Goal: Task Accomplishment & Management: Complete application form

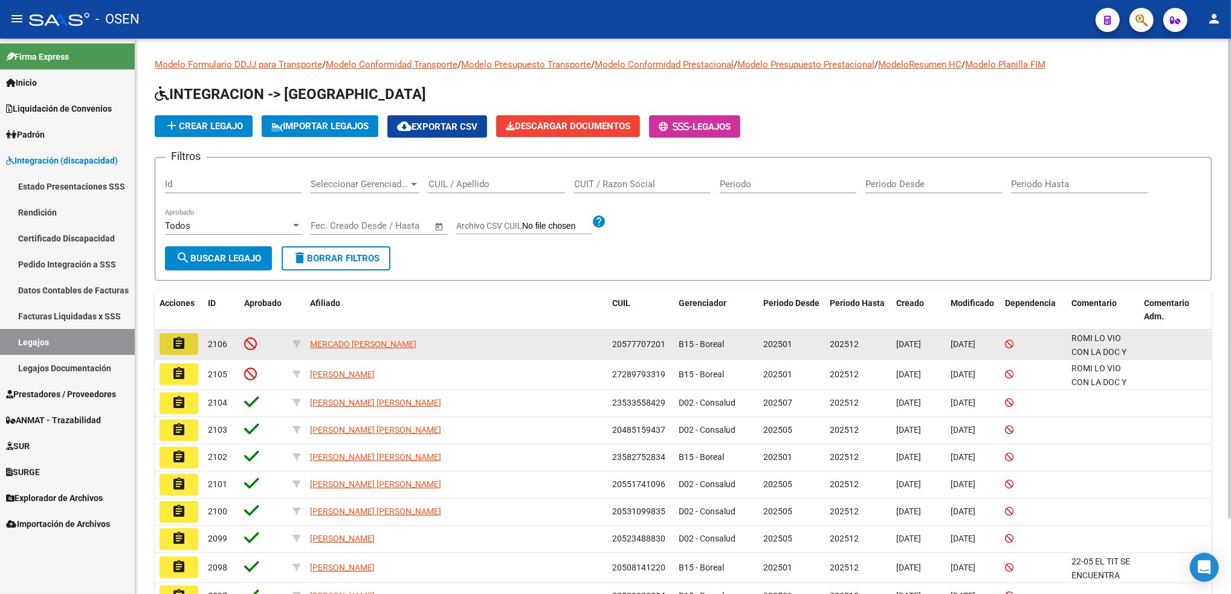
click at [192, 336] on button "assignment" at bounding box center [178, 344] width 39 height 22
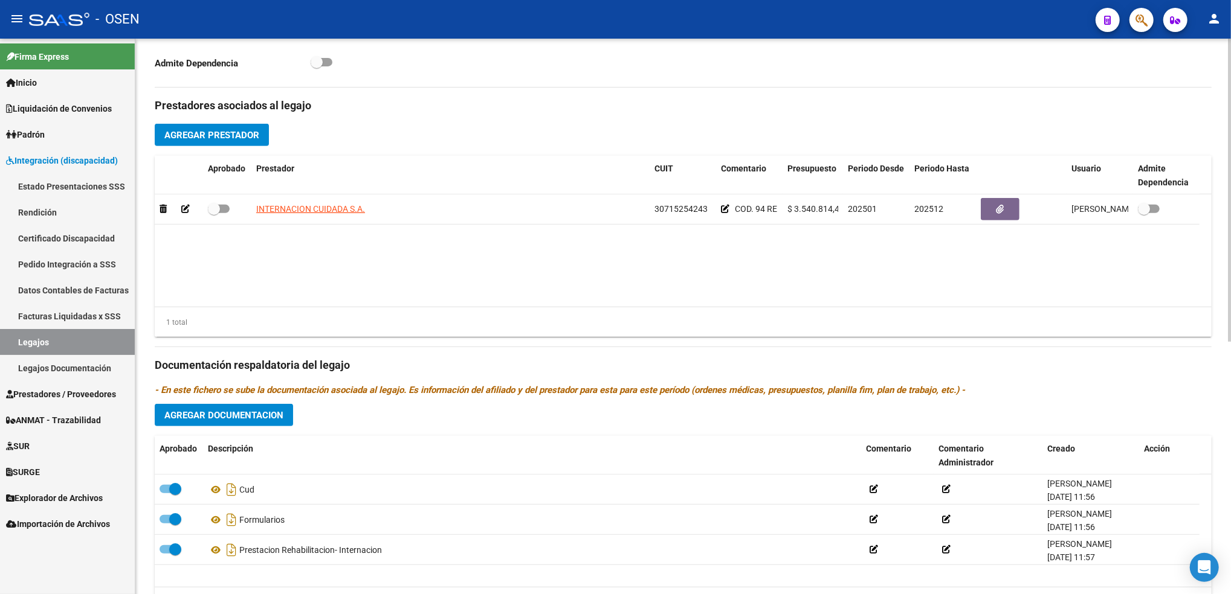
scroll to position [427, 0]
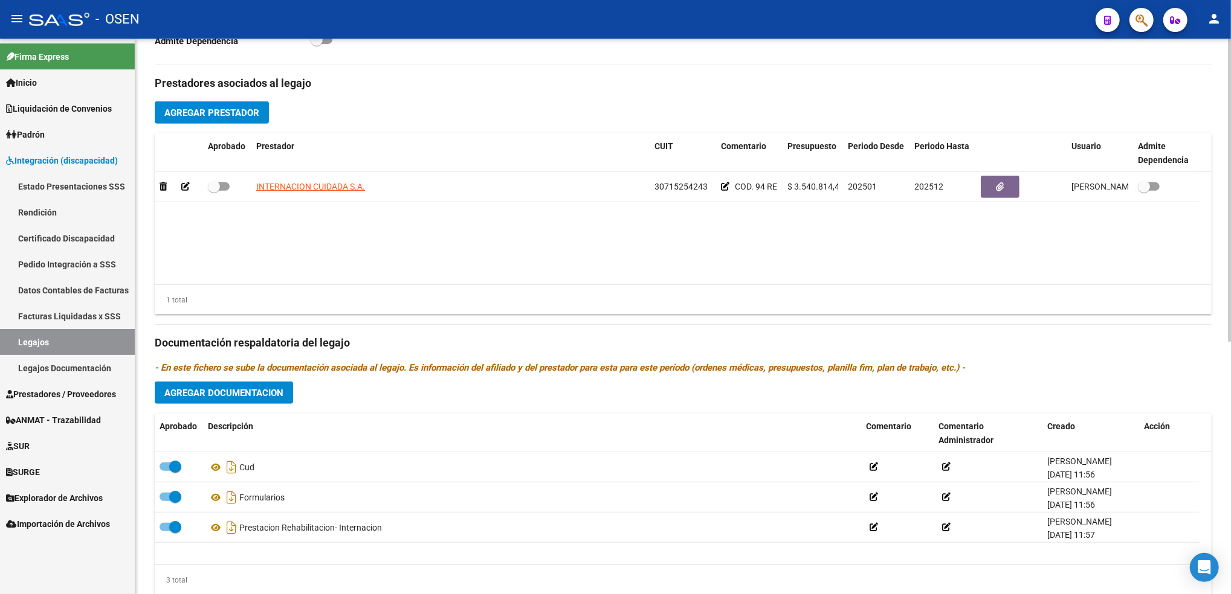
click at [1220, 418] on div "arrow_back Editar 2106 save Guardar cambios delete Eliminar Legajo de Integraci…" at bounding box center [684, 123] width 1098 height 1022
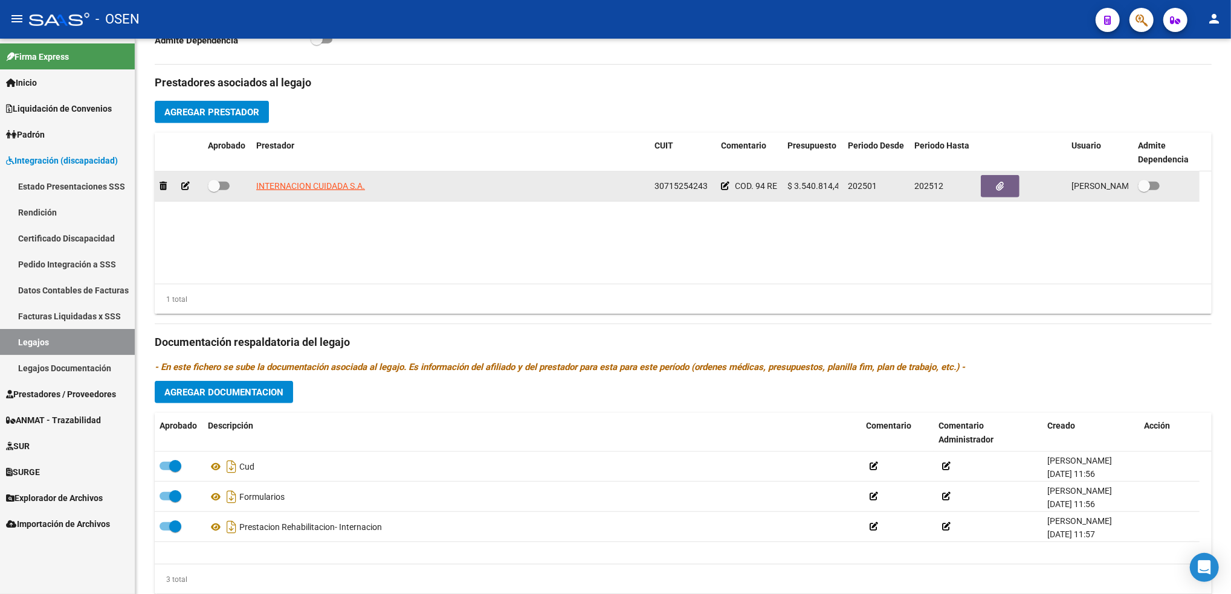
click at [678, 182] on span "30715254243" at bounding box center [680, 186] width 53 height 10
copy span "30715254243"
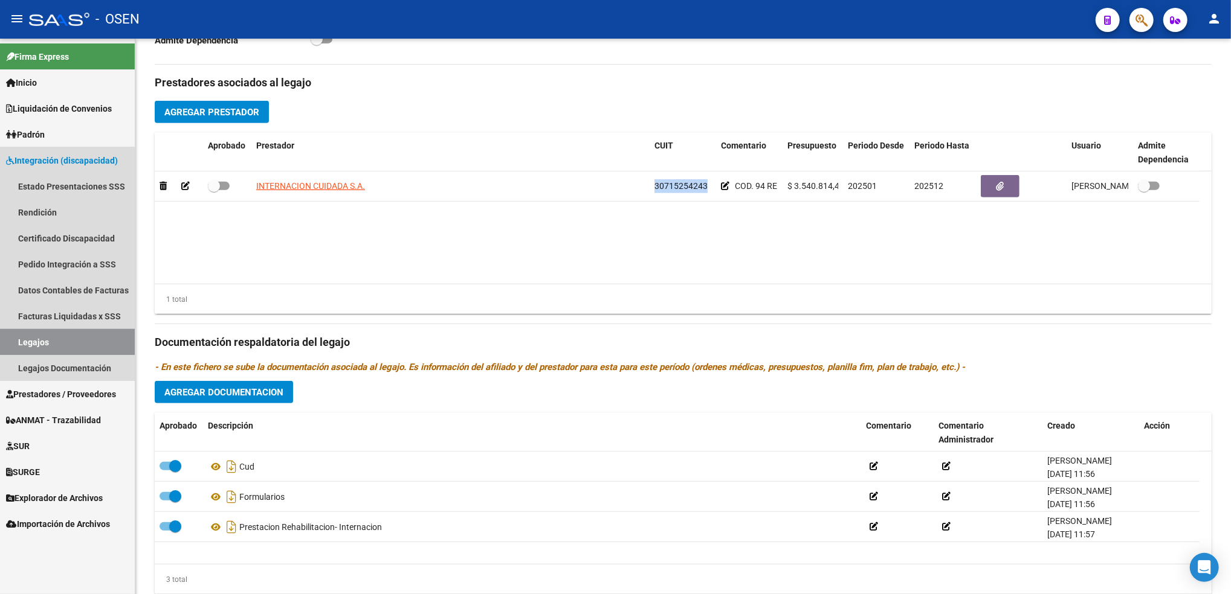
click at [53, 338] on link "Legajos" at bounding box center [67, 342] width 135 height 26
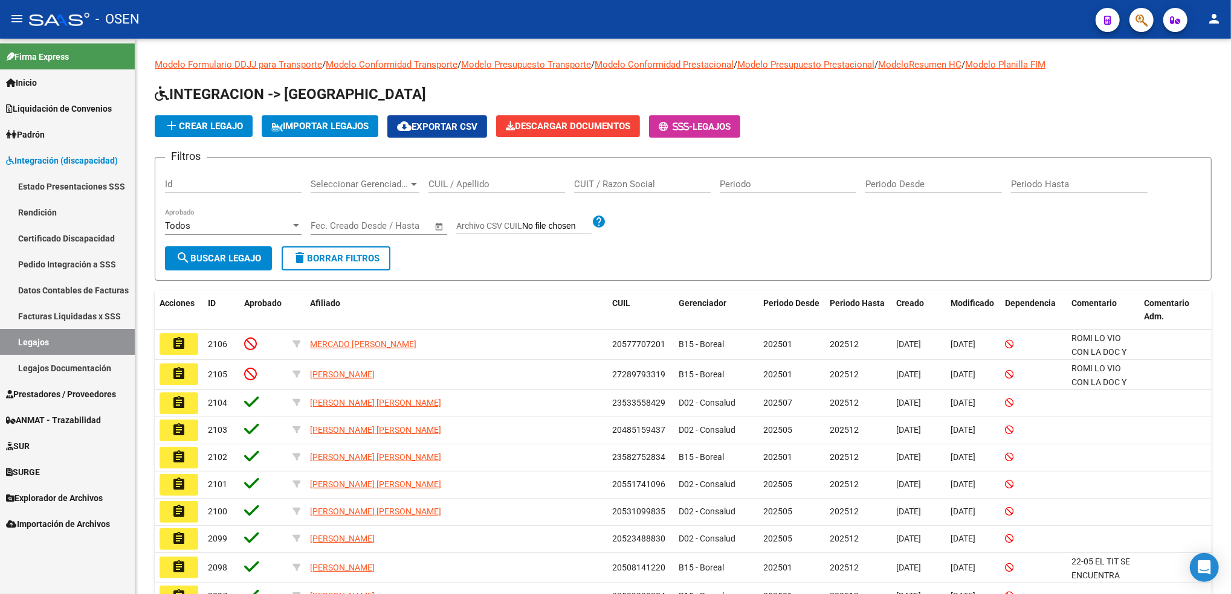
click at [91, 390] on span "Prestadores / Proveedores" at bounding box center [61, 394] width 110 height 13
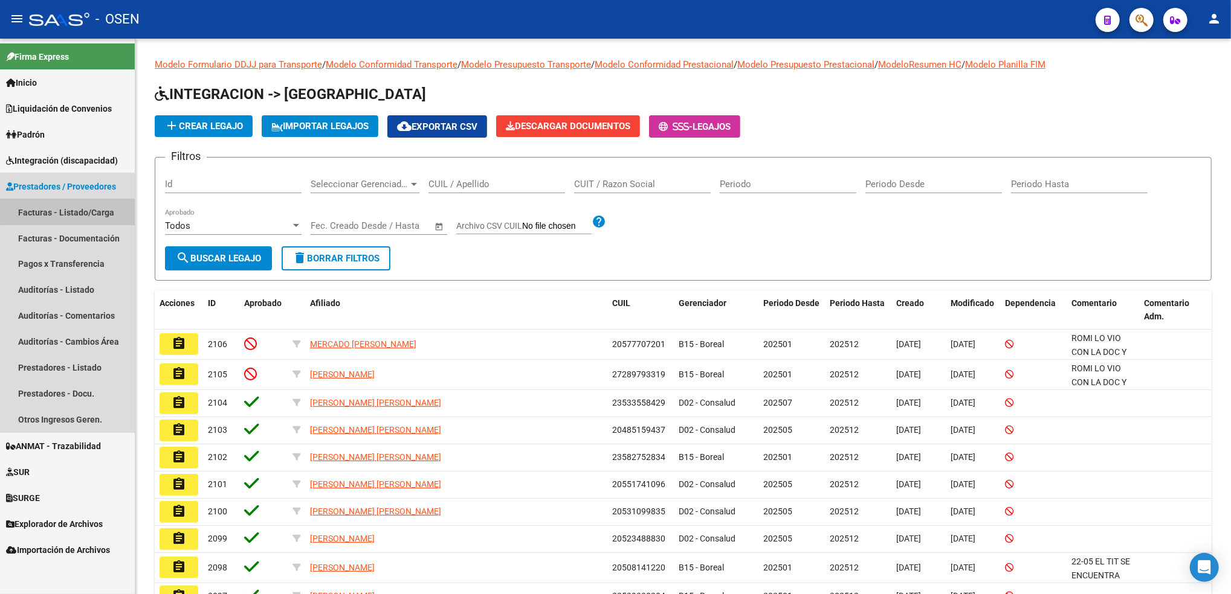
click at [88, 213] on link "Facturas - Listado/Carga" at bounding box center [67, 212] width 135 height 26
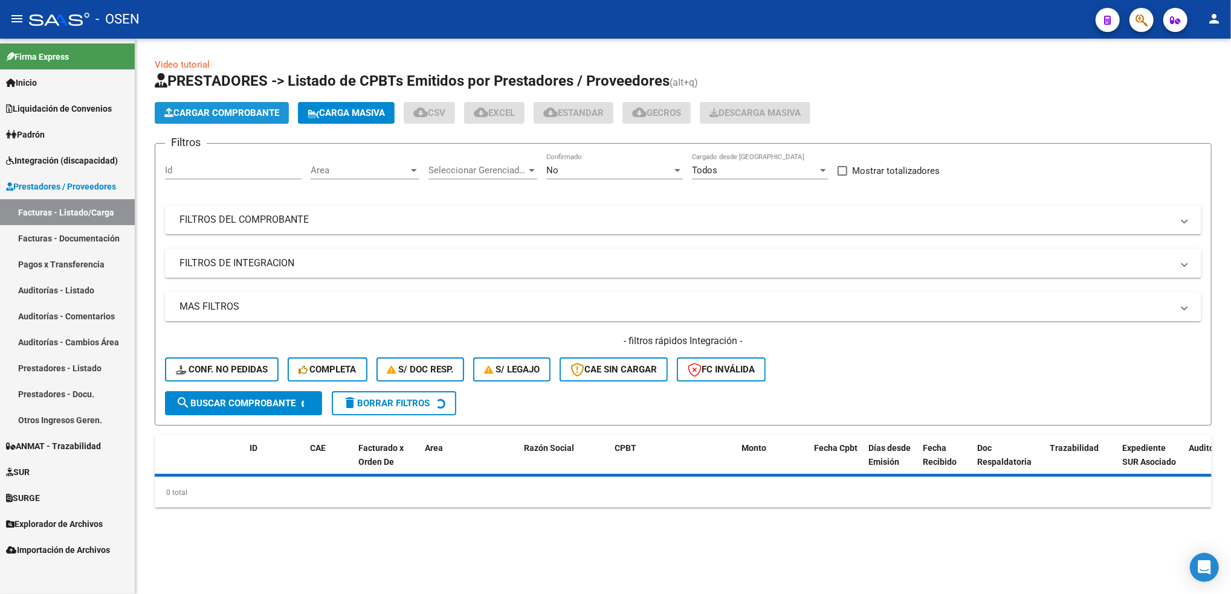
click at [285, 113] on button "Cargar Comprobante" at bounding box center [222, 113] width 134 height 22
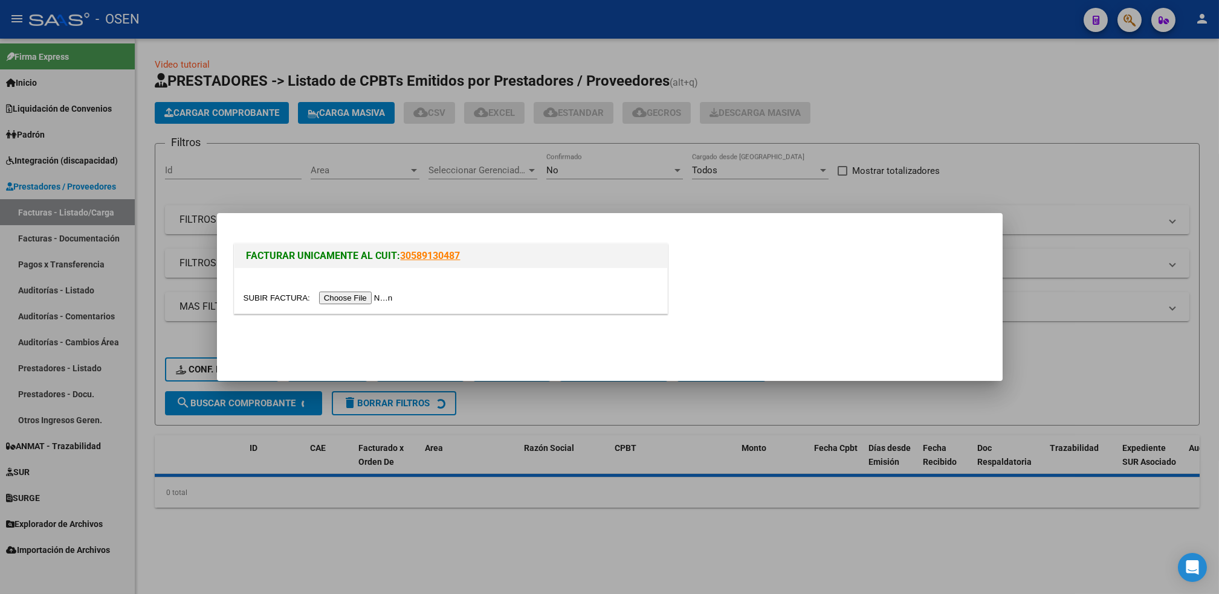
click at [356, 301] on input "file" at bounding box center [319, 298] width 153 height 13
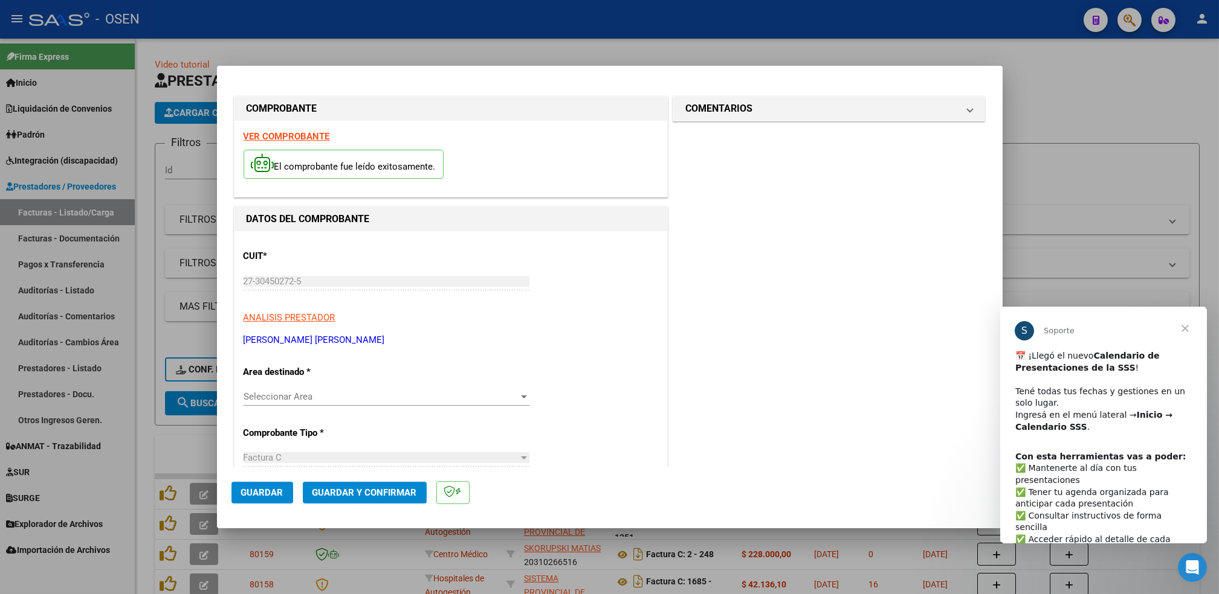
click at [316, 134] on strong "VER COMPROBANTE" at bounding box center [286, 136] width 86 height 11
click at [322, 405] on div "Seleccionar Area Seleccionar Area" at bounding box center [386, 397] width 286 height 18
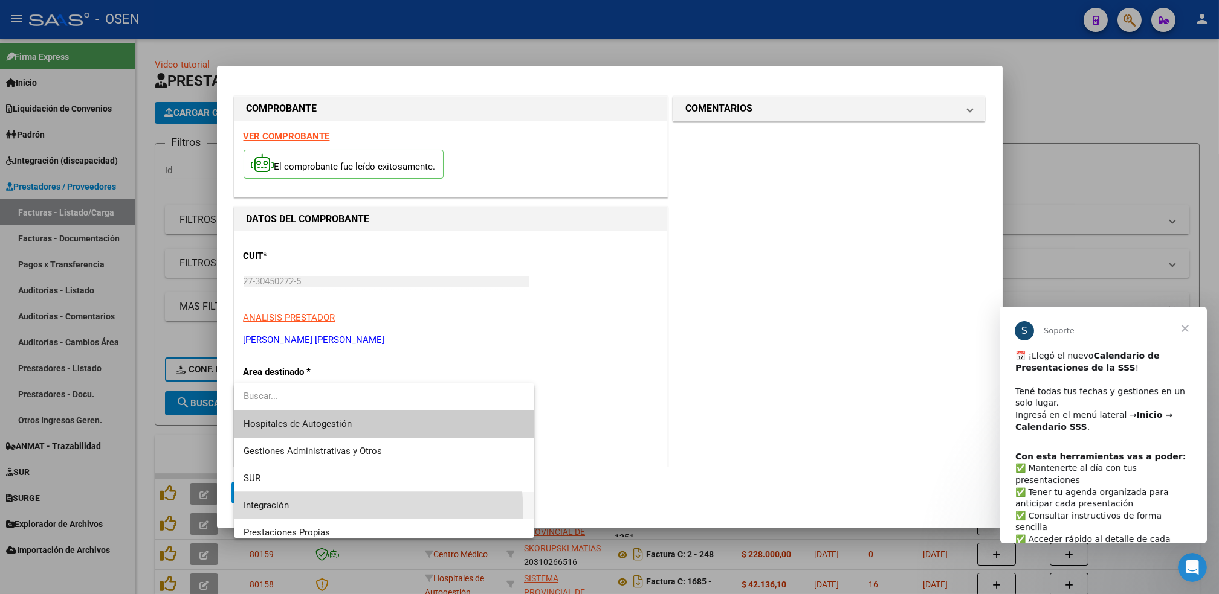
click at [311, 515] on span "Integración" at bounding box center [383, 505] width 281 height 27
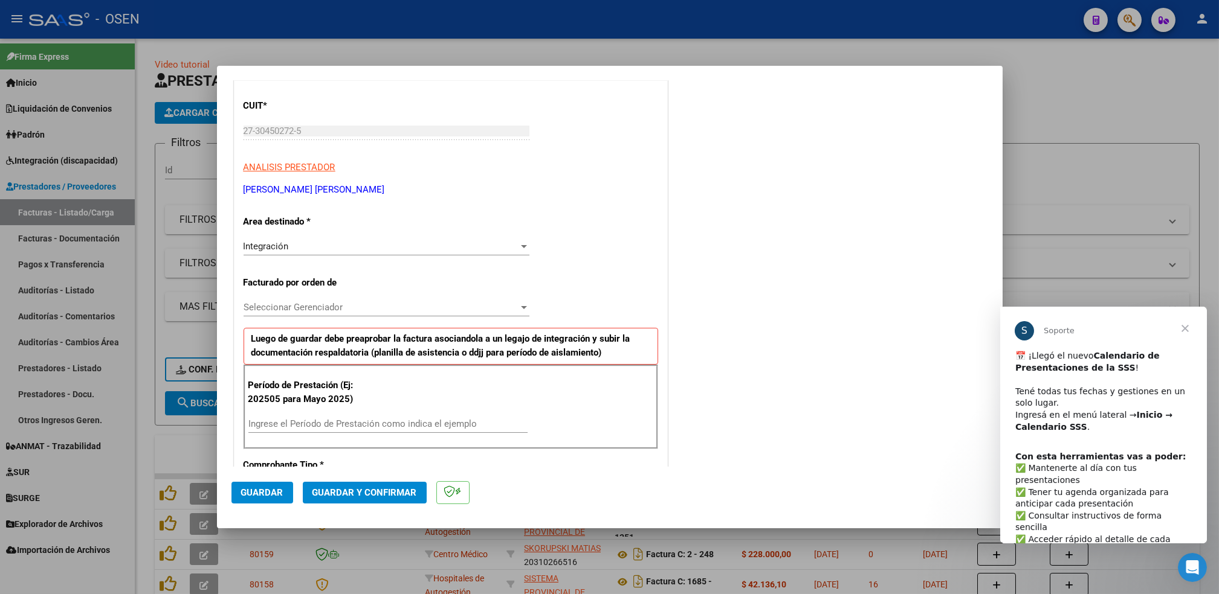
scroll to position [159, 0]
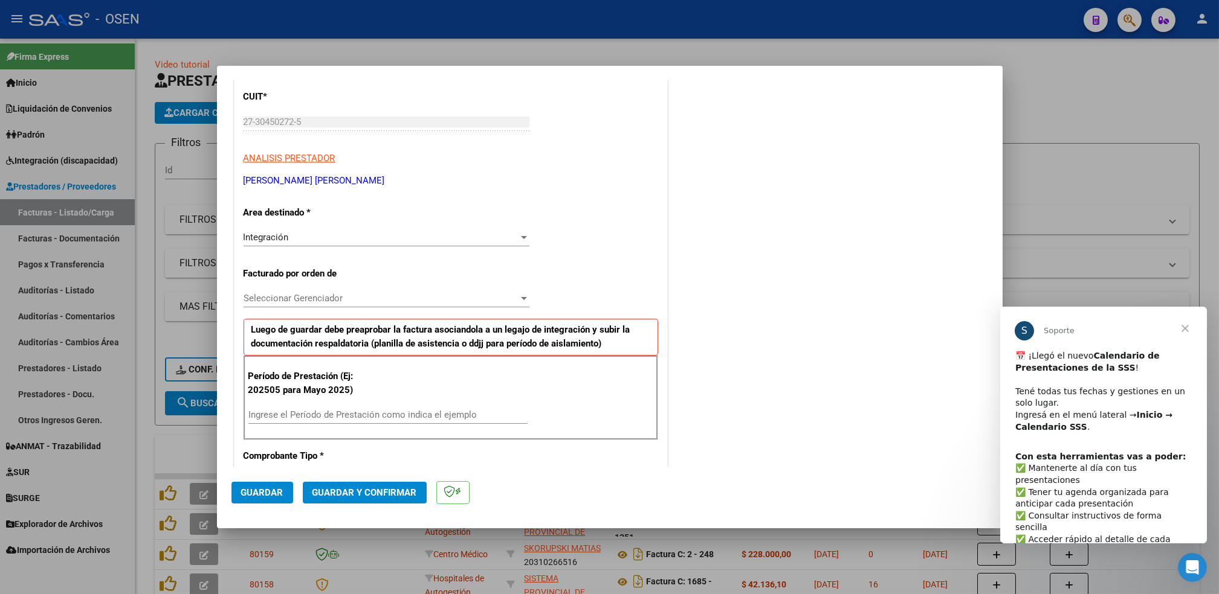
click at [445, 281] on div "CUIT * 27-30450272-5 Ingresar CUIT ANALISIS PRESTADOR [PERSON_NAME] [PERSON_NAM…" at bounding box center [450, 591] width 433 height 1039
click at [440, 289] on div "Seleccionar Gerenciador Seleccionar Gerenciador" at bounding box center [386, 298] width 286 height 18
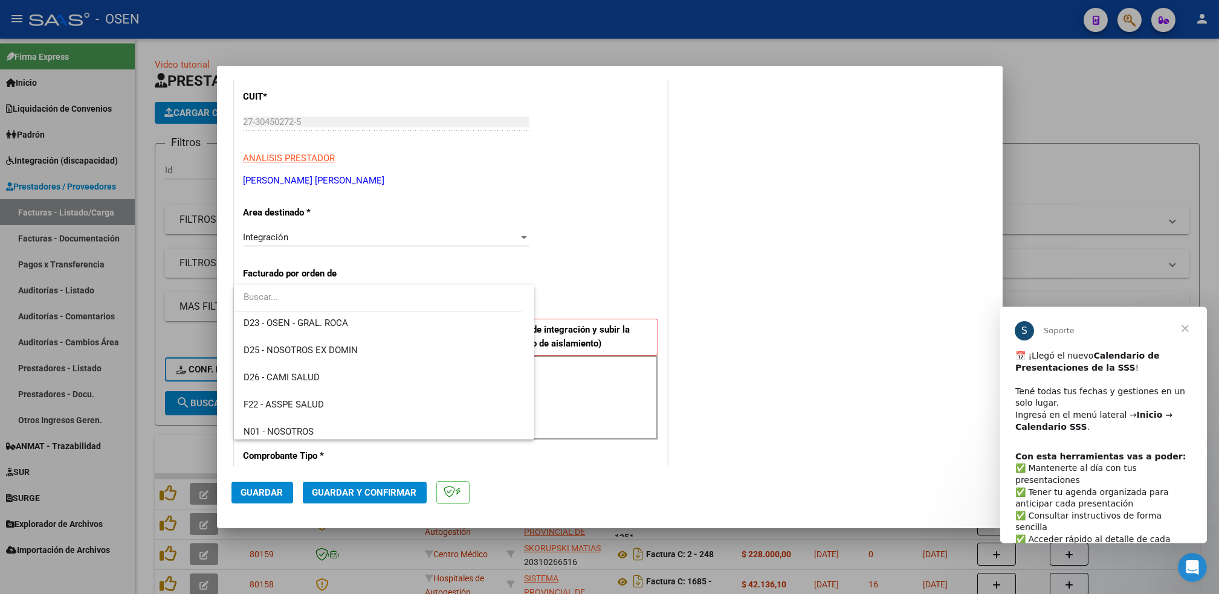
scroll to position [470, 0]
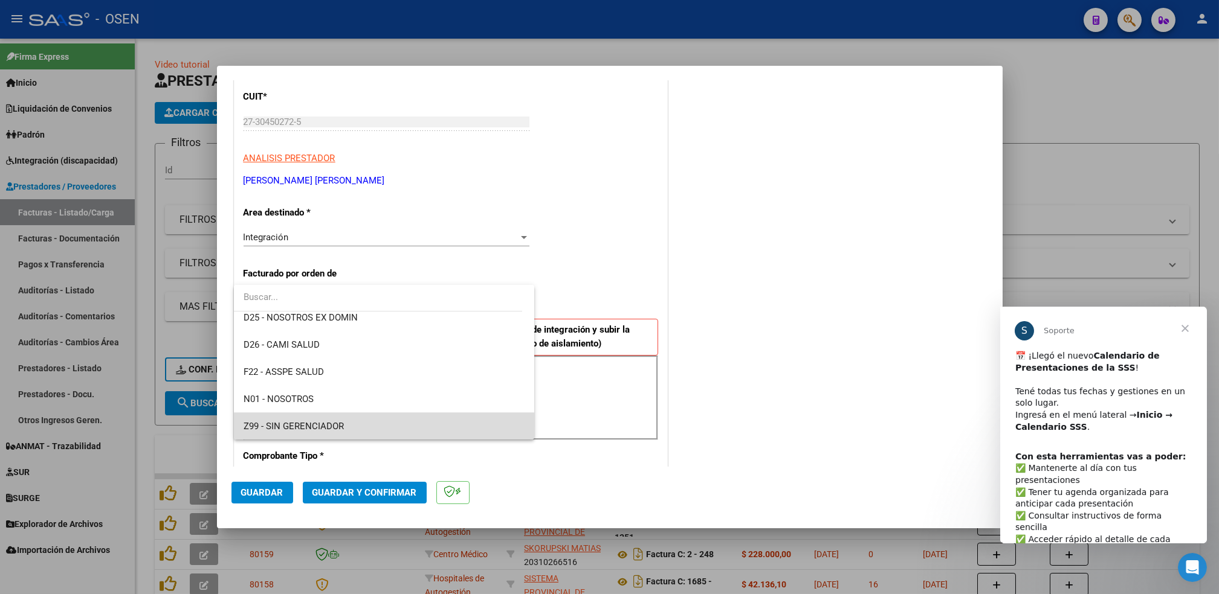
click at [390, 431] on span "Z99 - SIN GERENCIADOR" at bounding box center [383, 426] width 281 height 27
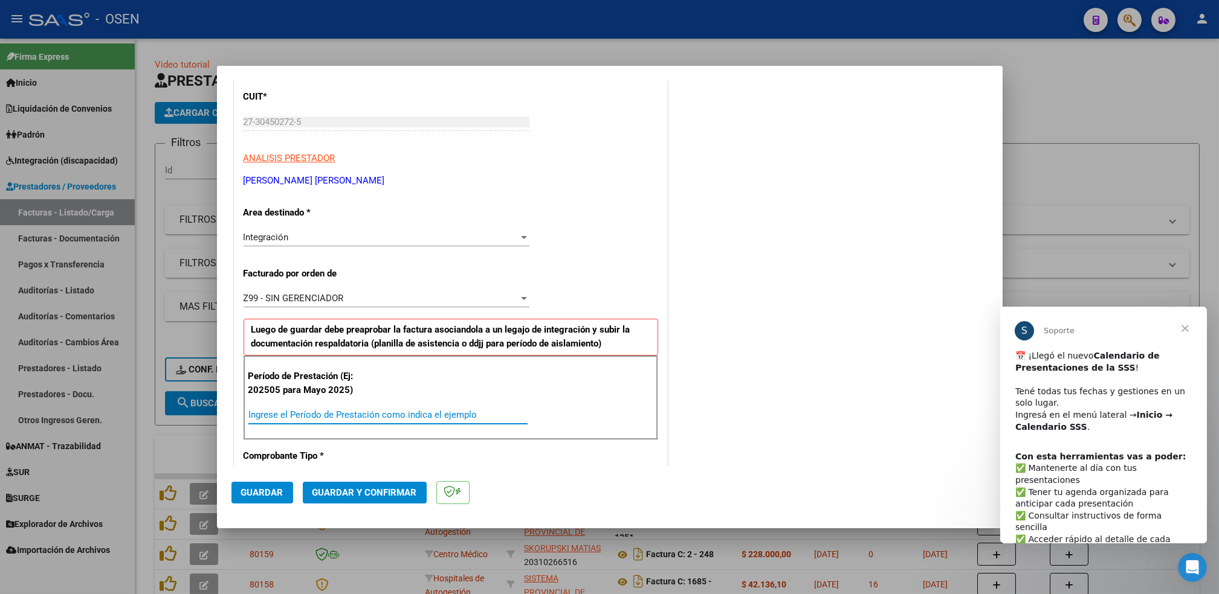
click at [370, 413] on input "Ingrese el Período de Prestación como indica el ejemplo" at bounding box center [387, 415] width 279 height 11
type input "202507"
click at [277, 480] on mat-dialog-actions "Guardar Guardar y Confirmar" at bounding box center [609, 491] width 756 height 48
click at [276, 483] on button "Guardar" at bounding box center [262, 493] width 62 height 22
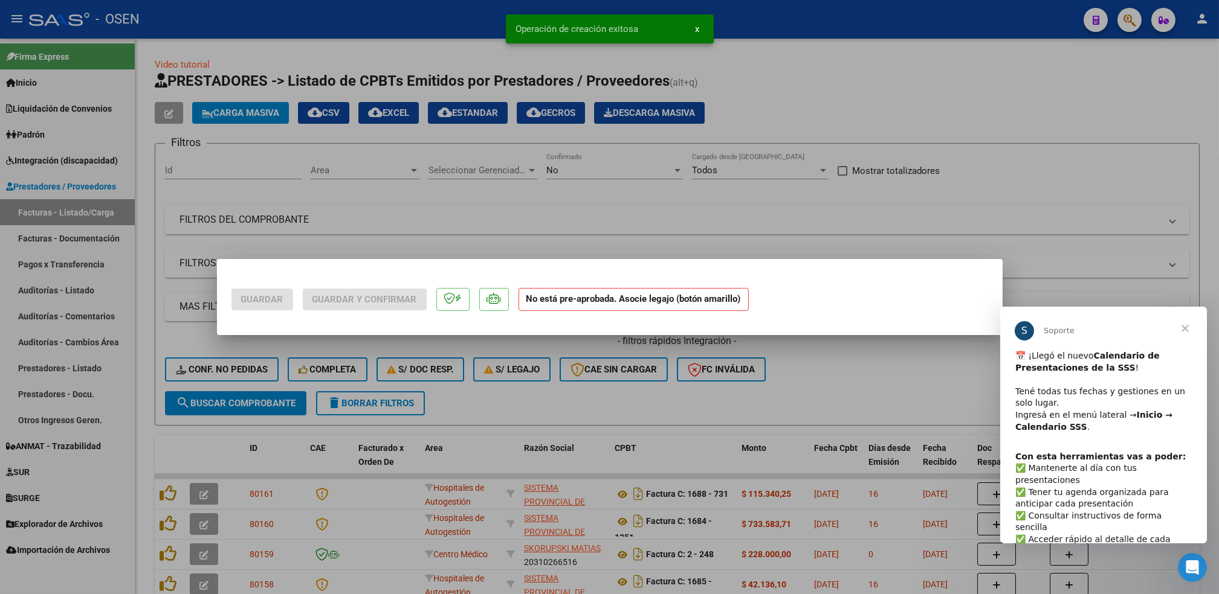
scroll to position [0, 0]
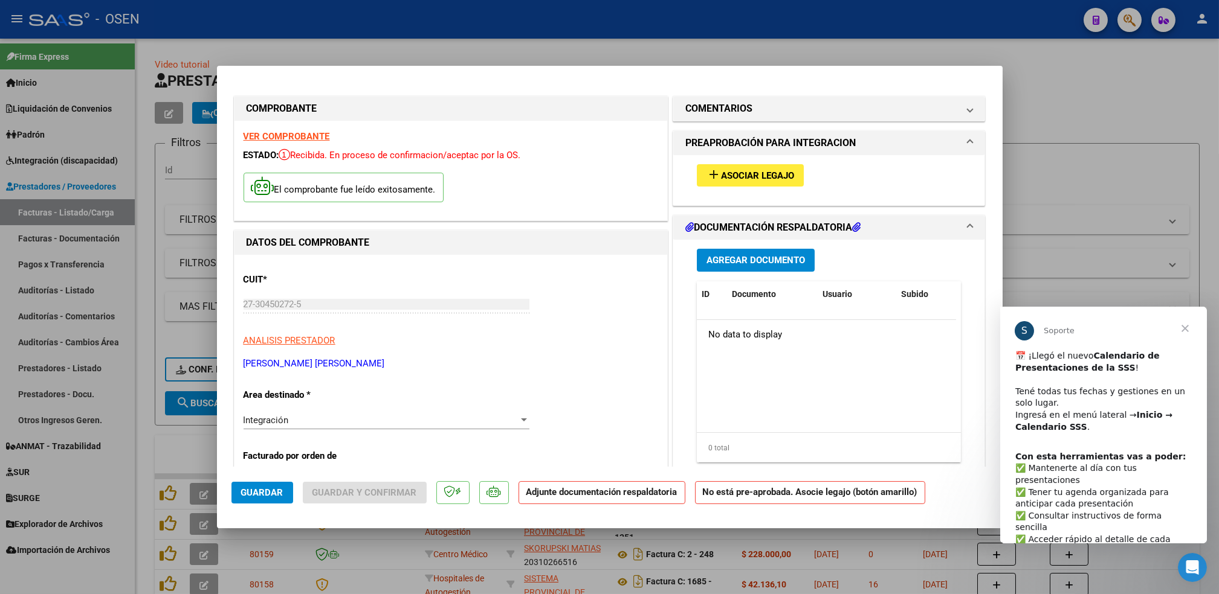
click at [741, 184] on button "add Asociar Legajo" at bounding box center [750, 175] width 107 height 22
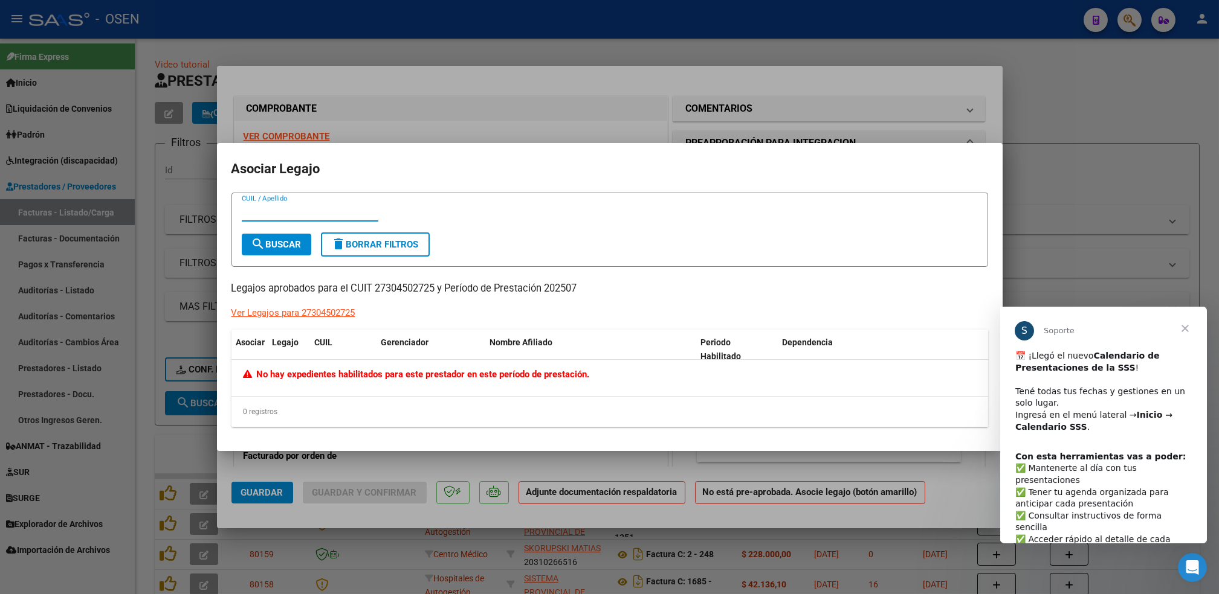
click at [451, 44] on div at bounding box center [609, 297] width 1219 height 594
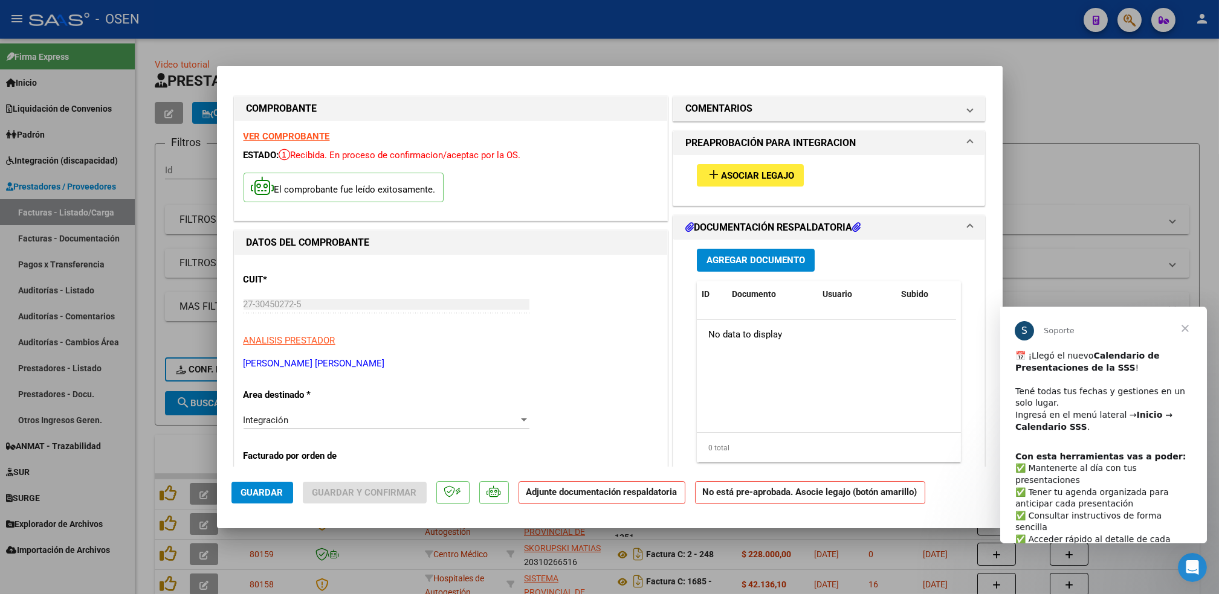
click at [769, 162] on div "add Asociar Legajo" at bounding box center [829, 175] width 283 height 40
click at [769, 170] on span "Asociar Legajo" at bounding box center [757, 175] width 73 height 11
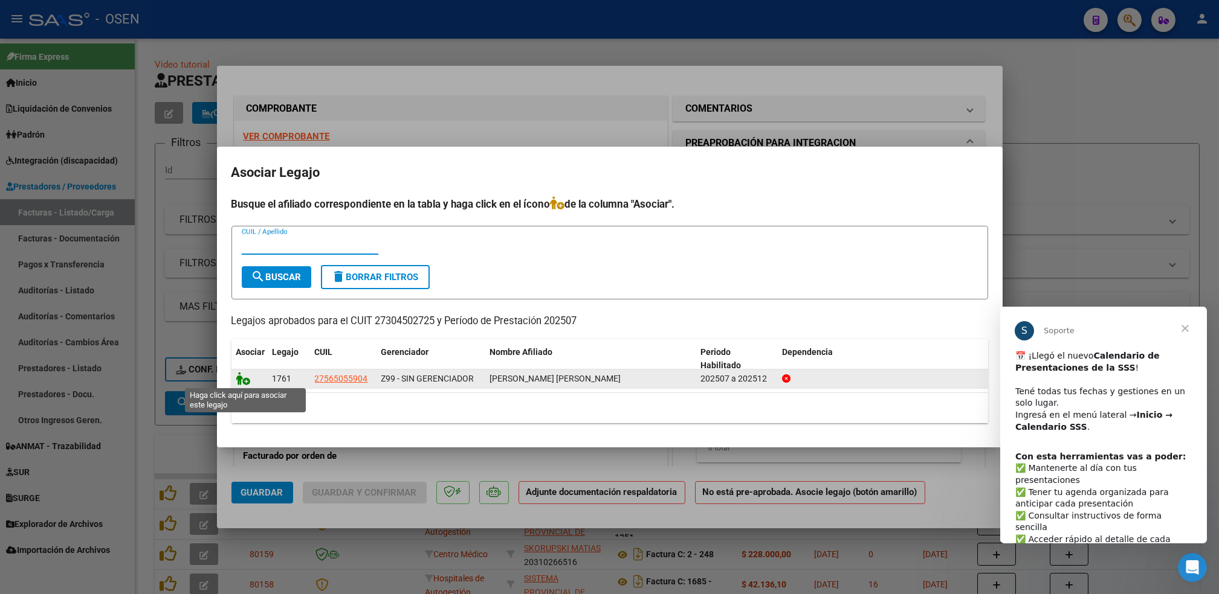
click at [248, 384] on icon at bounding box center [243, 378] width 14 height 13
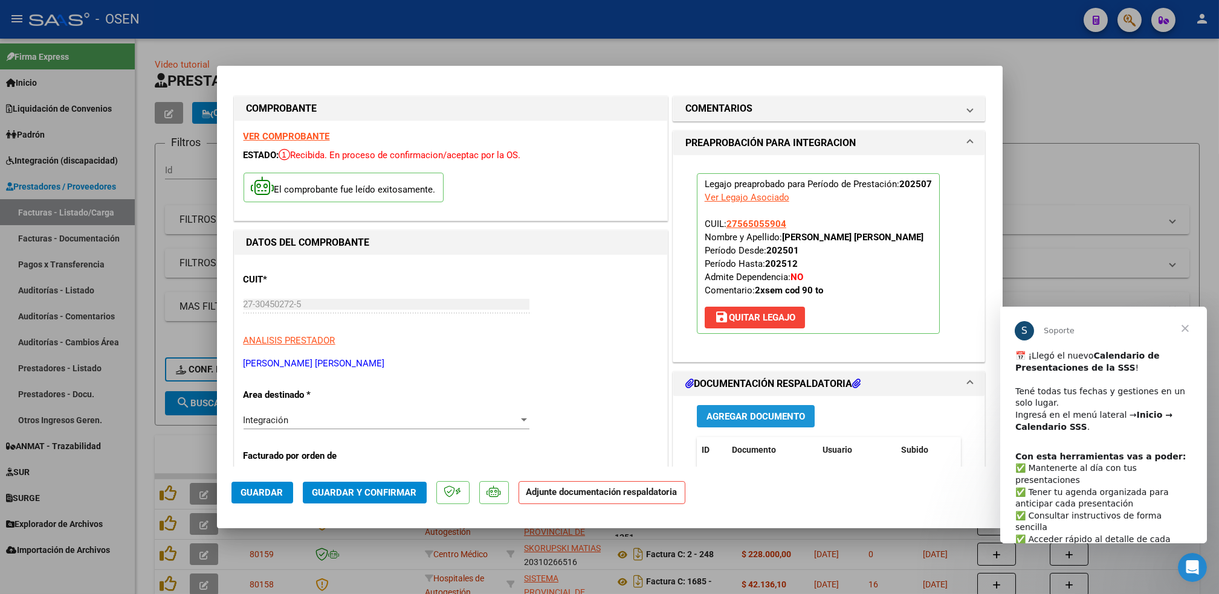
click at [770, 413] on span "Agregar Documento" at bounding box center [755, 416] width 98 height 11
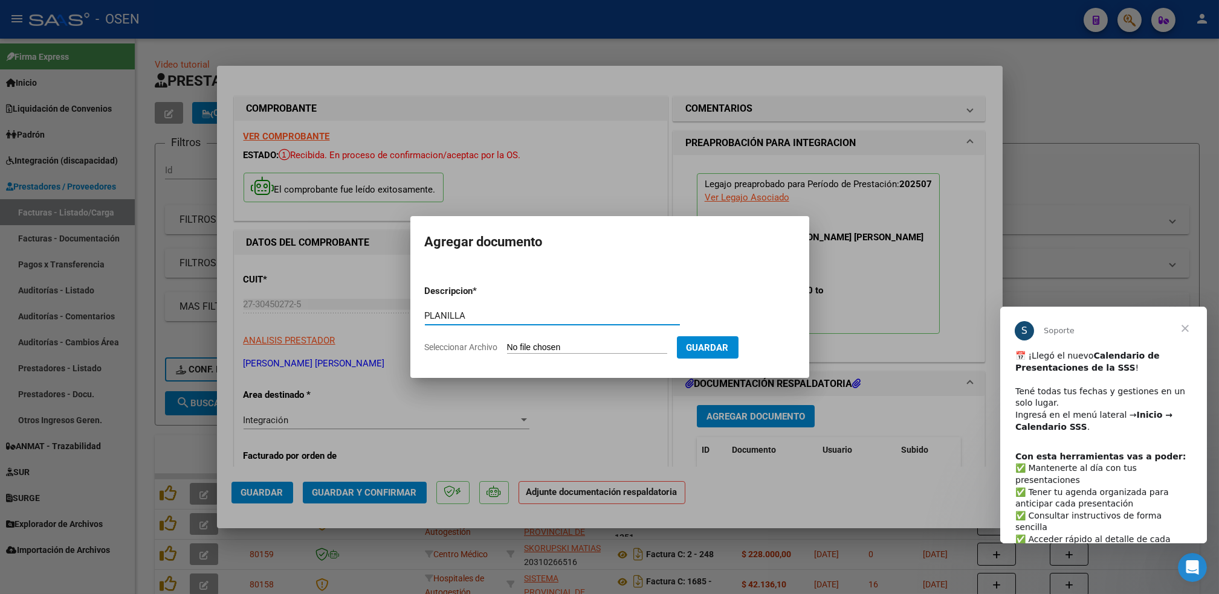
type input "PLANILLA"
click at [507, 343] on input "Seleccionar Archivo" at bounding box center [587, 348] width 160 height 11
type input "C:\fakepath\[PERSON_NAME]-ASISTENCIA.pdf"
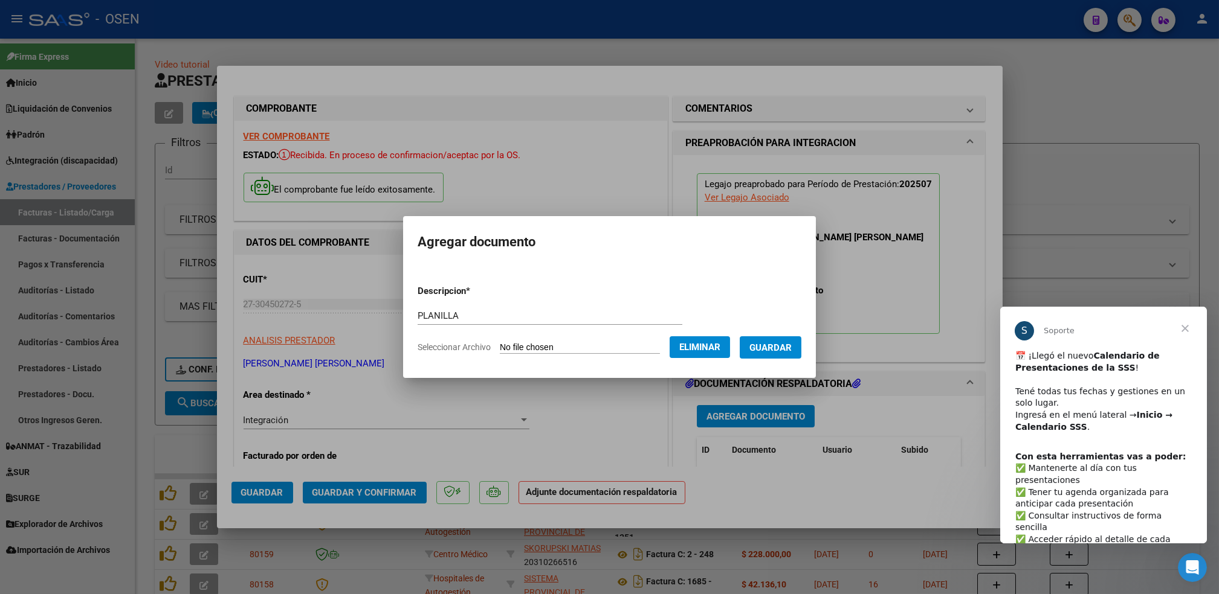
click at [786, 325] on form "Descripcion * PLANILLA Escriba aquí una descripcion Seleccionar Archivo Elimina…" at bounding box center [609, 319] width 384 height 88
click at [775, 363] on form "Descripcion * PLANILLA Escriba aquí una descripcion Seleccionar Archivo Elimina…" at bounding box center [609, 319] width 384 height 88
click at [775, 348] on span "Guardar" at bounding box center [770, 348] width 42 height 11
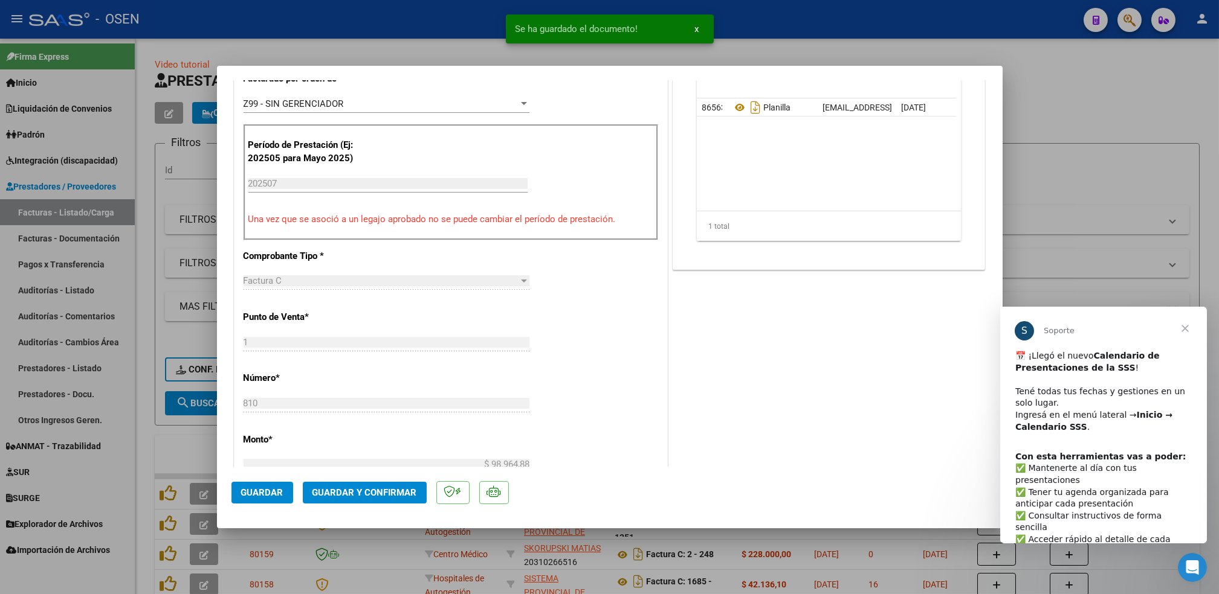
scroll to position [382, 0]
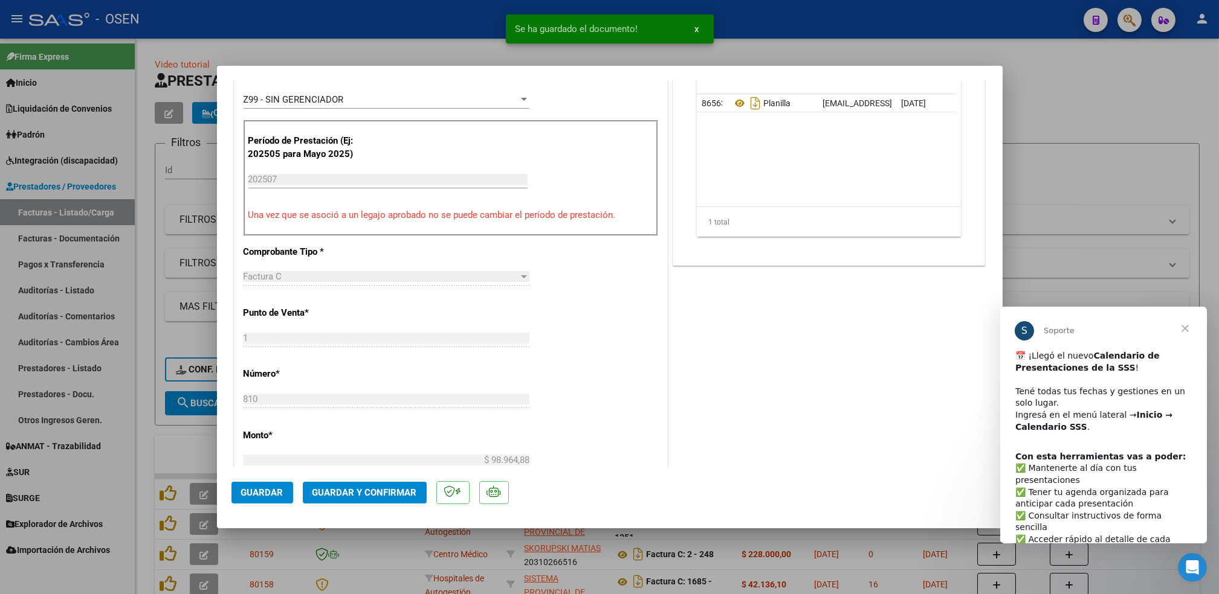
click at [256, 488] on span "Guardar" at bounding box center [262, 493] width 42 height 11
click at [1191, 575] on div "Abrir Intercom Messenger" at bounding box center [1190, 566] width 40 height 40
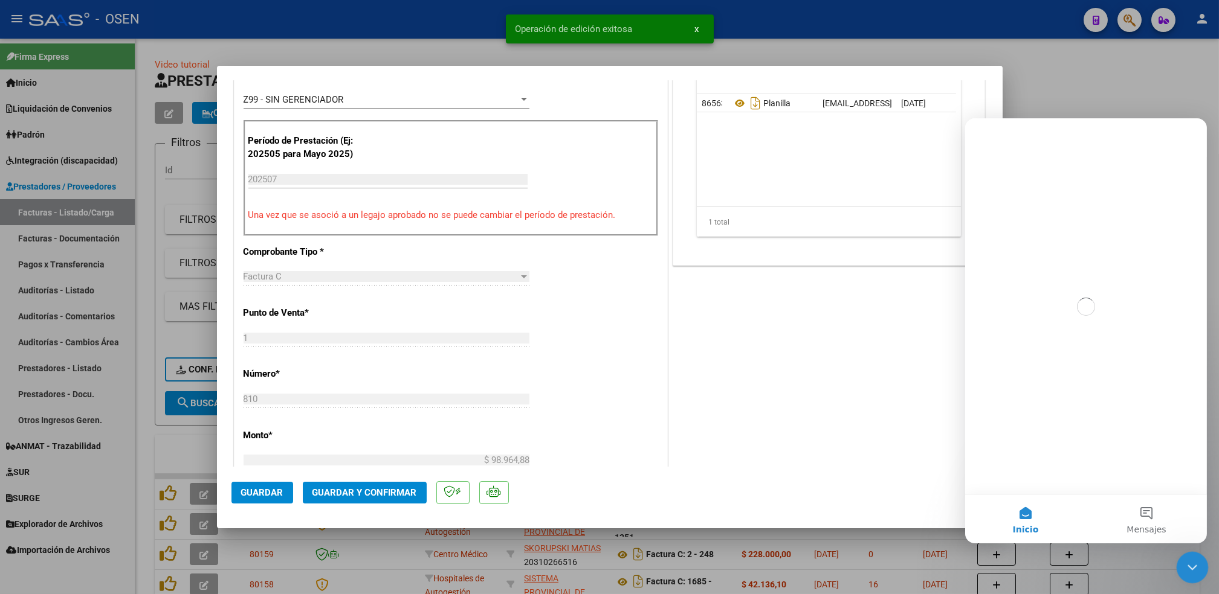
scroll to position [0, 0]
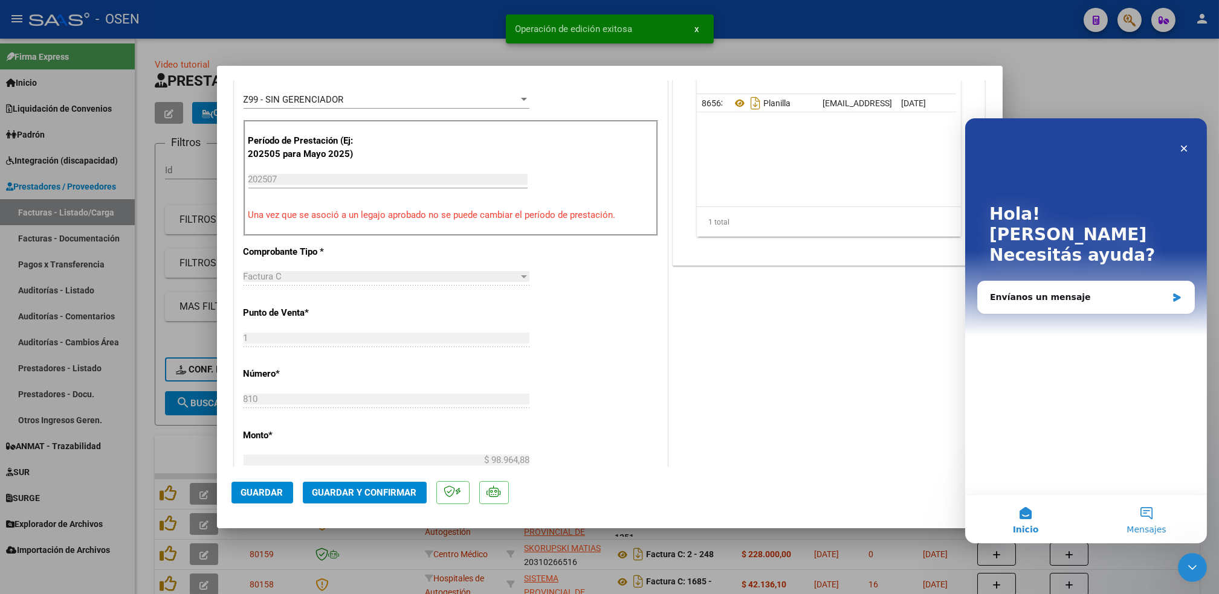
click at [1155, 532] on span "Mensajes" at bounding box center [1145, 530] width 39 height 8
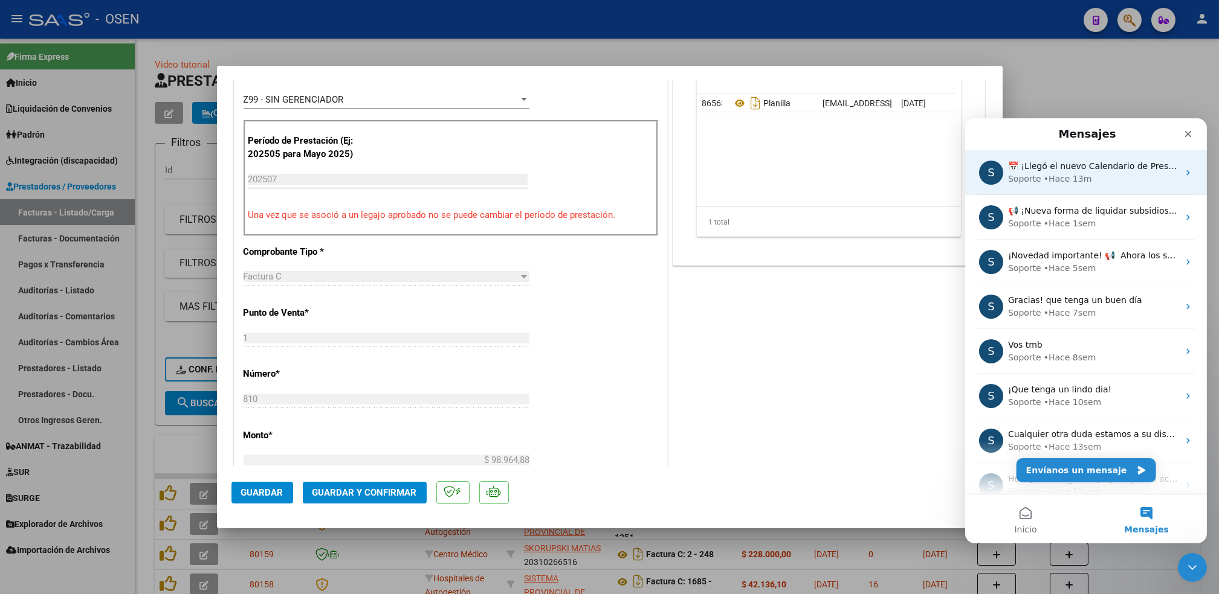
click at [1076, 187] on div "S ​📅 ¡Llegó el nuevo Calendario de Presentaciones de la SSS! ​ Tené todas tus f…" at bounding box center [1085, 172] width 242 height 45
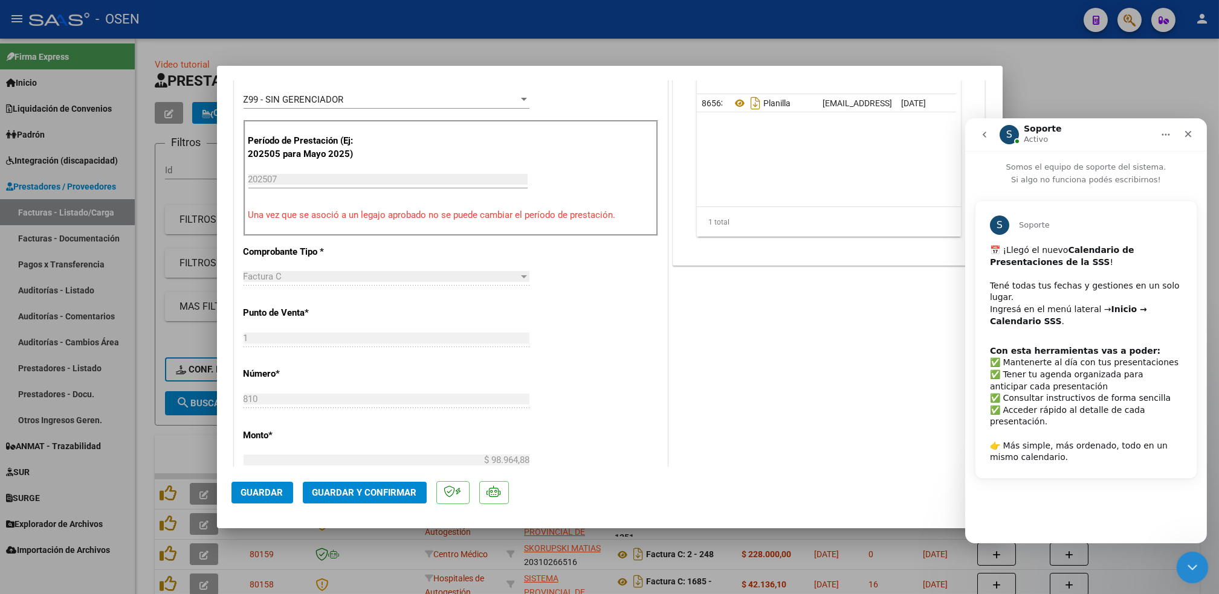
click at [1176, 571] on html at bounding box center [1190, 566] width 29 height 29
click at [1184, 561] on icon "Cerrar Intercom Messenger" at bounding box center [1190, 566] width 14 height 14
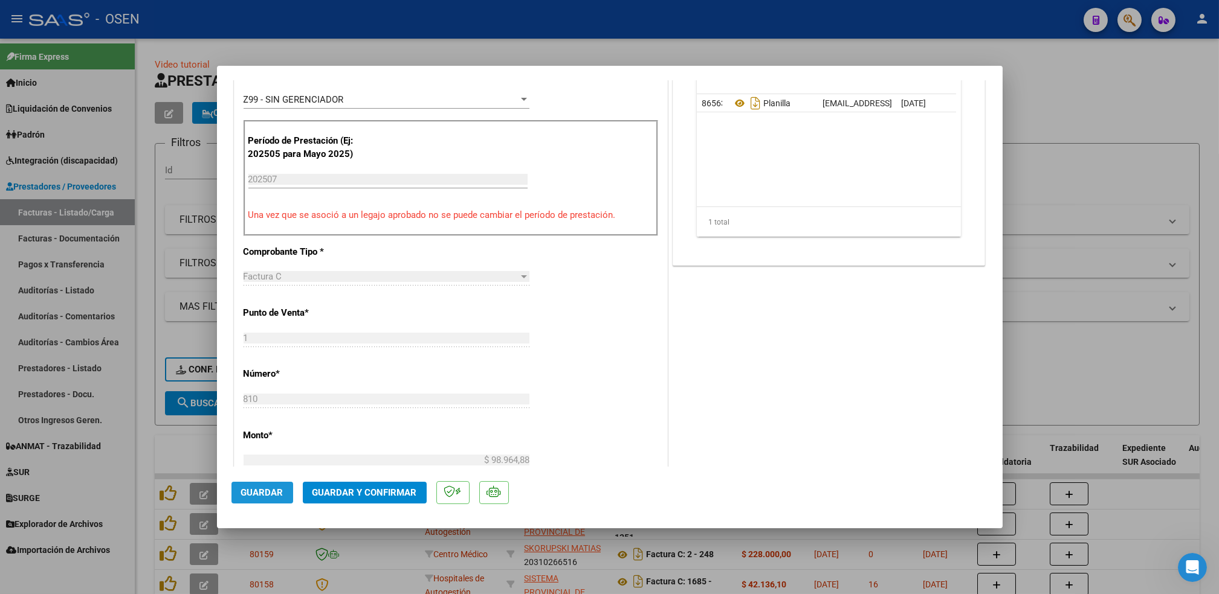
click at [269, 492] on span "Guardar" at bounding box center [262, 493] width 42 height 11
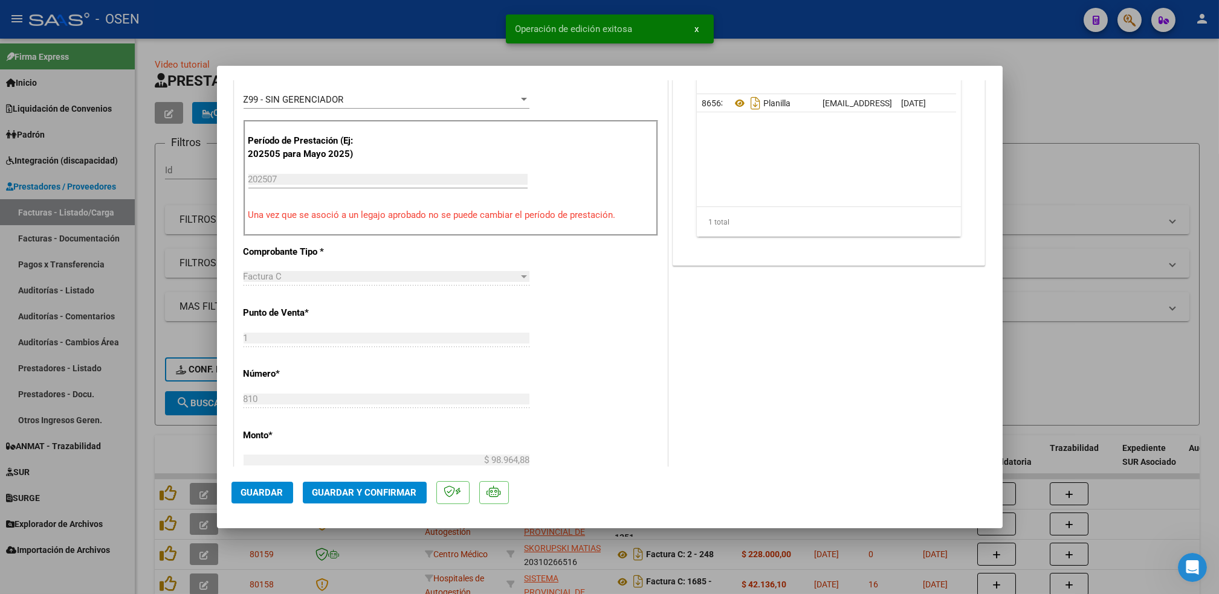
click at [143, 425] on div at bounding box center [609, 297] width 1219 height 594
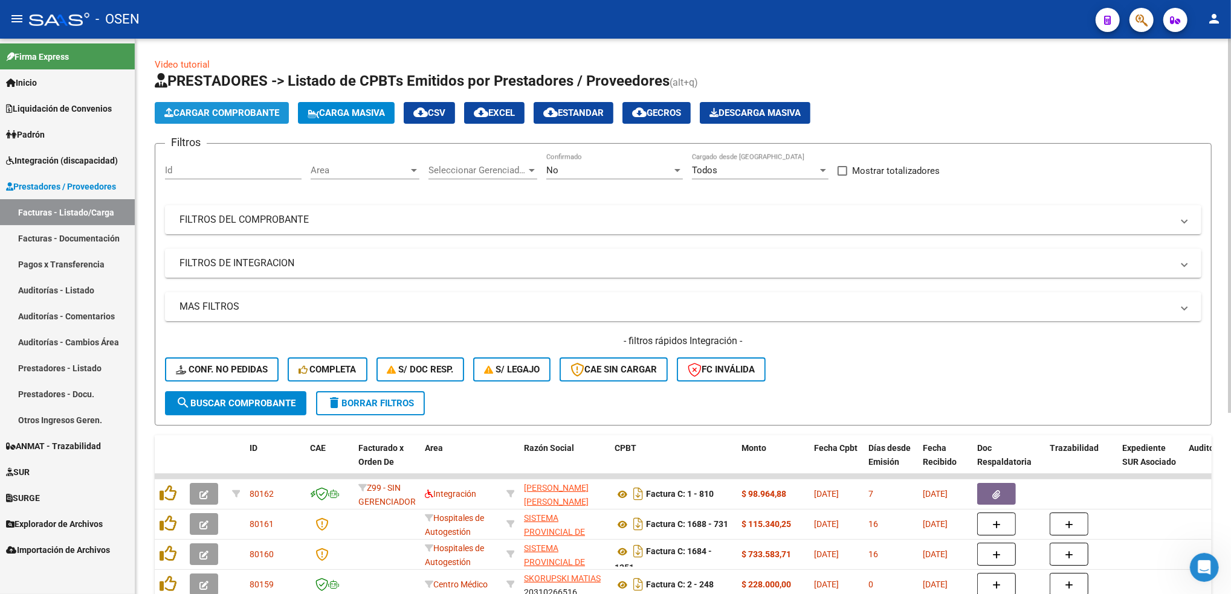
click at [234, 111] on span "Cargar Comprobante" at bounding box center [221, 113] width 115 height 11
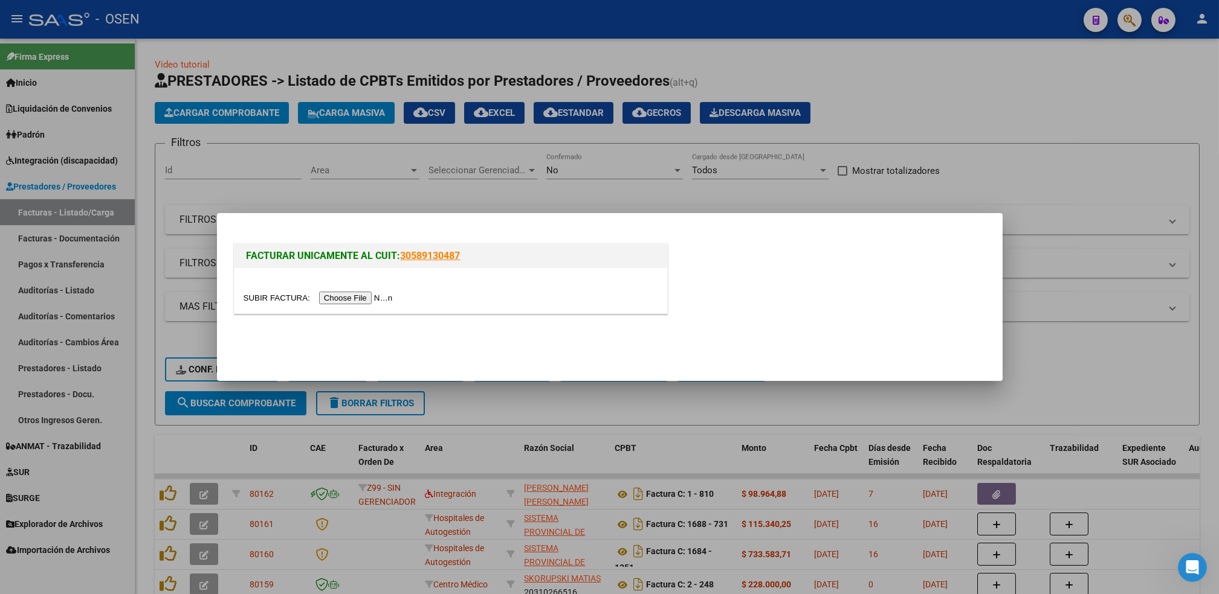
click at [361, 302] on input "file" at bounding box center [319, 298] width 153 height 13
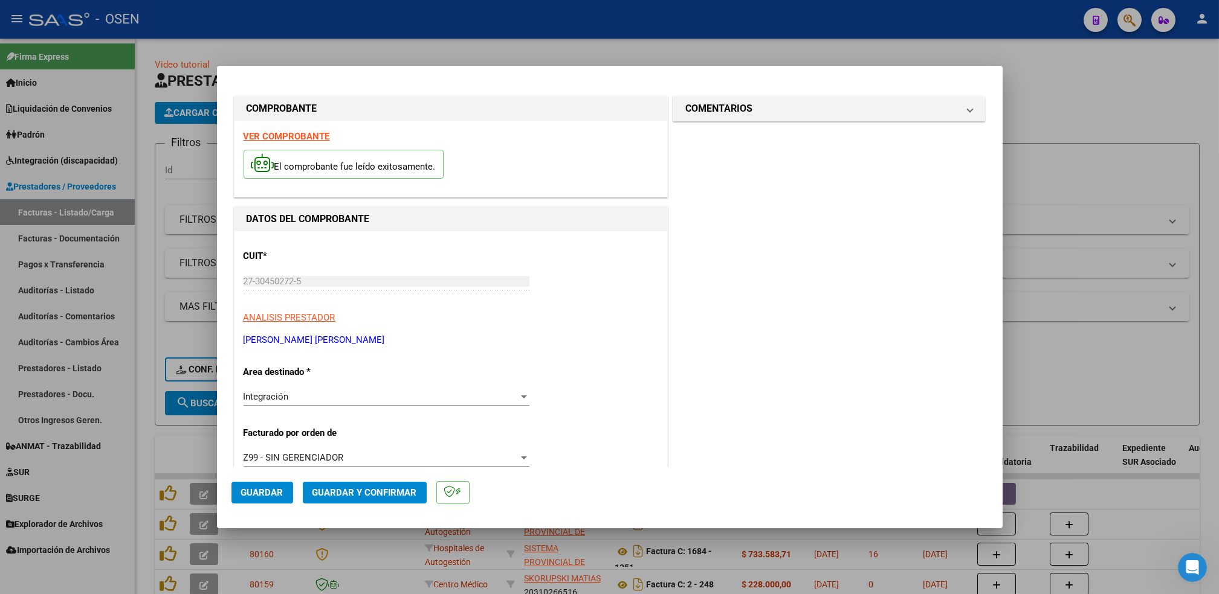
click at [290, 140] on strong "VER COMPROBANTE" at bounding box center [286, 136] width 86 height 11
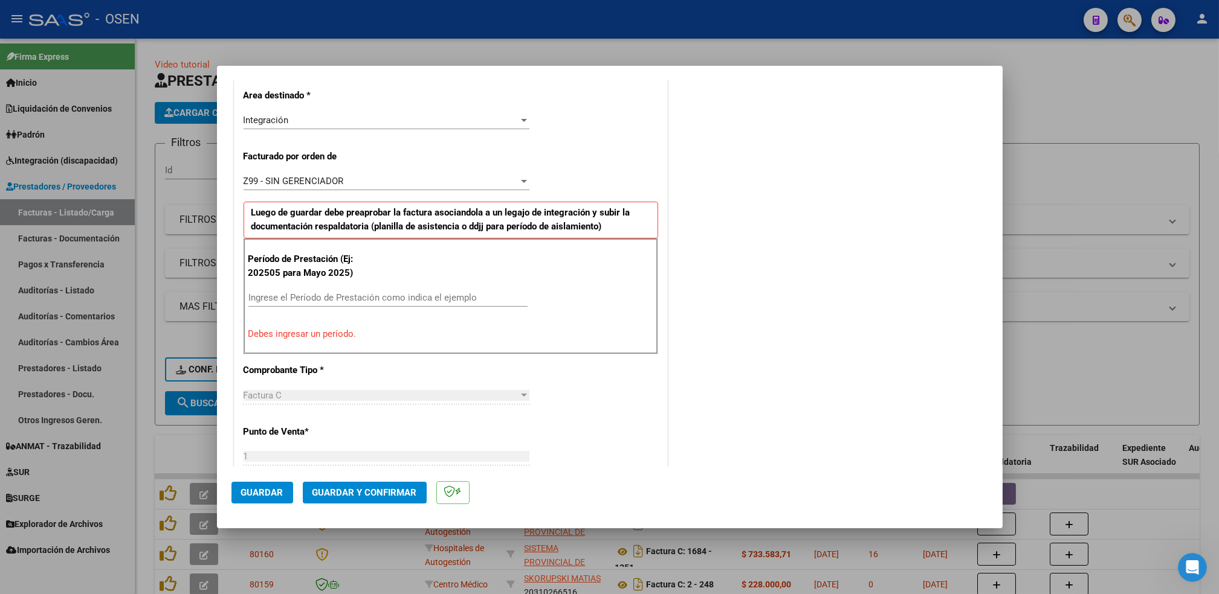
scroll to position [292, 0]
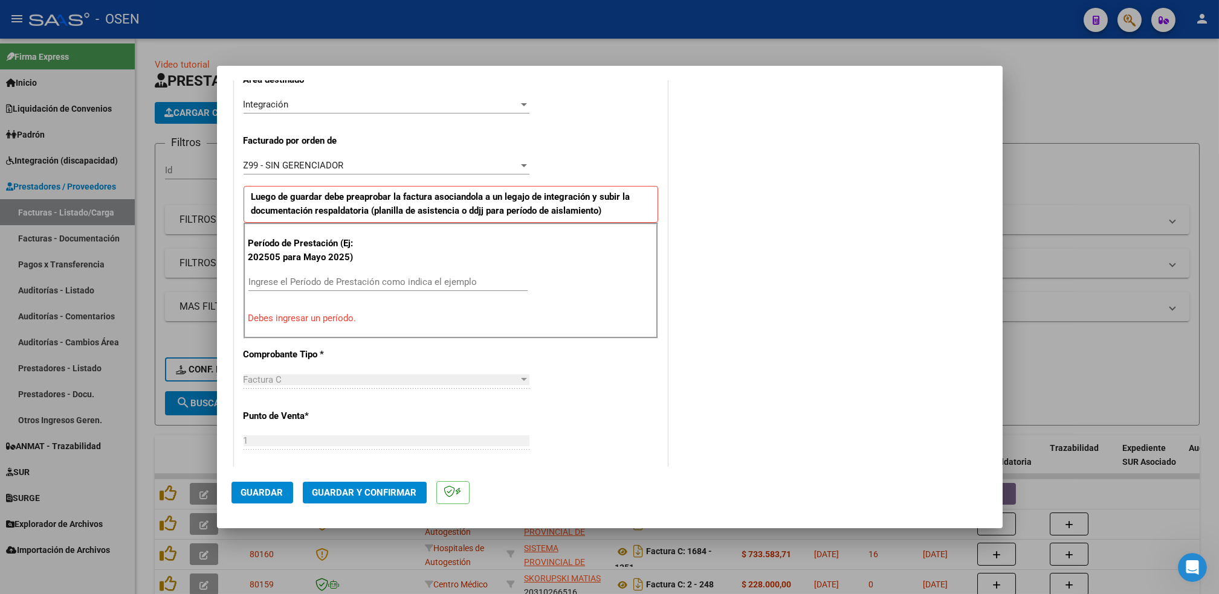
click at [468, 273] on div "Ingrese el Período de Prestación como indica el ejemplo" at bounding box center [387, 282] width 279 height 18
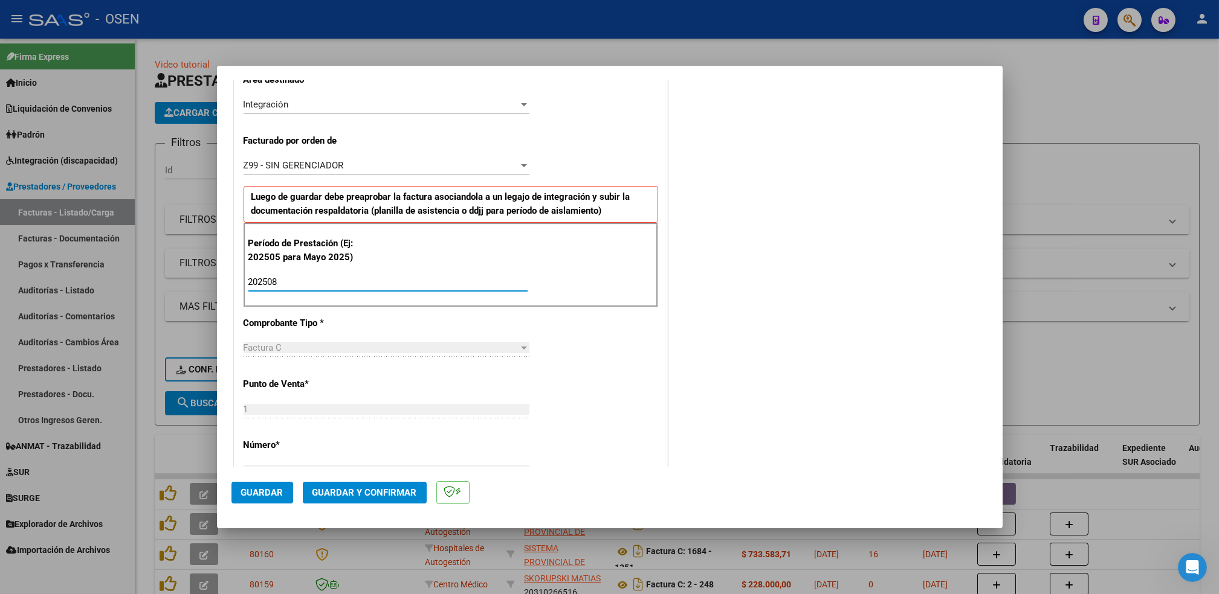
type input "202508"
click at [260, 496] on span "Guardar" at bounding box center [262, 493] width 42 height 11
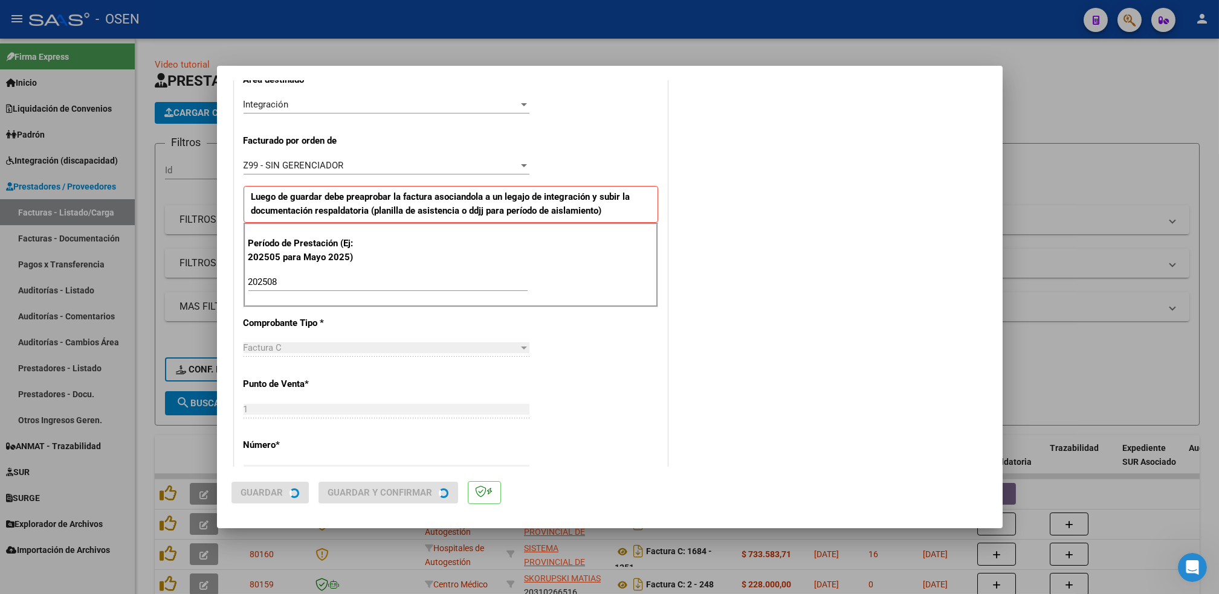
scroll to position [0, 0]
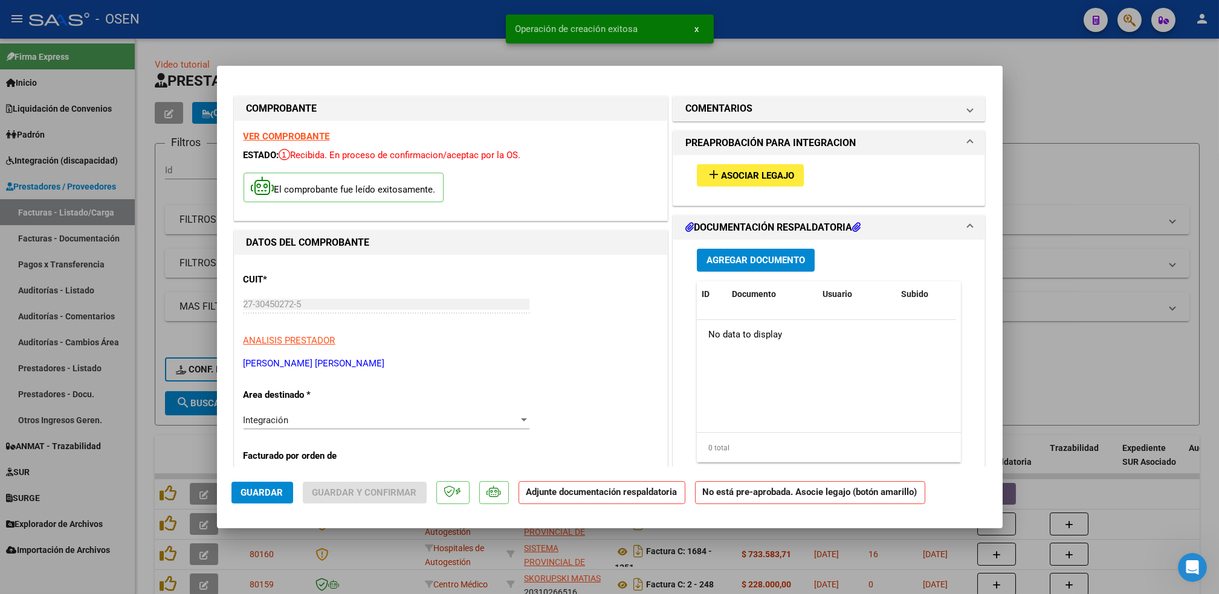
click at [759, 165] on button "add Asociar Legajo" at bounding box center [750, 175] width 107 height 22
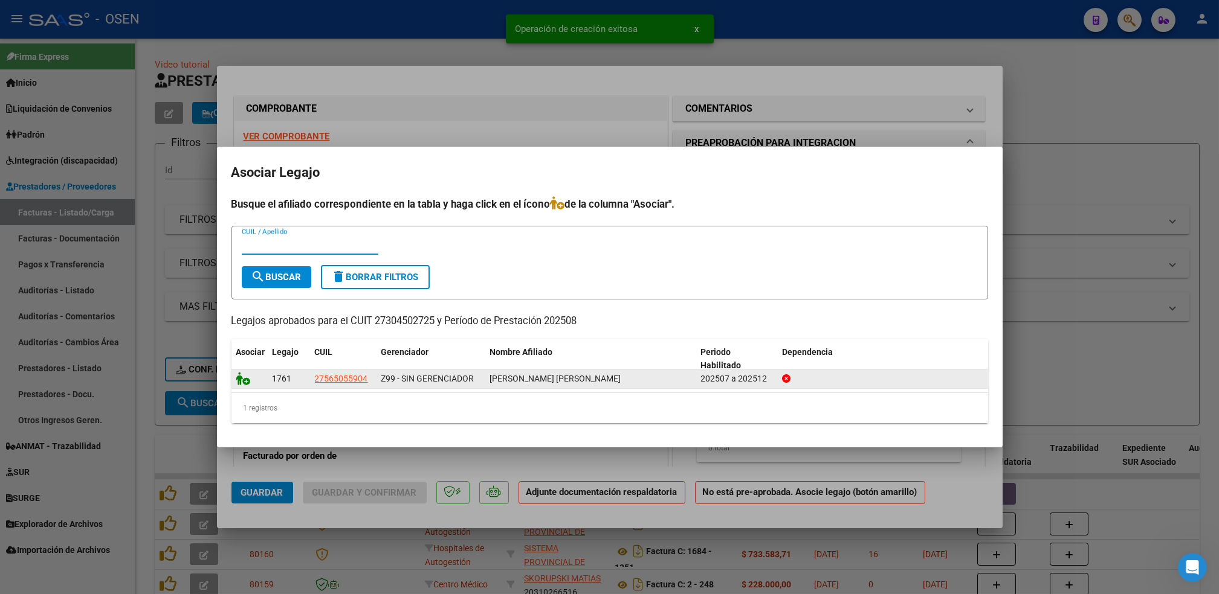
click at [248, 382] on icon at bounding box center [243, 378] width 14 height 13
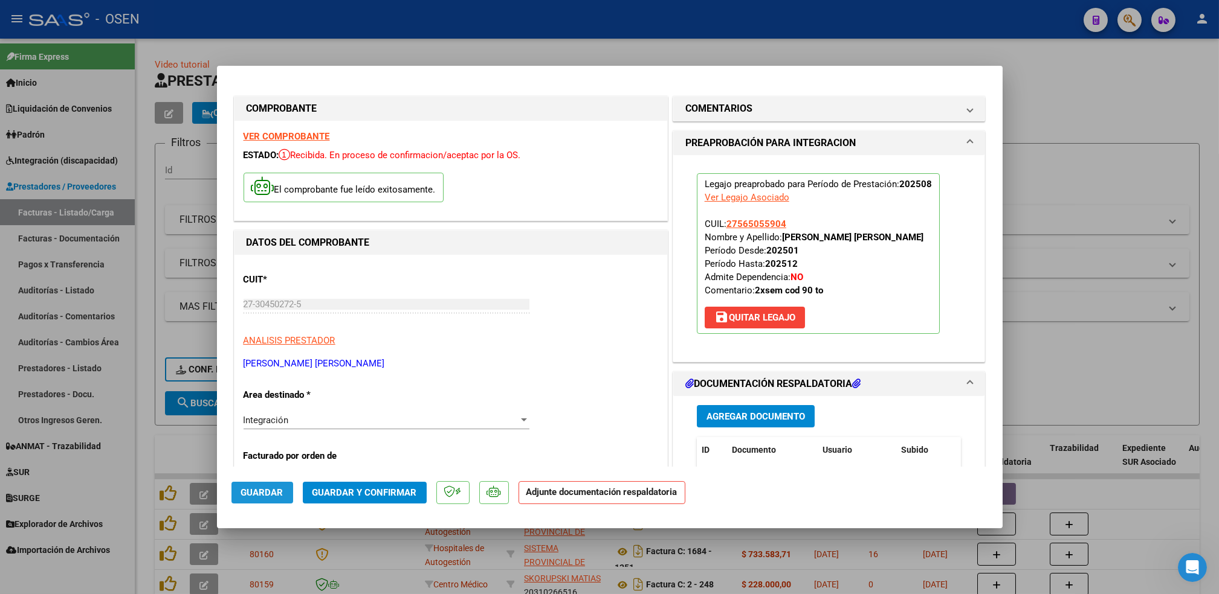
click at [265, 500] on button "Guardar" at bounding box center [262, 493] width 62 height 22
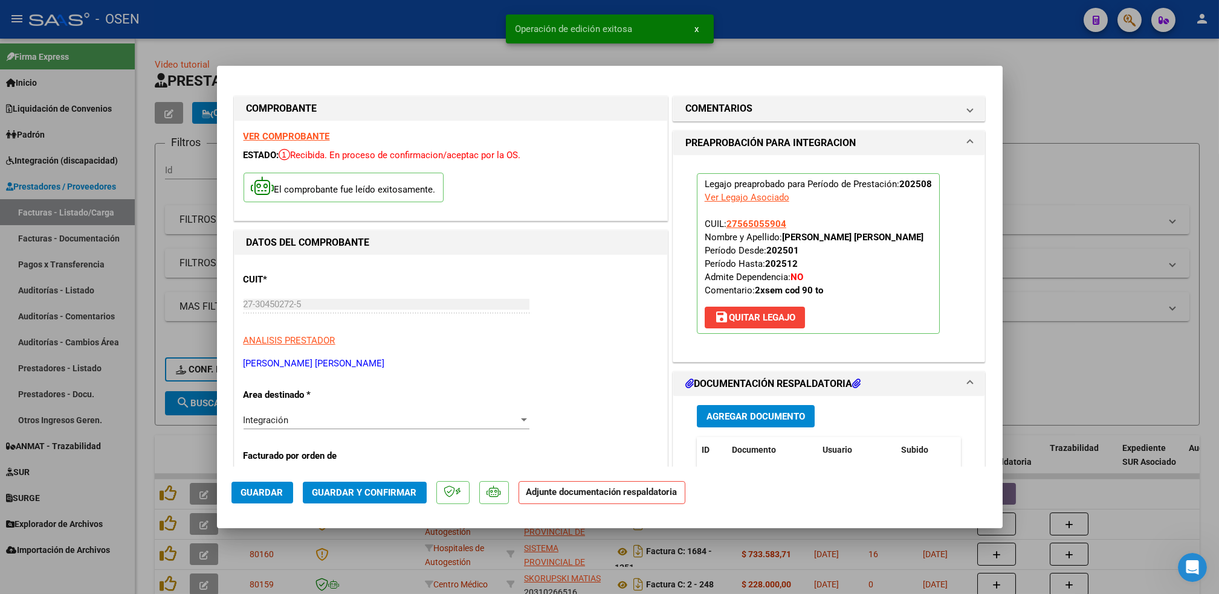
click at [759, 418] on span "Agregar Documento" at bounding box center [755, 416] width 98 height 11
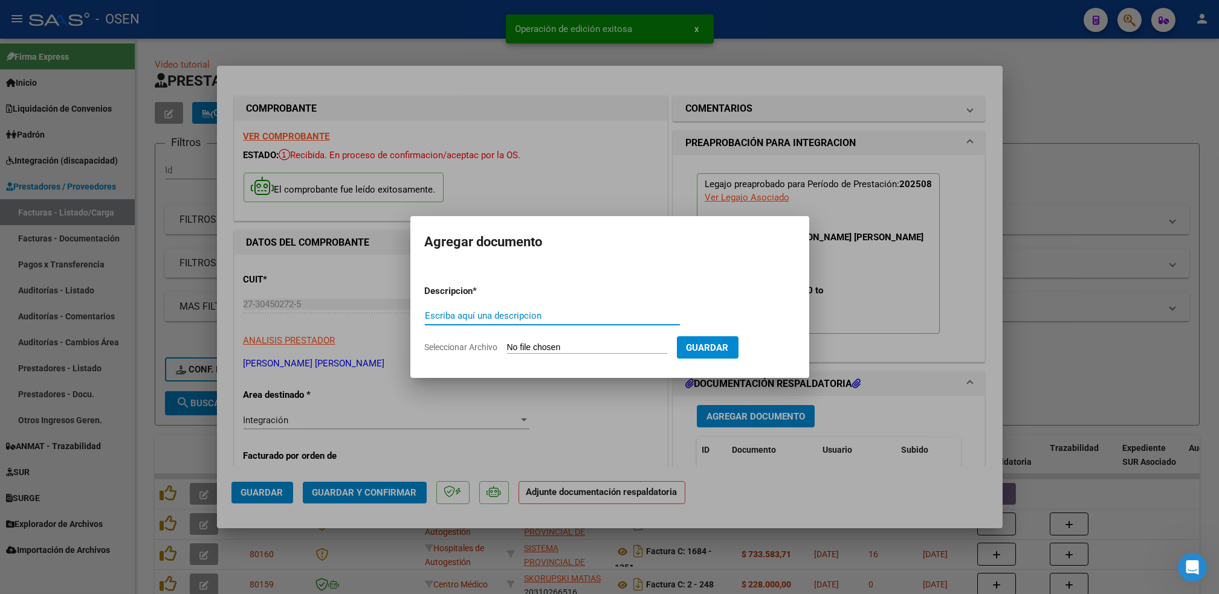
type input "o"
type input "planillla"
click at [507, 343] on input "Seleccionar Archivo" at bounding box center [587, 348] width 160 height 11
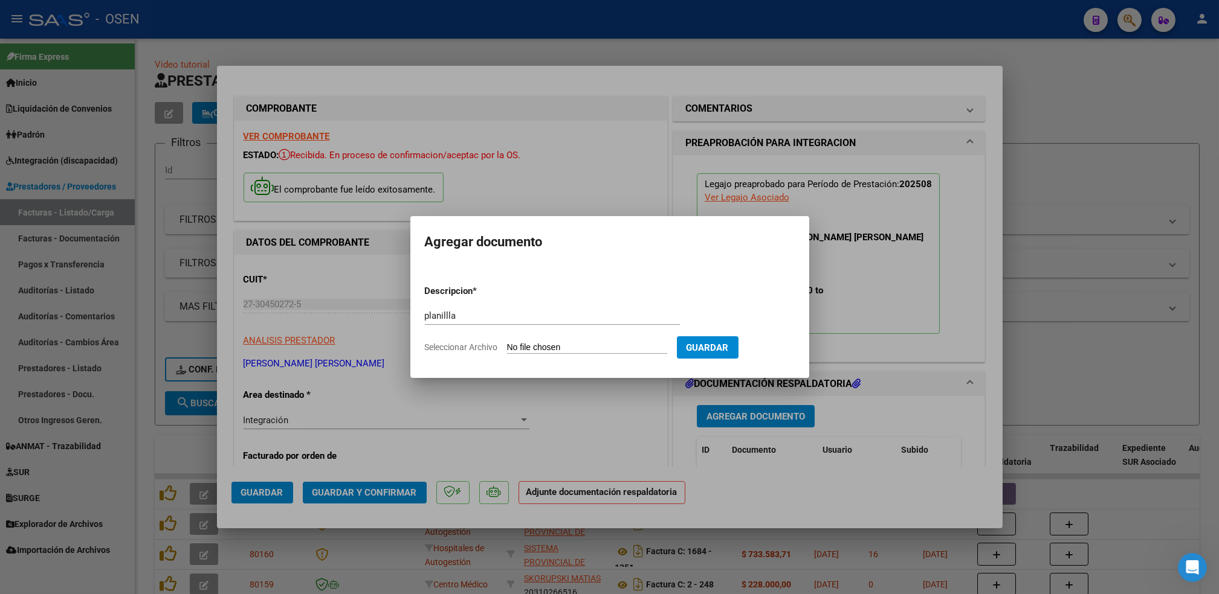
type input "C:\fakepath\asist-[PERSON_NAME].pdf"
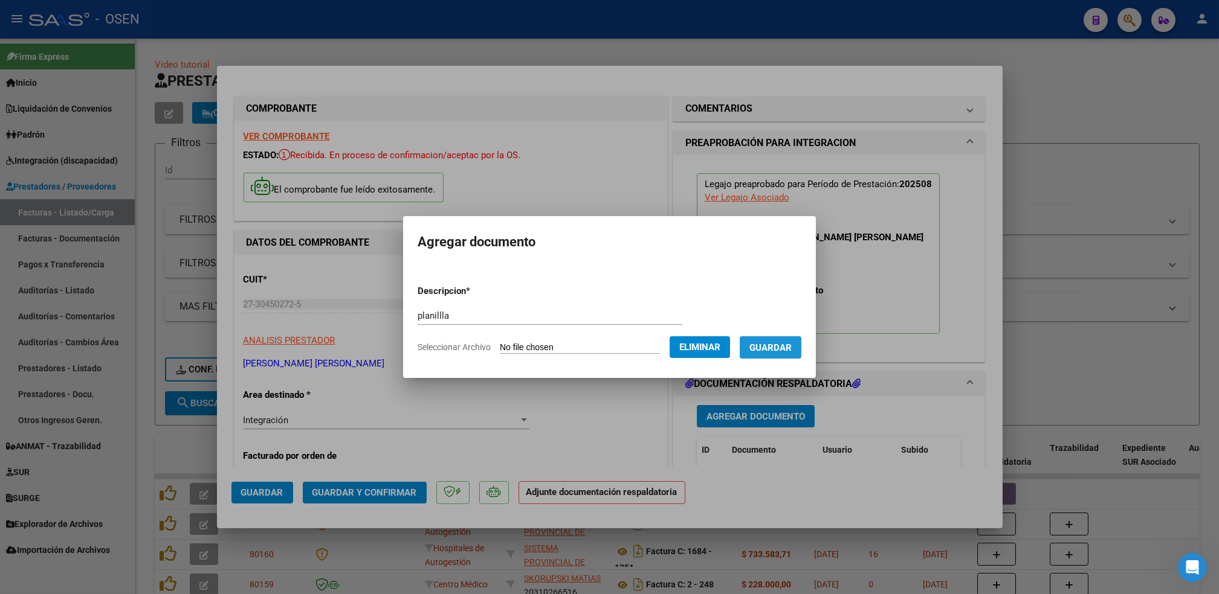
click at [769, 351] on span "Guardar" at bounding box center [770, 348] width 42 height 11
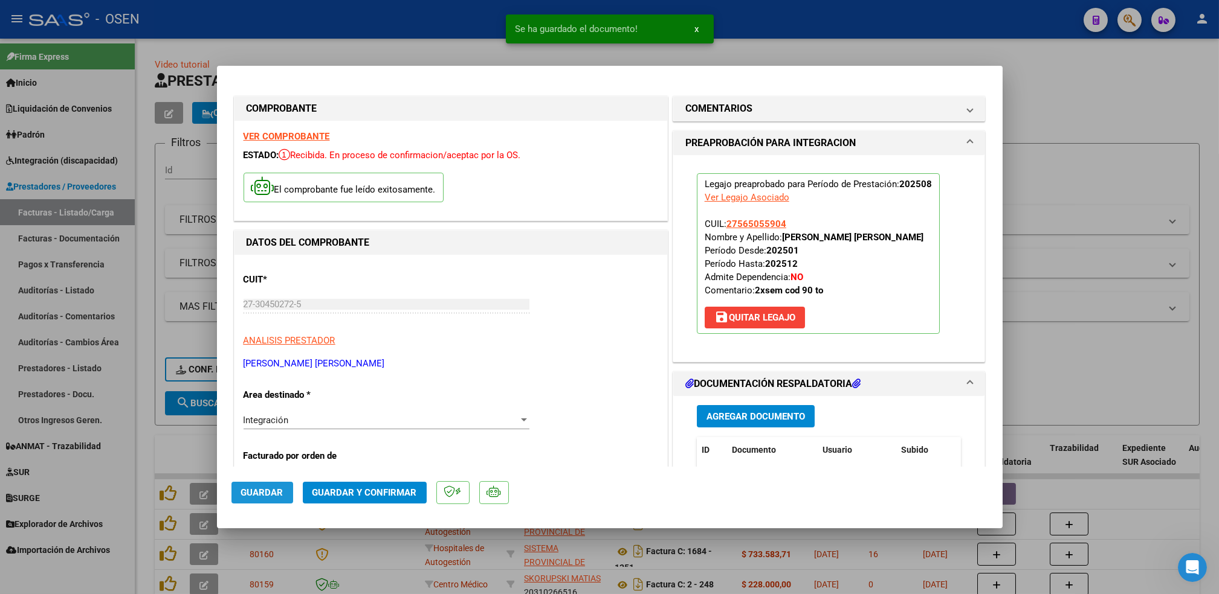
click at [275, 488] on span "Guardar" at bounding box center [262, 493] width 42 height 11
click at [138, 450] on div at bounding box center [609, 297] width 1219 height 594
type input "$ 0,00"
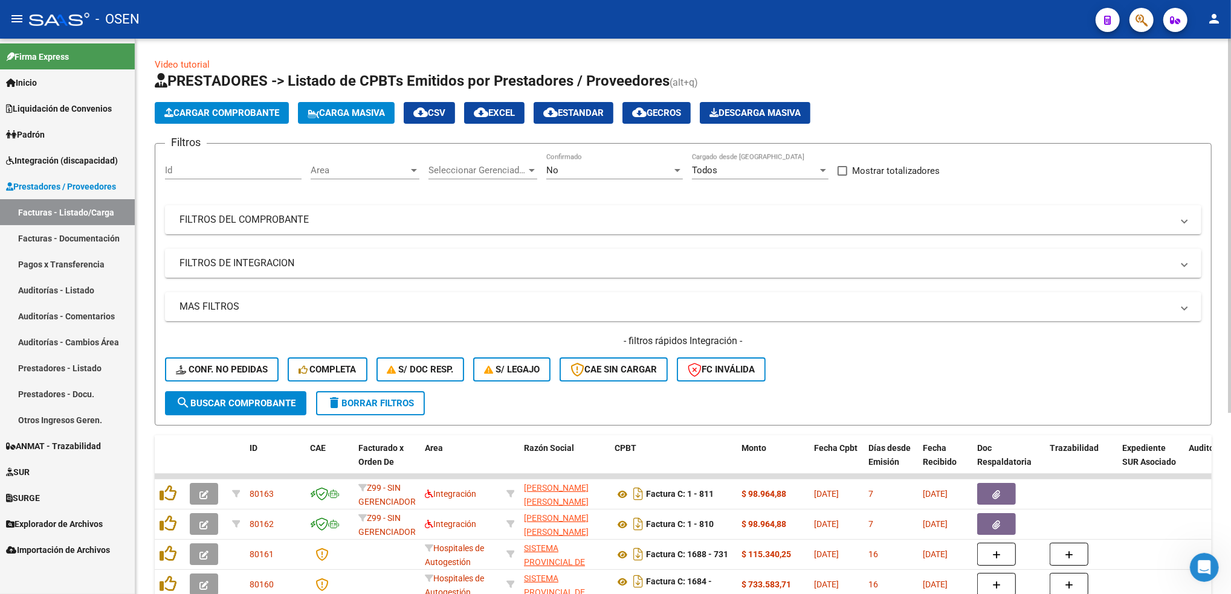
click at [254, 112] on span "Cargar Comprobante" at bounding box center [221, 113] width 115 height 11
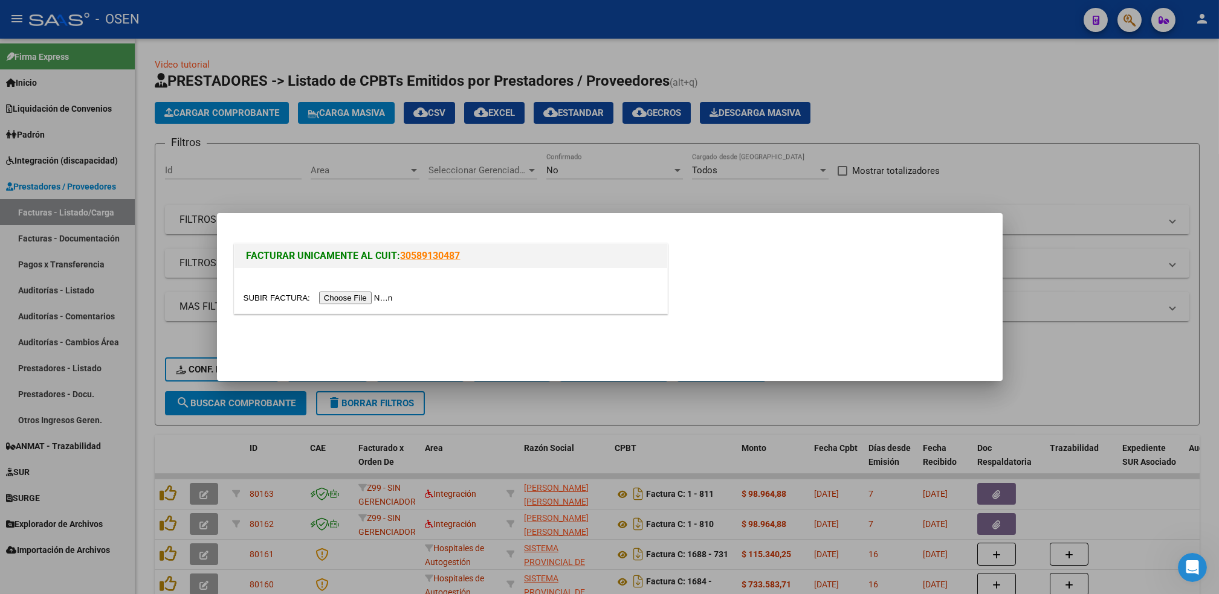
click at [356, 300] on input "file" at bounding box center [319, 298] width 153 height 13
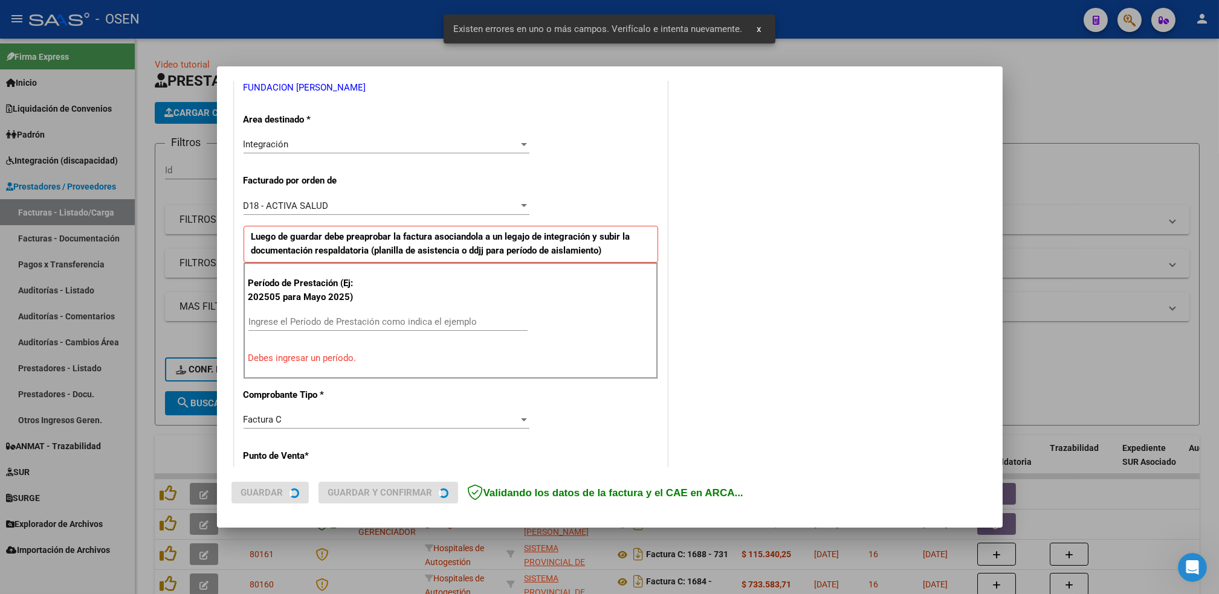
scroll to position [288, 0]
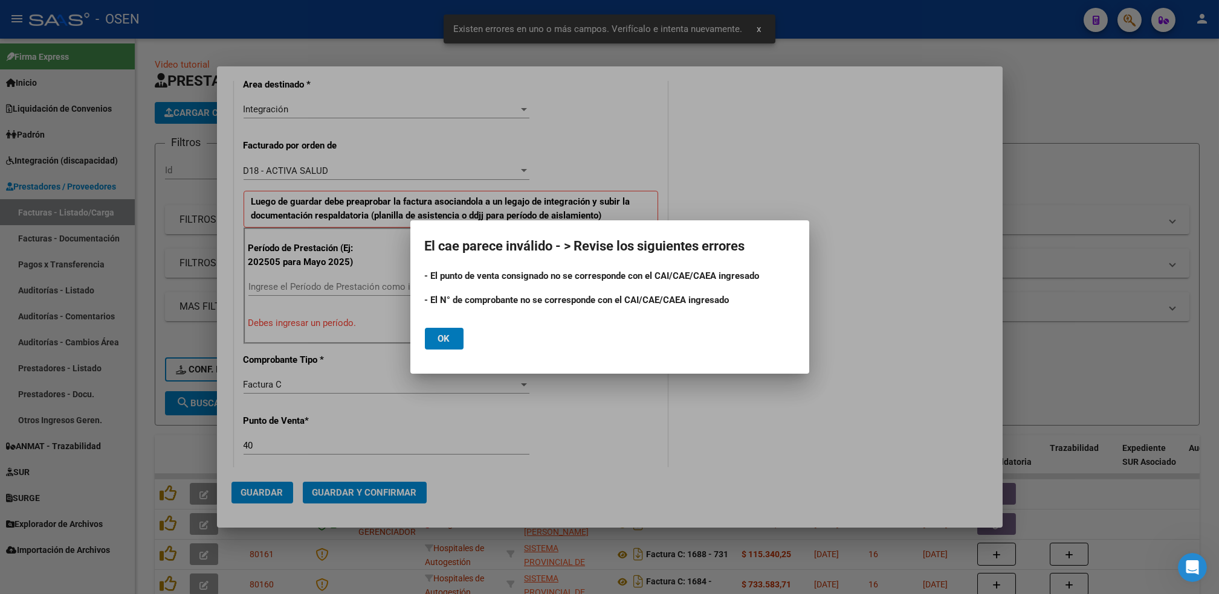
click at [452, 337] on button "Ok" at bounding box center [444, 339] width 39 height 22
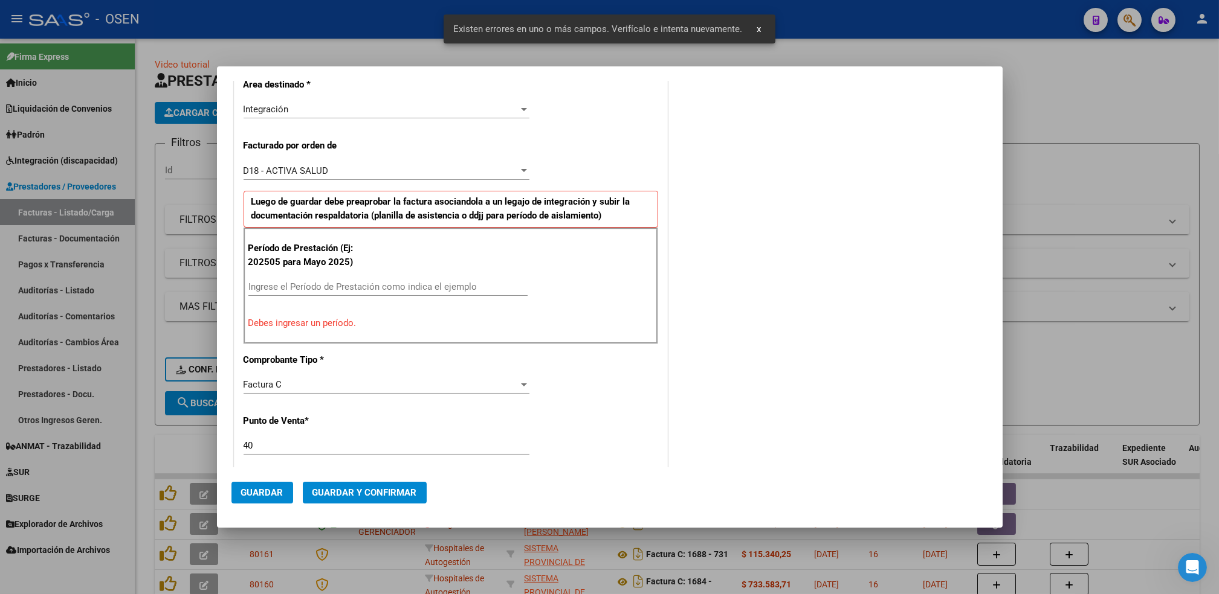
scroll to position [0, 0]
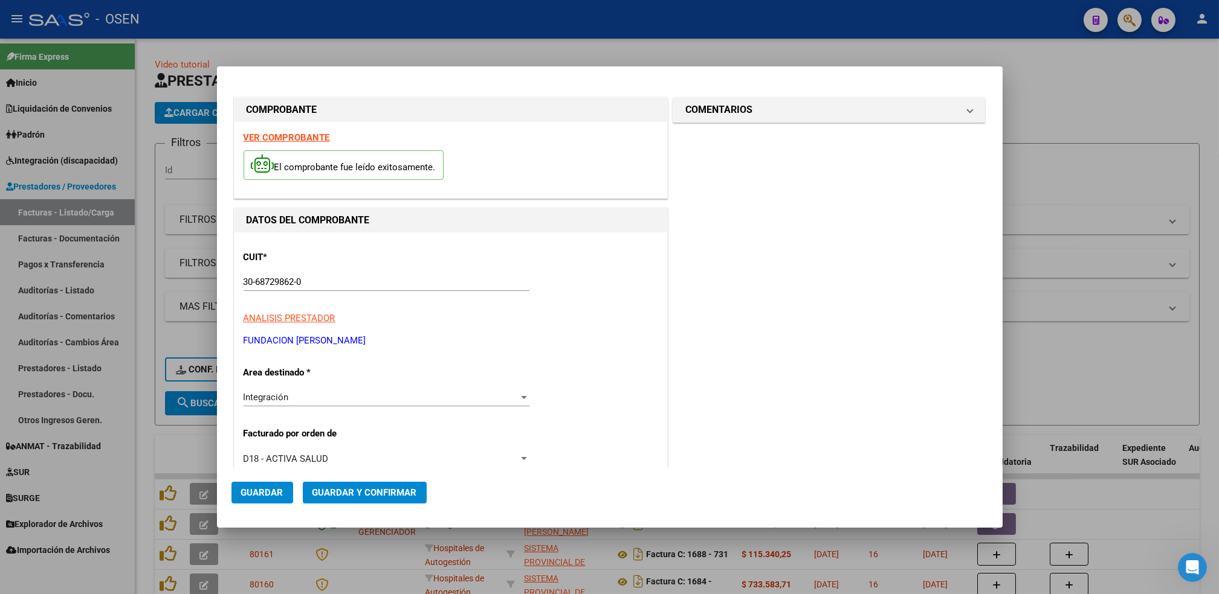
click at [287, 137] on strong "VER COMPROBANTE" at bounding box center [286, 137] width 86 height 11
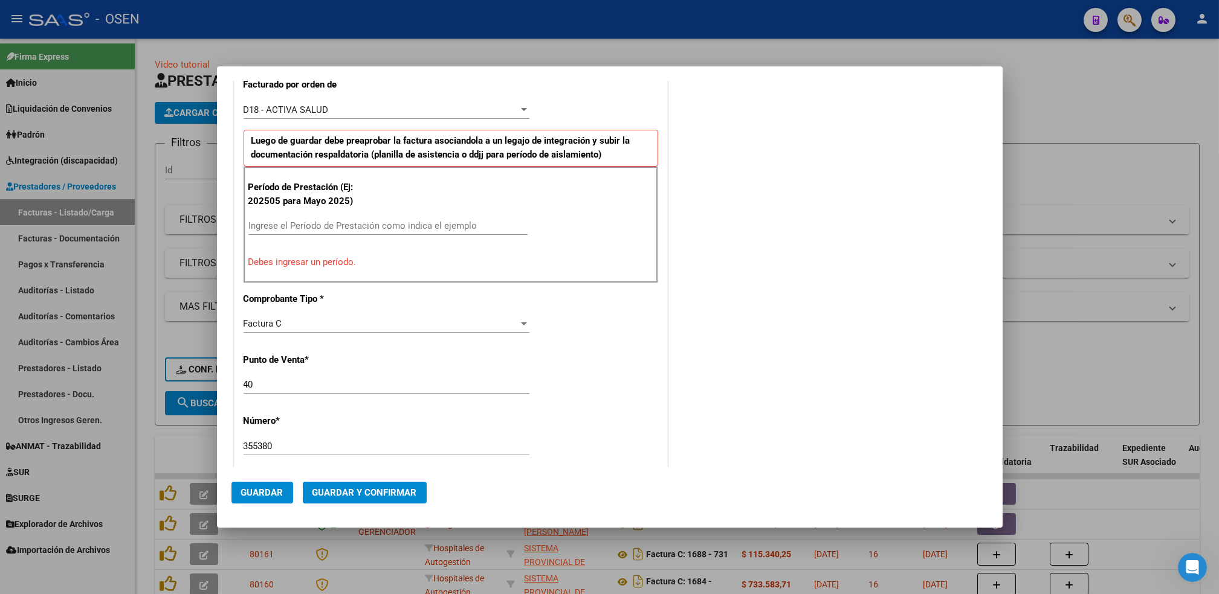
scroll to position [364, 0]
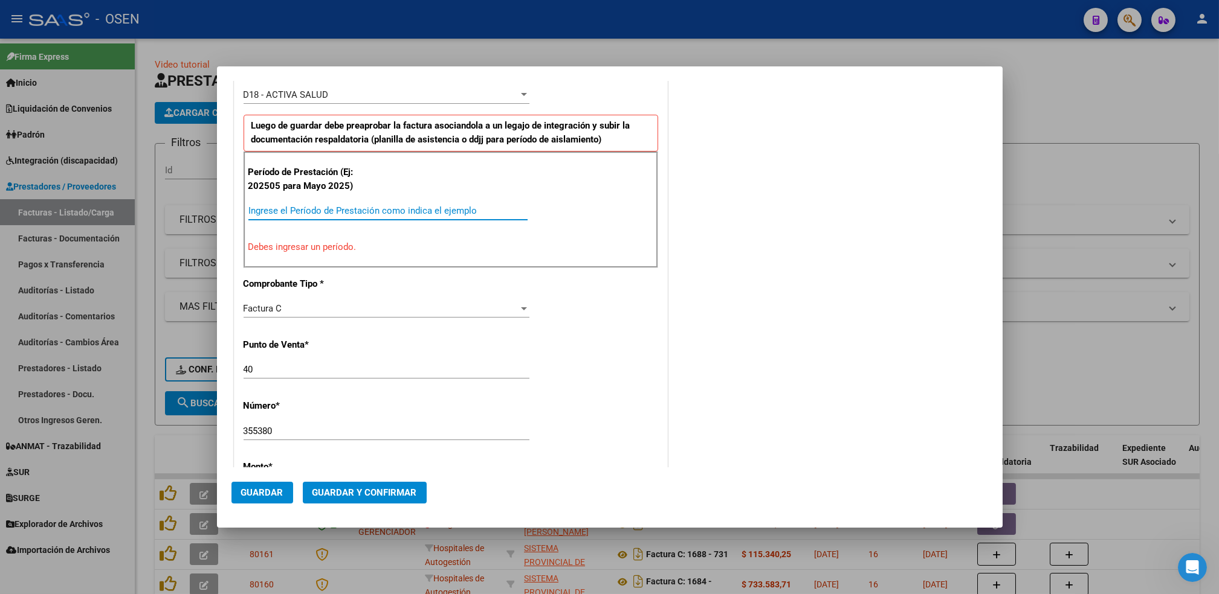
click at [429, 205] on input "Ingrese el Período de Prestación como indica el ejemplo" at bounding box center [387, 210] width 279 height 11
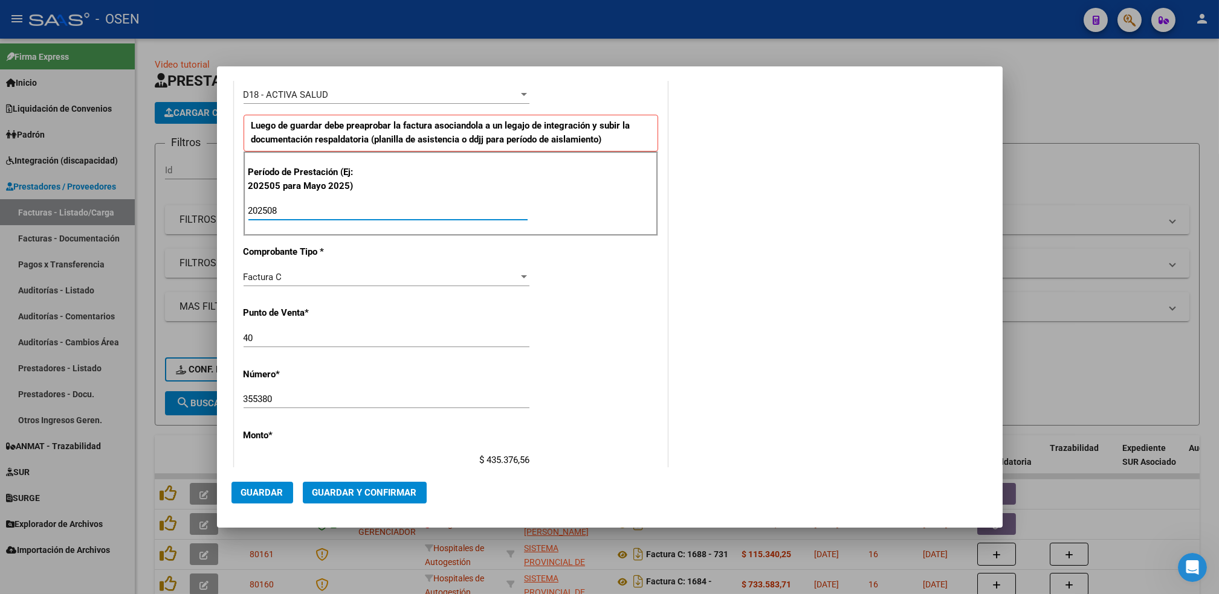
type input "202508"
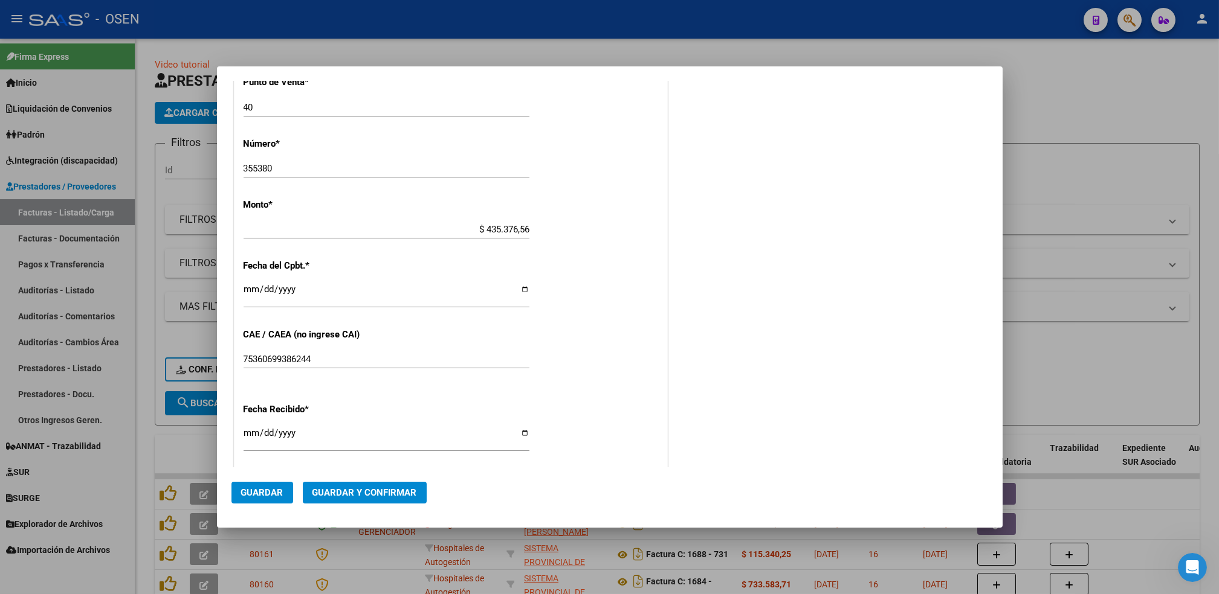
scroll to position [602, 0]
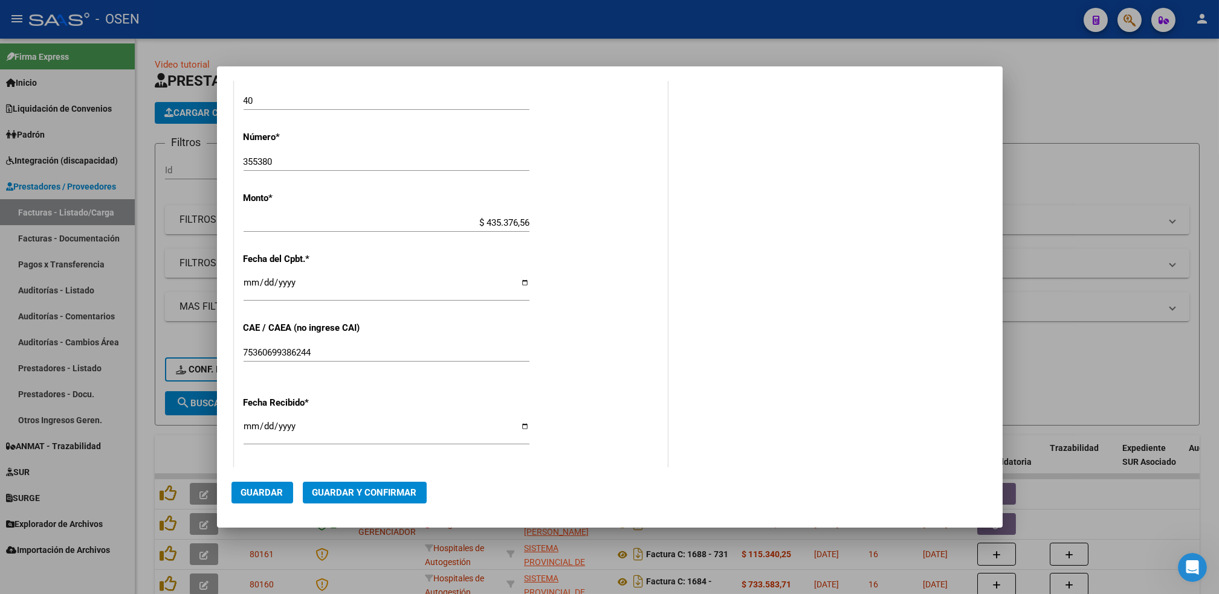
click at [265, 493] on span "Guardar" at bounding box center [262, 493] width 42 height 11
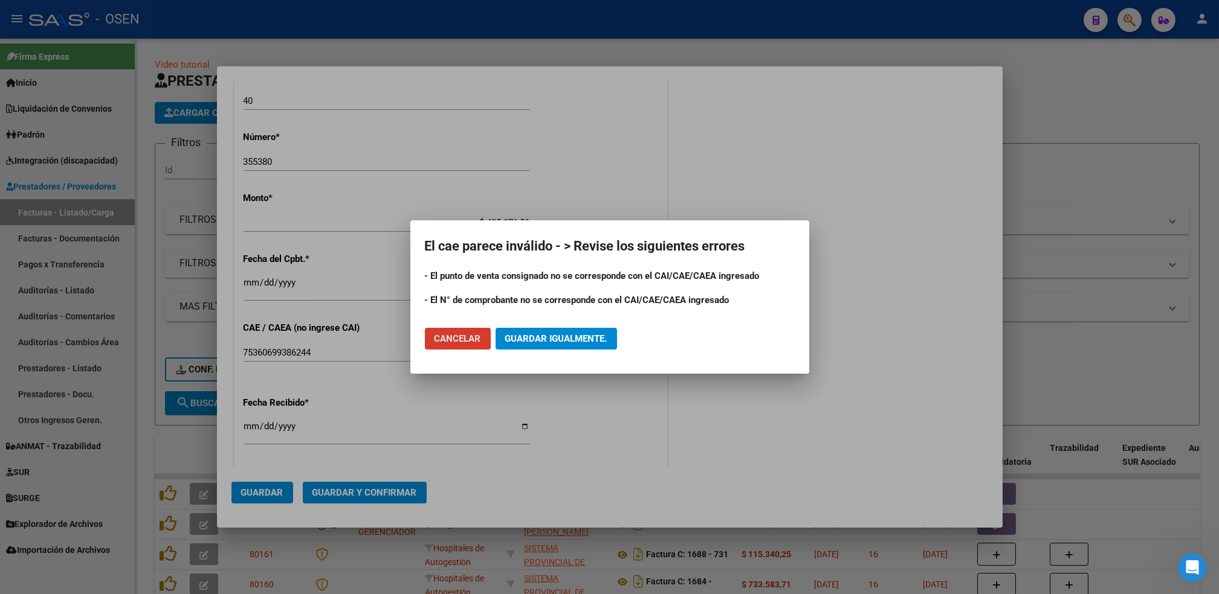
click at [464, 337] on span "Cancelar" at bounding box center [457, 338] width 47 height 11
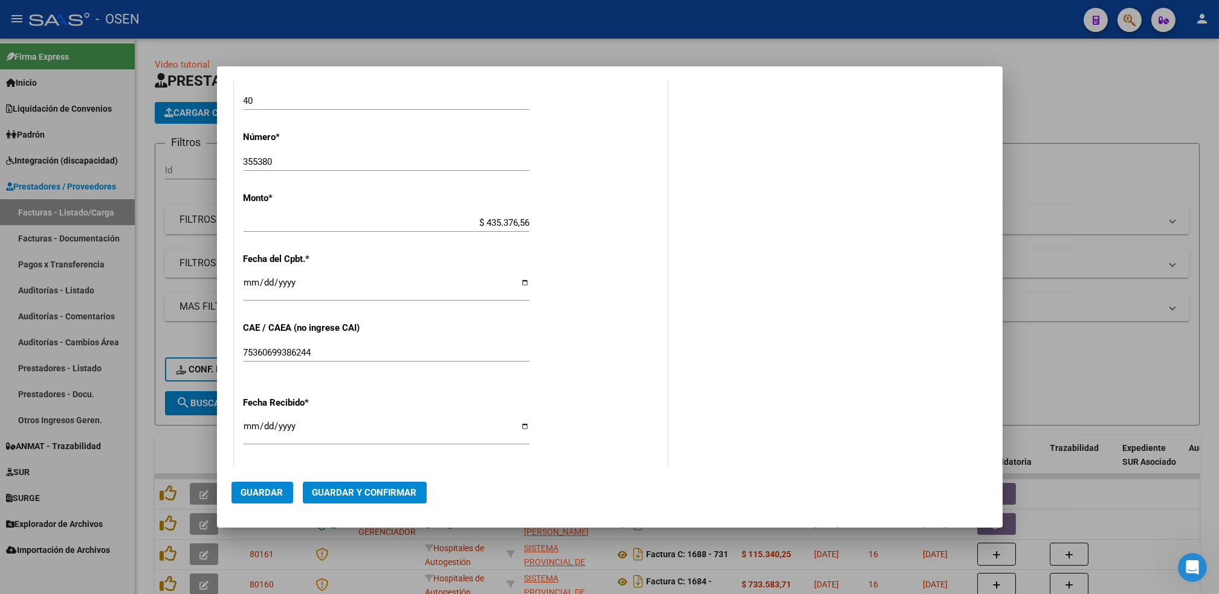
click at [294, 92] on div "40 Ingresar el Nro." at bounding box center [386, 101] width 286 height 18
type input "4"
click at [283, 163] on input "355380" at bounding box center [386, 161] width 286 height 11
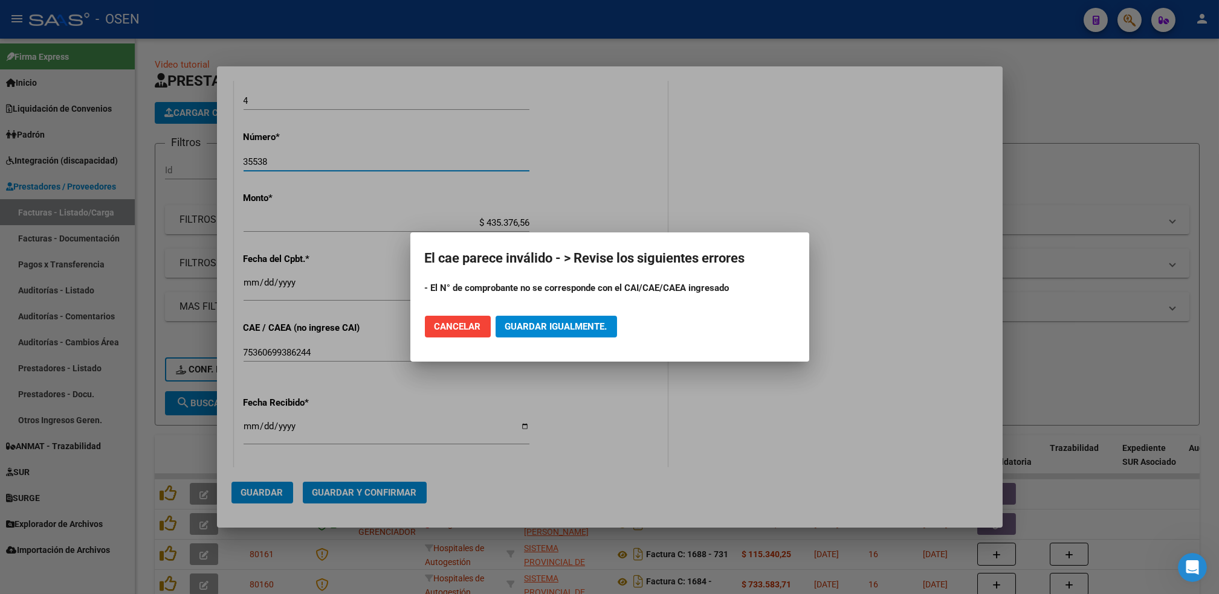
type input "35538"
click at [547, 323] on span "Guardar igualmente." at bounding box center [556, 326] width 102 height 11
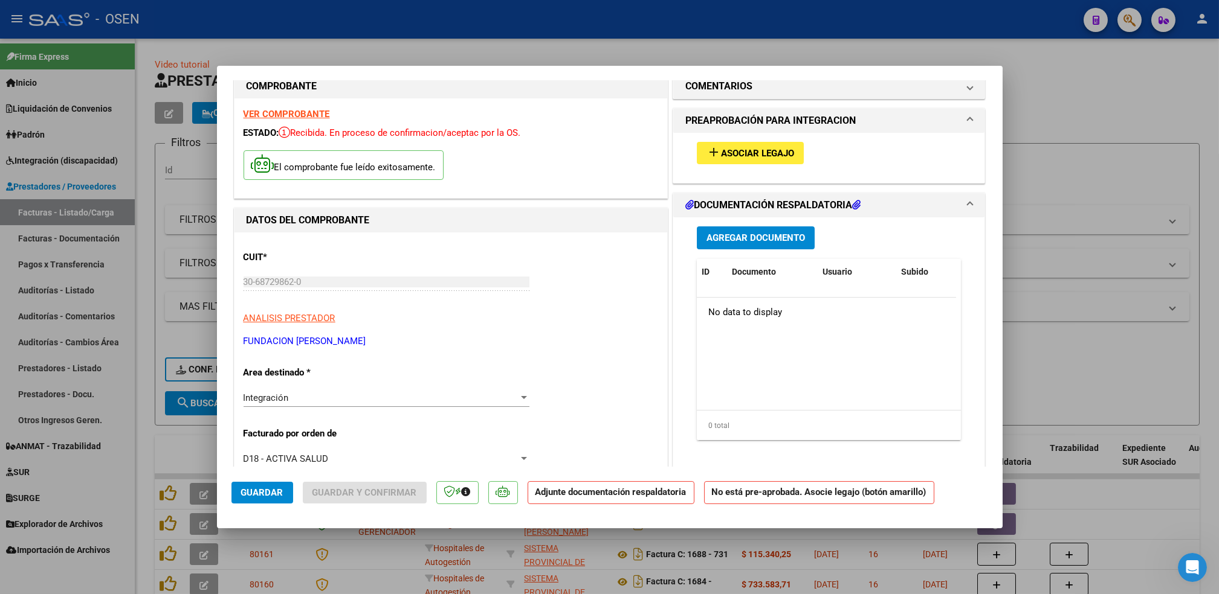
scroll to position [0, 0]
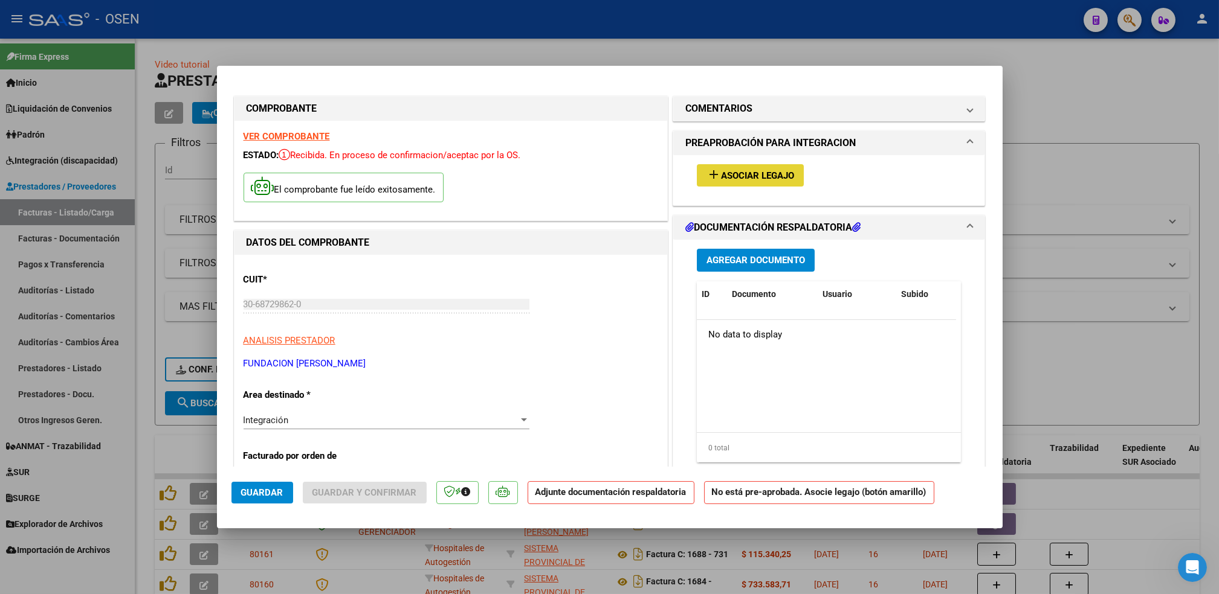
click at [723, 176] on span "Asociar Legajo" at bounding box center [757, 175] width 73 height 11
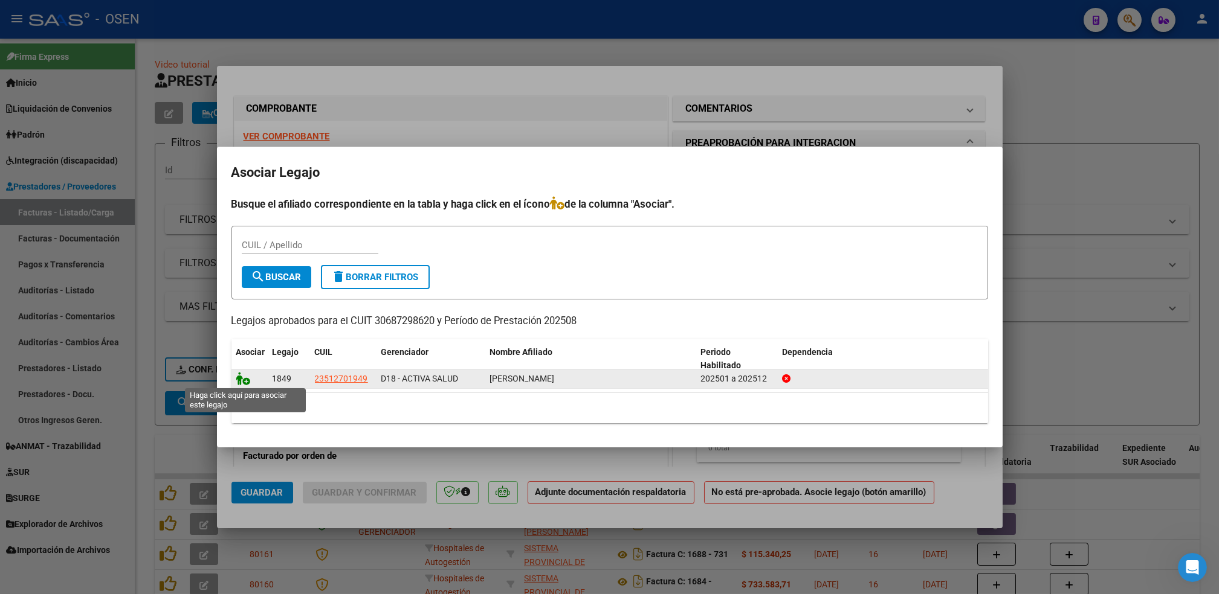
click at [236, 384] on icon at bounding box center [243, 378] width 14 height 13
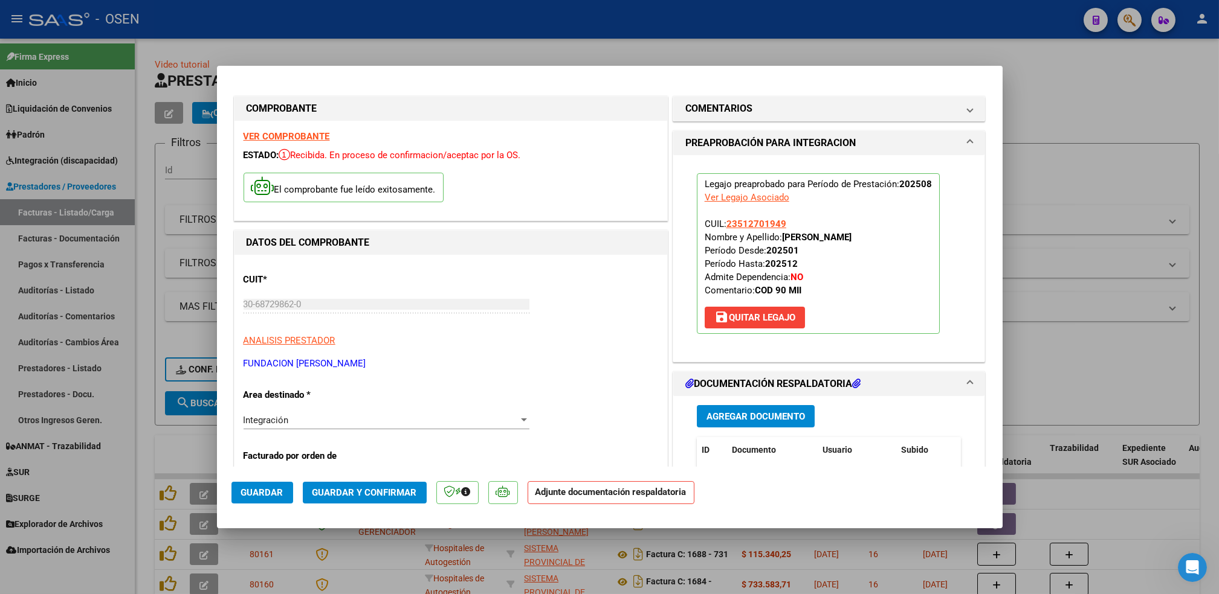
click at [740, 423] on button "Agregar Documento" at bounding box center [756, 416] width 118 height 22
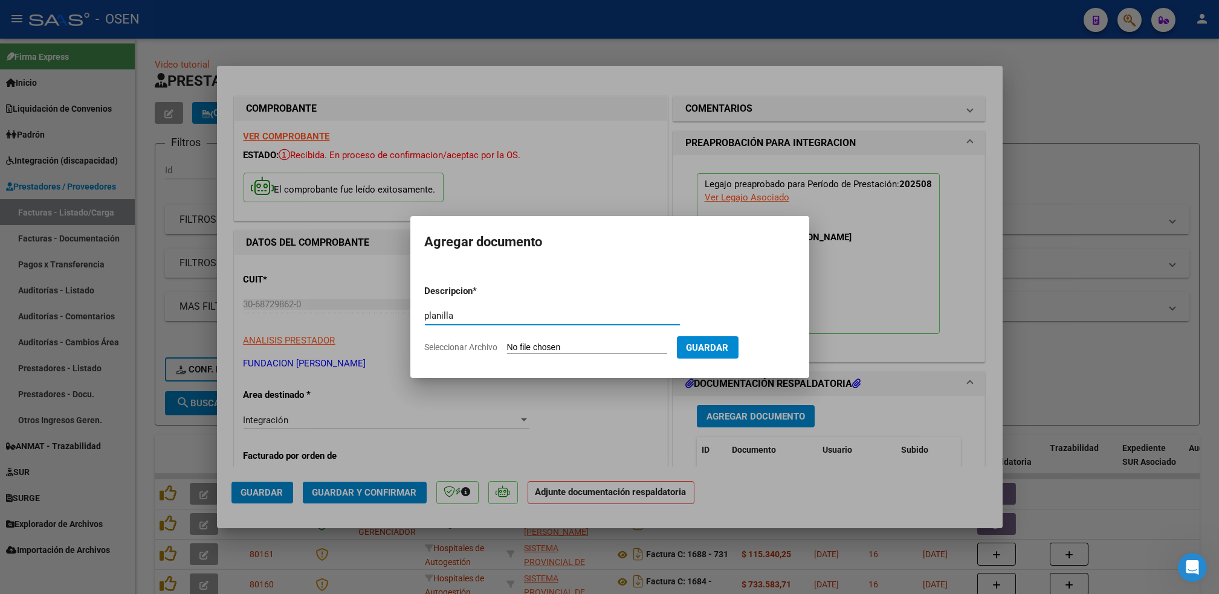
type input "planilla"
click at [507, 343] on input "Seleccionar Archivo" at bounding box center [587, 348] width 160 height 11
type input "C:\fakepath\PA [PERSON_NAME][DATE].pdf"
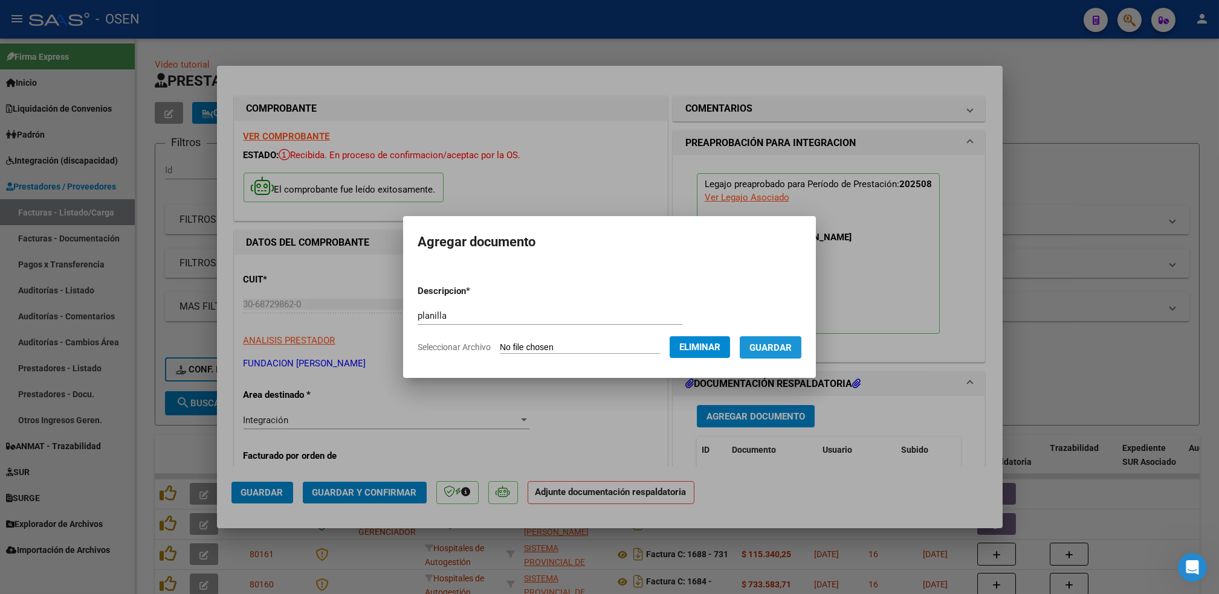
click at [771, 355] on button "Guardar" at bounding box center [770, 348] width 62 height 22
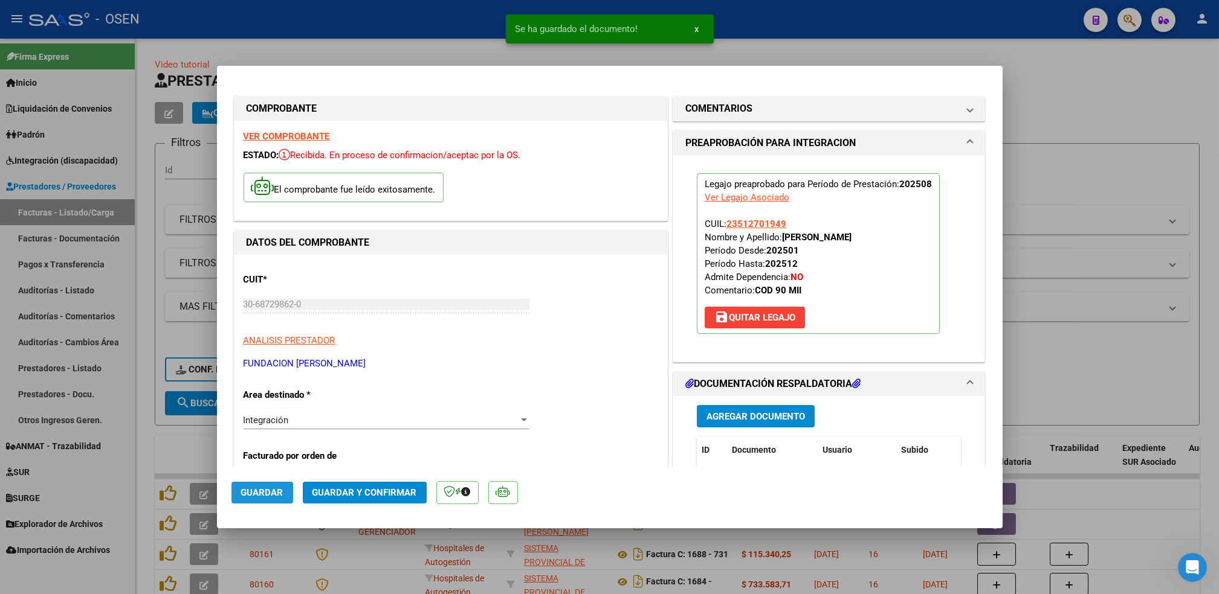
click at [274, 489] on span "Guardar" at bounding box center [262, 493] width 42 height 11
click at [146, 460] on div at bounding box center [609, 297] width 1219 height 594
type input "$ 0,00"
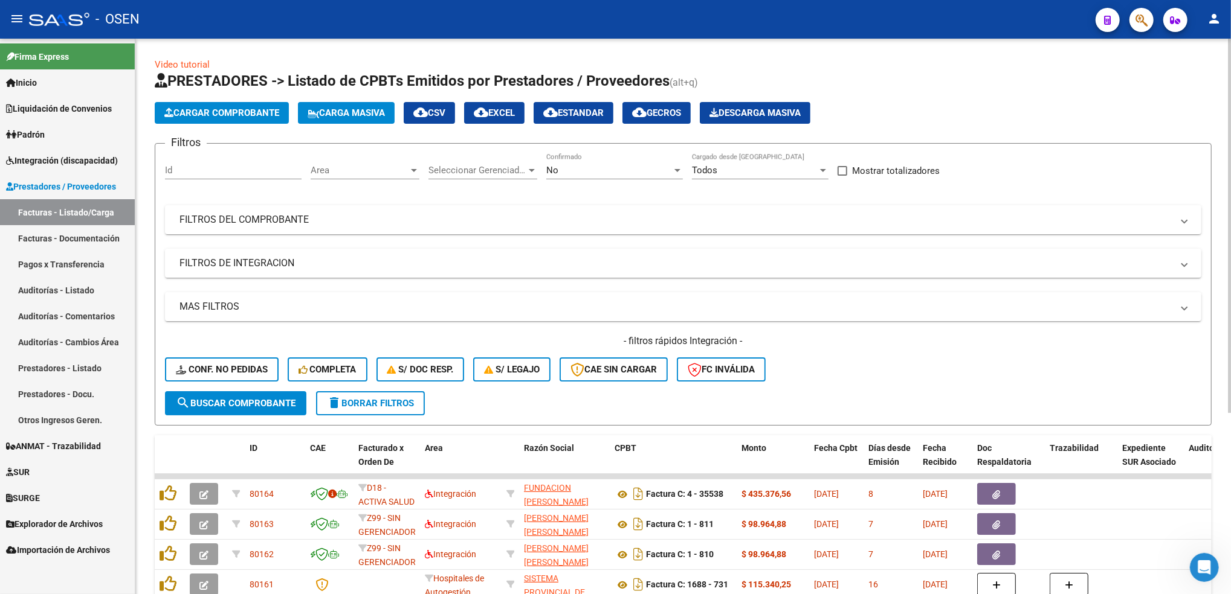
click at [277, 110] on span "Cargar Comprobante" at bounding box center [221, 113] width 115 height 11
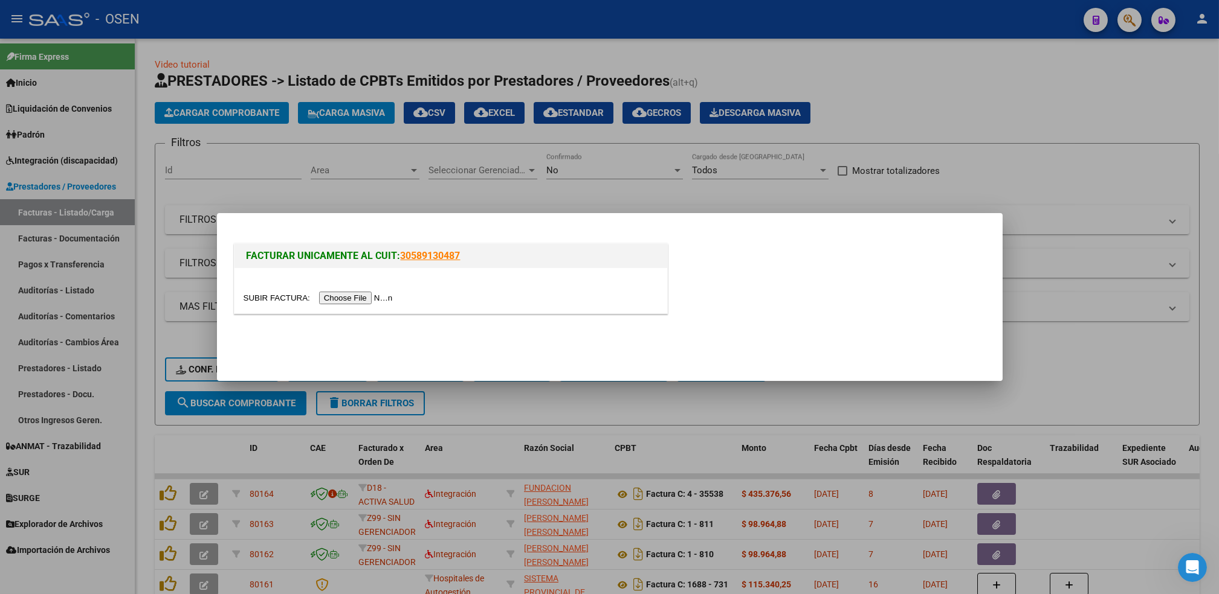
click at [358, 292] on input "file" at bounding box center [319, 298] width 153 height 13
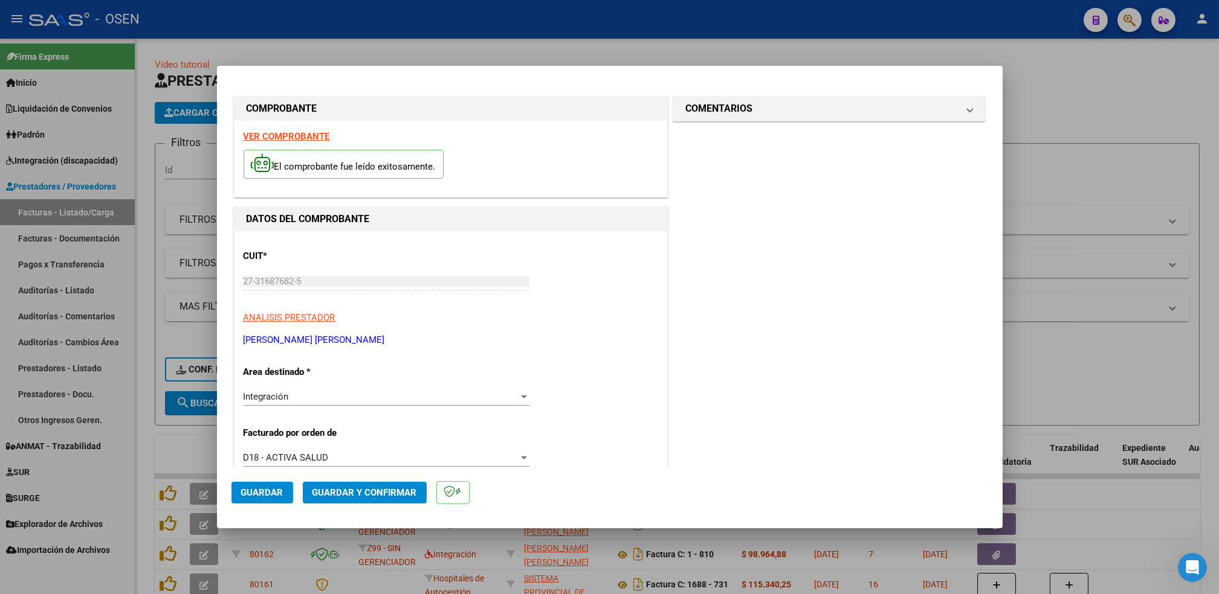
click at [319, 135] on strong "VER COMPROBANTE" at bounding box center [286, 136] width 86 height 11
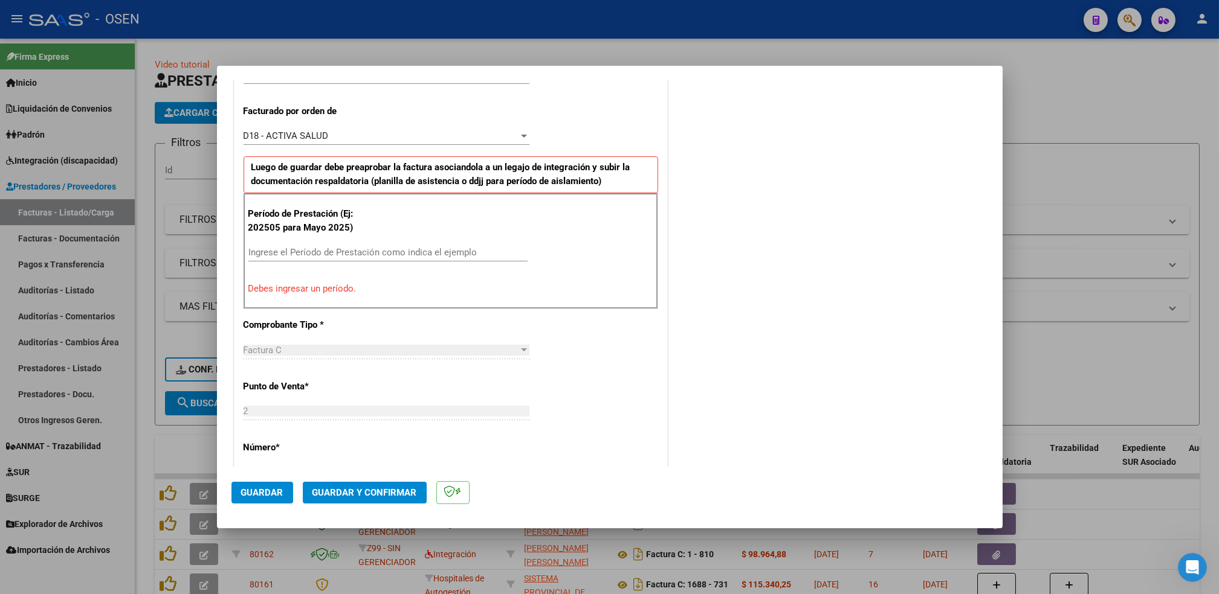
scroll to position [324, 0]
click at [411, 240] on div "Período de Prestación (Ej: 202505 para [DATE]) Ingrese el Período de Prestación…" at bounding box center [450, 250] width 414 height 116
click at [412, 252] on input "Ingrese el Período de Prestación como indica el ejemplo" at bounding box center [387, 250] width 279 height 11
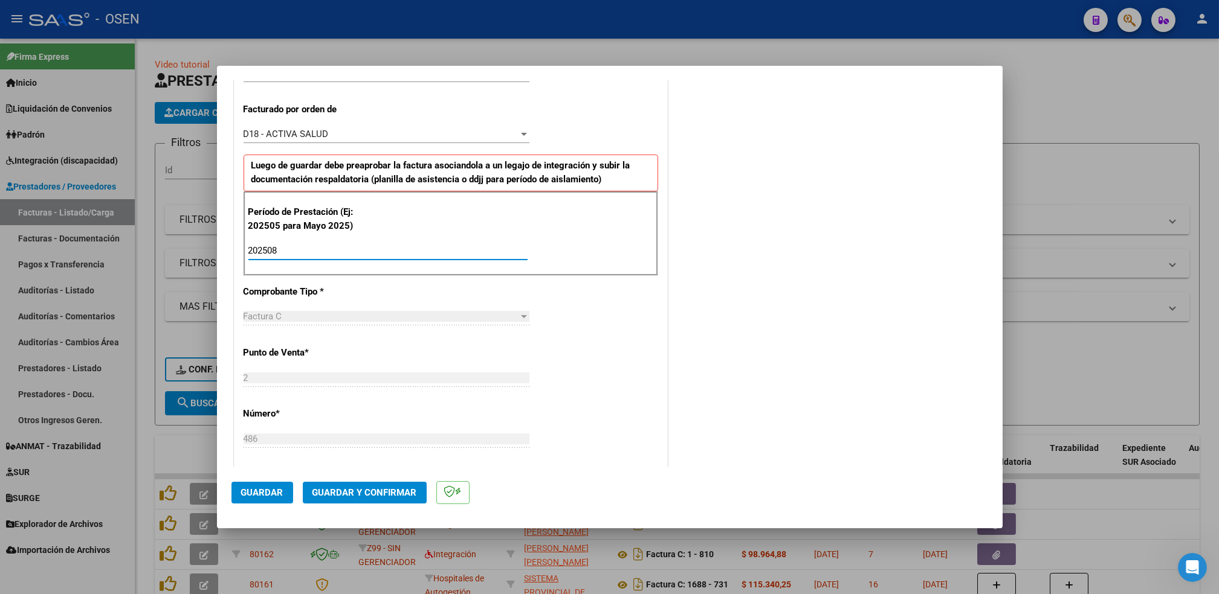
type input "202508"
click at [266, 489] on span "Guardar" at bounding box center [262, 493] width 42 height 11
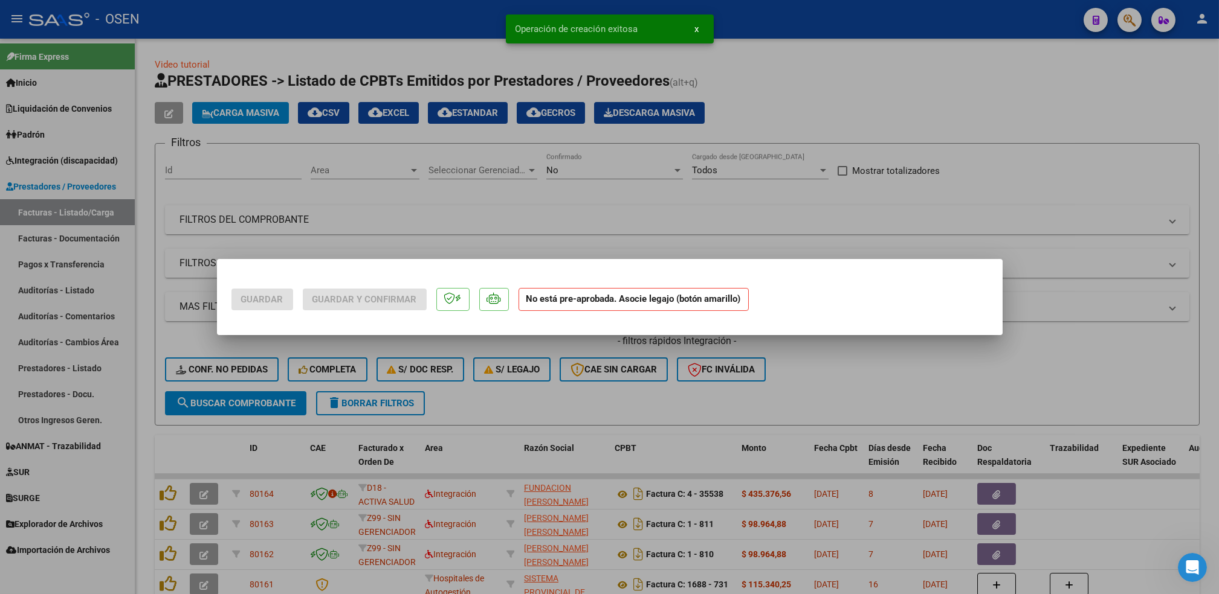
scroll to position [0, 0]
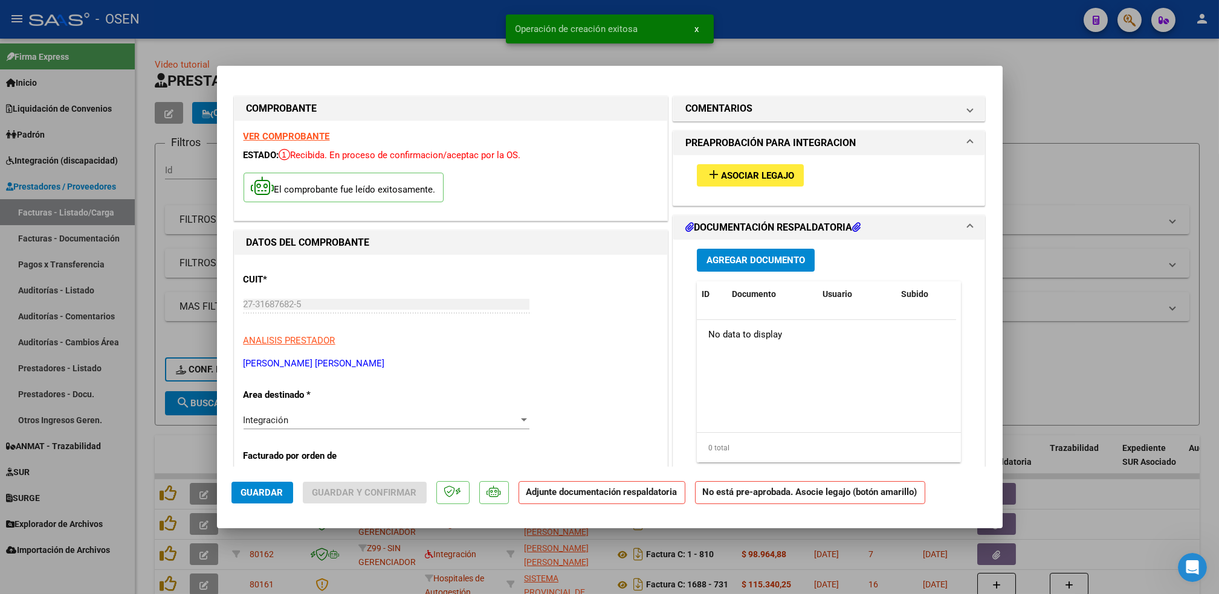
click at [781, 171] on span "Asociar Legajo" at bounding box center [757, 175] width 73 height 11
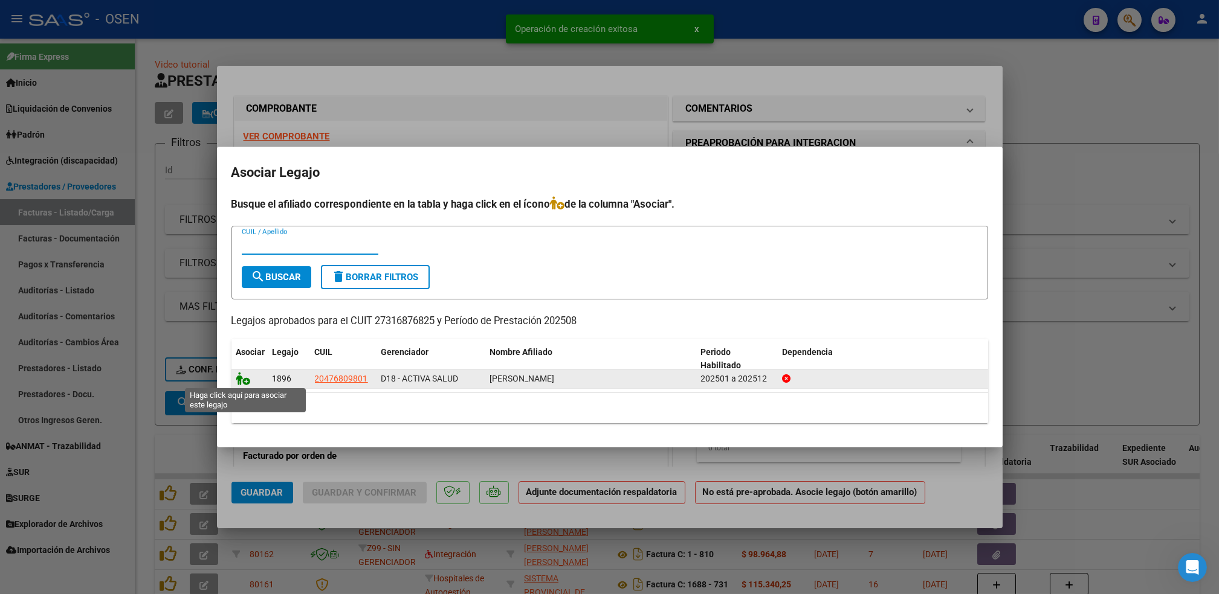
click at [240, 377] on icon at bounding box center [243, 378] width 14 height 13
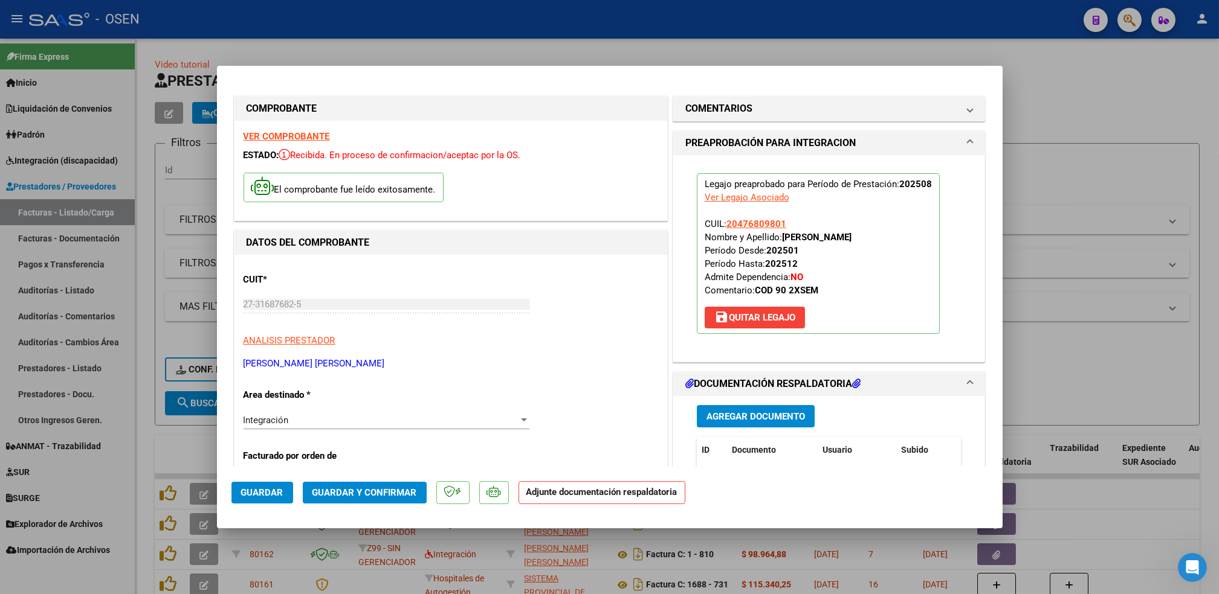
click at [724, 419] on span "Agregar Documento" at bounding box center [755, 416] width 98 height 11
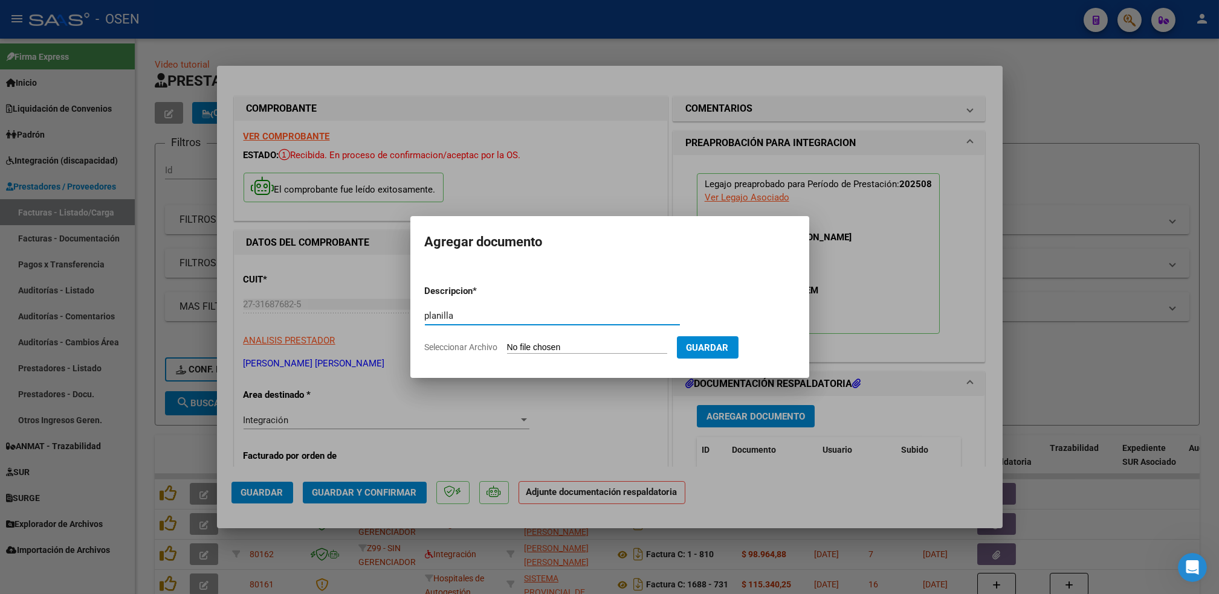
type input "planilla"
click at [507, 343] on input "Seleccionar Archivo" at bounding box center [587, 348] width 160 height 11
type input "C:\fakepath\1000728685.jpg"
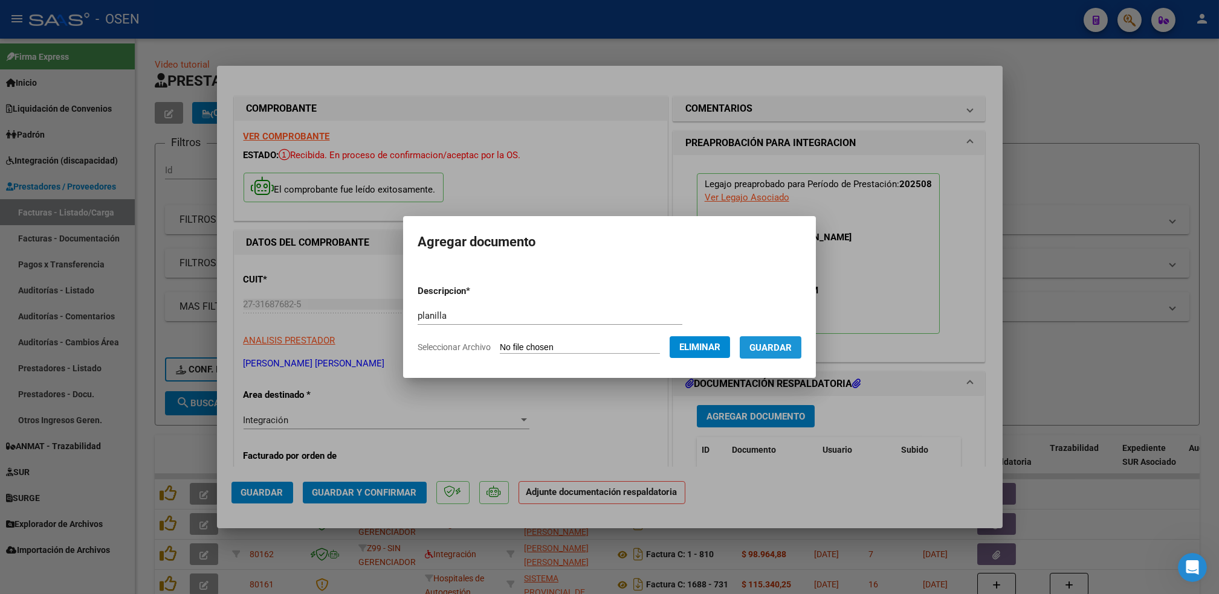
click at [789, 358] on button "Guardar" at bounding box center [770, 348] width 62 height 22
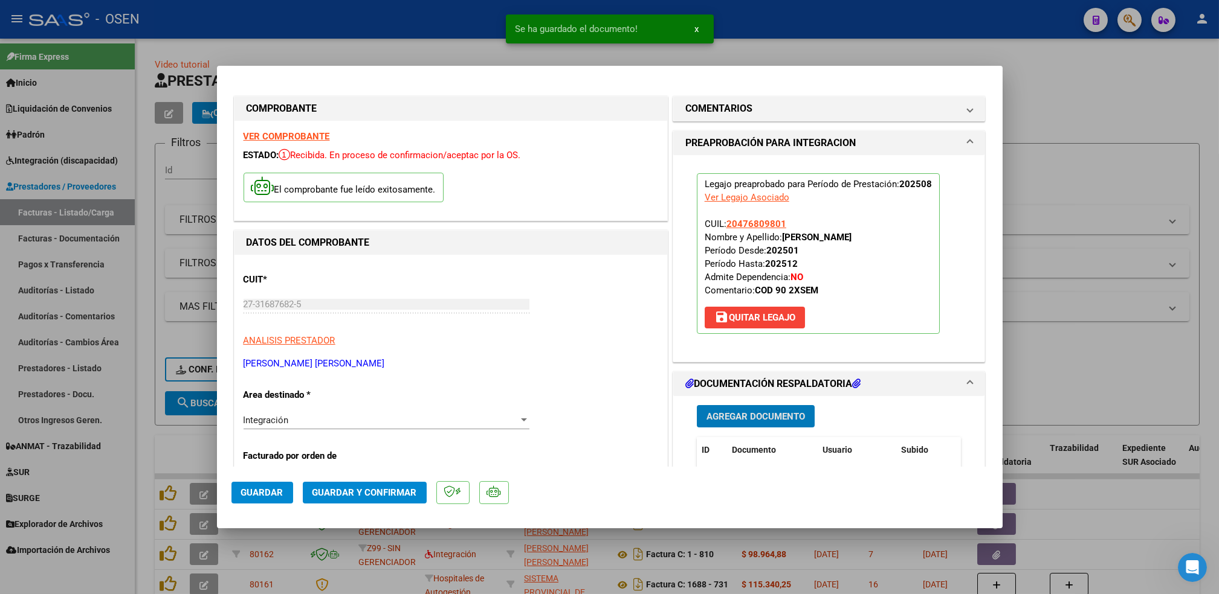
click at [265, 492] on span "Guardar" at bounding box center [262, 493] width 42 height 11
click at [155, 427] on div at bounding box center [609, 297] width 1219 height 594
type input "$ 0,00"
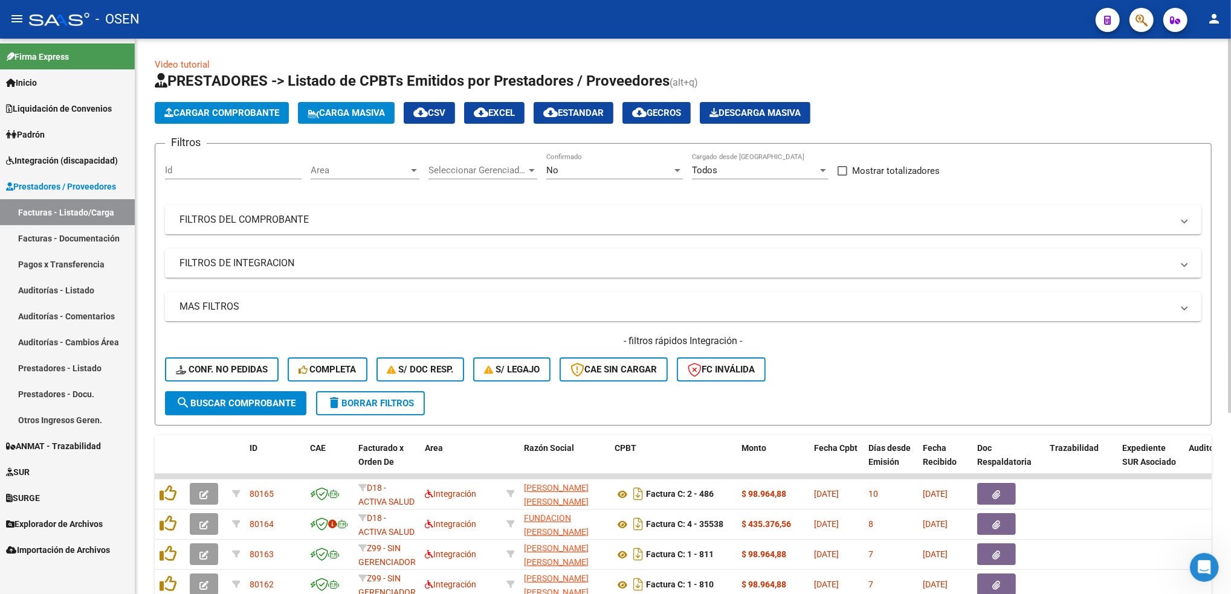
click at [272, 96] on app-list-header "PRESTADORES -> Listado de CPBTs Emitidos por Prestadores / Proveedores (alt+q) …" at bounding box center [683, 248] width 1057 height 355
click at [274, 119] on button "Cargar Comprobante" at bounding box center [222, 113] width 134 height 22
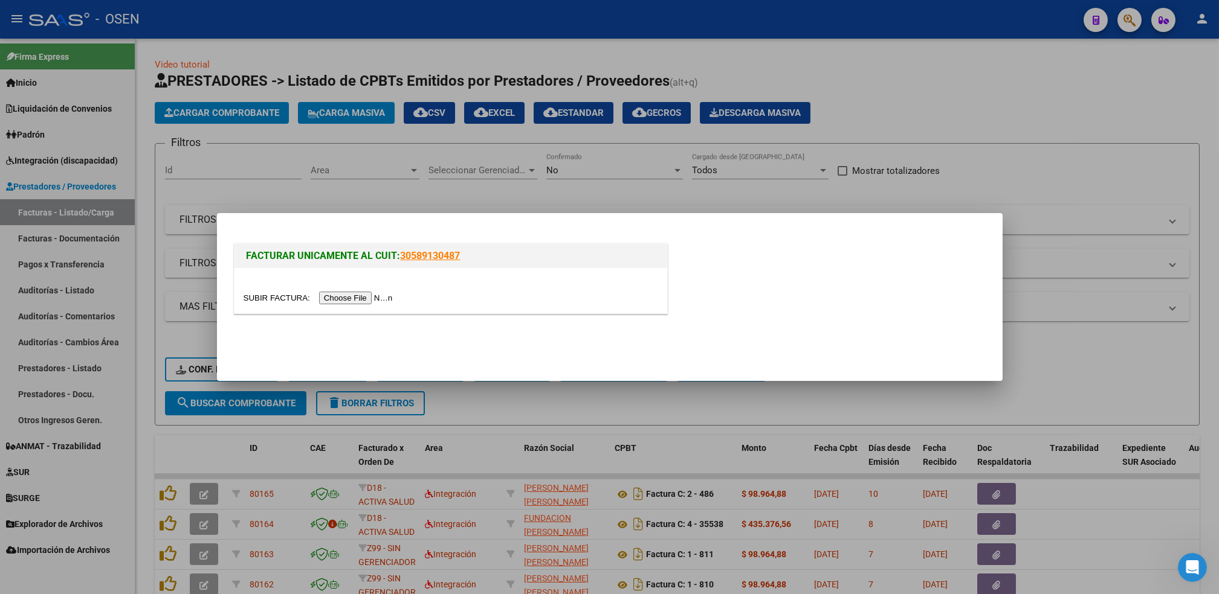
click at [363, 295] on input "file" at bounding box center [319, 298] width 153 height 13
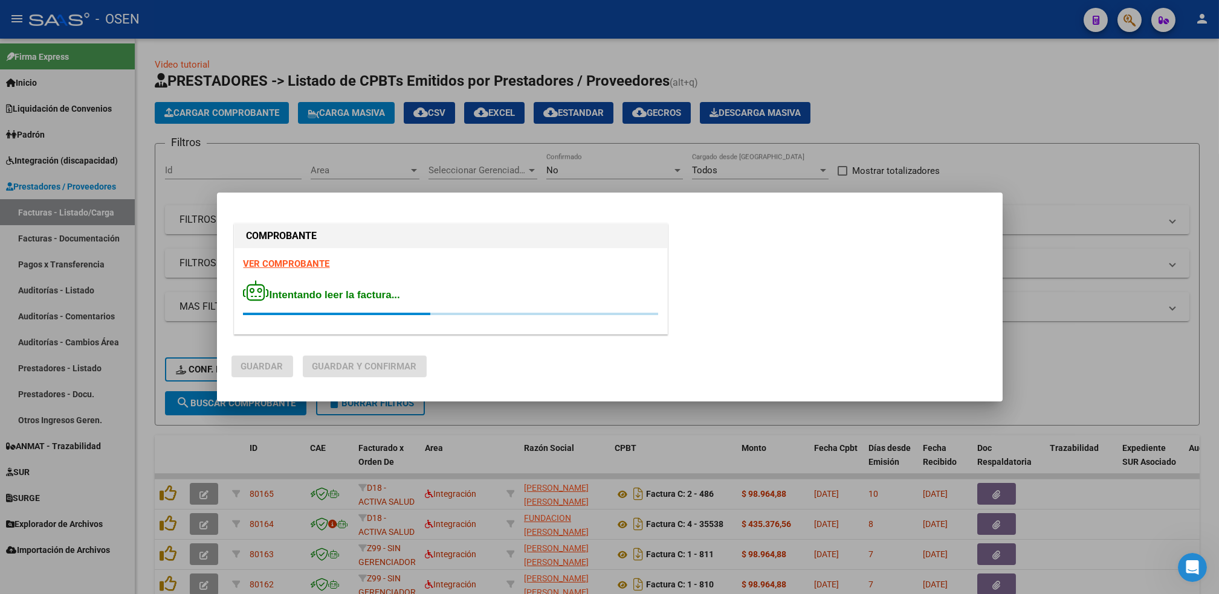
click at [318, 268] on strong "VER COMPROBANTE" at bounding box center [286, 264] width 86 height 11
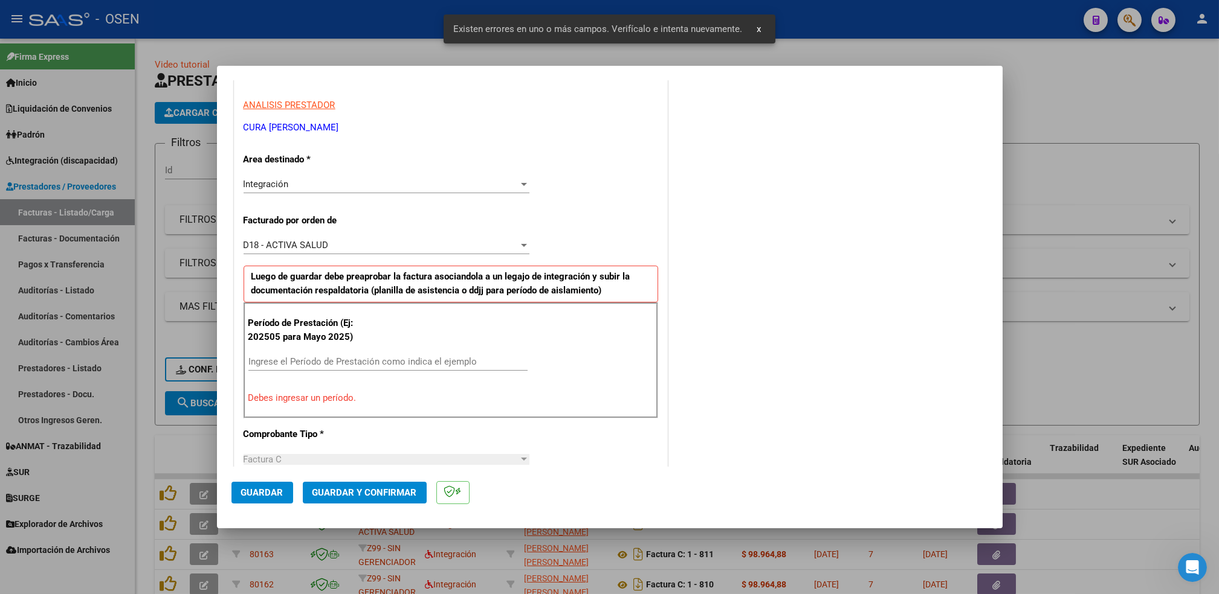
scroll to position [266, 0]
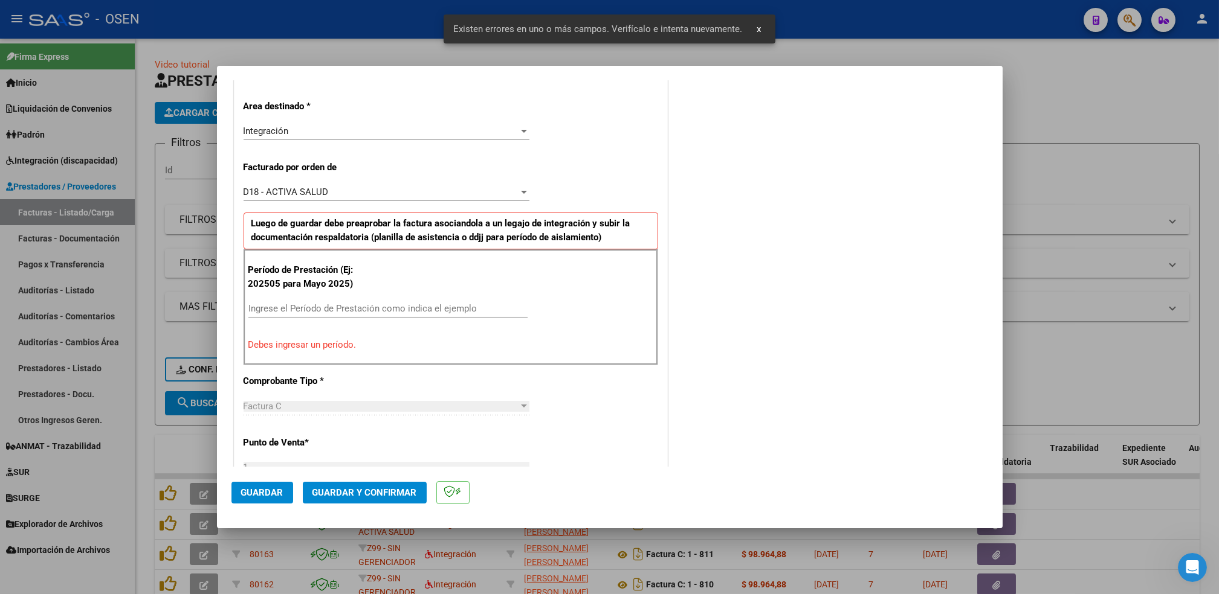
click at [422, 301] on div "Ingrese el Período de Prestación como indica el ejemplo" at bounding box center [387, 309] width 279 height 18
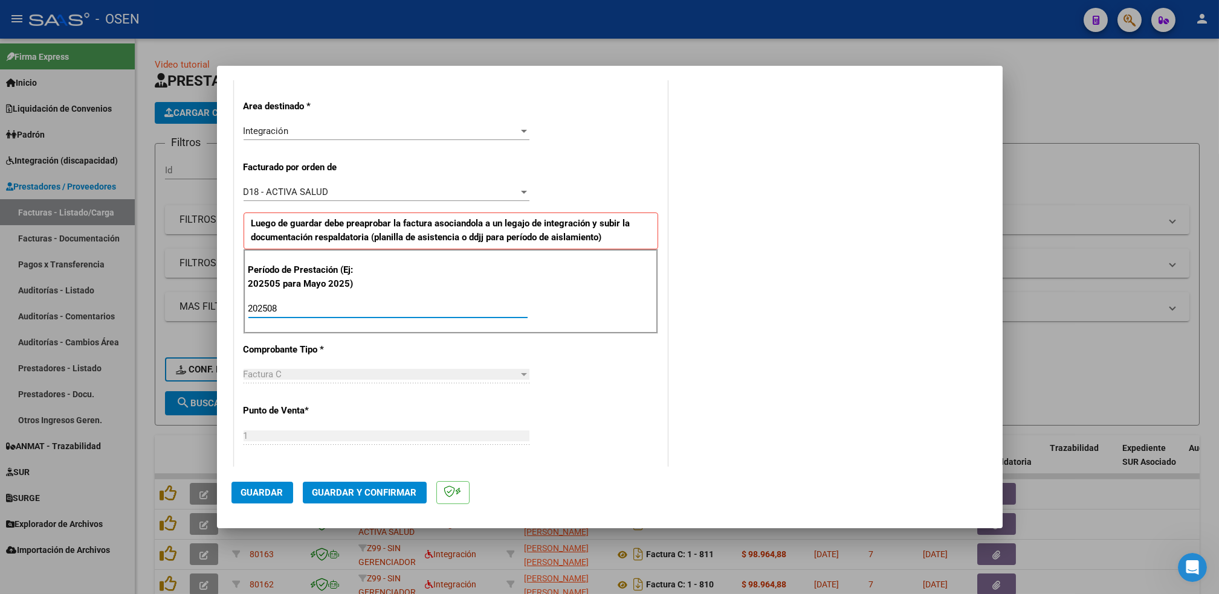
type input "202508"
click at [283, 491] on button "Guardar" at bounding box center [262, 493] width 62 height 22
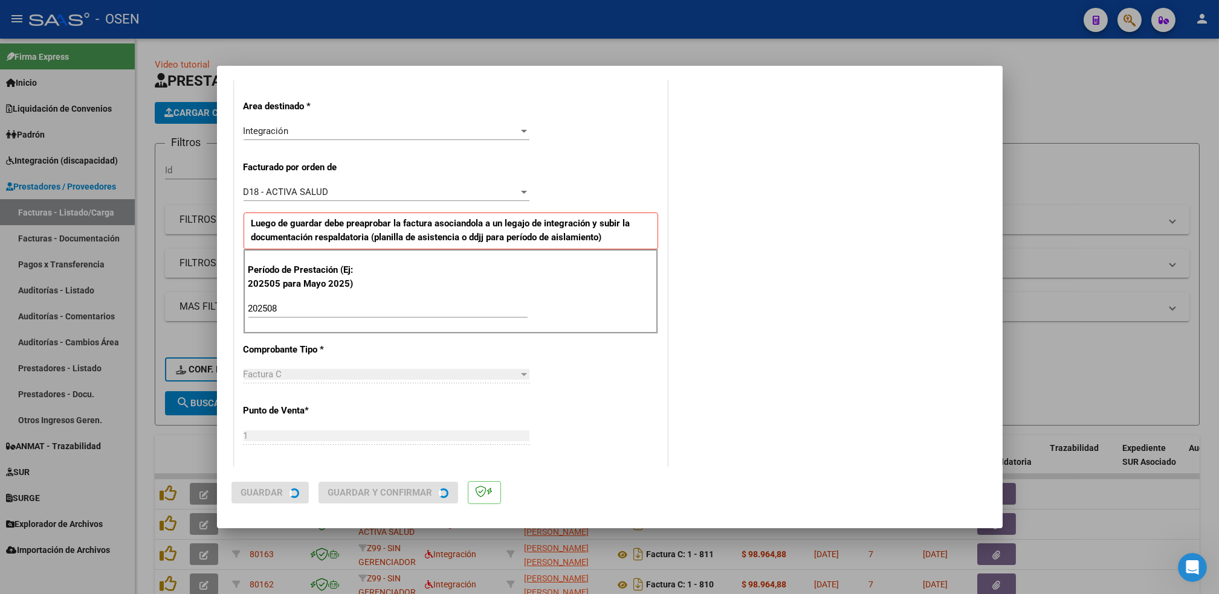
scroll to position [0, 0]
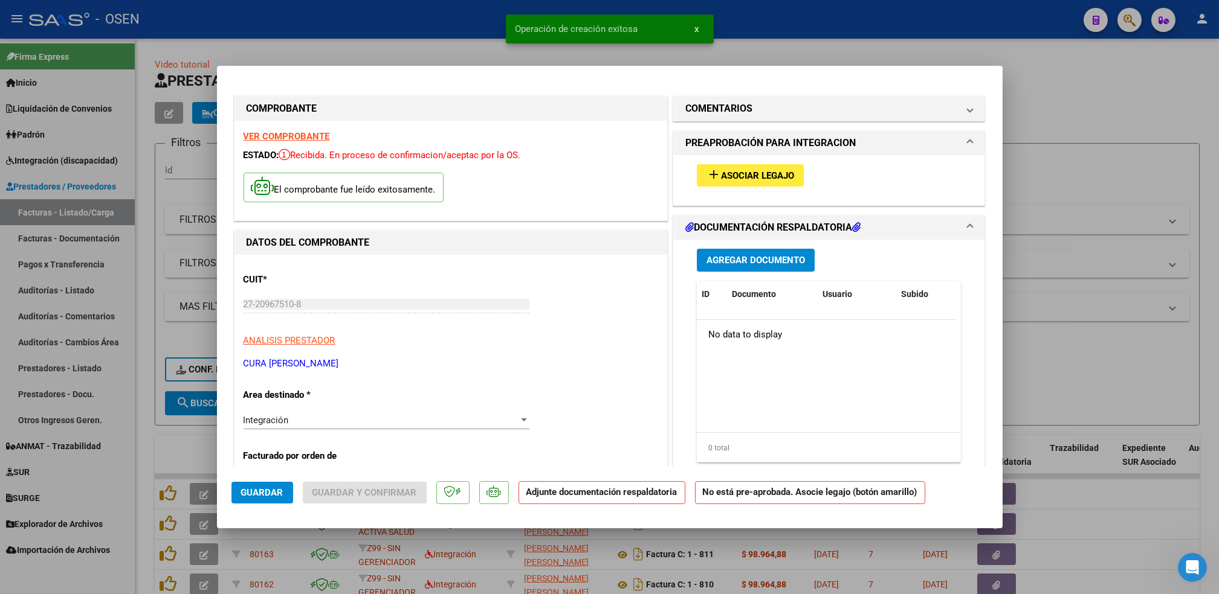
click at [762, 179] on span "Asociar Legajo" at bounding box center [757, 175] width 73 height 11
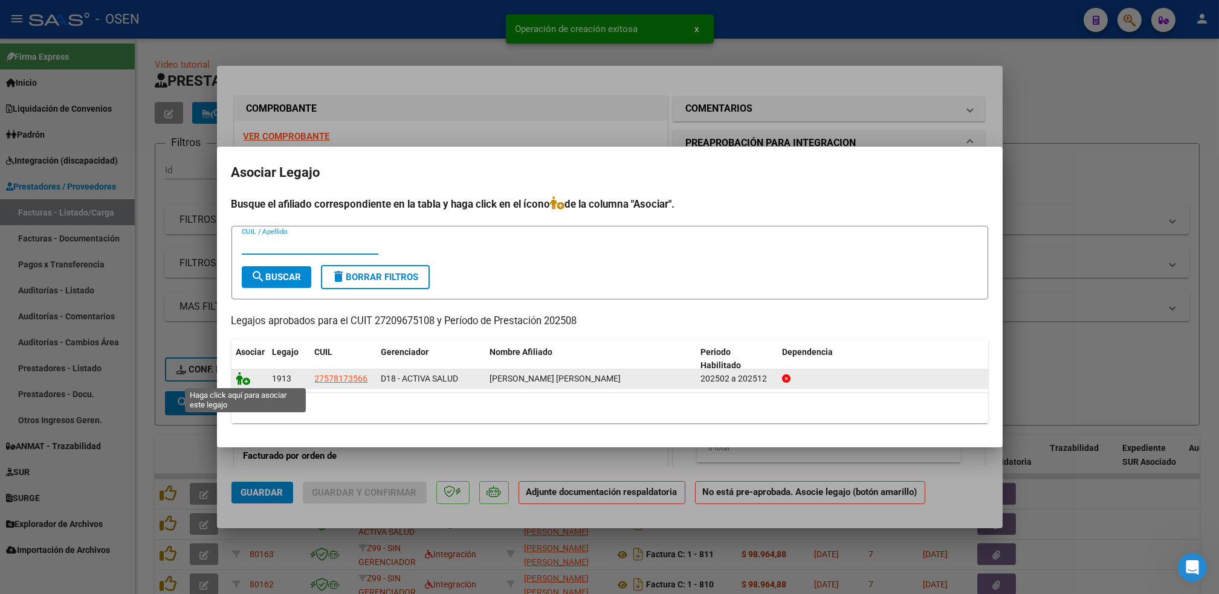
click at [243, 380] on icon at bounding box center [243, 378] width 14 height 13
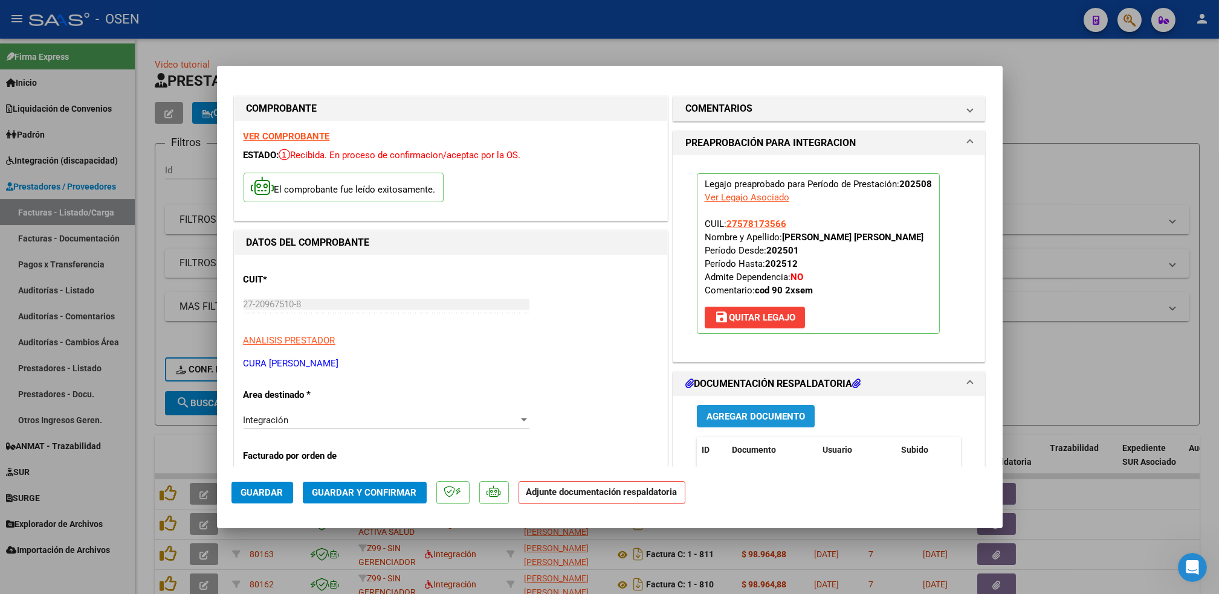
click at [783, 419] on span "Agregar Documento" at bounding box center [755, 416] width 98 height 11
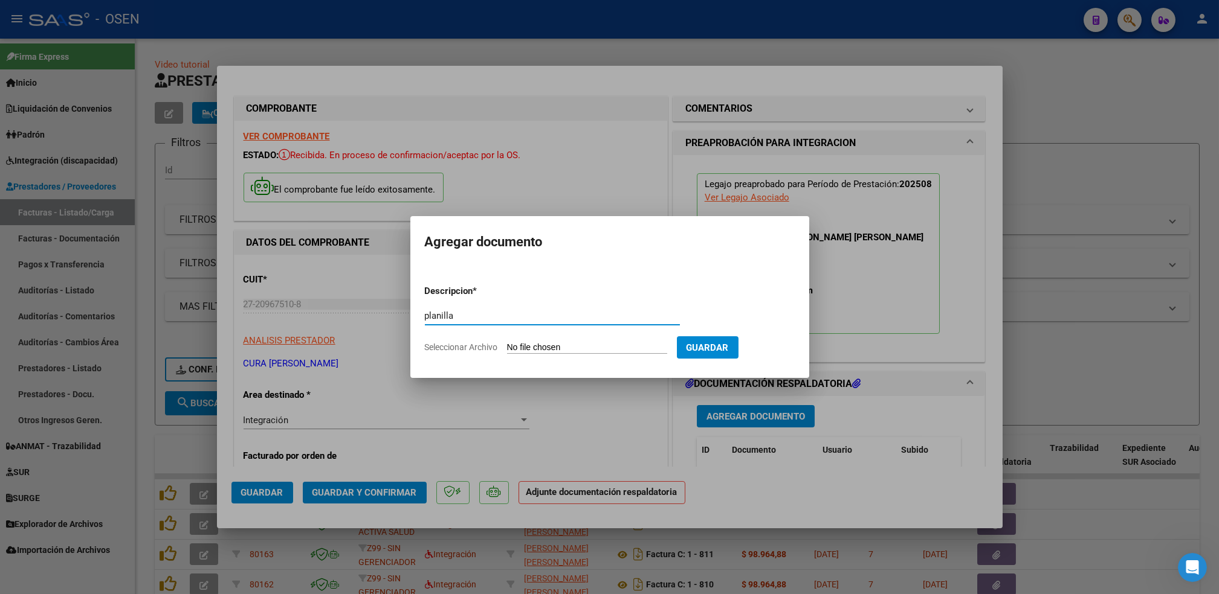
type input "planilla"
click at [507, 343] on input "Seleccionar Archivo" at bounding box center [587, 348] width 160 height 11
type input "C:\fakepath\[PERSON_NAME] FO AGOSTO.pdf"
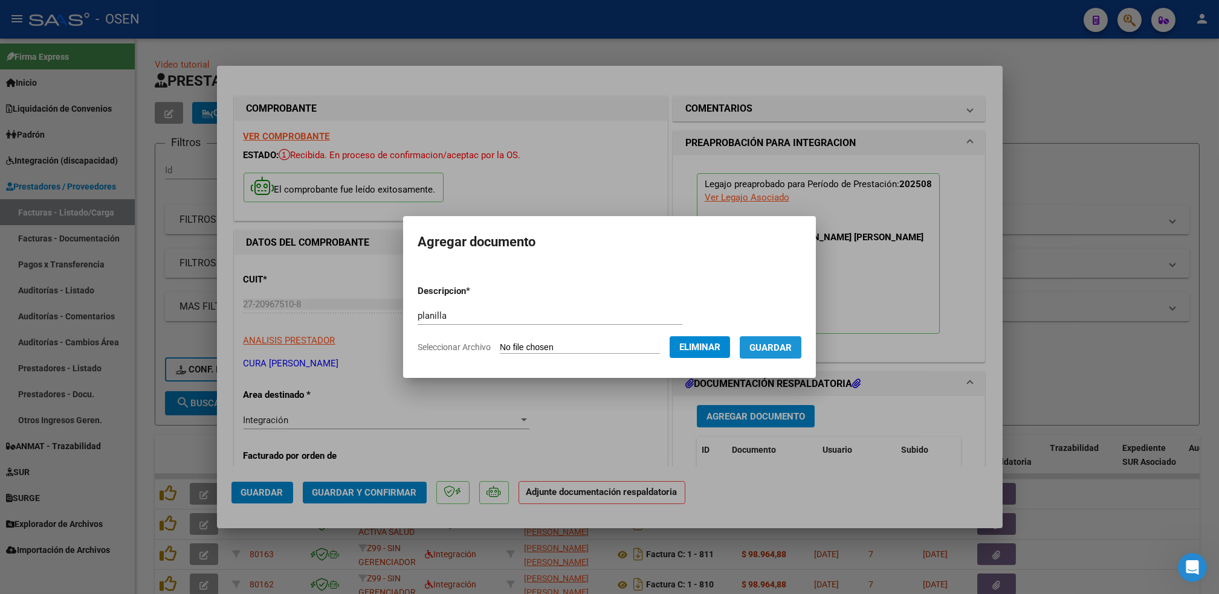
click at [787, 356] on button "Guardar" at bounding box center [770, 348] width 62 height 22
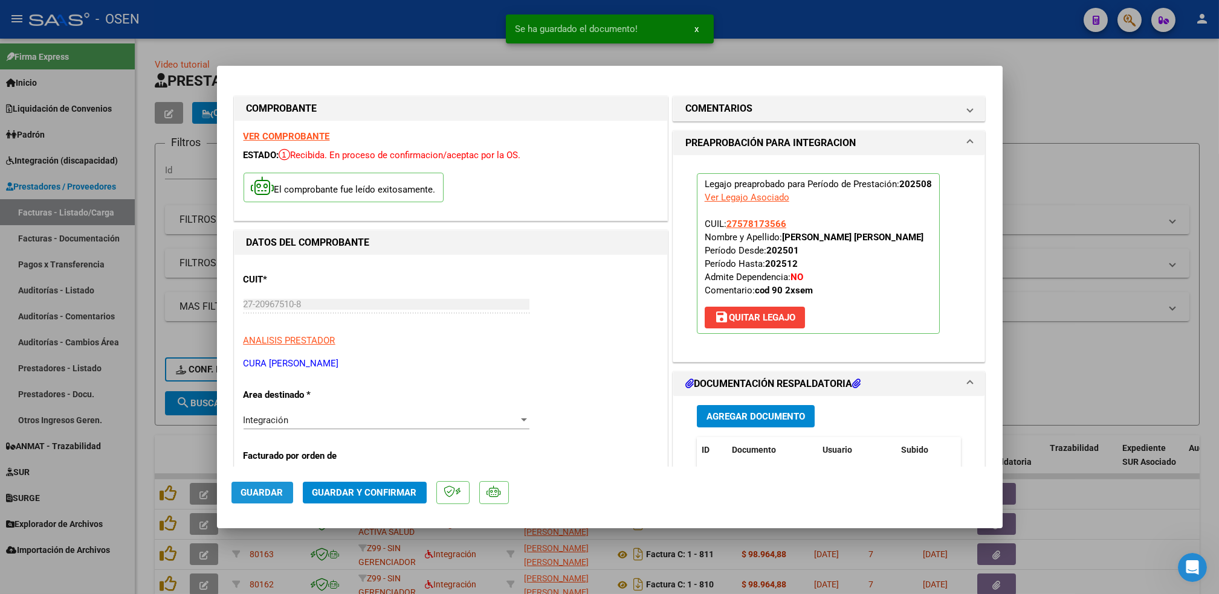
click at [282, 488] on span "Guardar" at bounding box center [262, 493] width 42 height 11
click at [149, 439] on div at bounding box center [609, 297] width 1219 height 594
type input "$ 0,00"
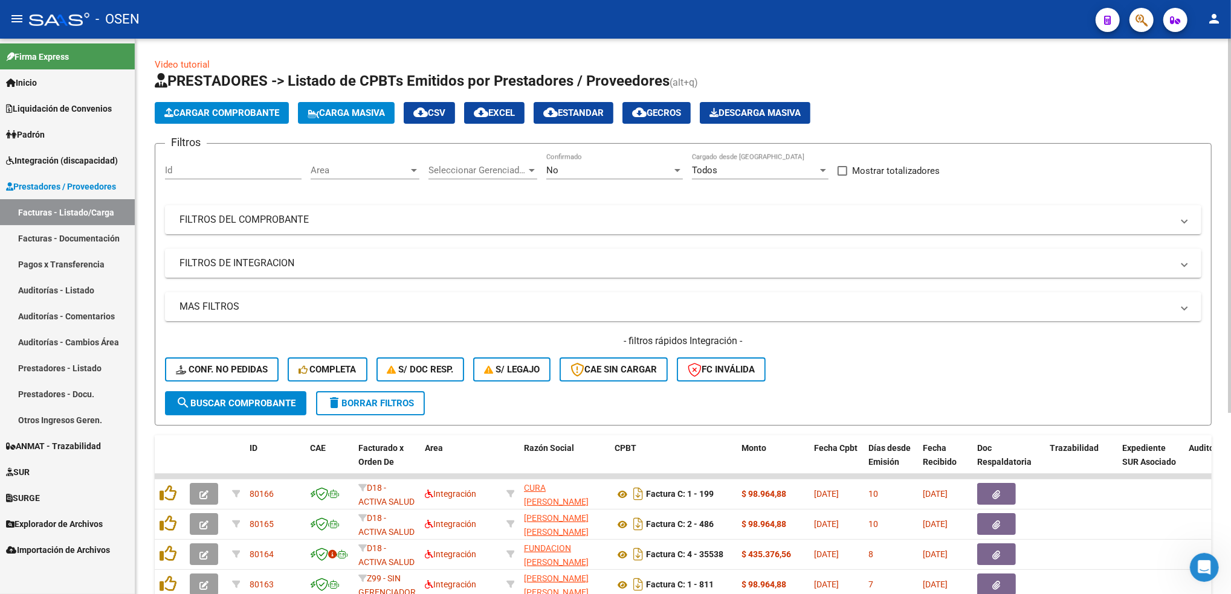
click at [245, 108] on span "Cargar Comprobante" at bounding box center [221, 113] width 115 height 11
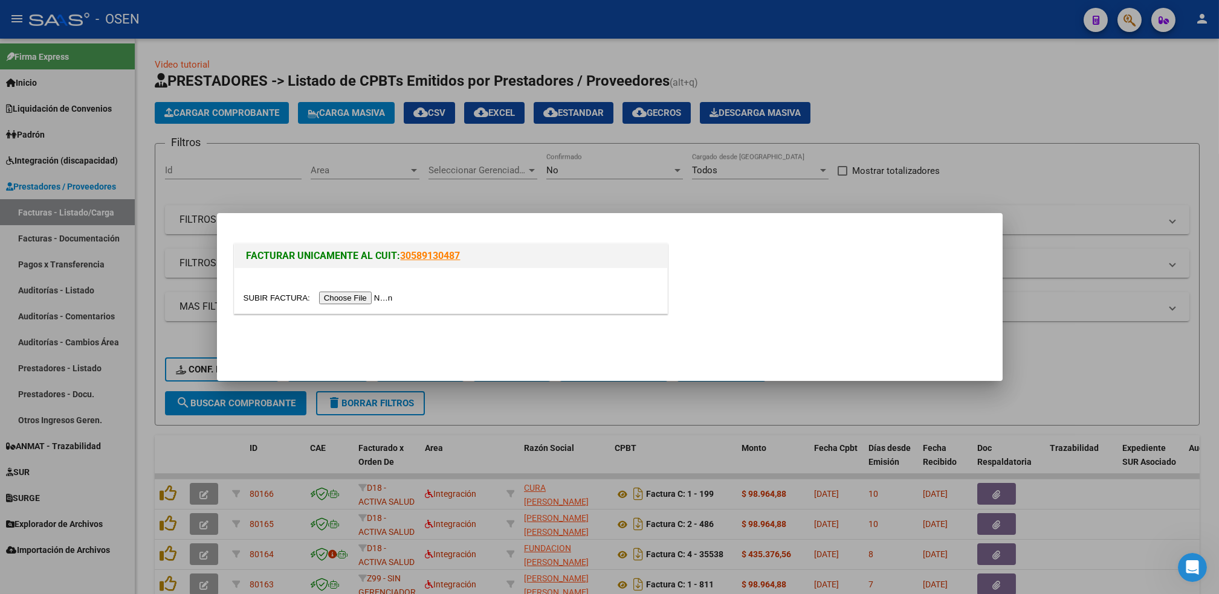
click at [351, 298] on input "file" at bounding box center [319, 298] width 153 height 13
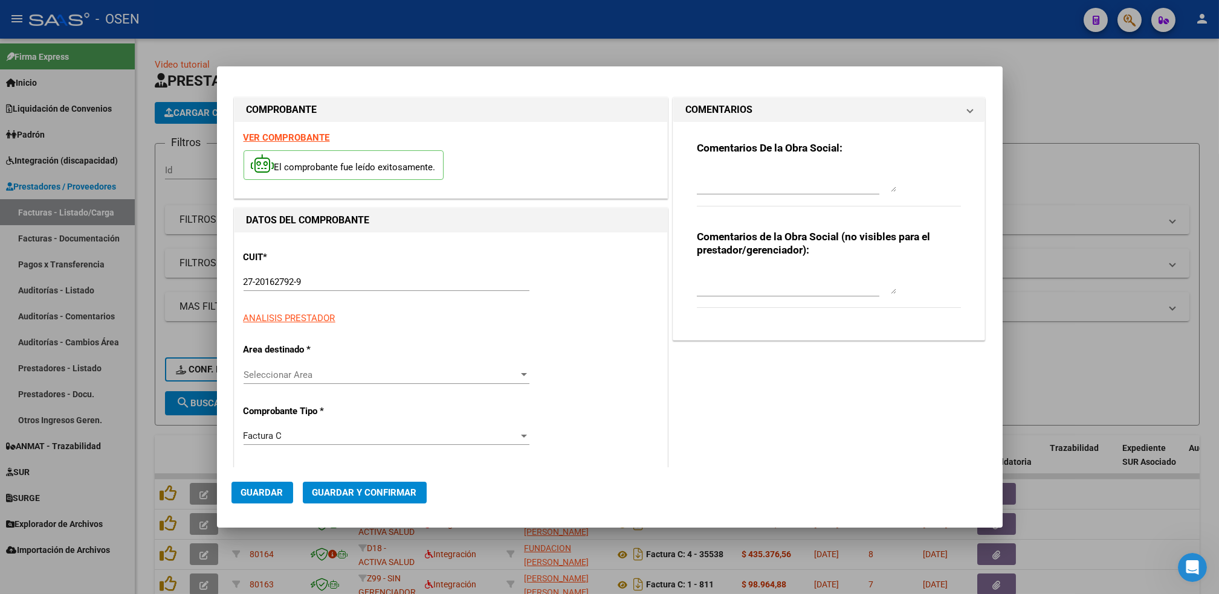
drag, startPoint x: 298, startPoint y: 262, endPoint x: 298, endPoint y: 255, distance: 6.7
click at [298, 255] on p "CUIT *" at bounding box center [305, 258] width 124 height 14
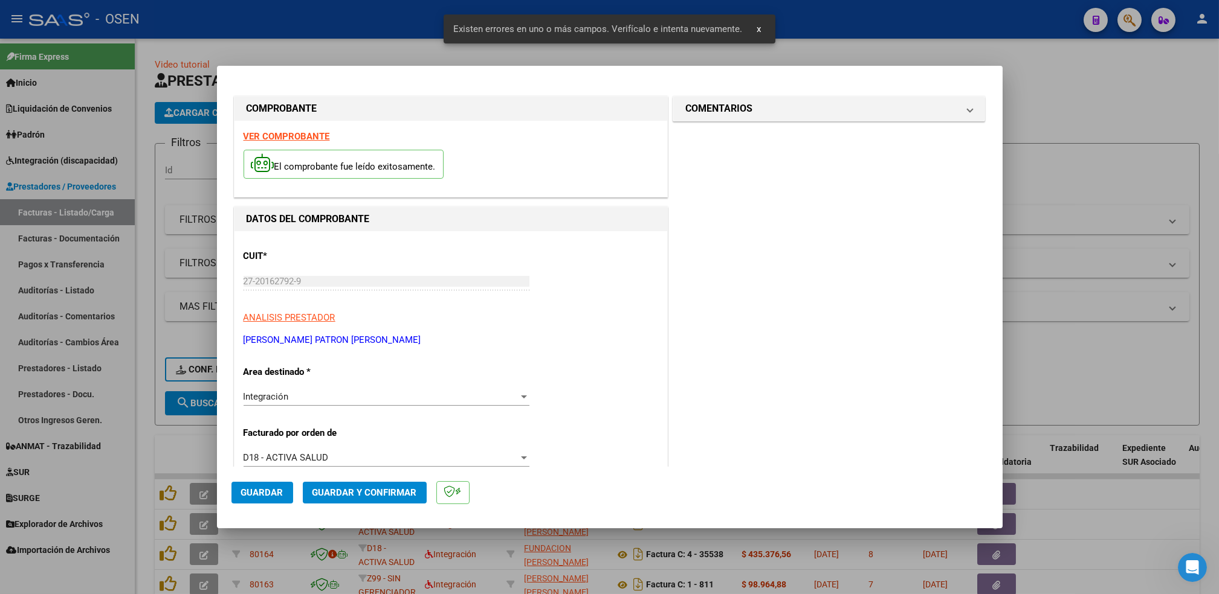
click at [300, 134] on strong "VER COMPROBANTE" at bounding box center [286, 136] width 86 height 11
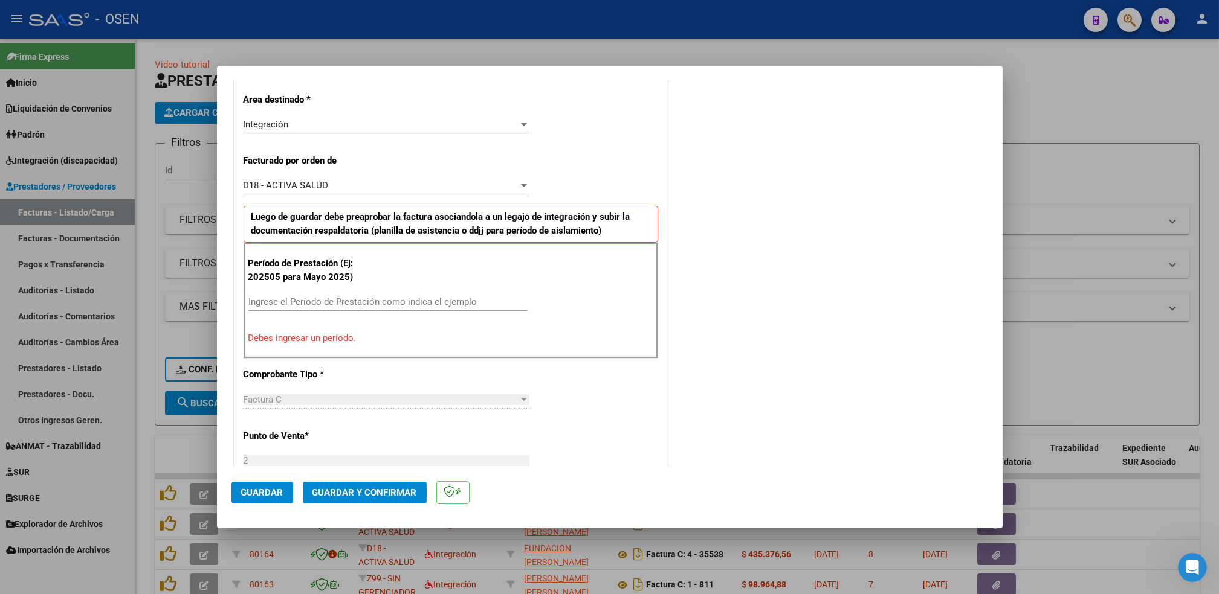
scroll to position [275, 0]
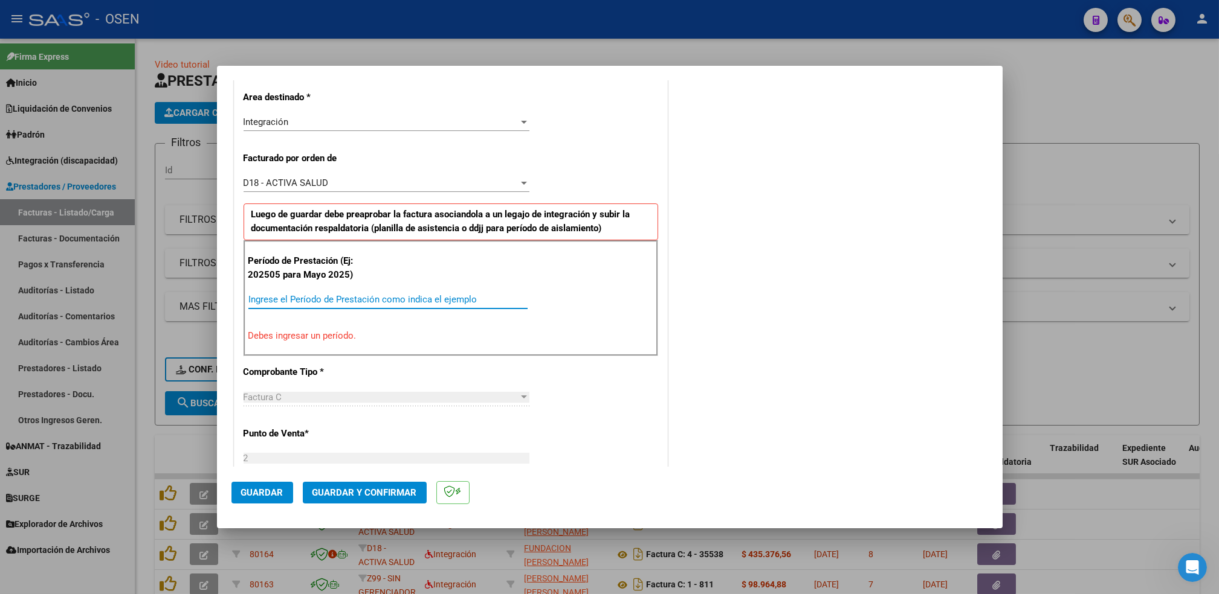
click at [326, 299] on input "Ingrese el Período de Prestación como indica el ejemplo" at bounding box center [387, 299] width 279 height 11
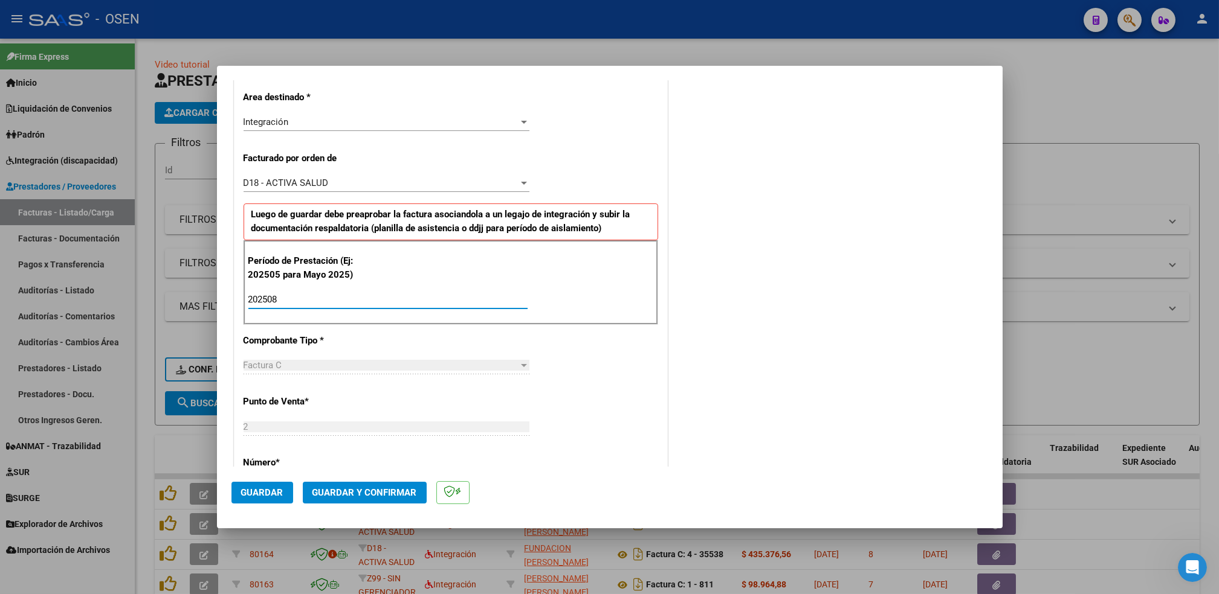
type input "202508"
click at [258, 493] on span "Guardar" at bounding box center [262, 493] width 42 height 11
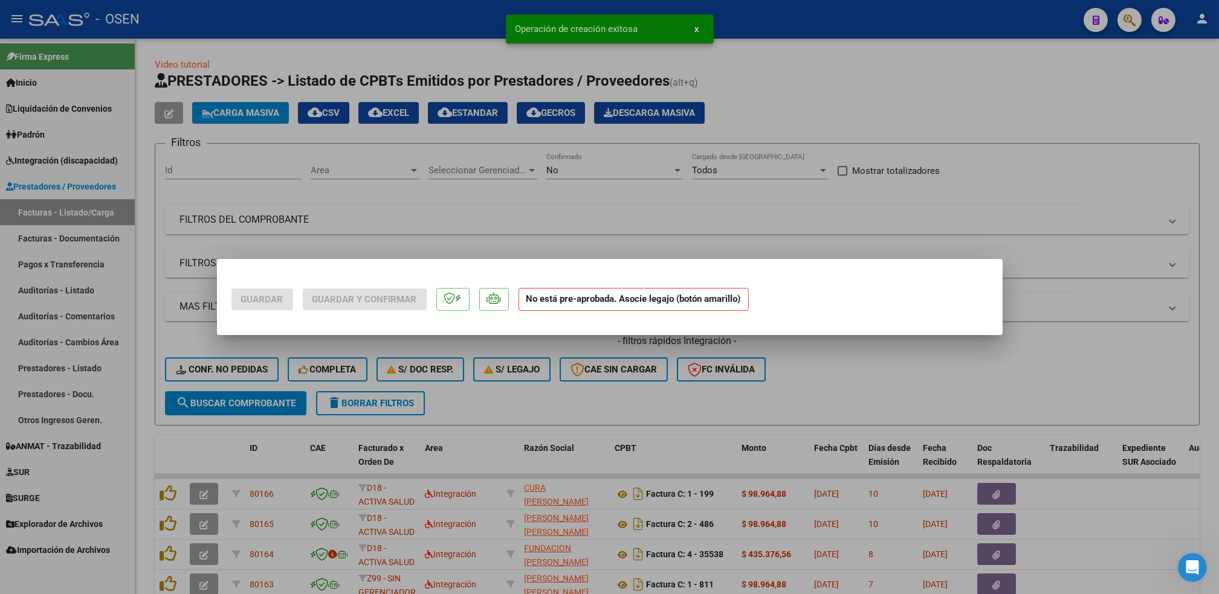
scroll to position [0, 0]
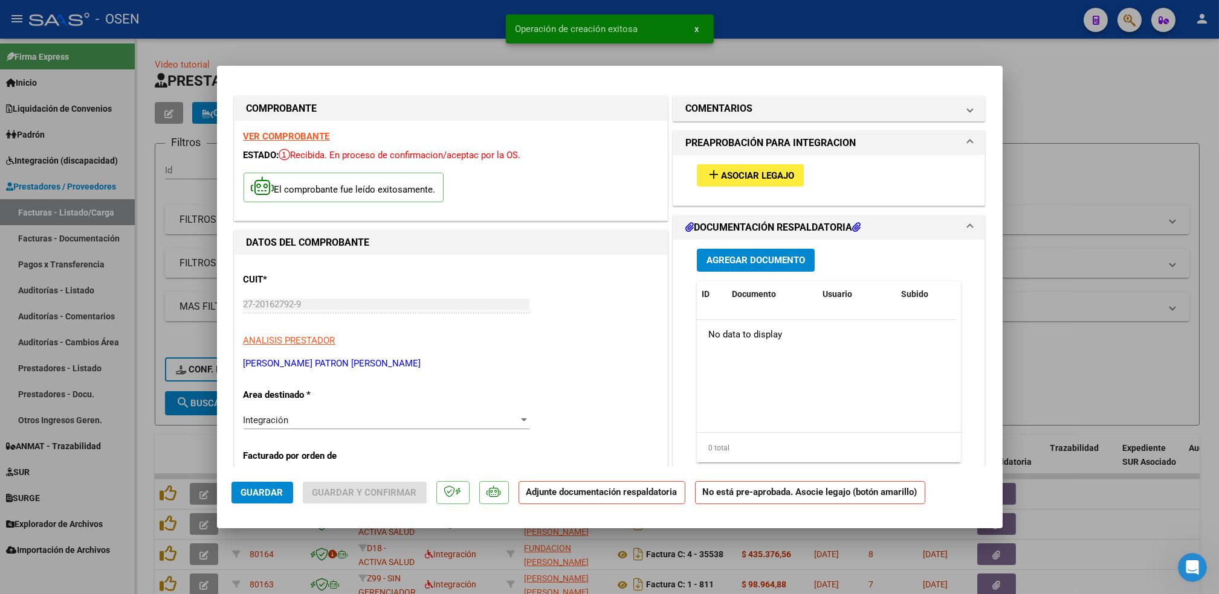
click at [759, 162] on div "add Asociar Legajo" at bounding box center [829, 175] width 283 height 40
click at [759, 166] on button "add Asociar Legajo" at bounding box center [750, 175] width 107 height 22
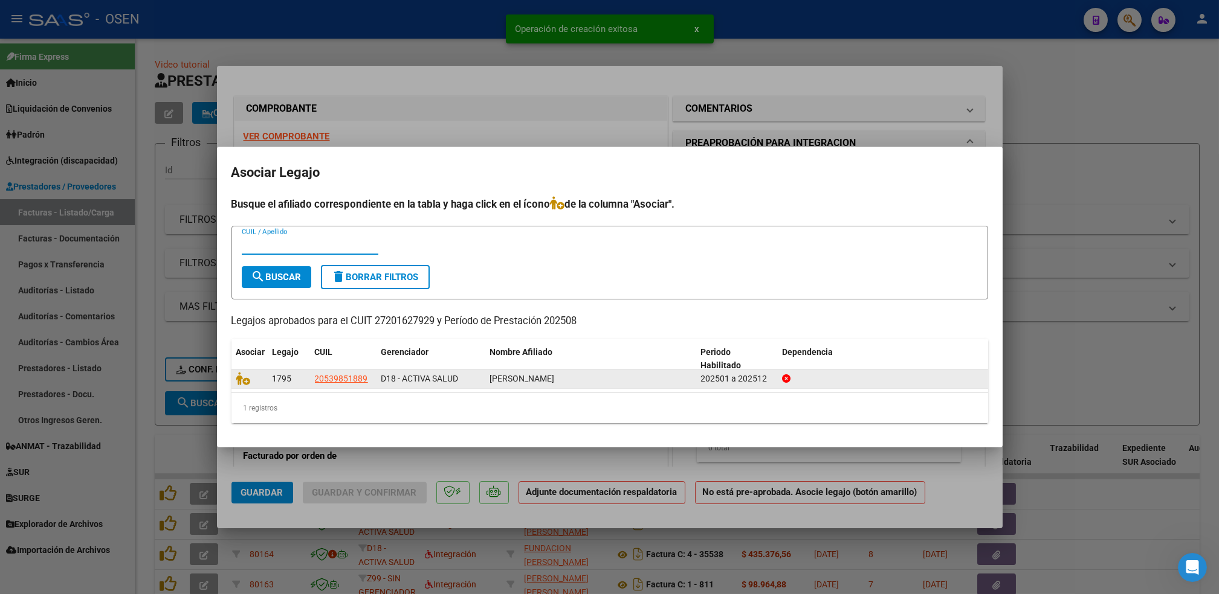
click at [246, 387] on datatable-body-cell at bounding box center [249, 379] width 36 height 19
click at [243, 376] on icon at bounding box center [243, 378] width 14 height 13
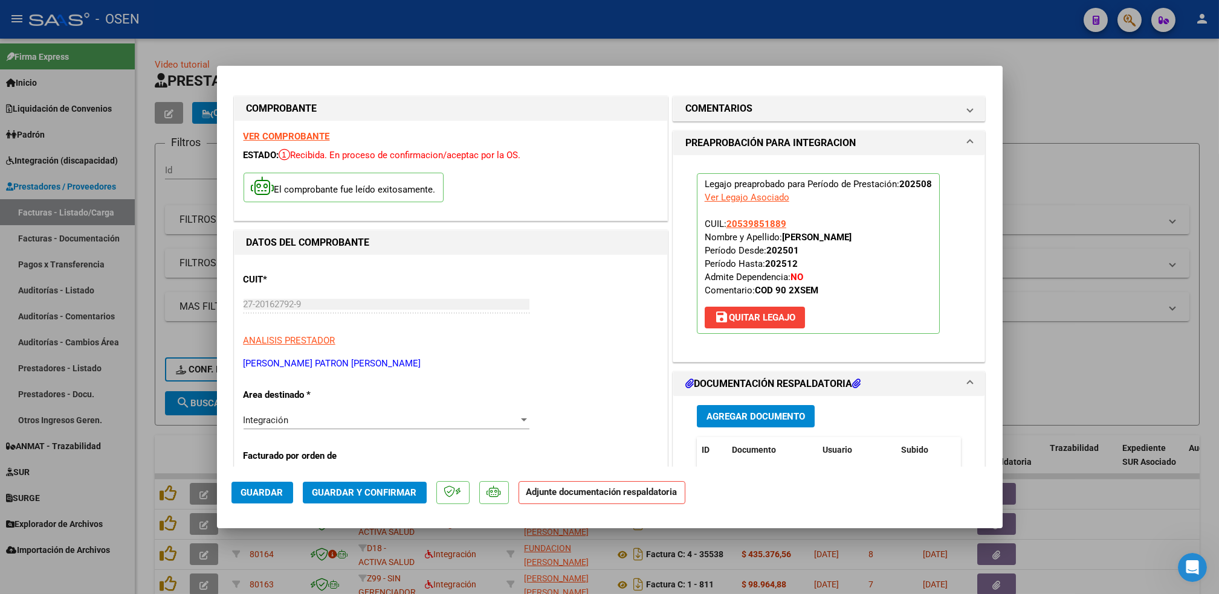
click at [745, 411] on span "Agregar Documento" at bounding box center [755, 416] width 98 height 11
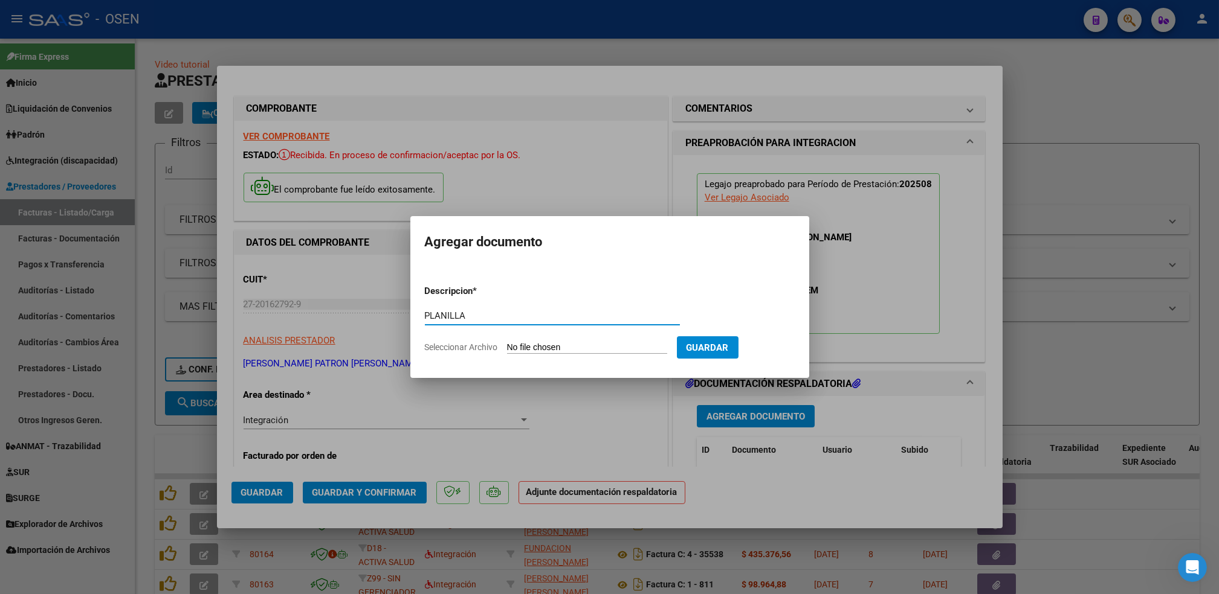
type input "PLANILLA"
click at [507, 343] on input "Seleccionar Archivo" at bounding box center [587, 348] width 160 height 11
type input "C:\fakepath\ilovepdf_merged (1).pdf"
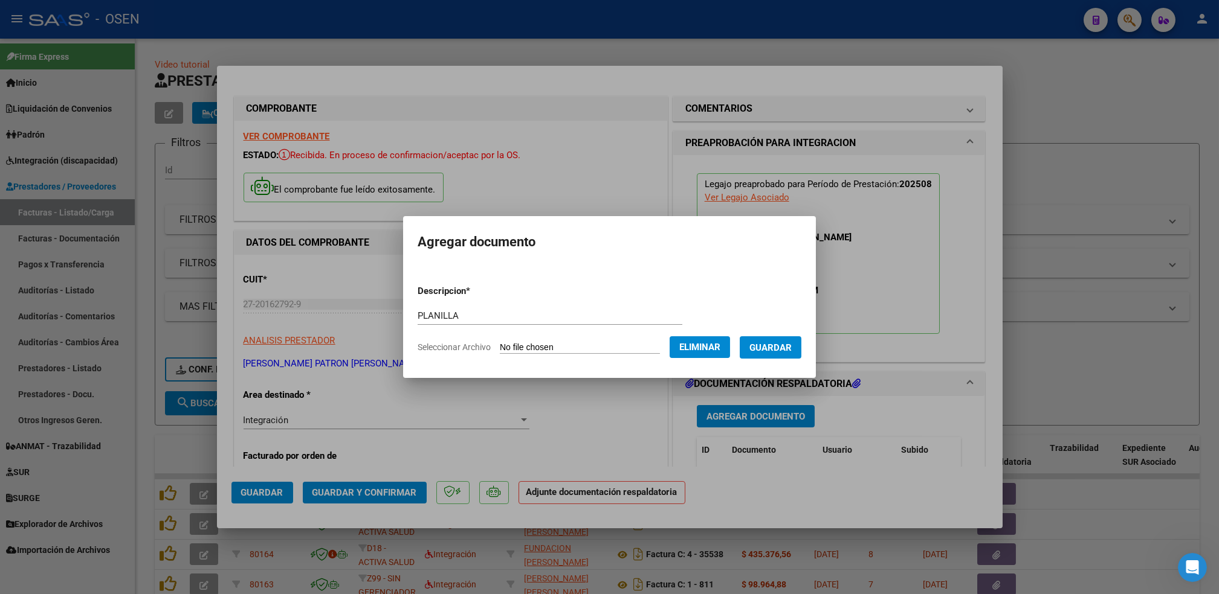
click at [779, 351] on span "Guardar" at bounding box center [770, 348] width 42 height 11
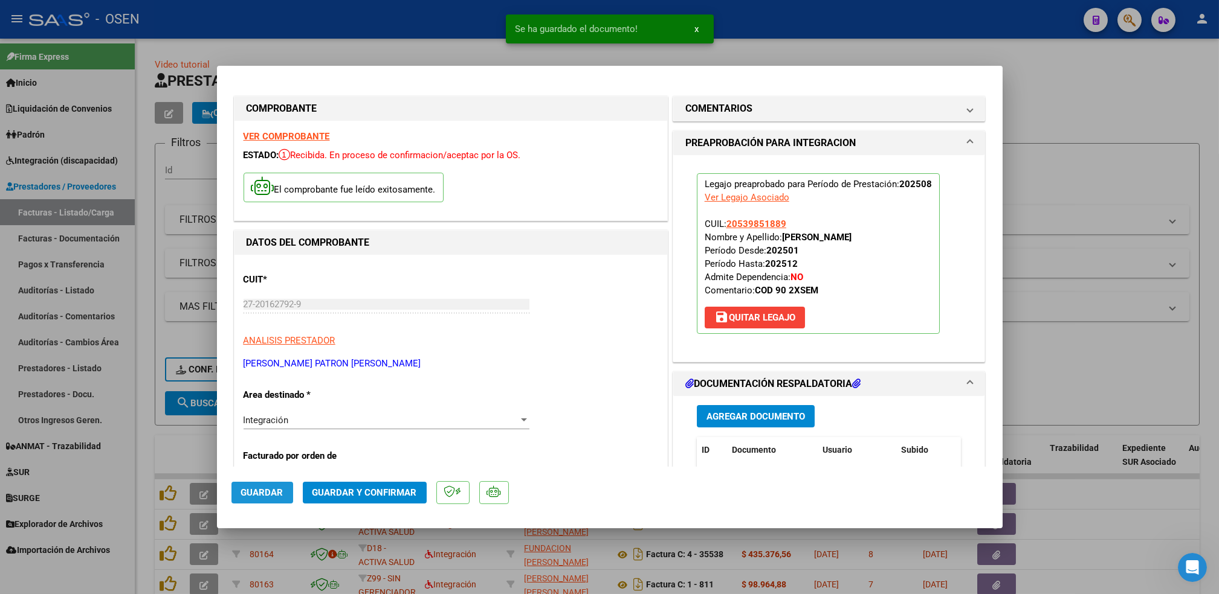
click at [272, 494] on span "Guardar" at bounding box center [262, 493] width 42 height 11
click at [152, 460] on div at bounding box center [609, 297] width 1219 height 594
type input "$ 0,00"
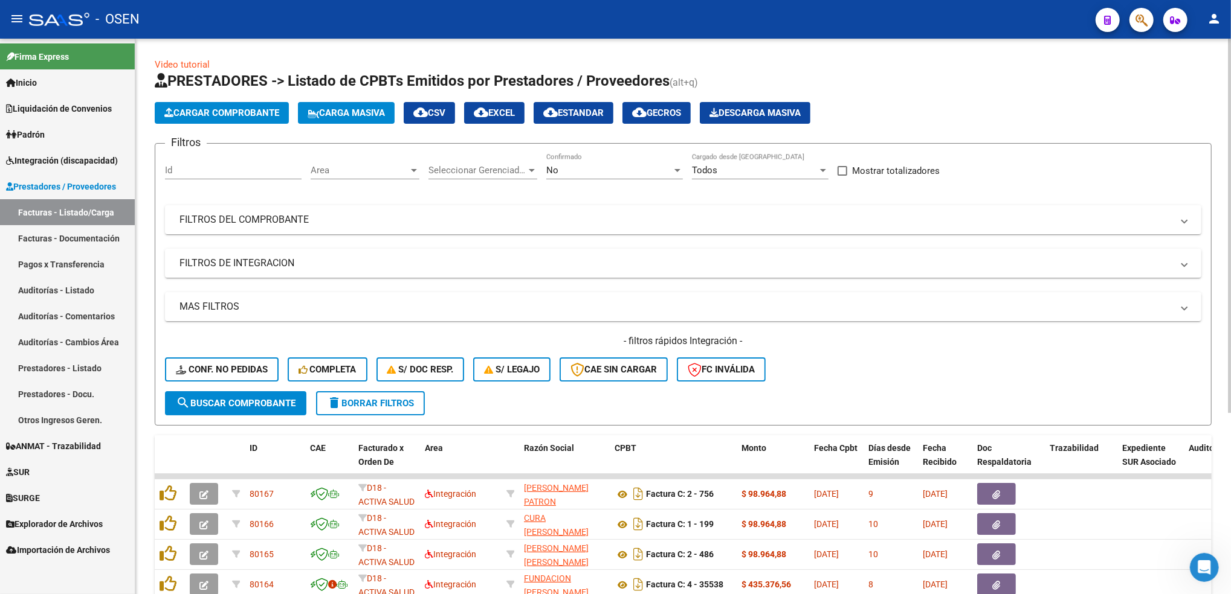
click at [257, 110] on span "Cargar Comprobante" at bounding box center [221, 113] width 115 height 11
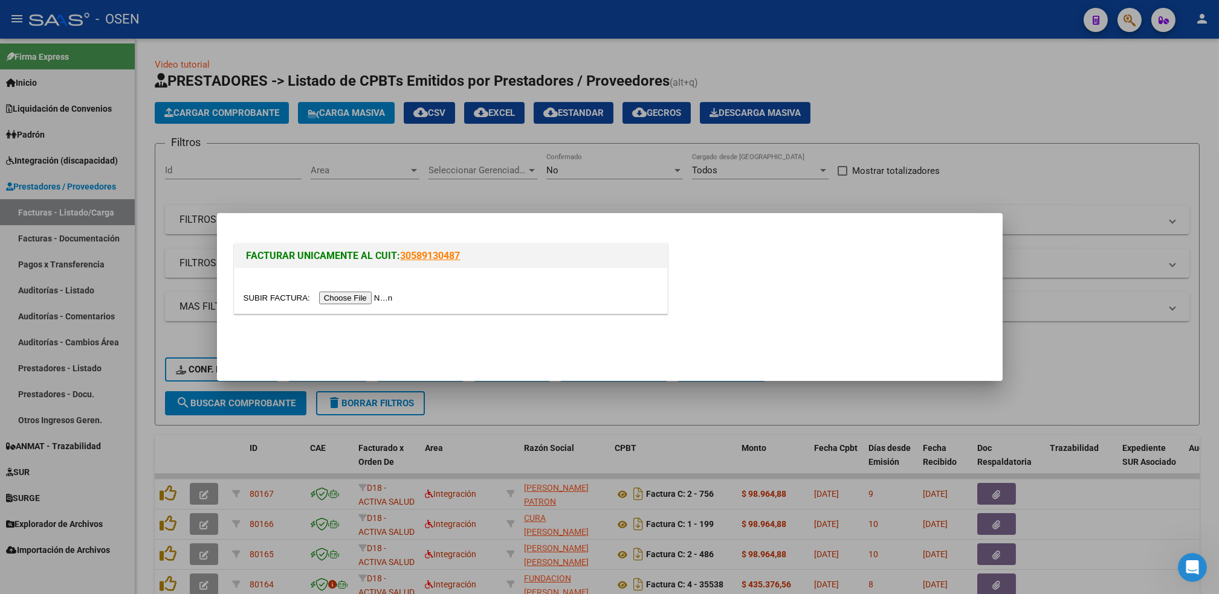
click at [362, 300] on input "file" at bounding box center [319, 298] width 153 height 13
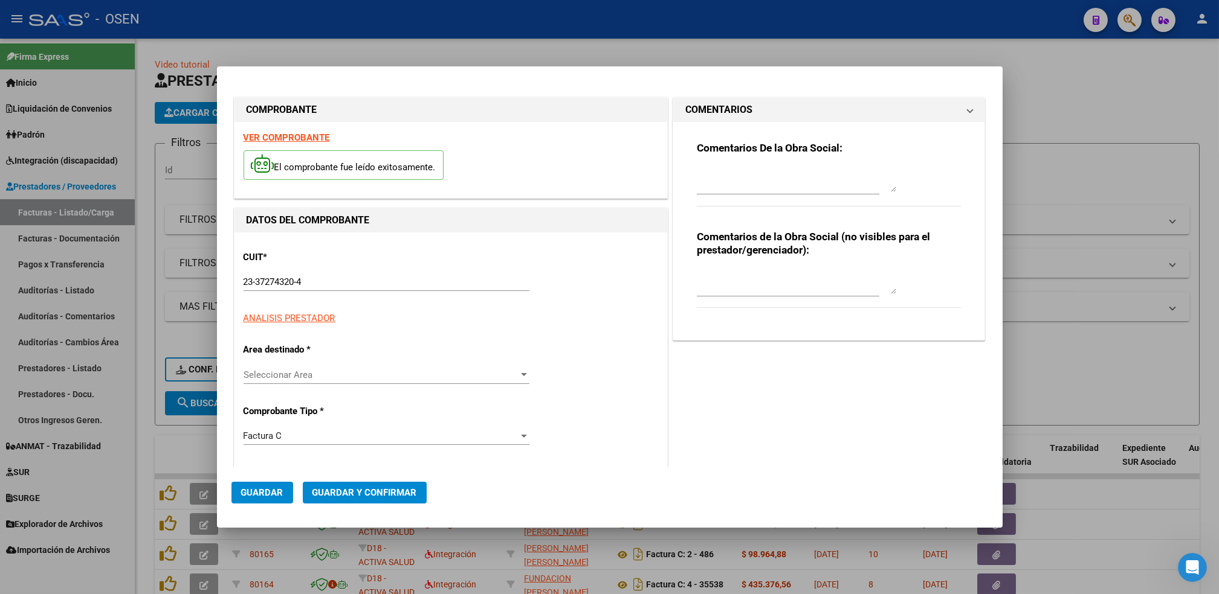
click at [305, 266] on div "CUIT * 23-37274320-4 Ingresar CUIT ANALISIS PRESTADOR ARCA Padrón" at bounding box center [450, 284] width 414 height 84
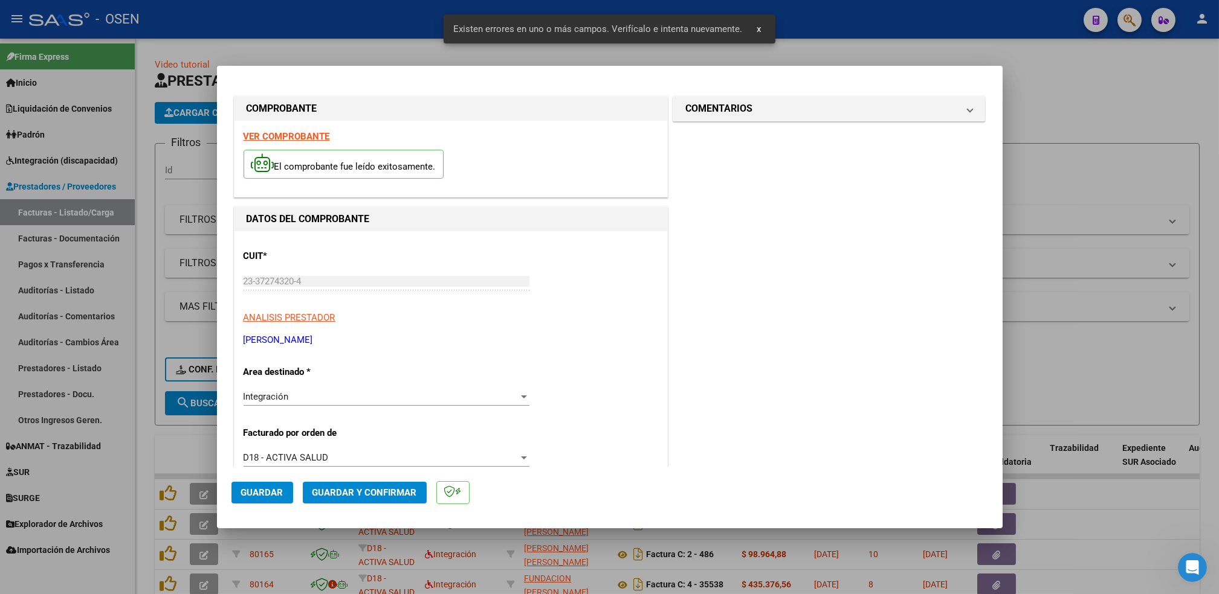
click at [317, 134] on strong "VER COMPROBANTE" at bounding box center [286, 136] width 86 height 11
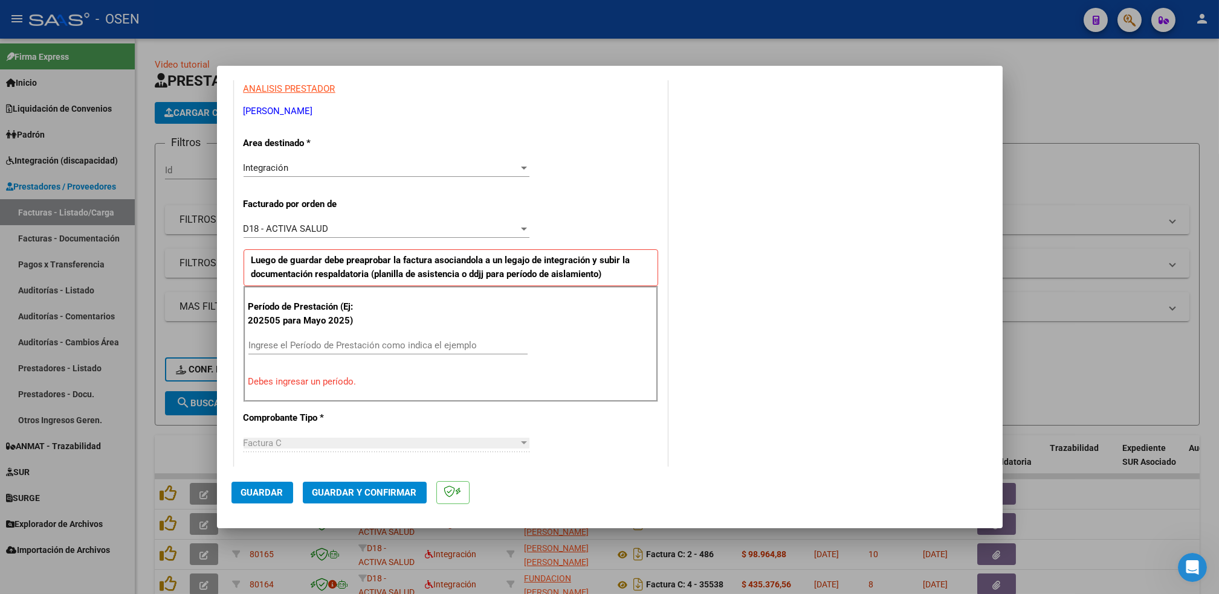
scroll to position [259, 0]
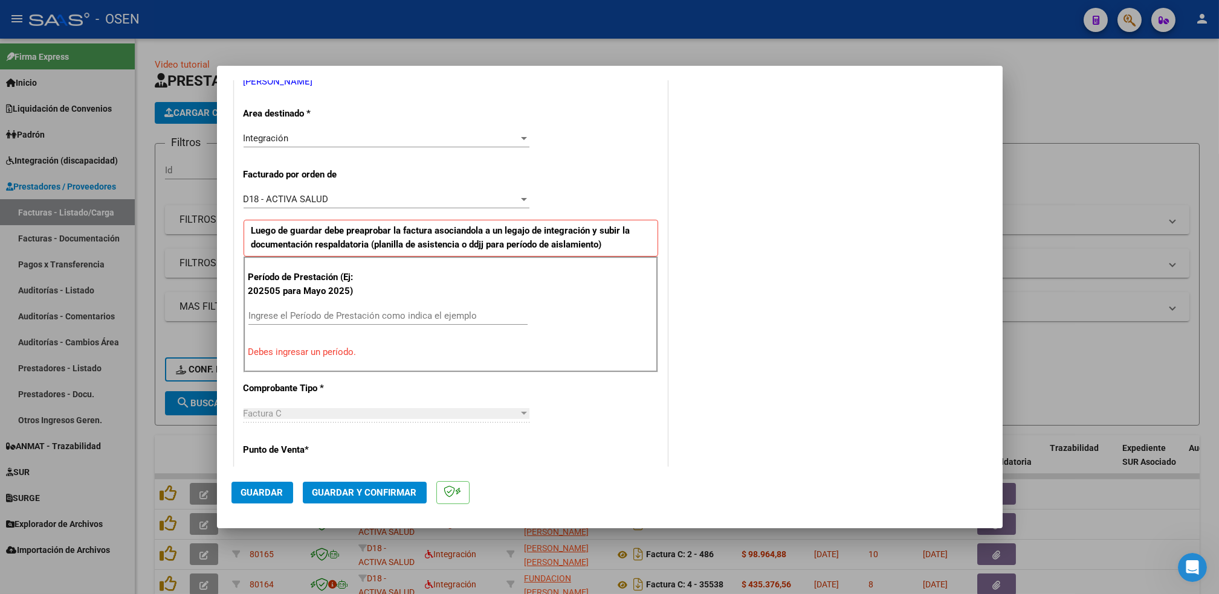
click at [394, 311] on input "Ingrese el Período de Prestación como indica el ejemplo" at bounding box center [387, 316] width 279 height 11
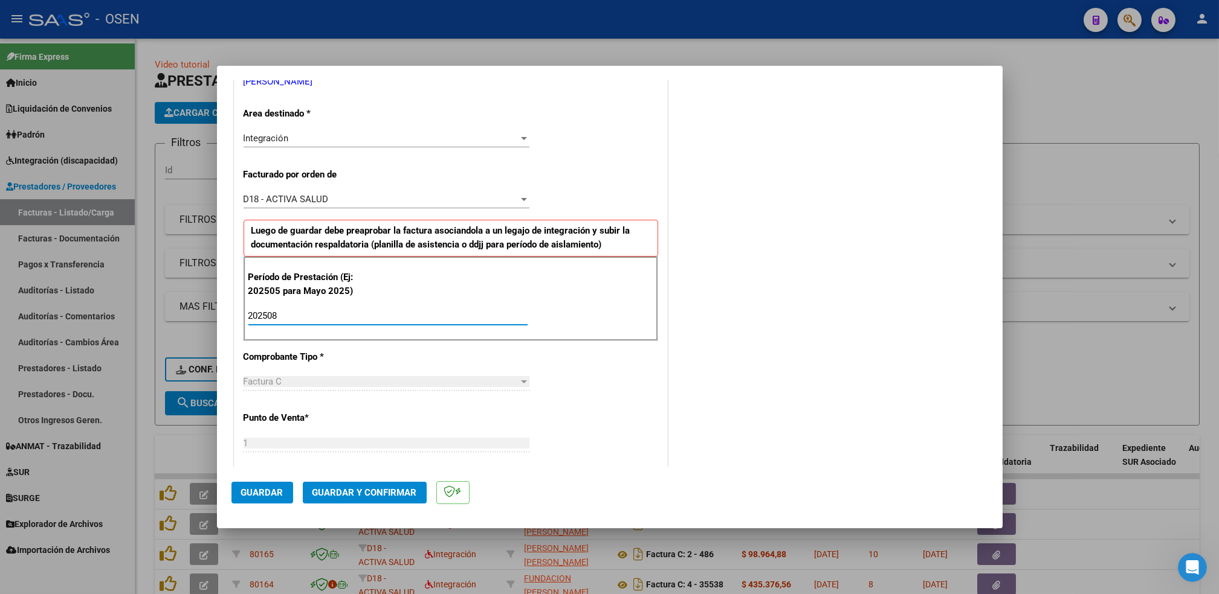
type input "202508"
click at [261, 497] on span "Guardar" at bounding box center [262, 493] width 42 height 11
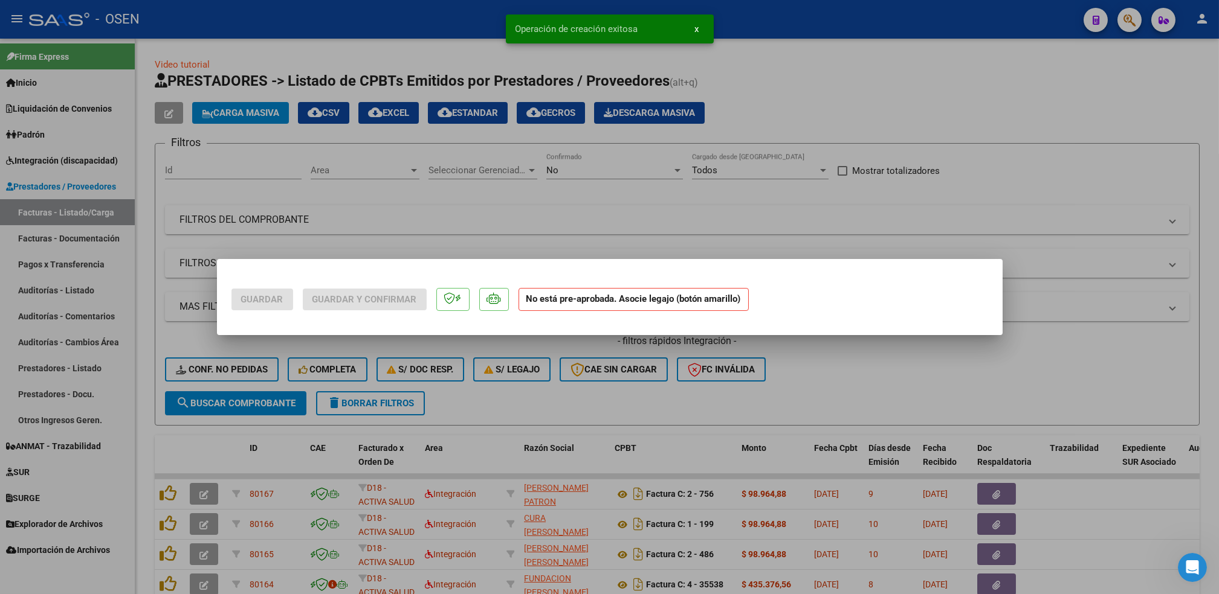
scroll to position [0, 0]
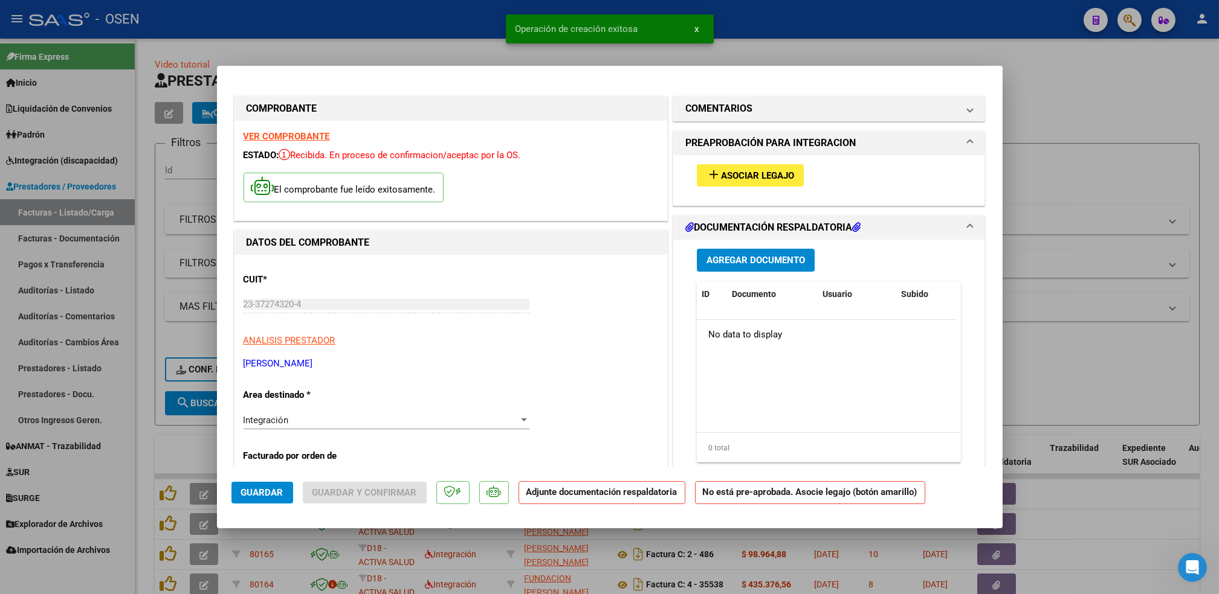
click at [740, 190] on div "add Asociar Legajo" at bounding box center [829, 175] width 283 height 40
click at [740, 182] on button "add Asociar Legajo" at bounding box center [750, 175] width 107 height 22
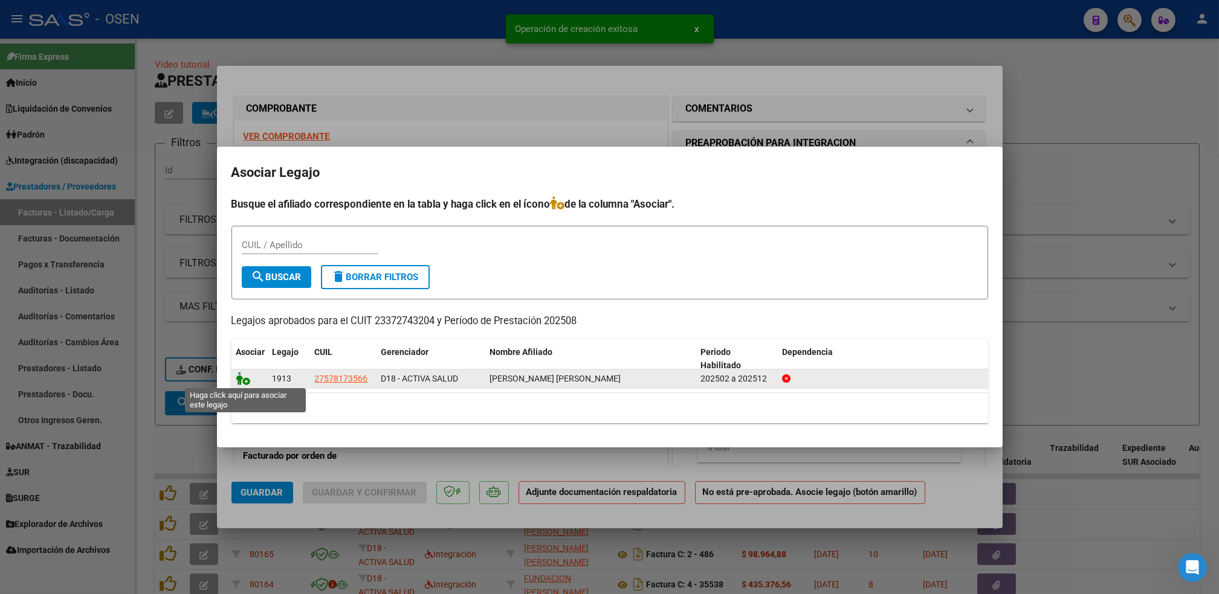
click at [249, 384] on icon at bounding box center [243, 378] width 14 height 13
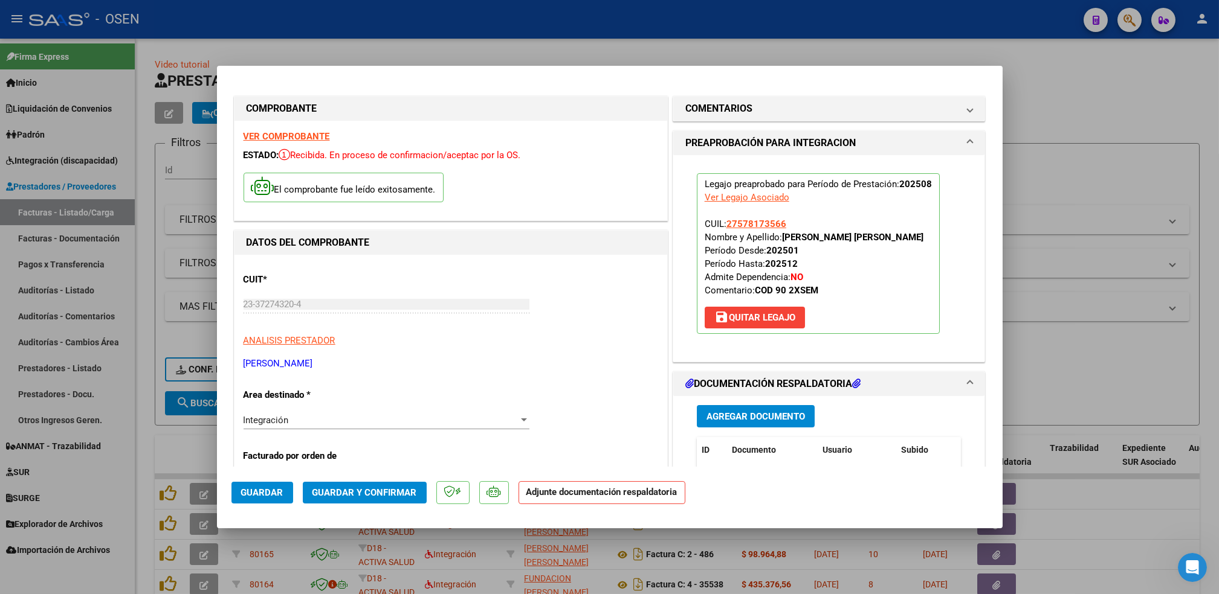
click at [747, 413] on span "Agregar Documento" at bounding box center [755, 416] width 98 height 11
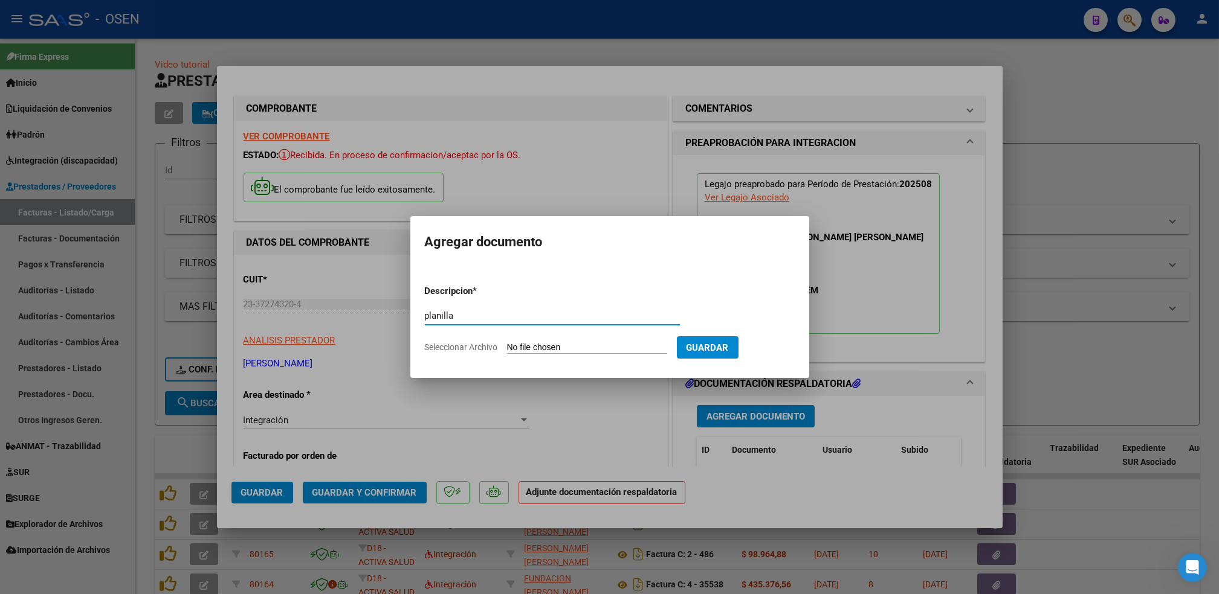
type input "planilla"
click at [507, 343] on input "Seleccionar Archivo" at bounding box center [587, 348] width 160 height 11
type input "C:\fakepath\[PERSON_NAME] PSP AGOSTO.pdf"
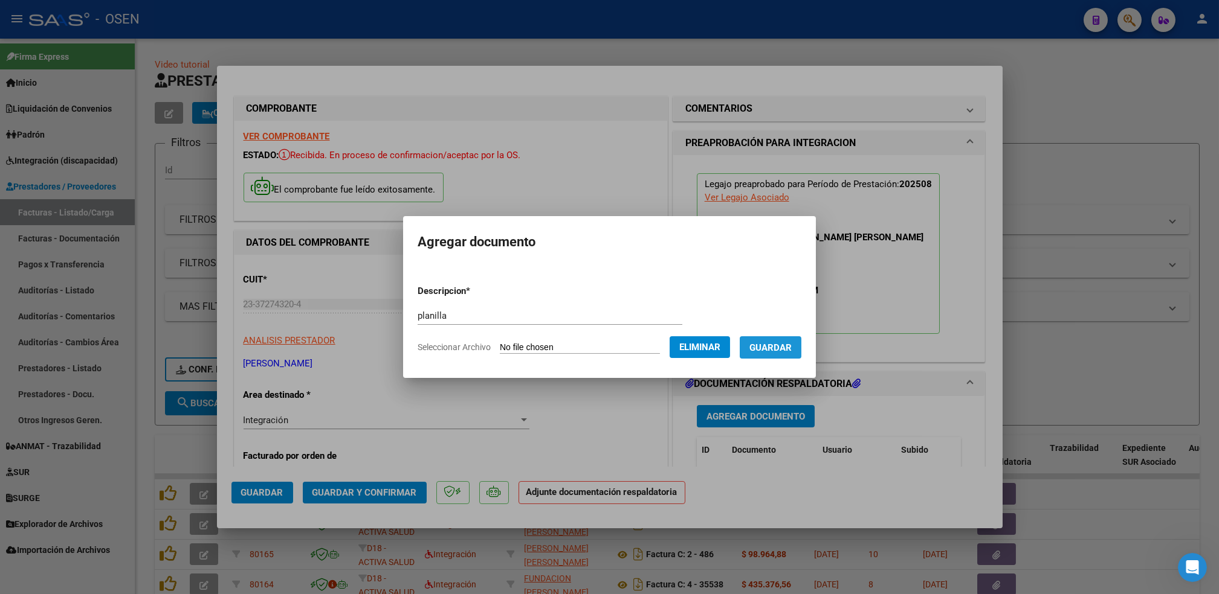
click at [787, 356] on button "Guardar" at bounding box center [770, 348] width 62 height 22
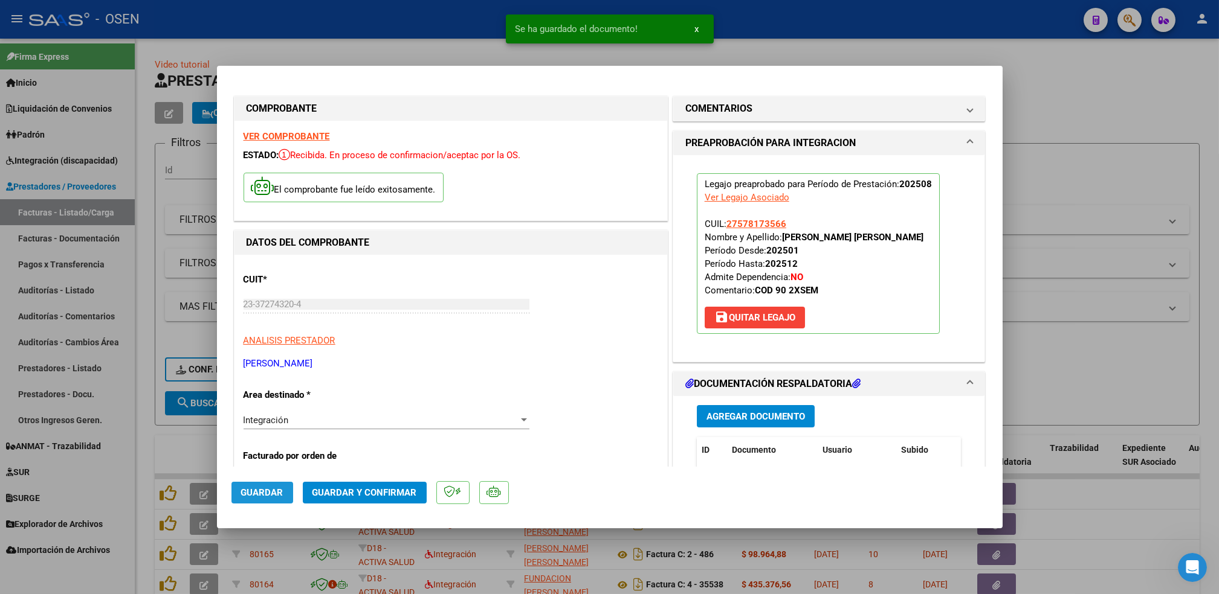
click at [277, 491] on span "Guardar" at bounding box center [262, 493] width 42 height 11
click at [852, 42] on div at bounding box center [609, 297] width 1219 height 594
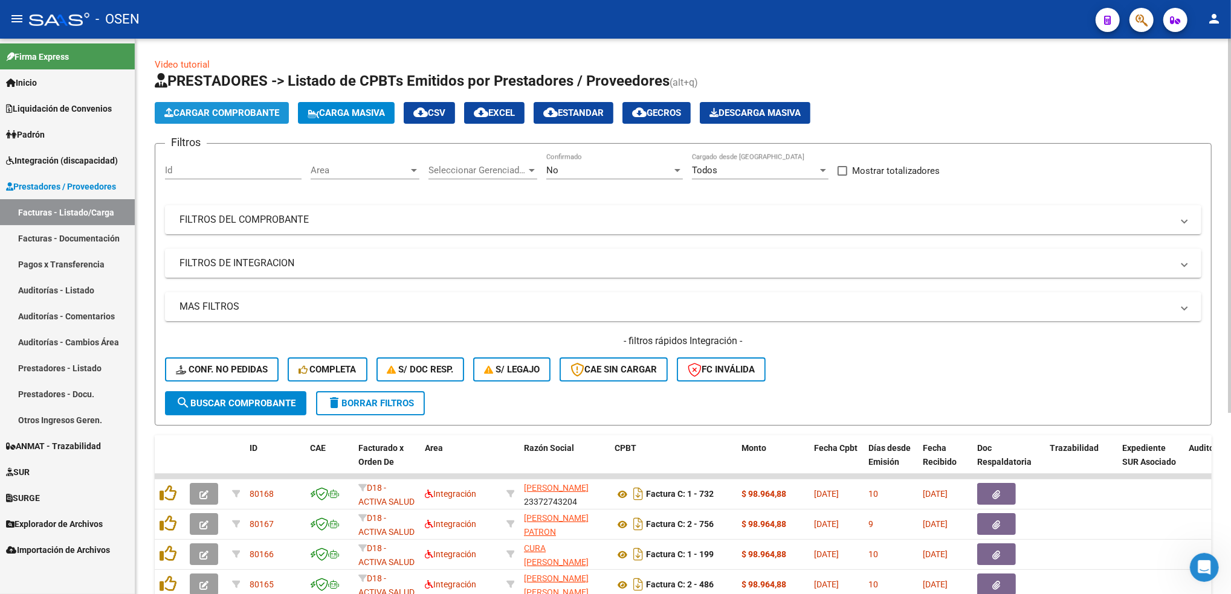
click at [262, 112] on span "Cargar Comprobante" at bounding box center [221, 113] width 115 height 11
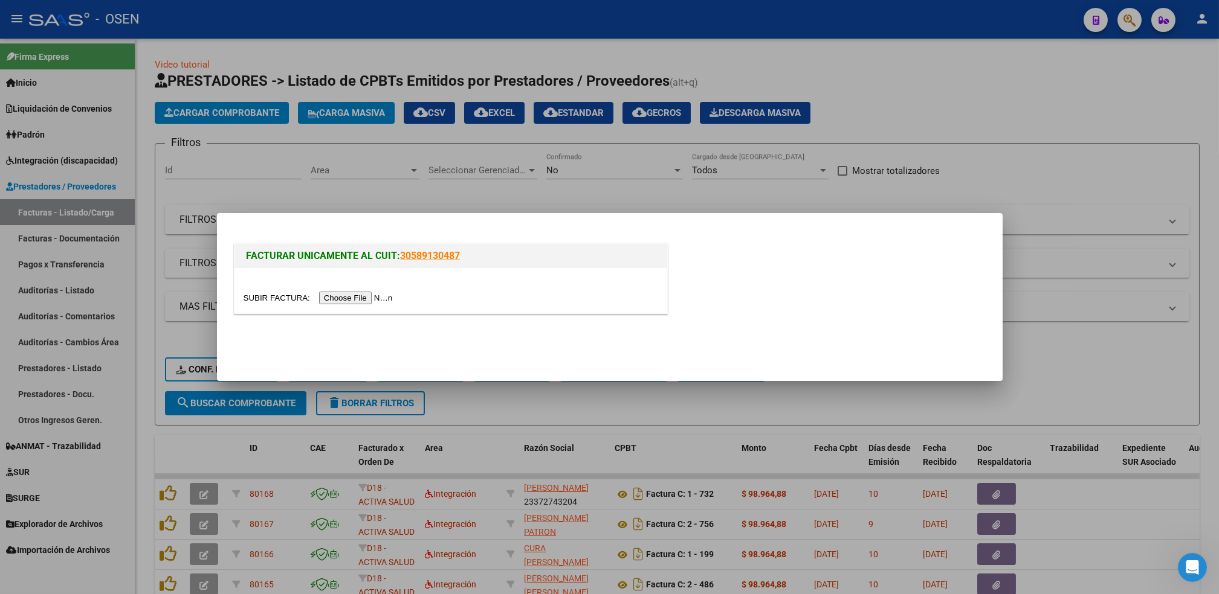
click at [361, 303] on input "file" at bounding box center [319, 298] width 153 height 13
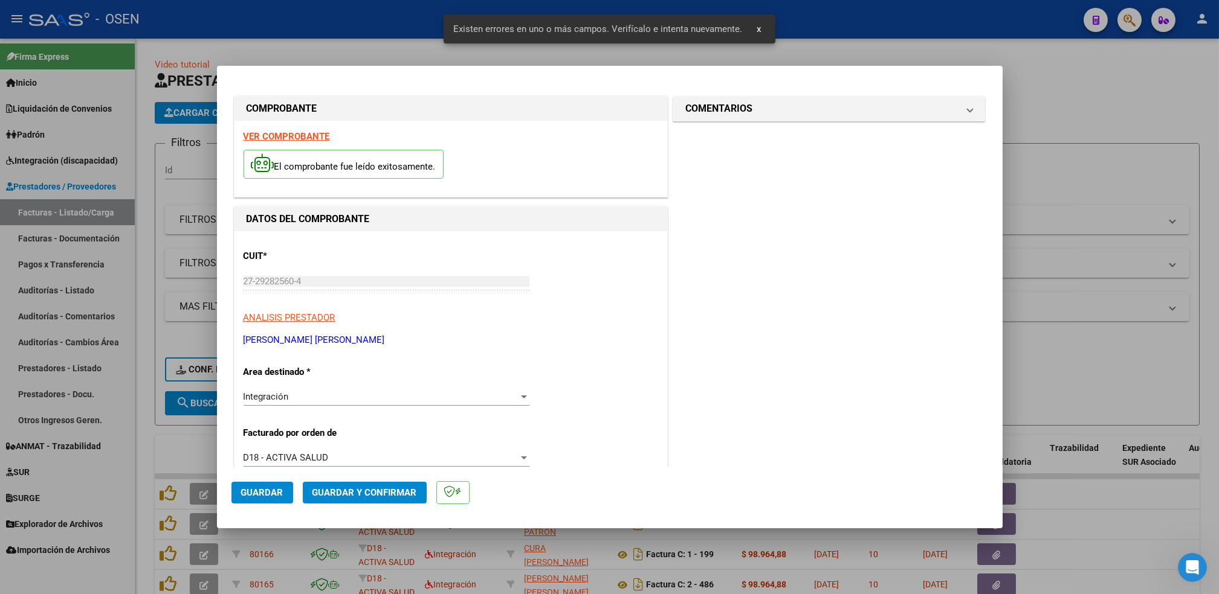
click at [292, 142] on strong "VER COMPROBANTE" at bounding box center [286, 136] width 86 height 11
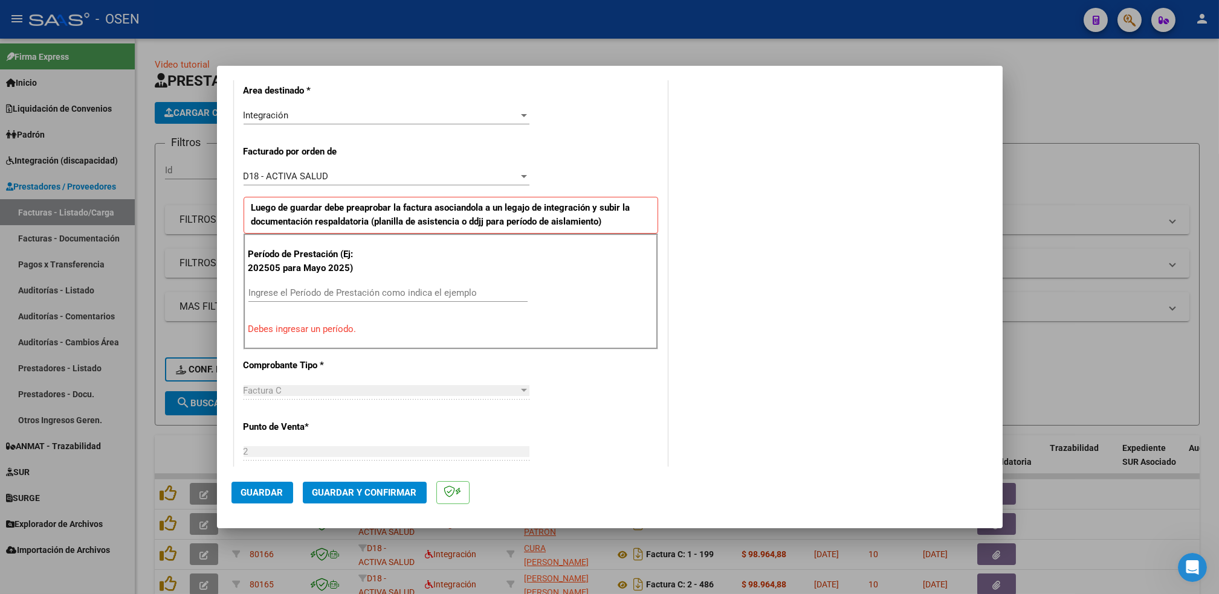
scroll to position [288, 0]
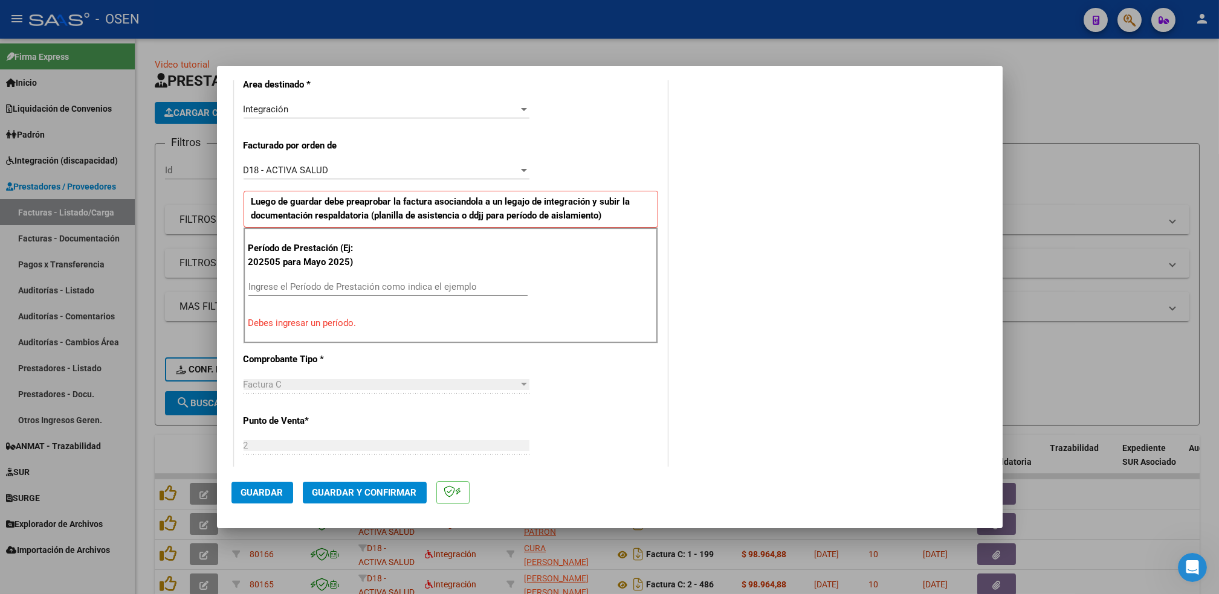
click at [294, 283] on input "Ingrese el Período de Prestación como indica el ejemplo" at bounding box center [387, 287] width 279 height 11
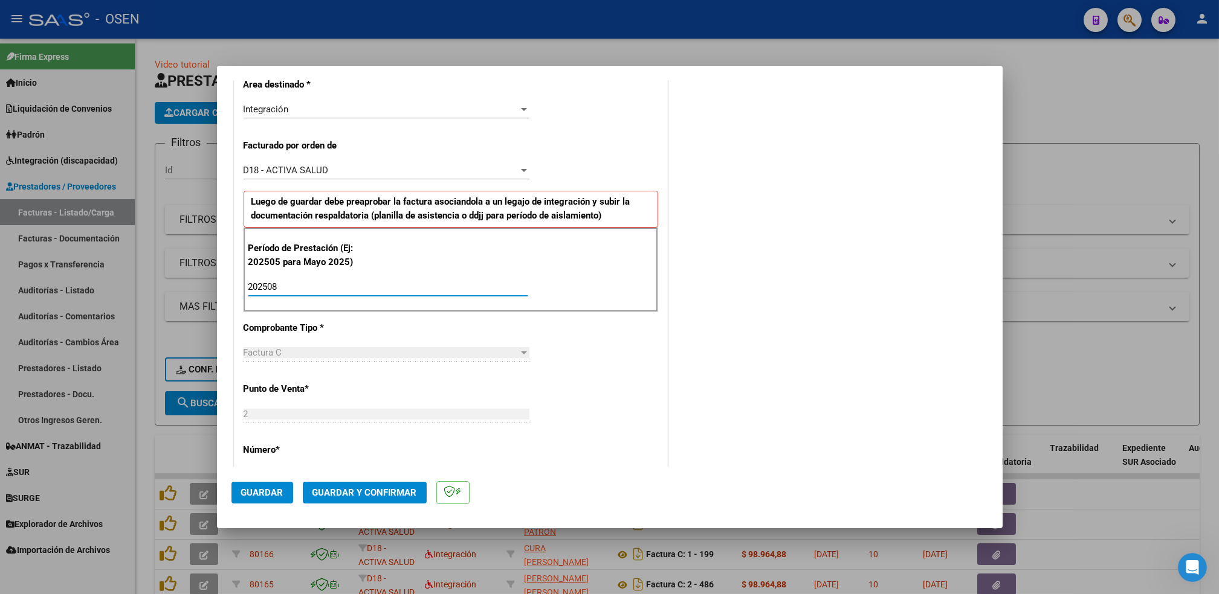
type input "202508"
click at [268, 490] on span "Guardar" at bounding box center [262, 493] width 42 height 11
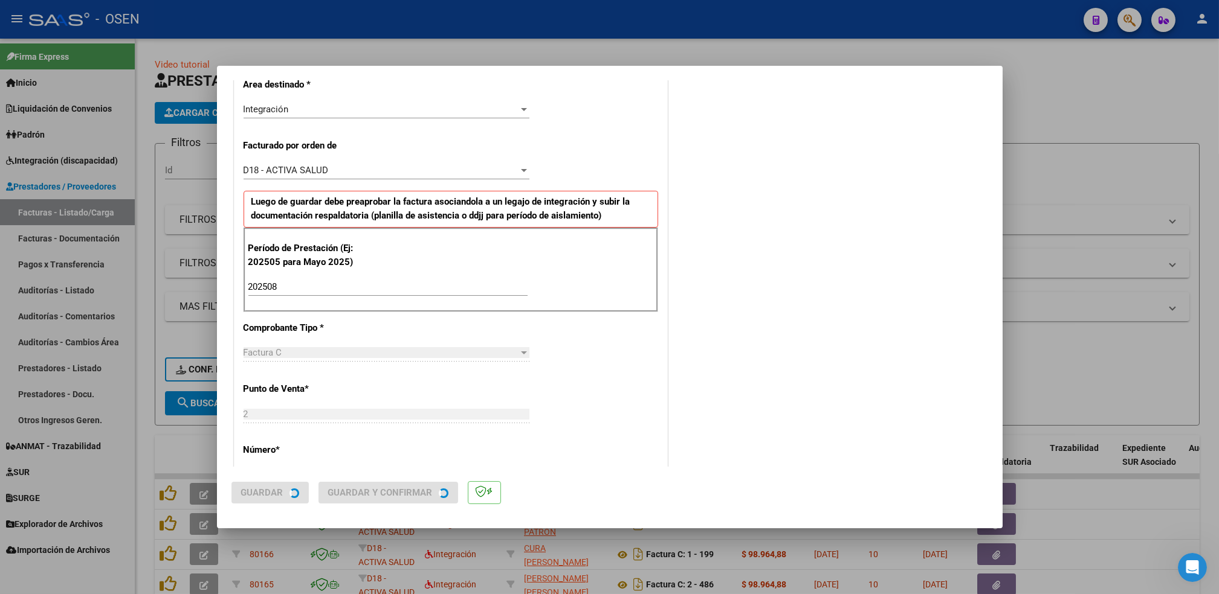
scroll to position [0, 0]
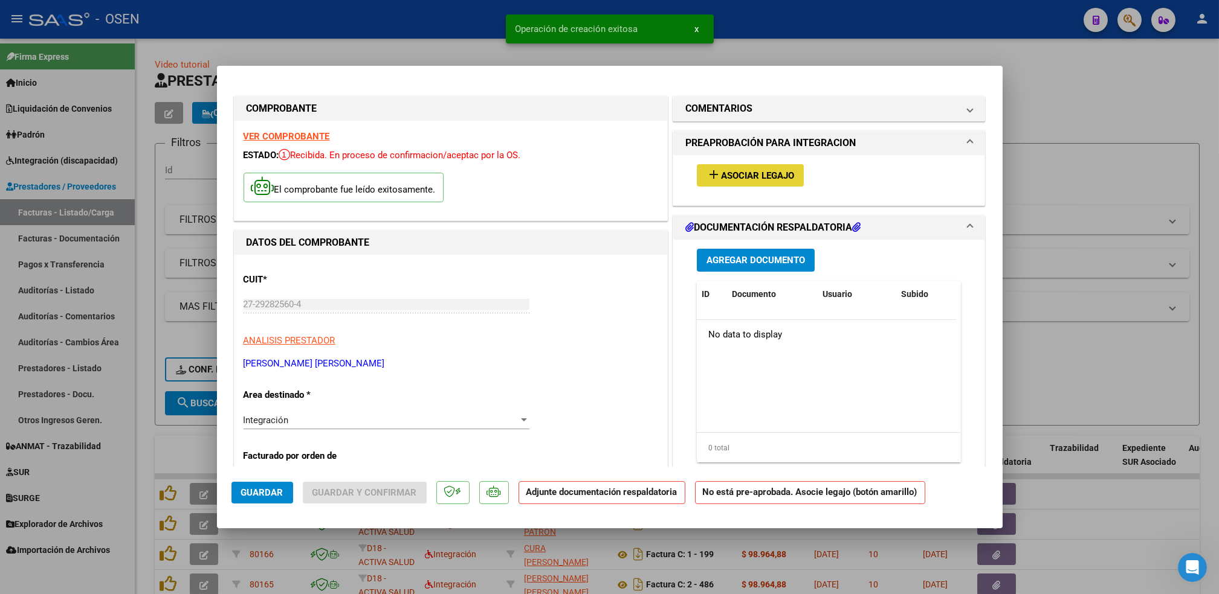
click at [768, 166] on button "add Asociar Legajo" at bounding box center [750, 175] width 107 height 22
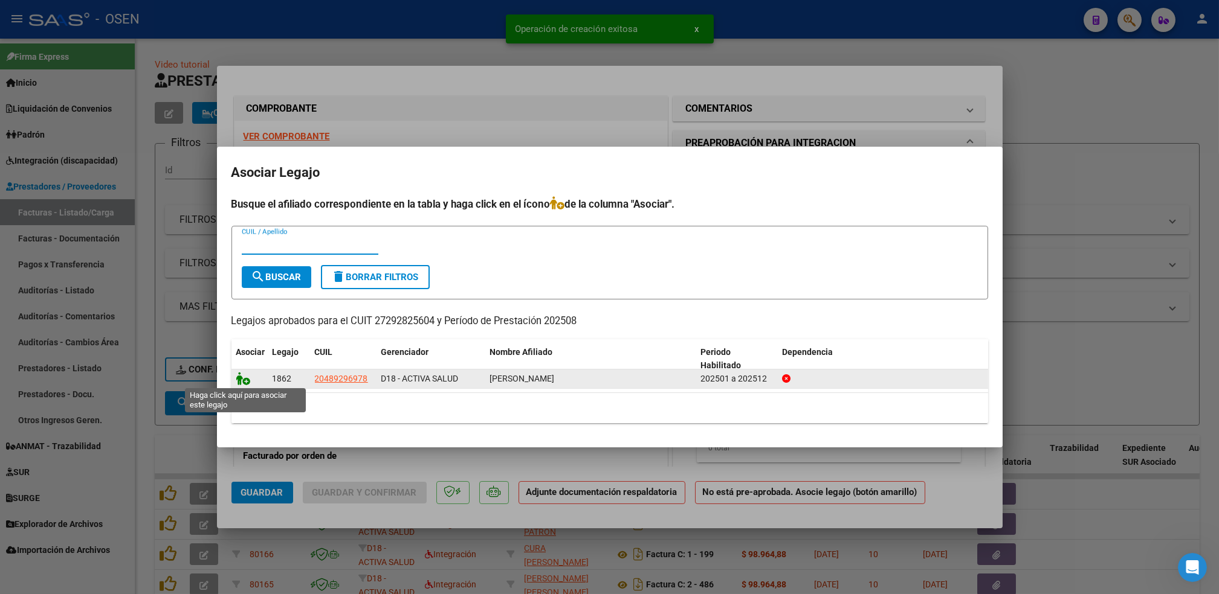
click at [246, 378] on icon at bounding box center [243, 378] width 14 height 13
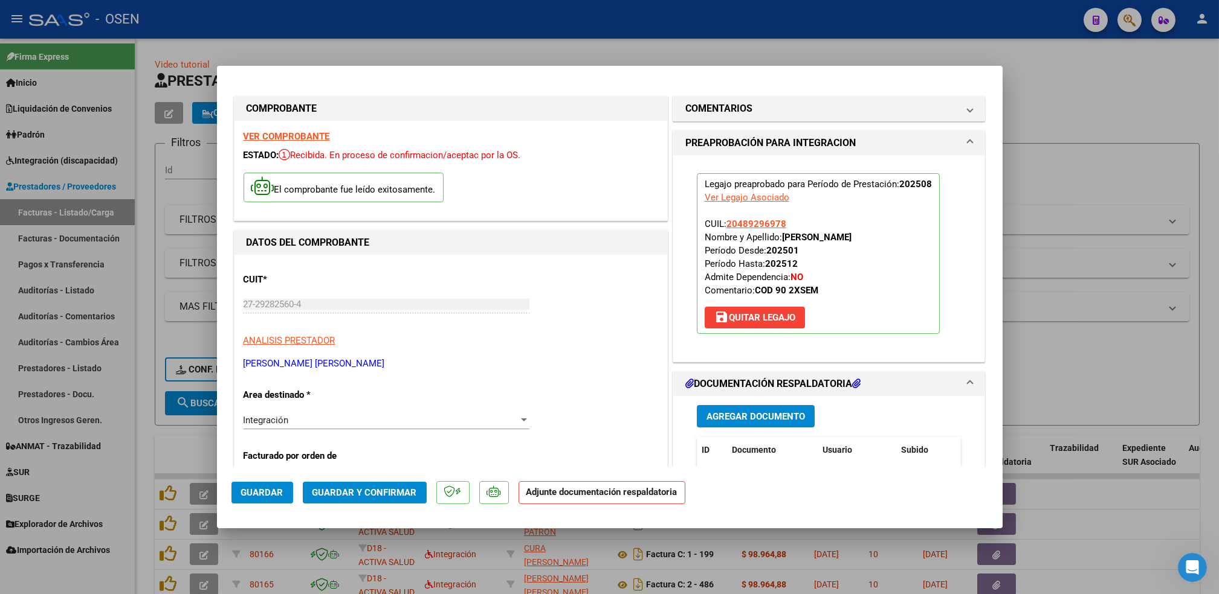
click at [750, 430] on div "Agregar Documento ID Documento Usuario Subido Acción No data to display 0 total…" at bounding box center [829, 516] width 283 height 241
click at [752, 423] on button "Agregar Documento" at bounding box center [756, 416] width 118 height 22
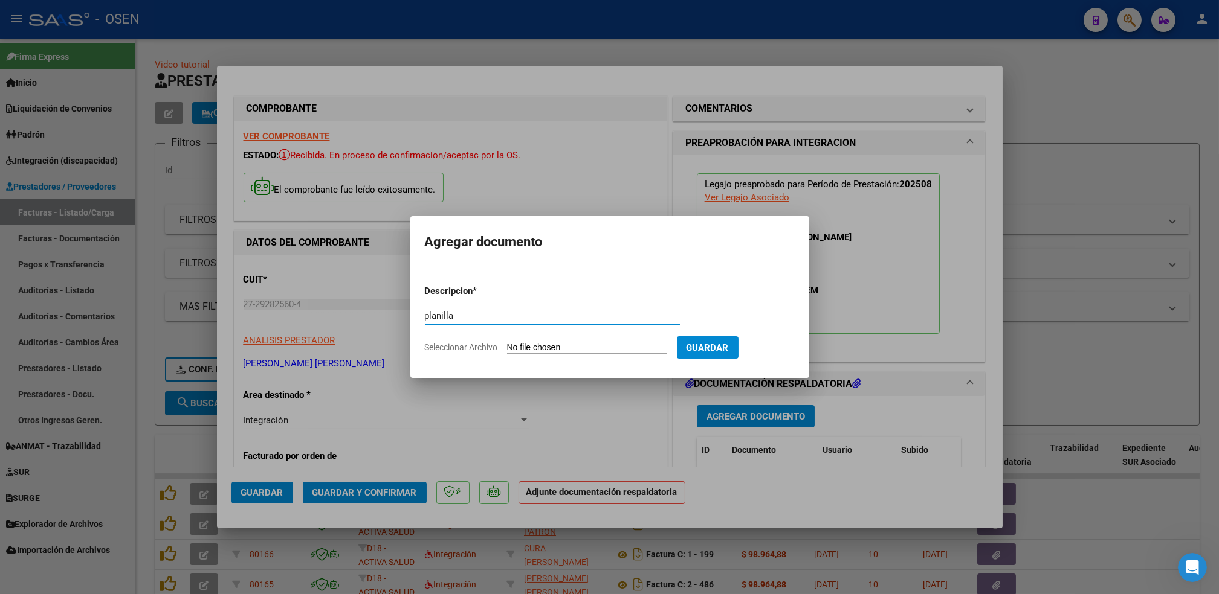
type input "planilla"
click at [507, 343] on input "Seleccionar Archivo" at bounding box center [587, 348] width 160 height 11
type input "C:\fakepath\planilla asistencia agosto [PERSON_NAME].pdf"
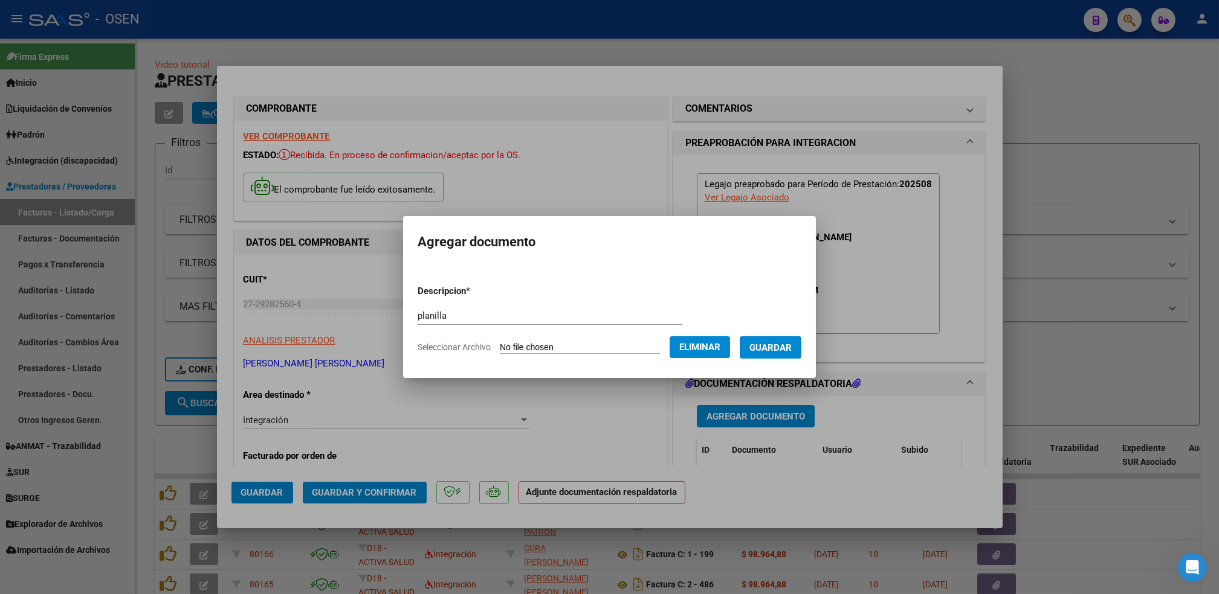
click at [777, 356] on button "Guardar" at bounding box center [770, 348] width 62 height 22
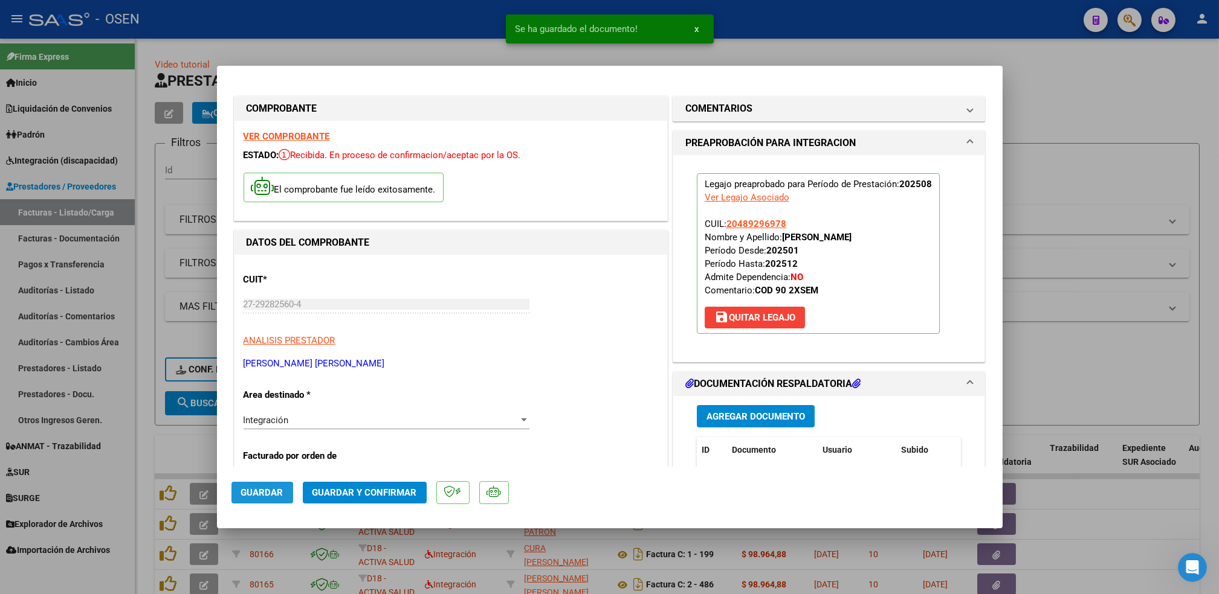
click at [254, 489] on span "Guardar" at bounding box center [262, 493] width 42 height 11
click at [155, 450] on div at bounding box center [609, 297] width 1219 height 594
type input "$ 0,00"
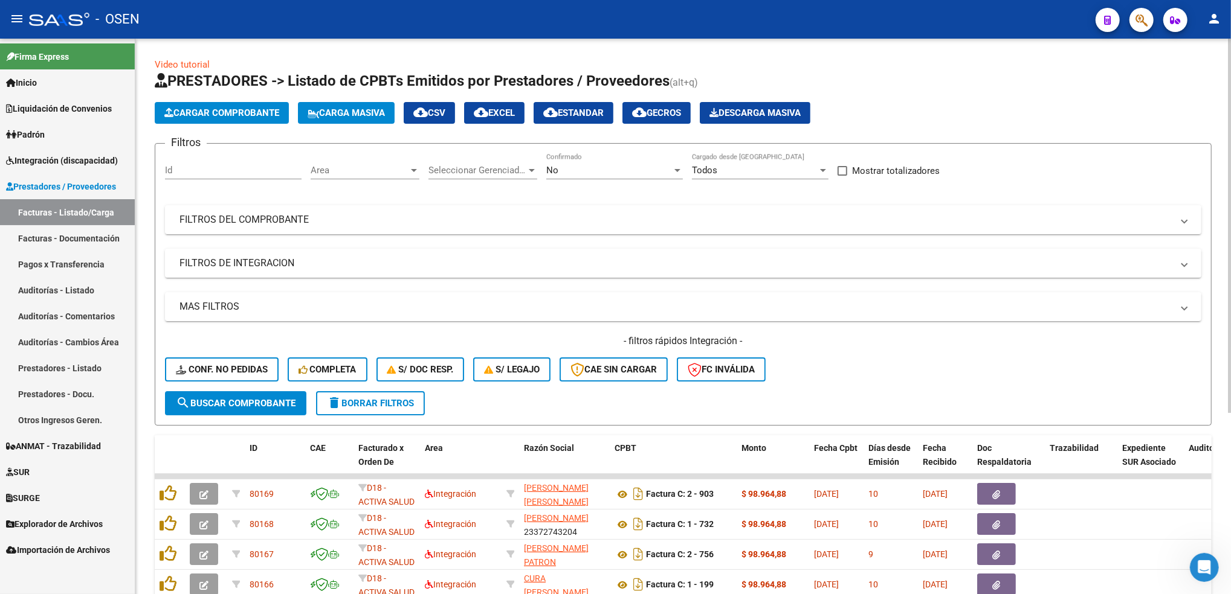
click at [276, 112] on span "Cargar Comprobante" at bounding box center [221, 113] width 115 height 11
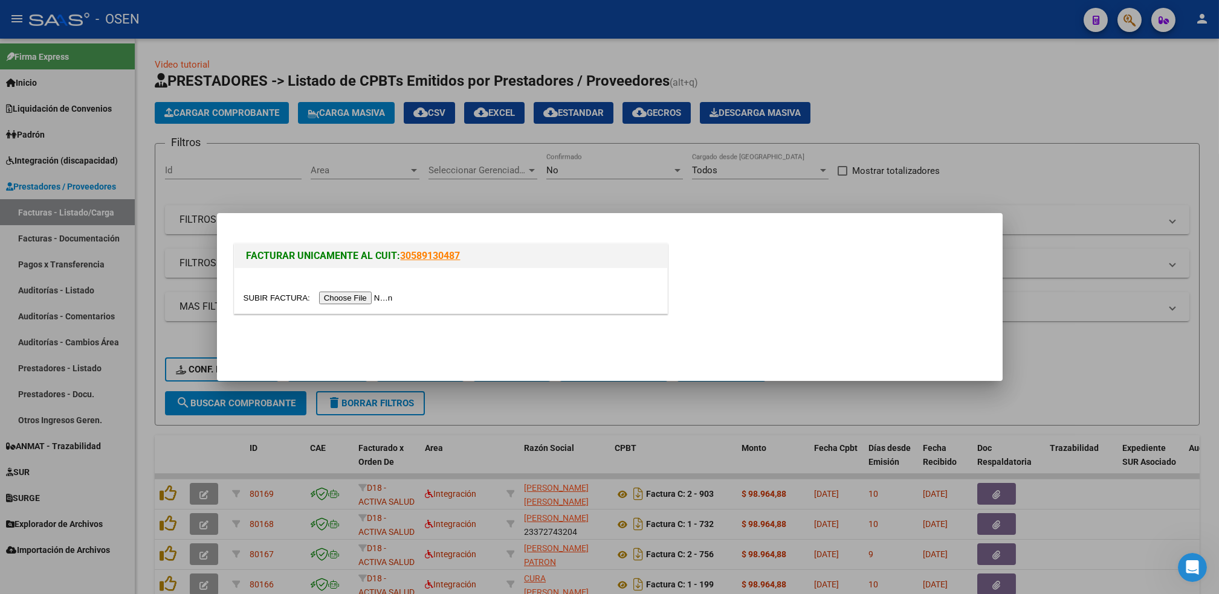
click at [354, 300] on input "file" at bounding box center [319, 298] width 153 height 13
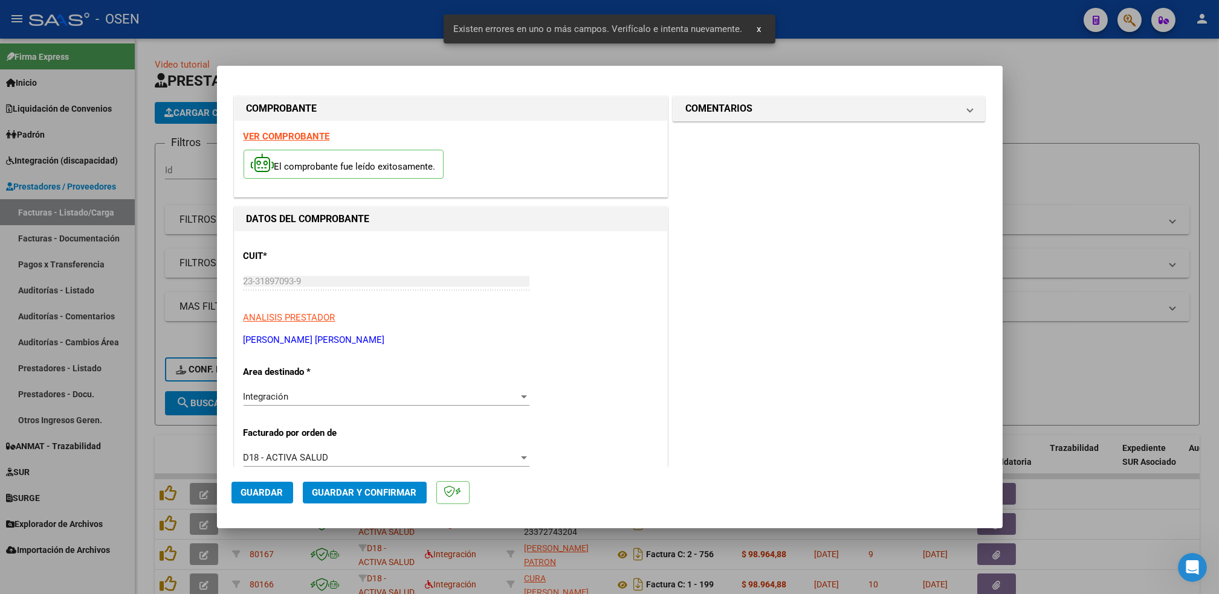
click at [294, 138] on strong "VER COMPROBANTE" at bounding box center [286, 136] width 86 height 11
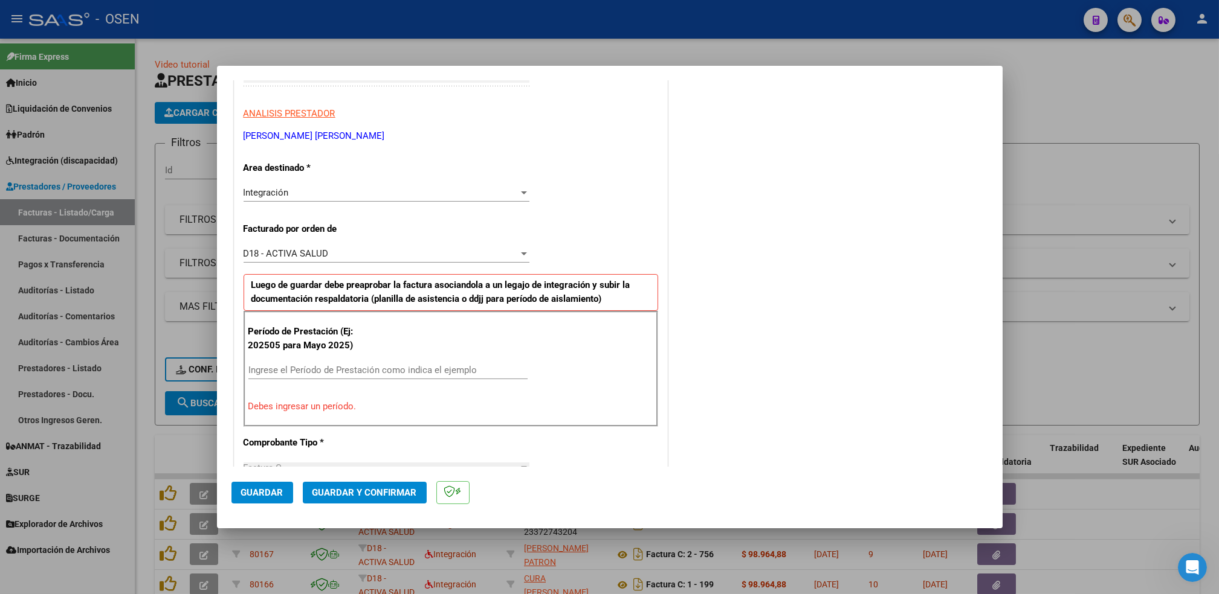
scroll to position [331, 0]
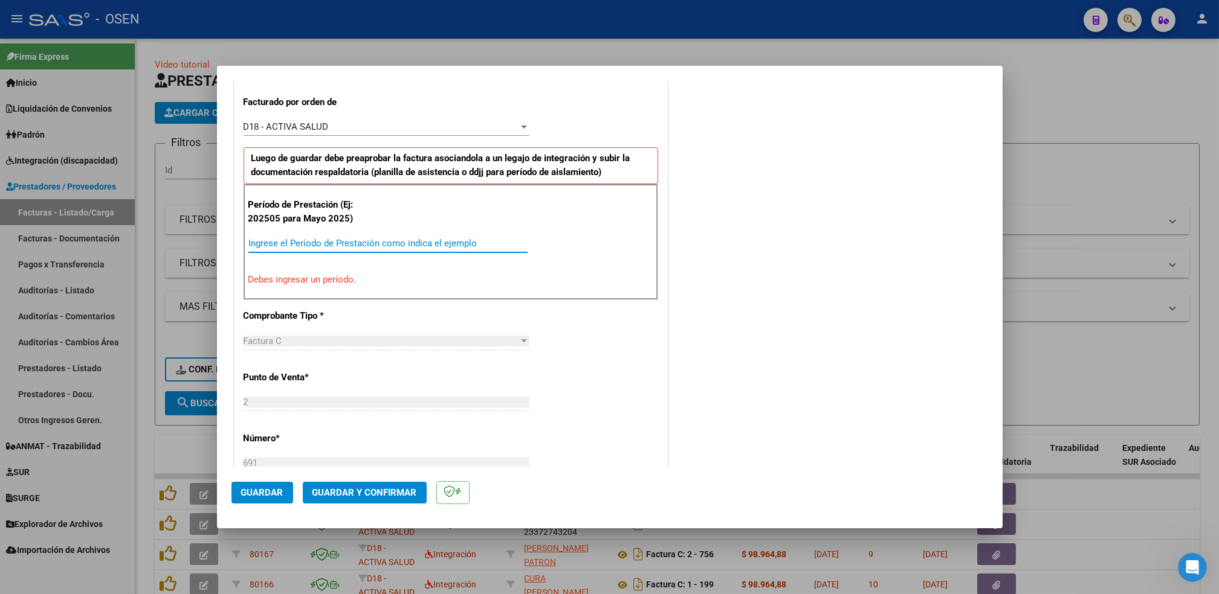
click at [337, 240] on input "Ingrese el Período de Prestación como indica el ejemplo" at bounding box center [387, 243] width 279 height 11
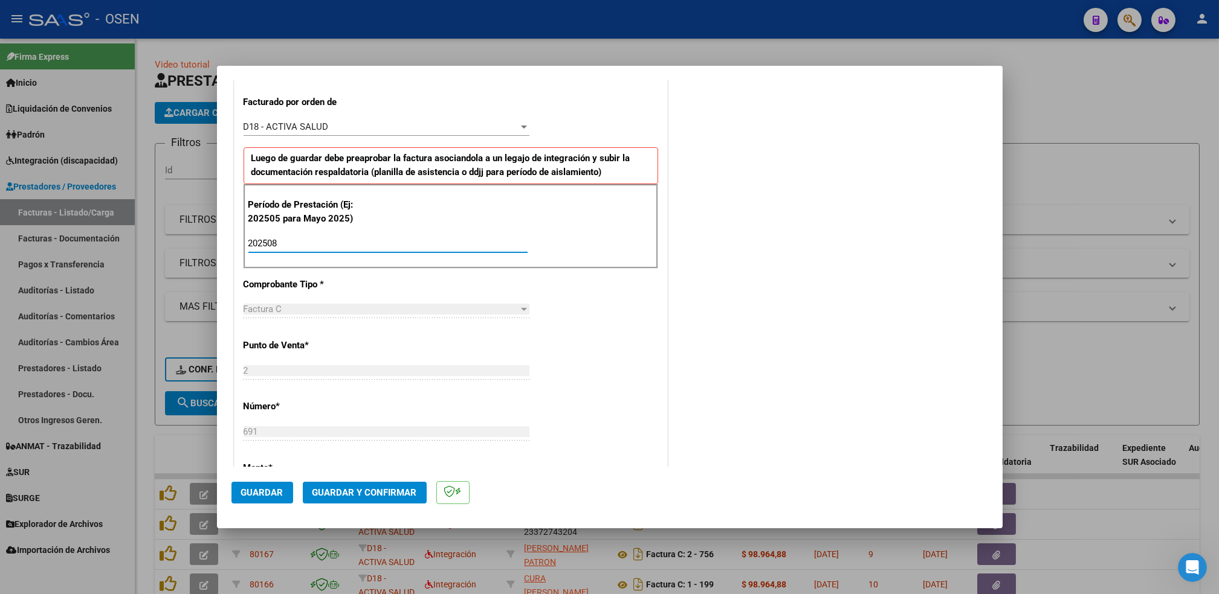
type input "202508"
click at [277, 499] on button "Guardar" at bounding box center [262, 493] width 62 height 22
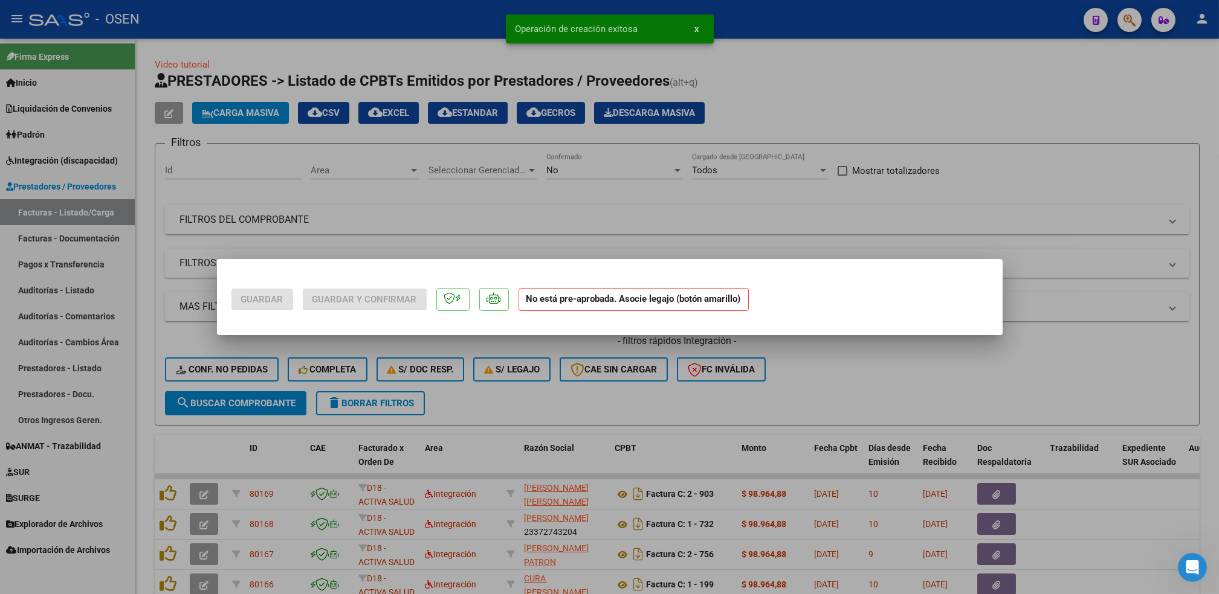
scroll to position [0, 0]
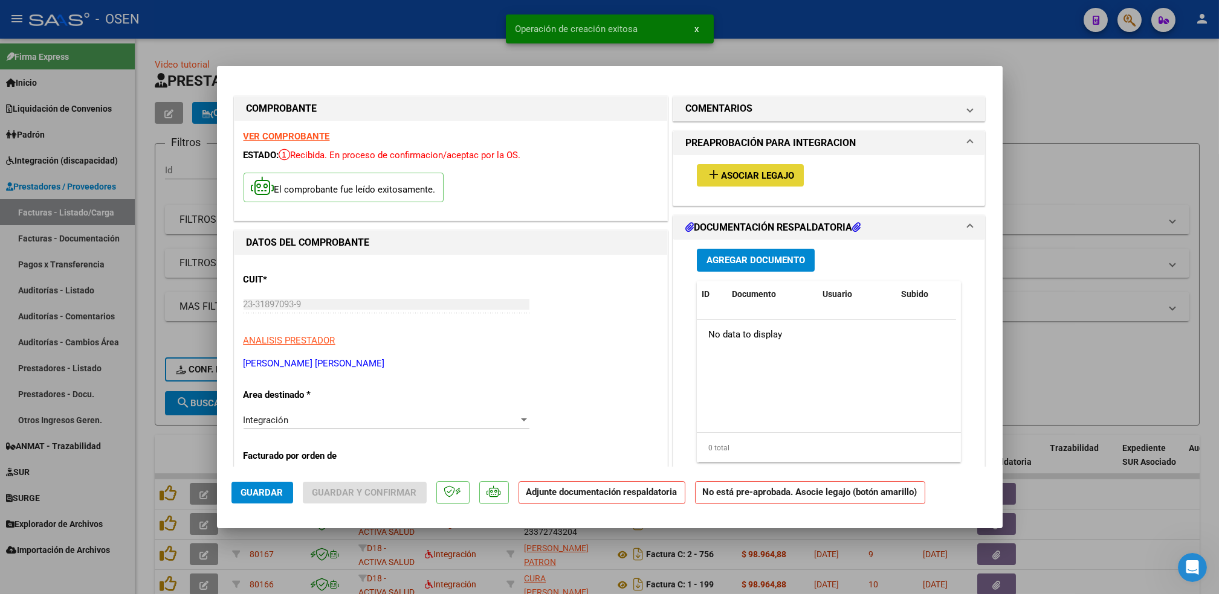
click at [706, 173] on mat-icon "add" at bounding box center [713, 174] width 14 height 14
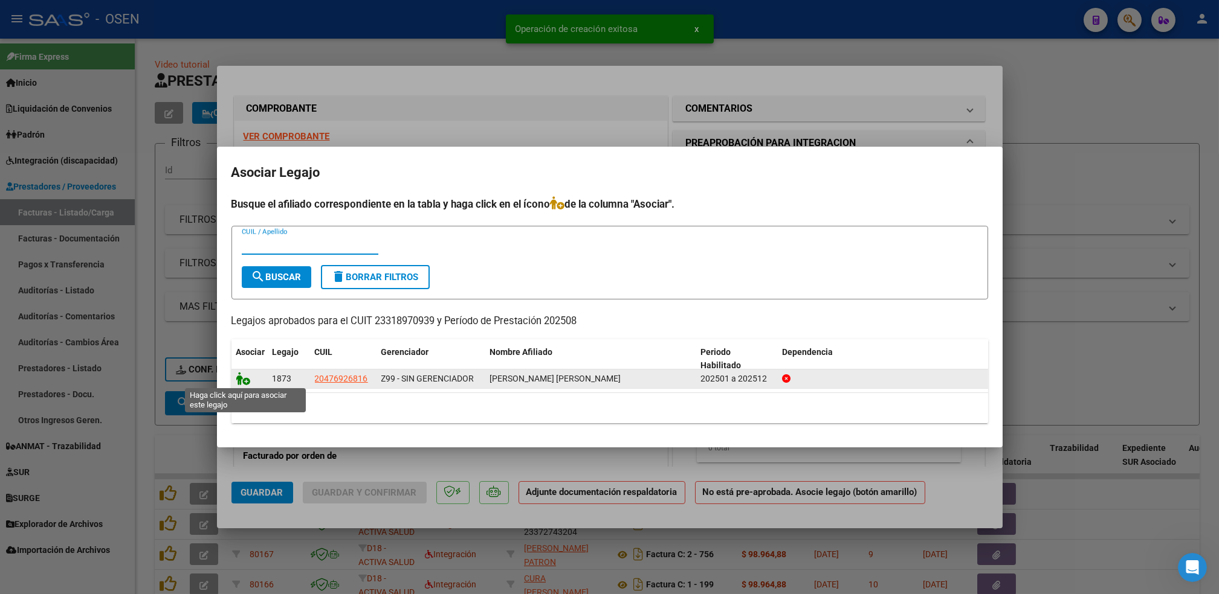
click at [244, 379] on icon at bounding box center [243, 378] width 14 height 13
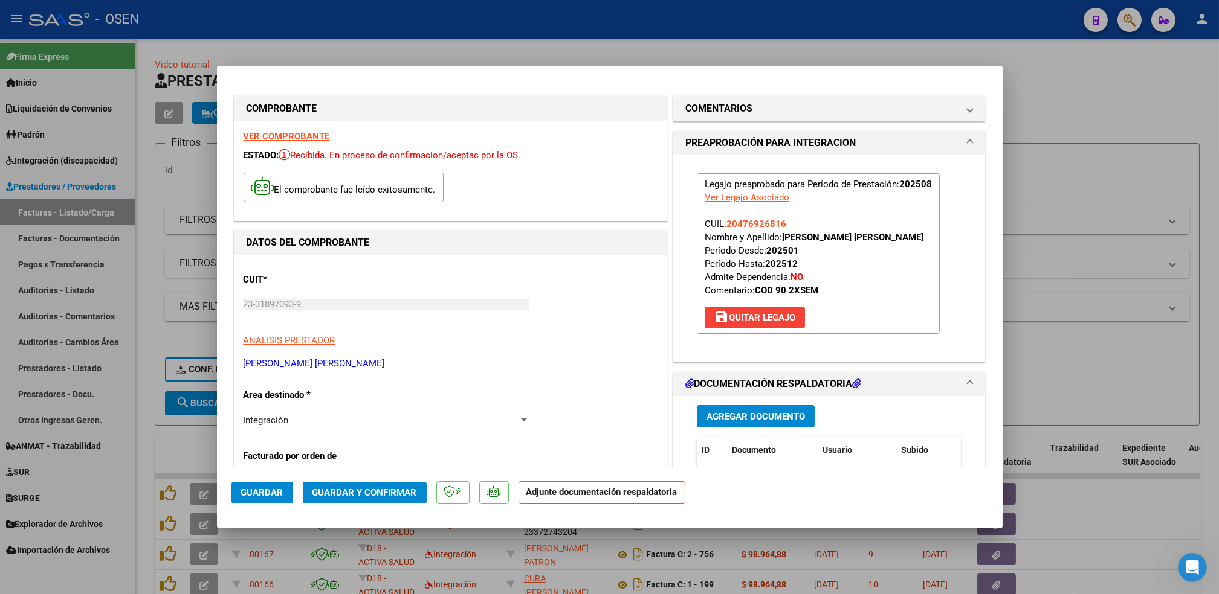
click at [749, 405] on button "Agregar Documento" at bounding box center [756, 416] width 118 height 22
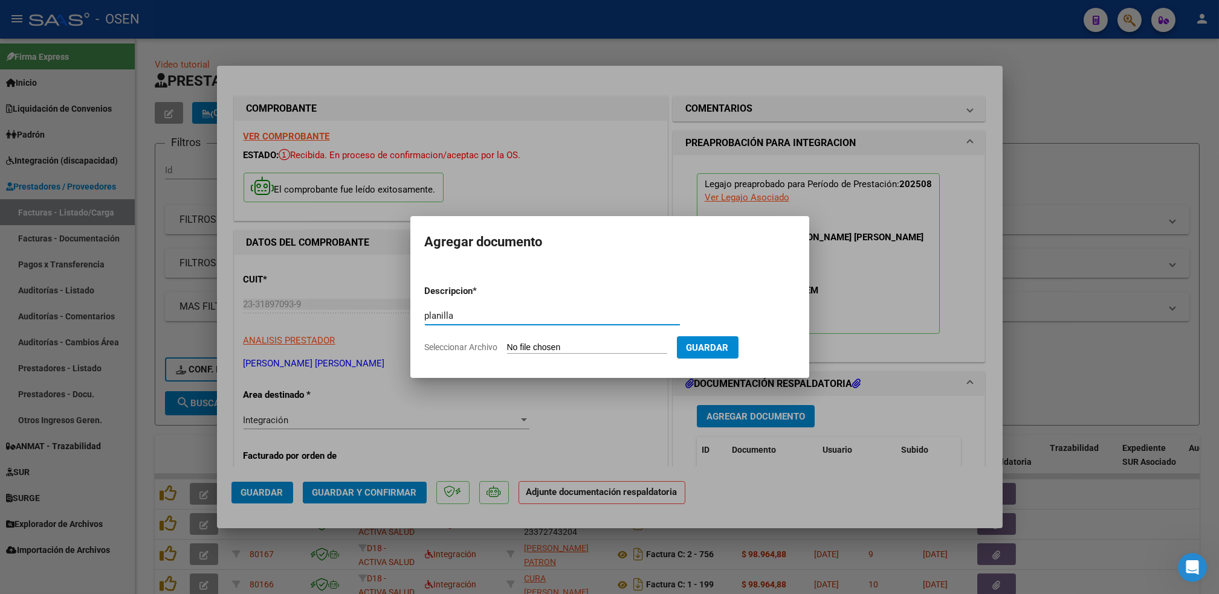
type input "planilla"
click at [507, 343] on input "Seleccionar Archivo" at bounding box center [587, 348] width 160 height 11
type input "C:\fakepath\1.pdf"
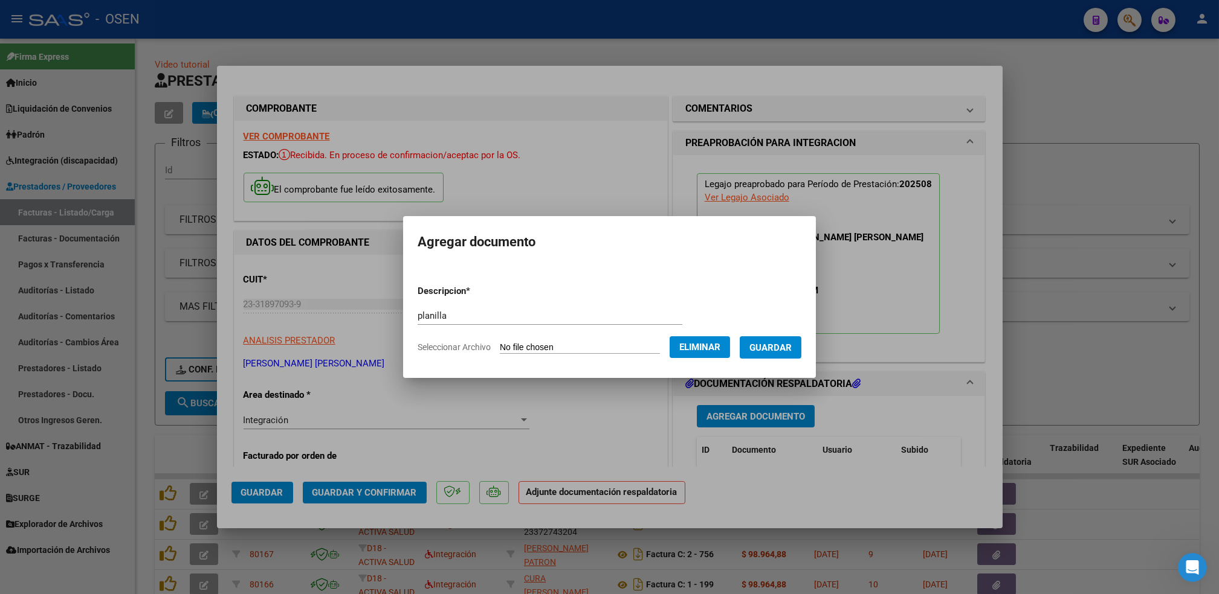
click at [776, 359] on form "Descripcion * planilla Escriba aquí una descripcion Seleccionar Archivo Elimina…" at bounding box center [609, 319] width 384 height 88
click at [774, 350] on span "Guardar" at bounding box center [770, 348] width 42 height 11
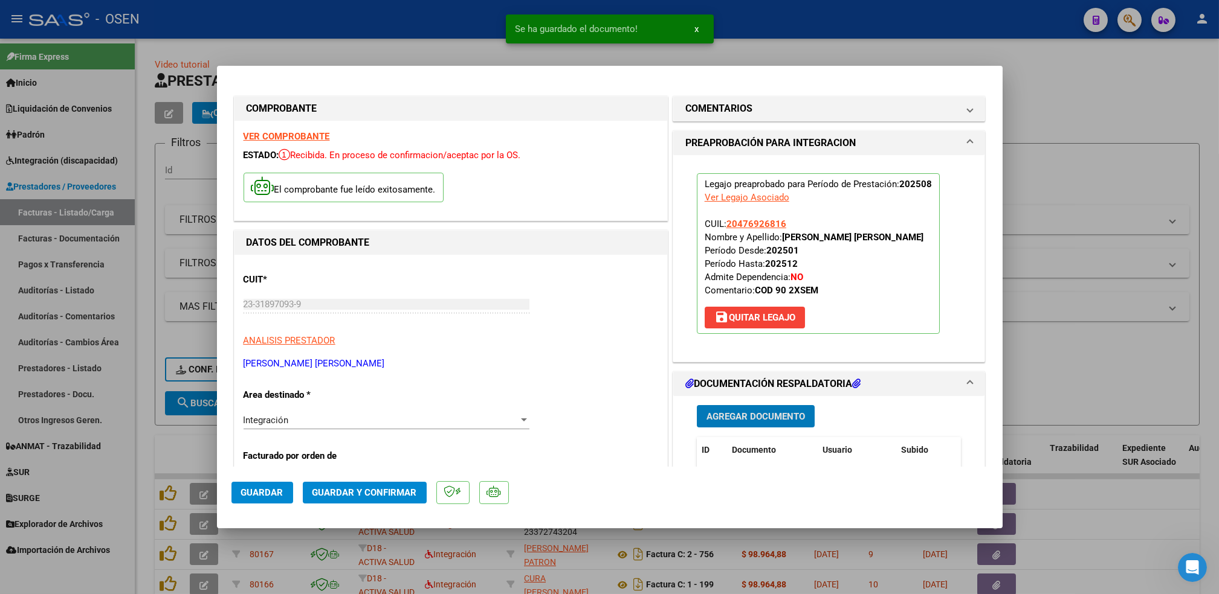
click at [765, 418] on span "Agregar Documento" at bounding box center [755, 416] width 98 height 11
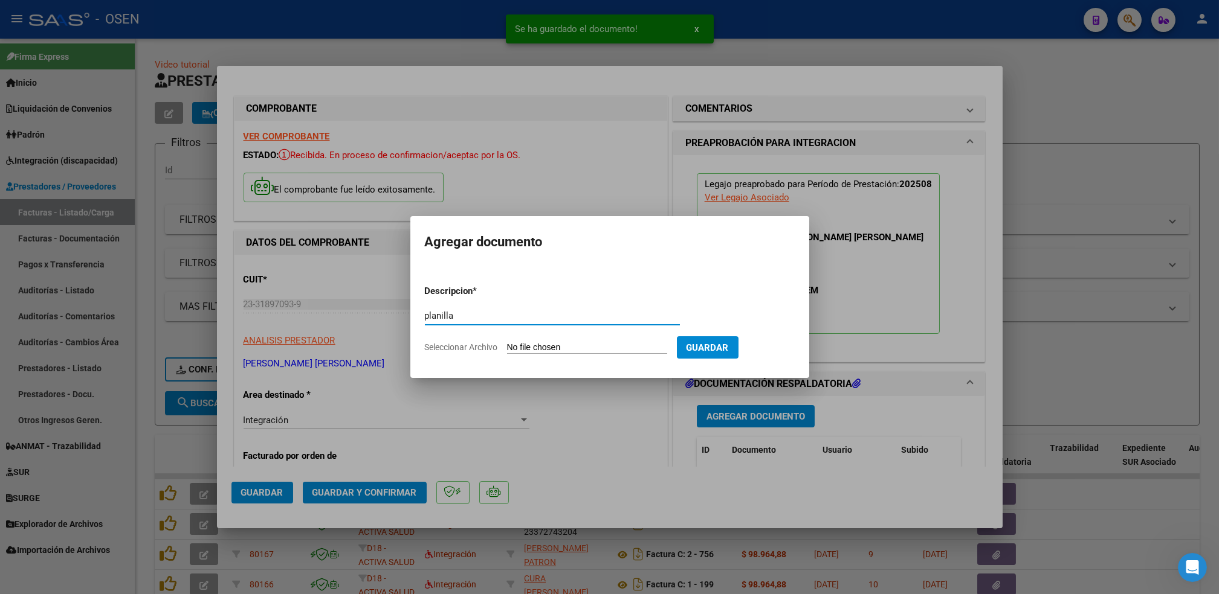
type input "planilla"
click at [507, 343] on input "Seleccionar Archivo" at bounding box center [587, 348] width 160 height 11
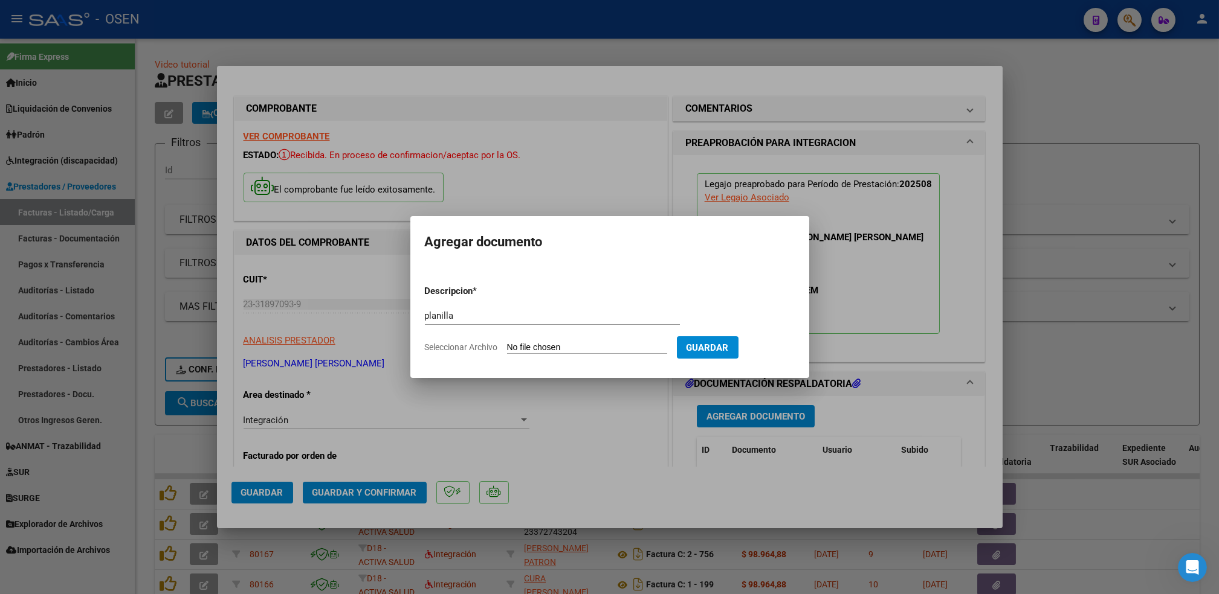
type input "C:\fakepath\3.pdf"
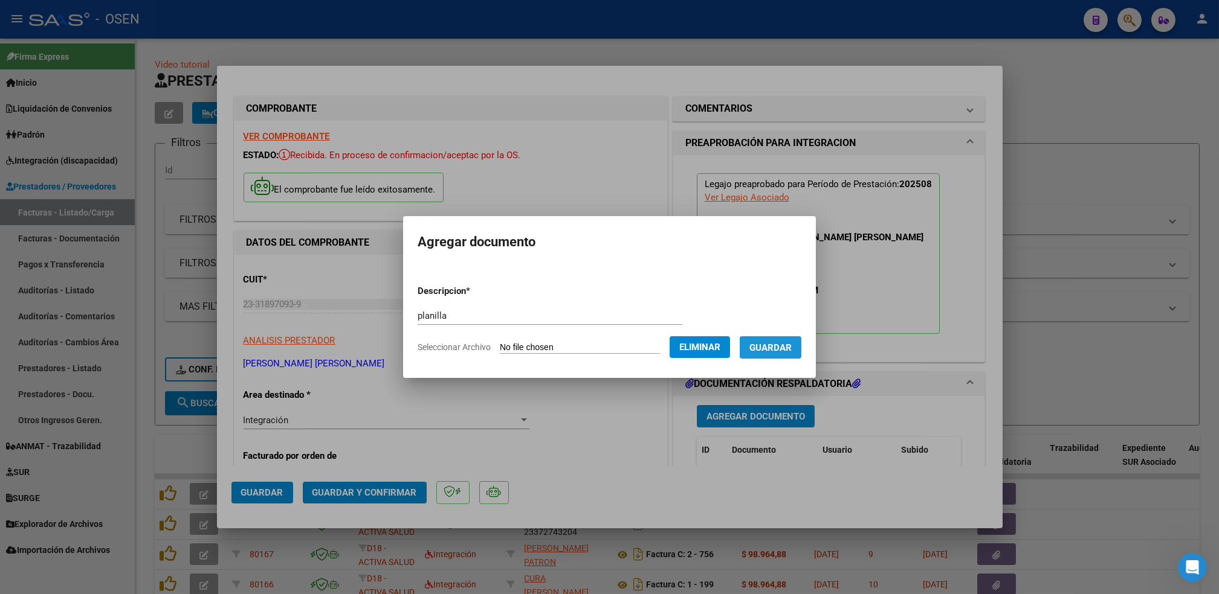
click at [791, 348] on span "Guardar" at bounding box center [770, 348] width 42 height 11
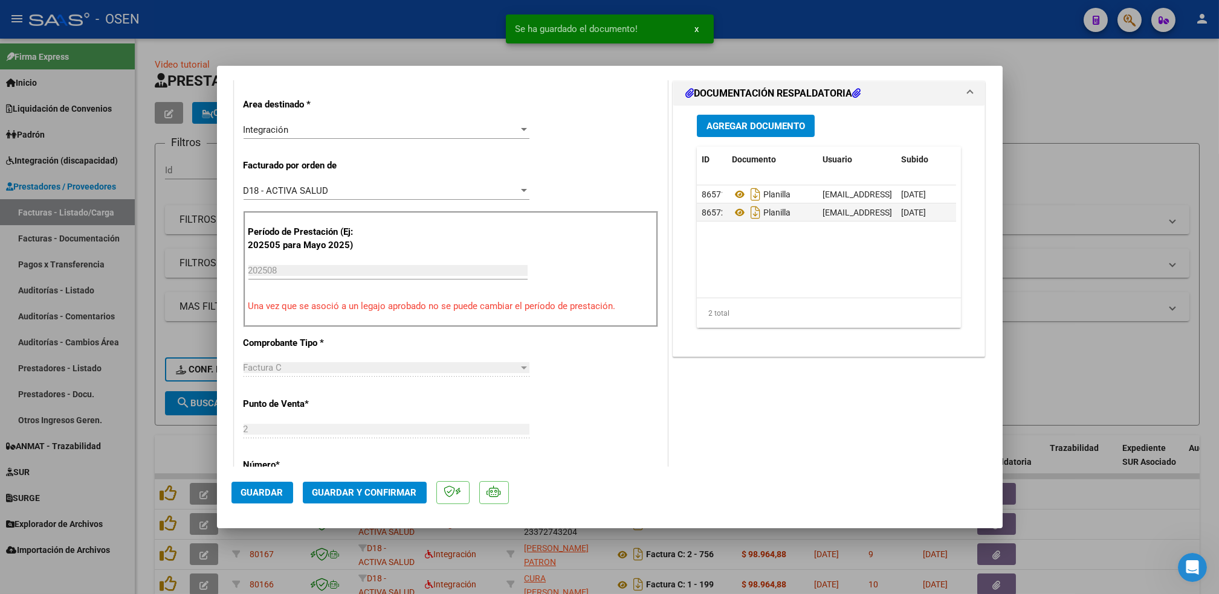
scroll to position [282, 0]
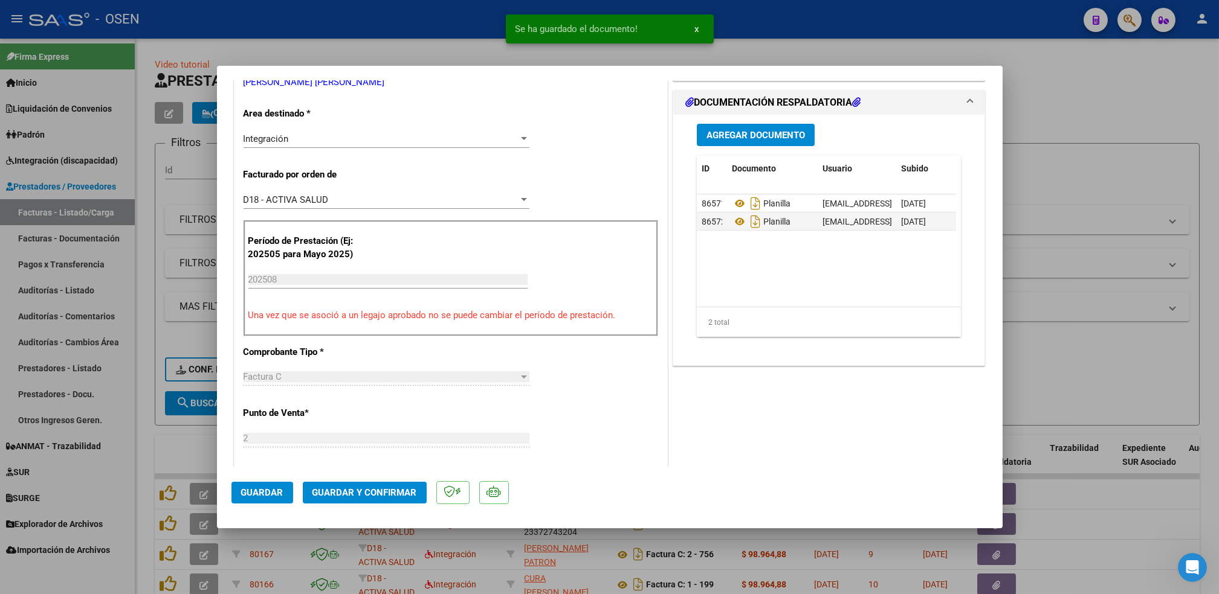
click at [264, 498] on button "Guardar" at bounding box center [262, 493] width 62 height 22
click at [178, 448] on div at bounding box center [609, 297] width 1219 height 594
type input "$ 0,00"
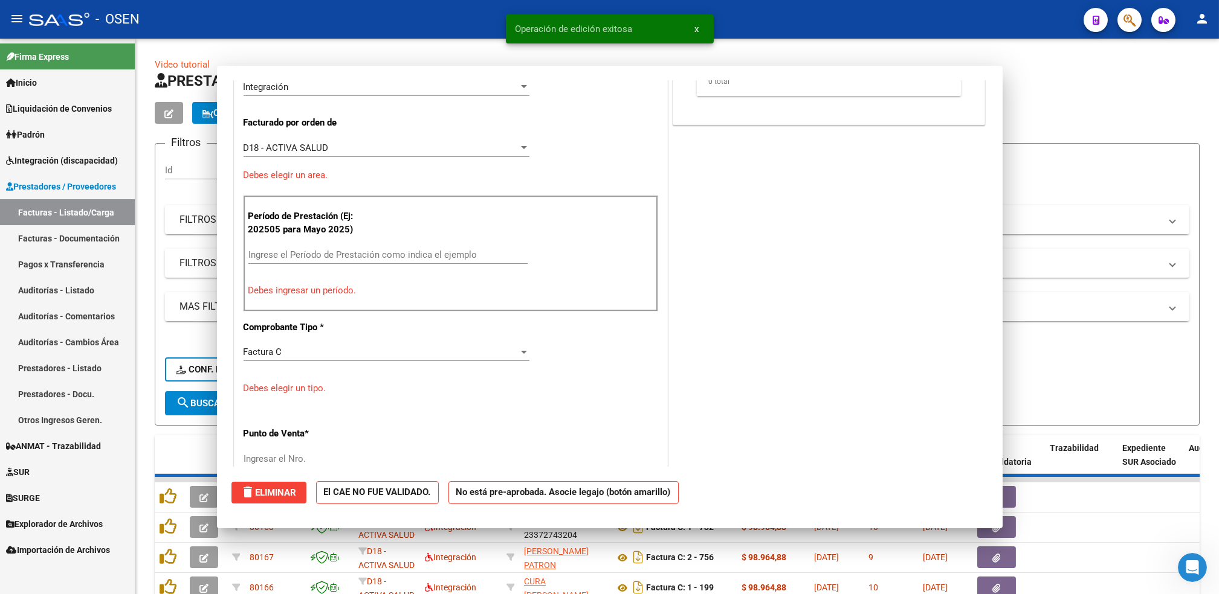
scroll to position [230, 0]
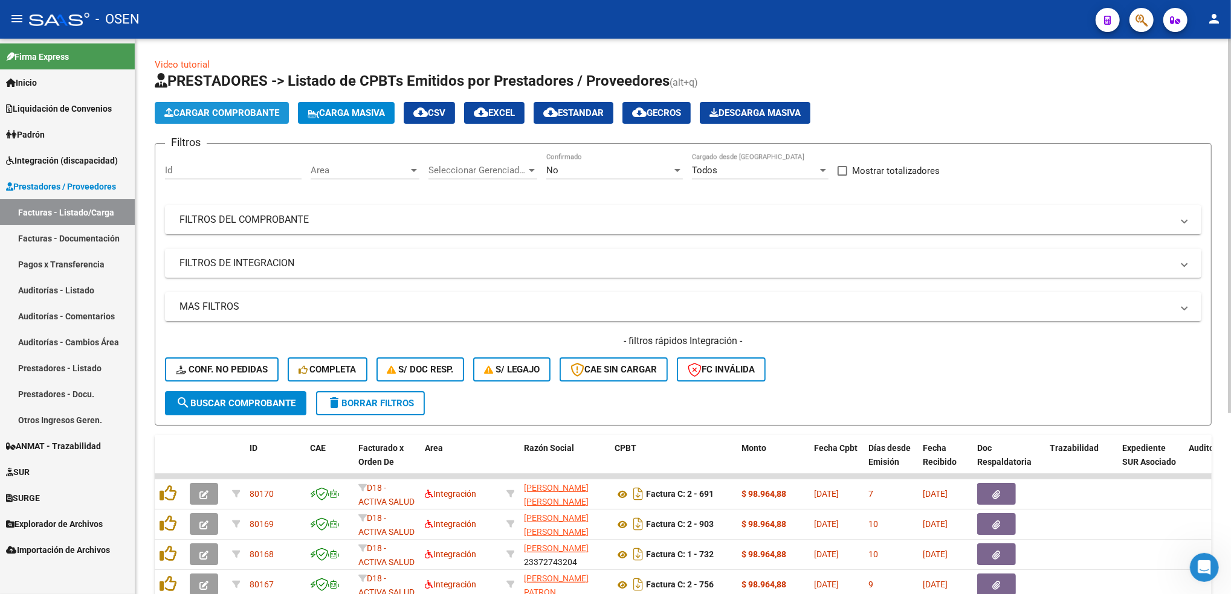
click at [210, 118] on button "Cargar Comprobante" at bounding box center [222, 113] width 134 height 22
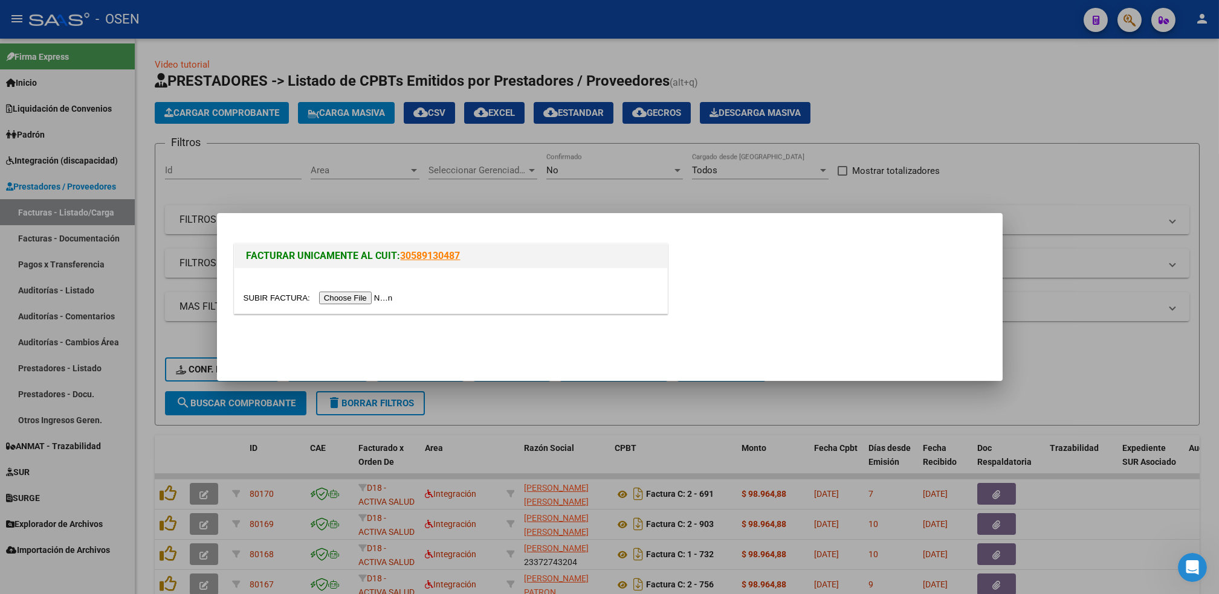
click at [351, 302] on input "file" at bounding box center [319, 298] width 153 height 13
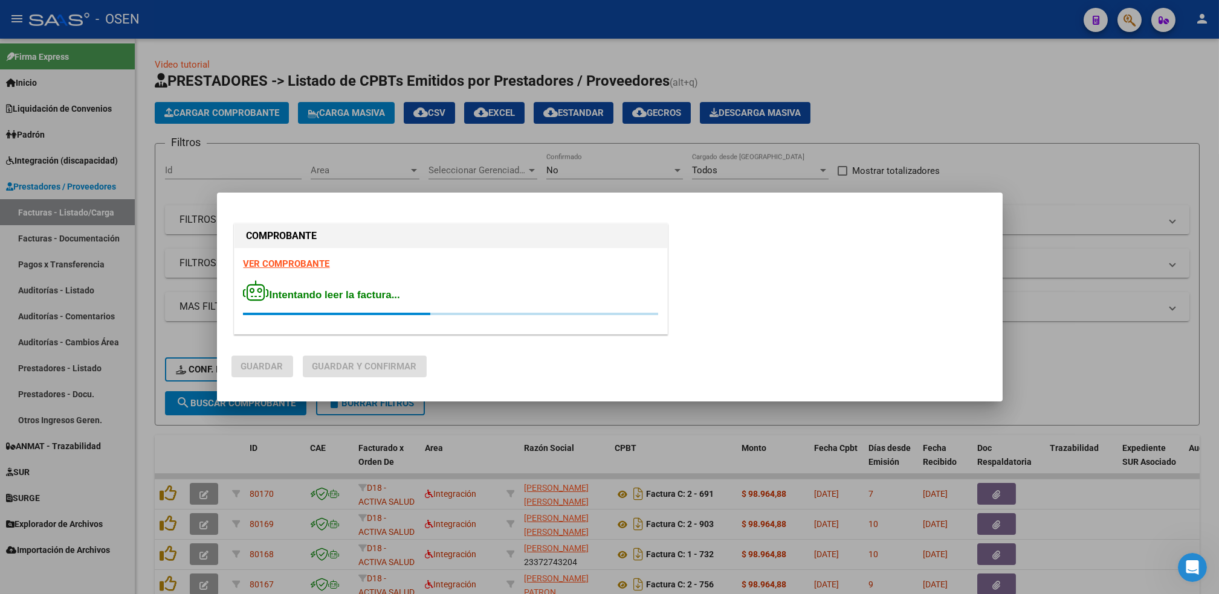
click at [275, 261] on strong "VER COMPROBANTE" at bounding box center [286, 264] width 86 height 11
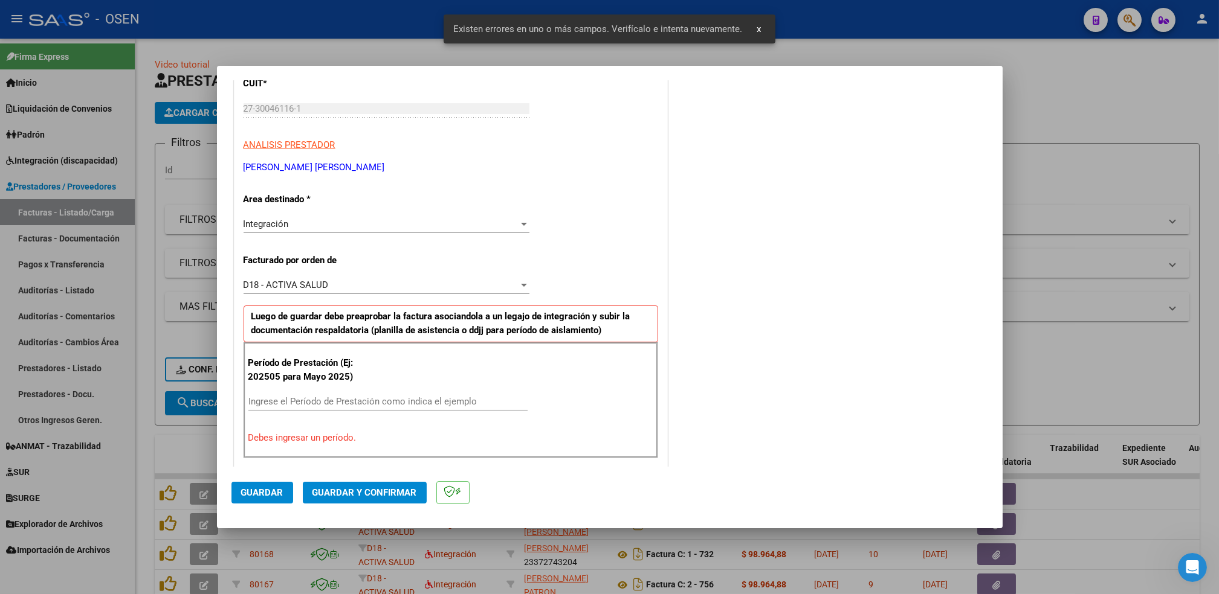
scroll to position [266, 0]
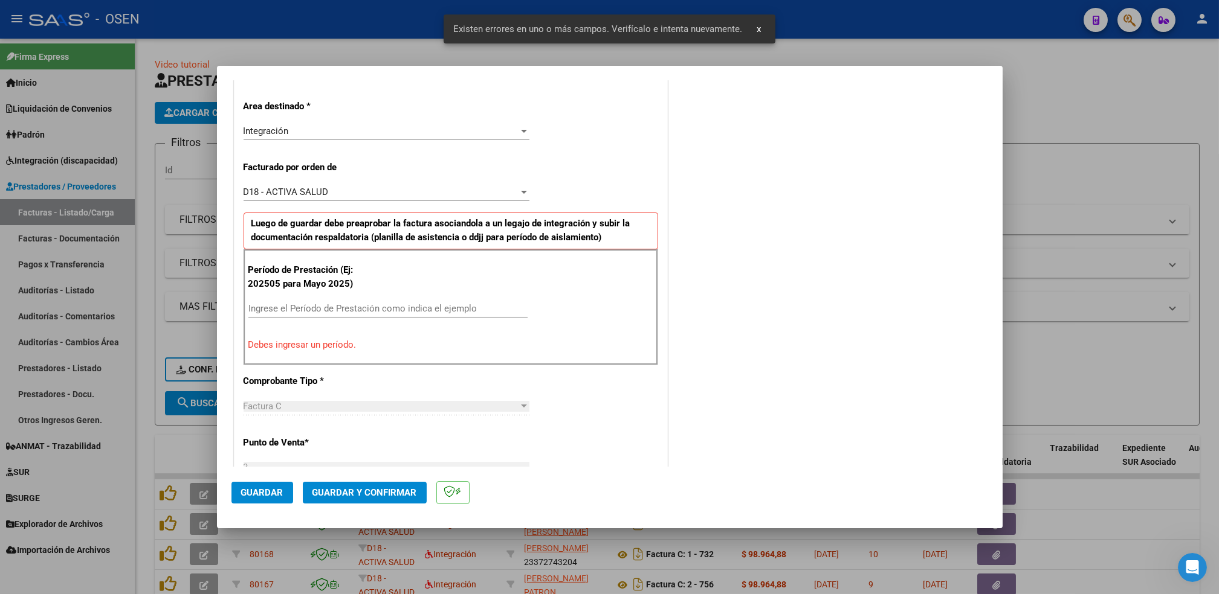
click at [268, 312] on input "Ingrese el Período de Prestación como indica el ejemplo" at bounding box center [387, 308] width 279 height 11
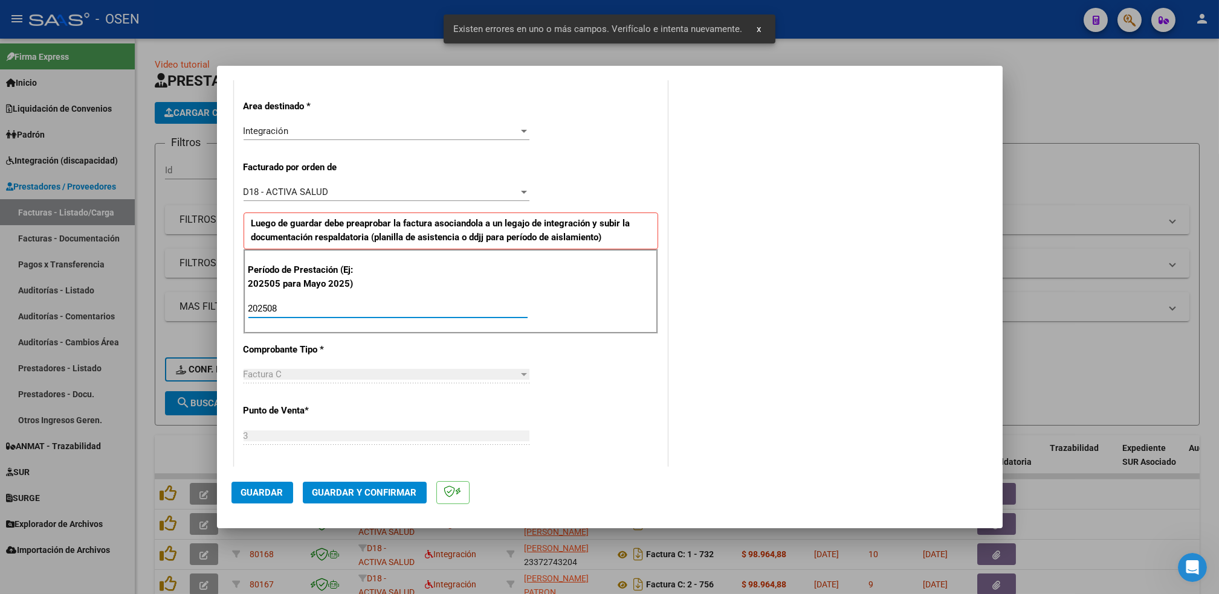
type input "202508"
click at [259, 492] on span "Guardar" at bounding box center [262, 493] width 42 height 11
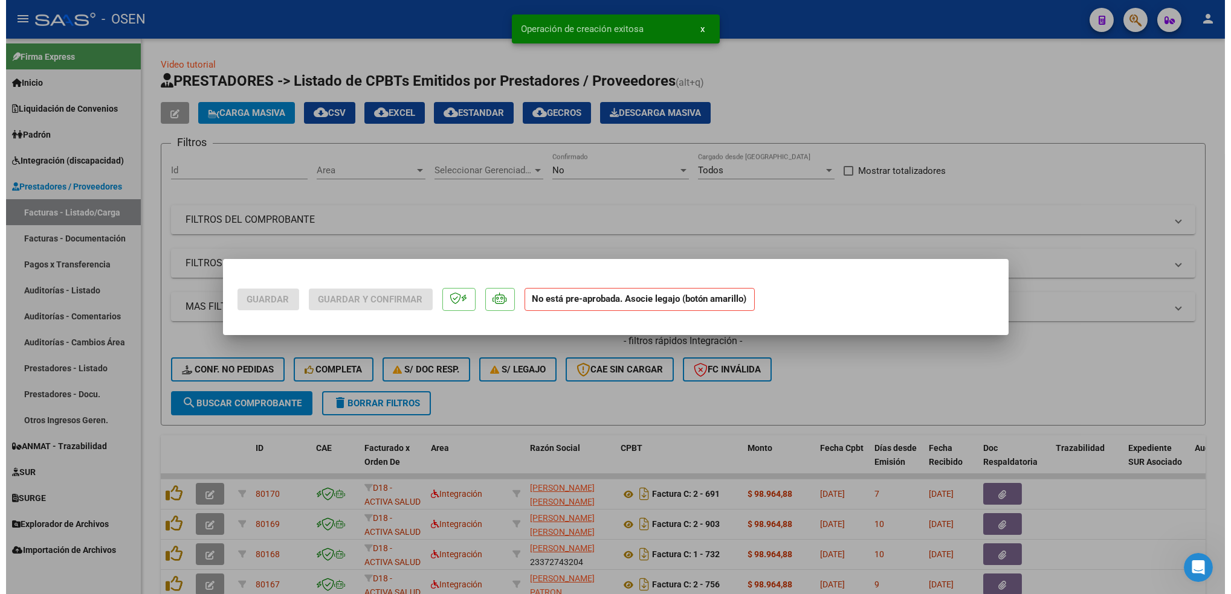
scroll to position [0, 0]
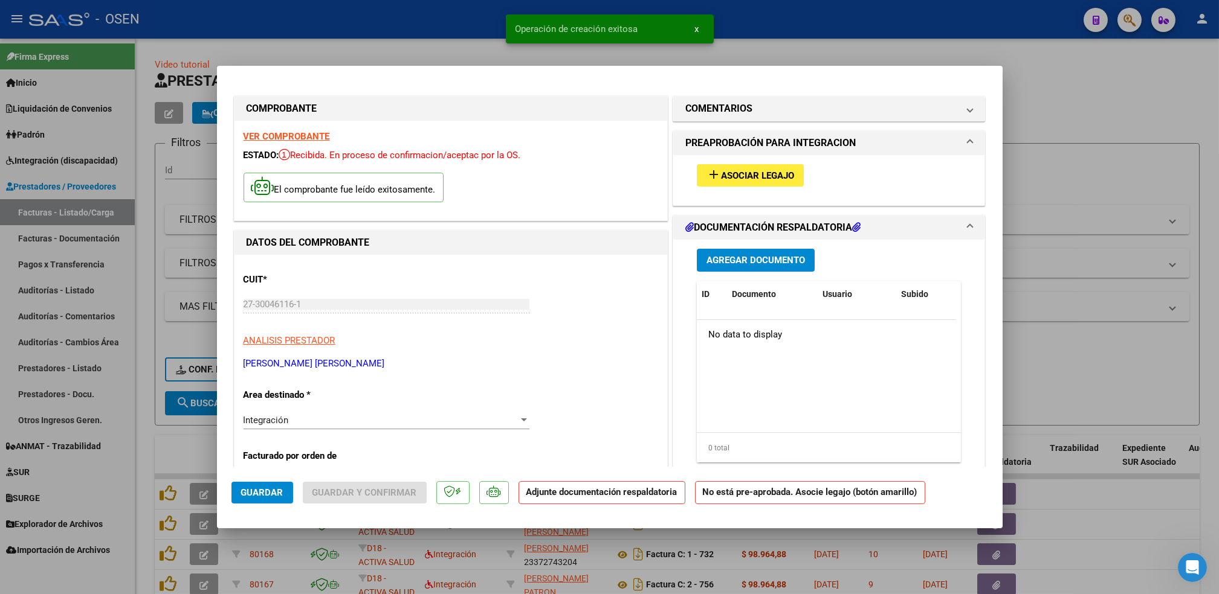
click at [752, 187] on div "add Asociar Legajo" at bounding box center [829, 175] width 283 height 40
click at [752, 169] on button "add Asociar Legajo" at bounding box center [750, 175] width 107 height 22
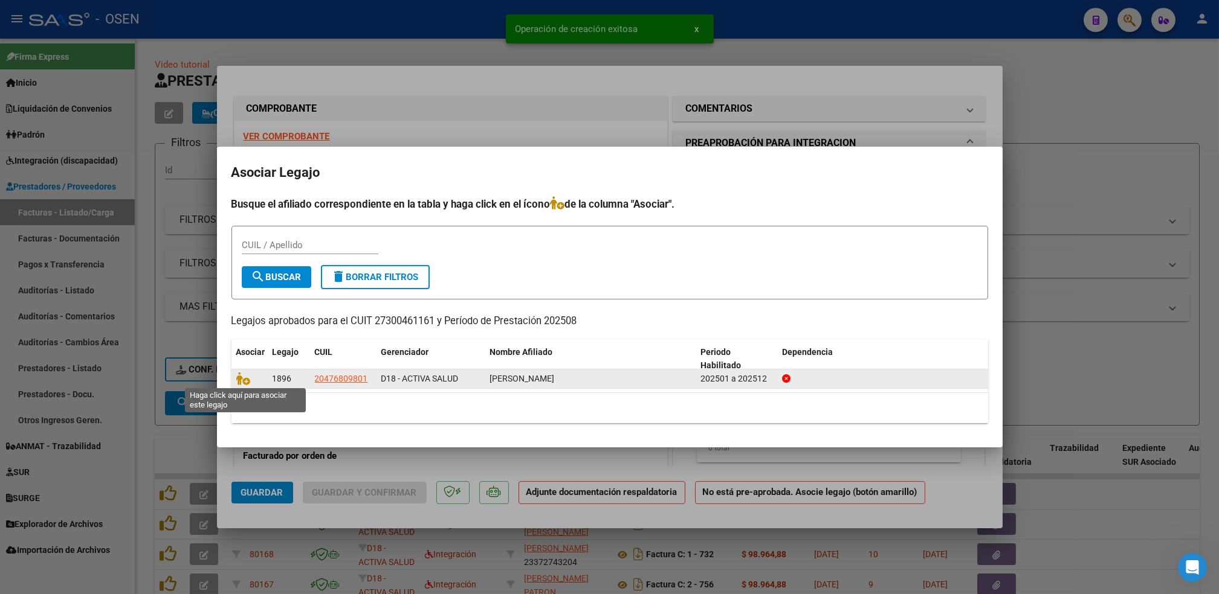
click at [250, 377] on span at bounding box center [245, 379] width 18 height 10
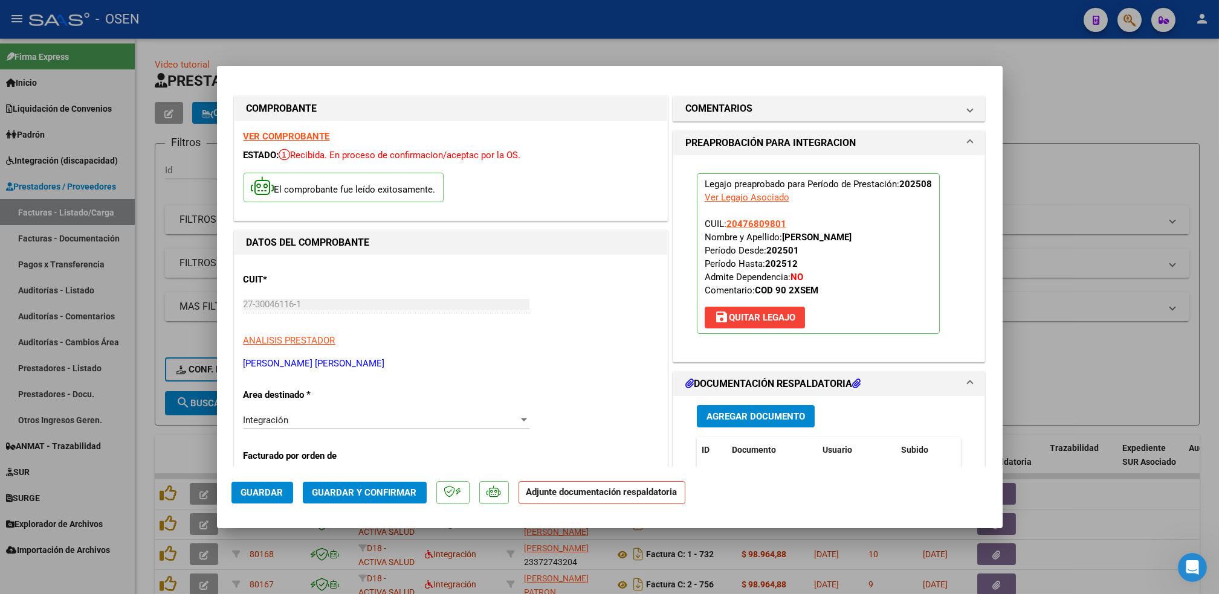
click at [726, 417] on span "Agregar Documento" at bounding box center [755, 416] width 98 height 11
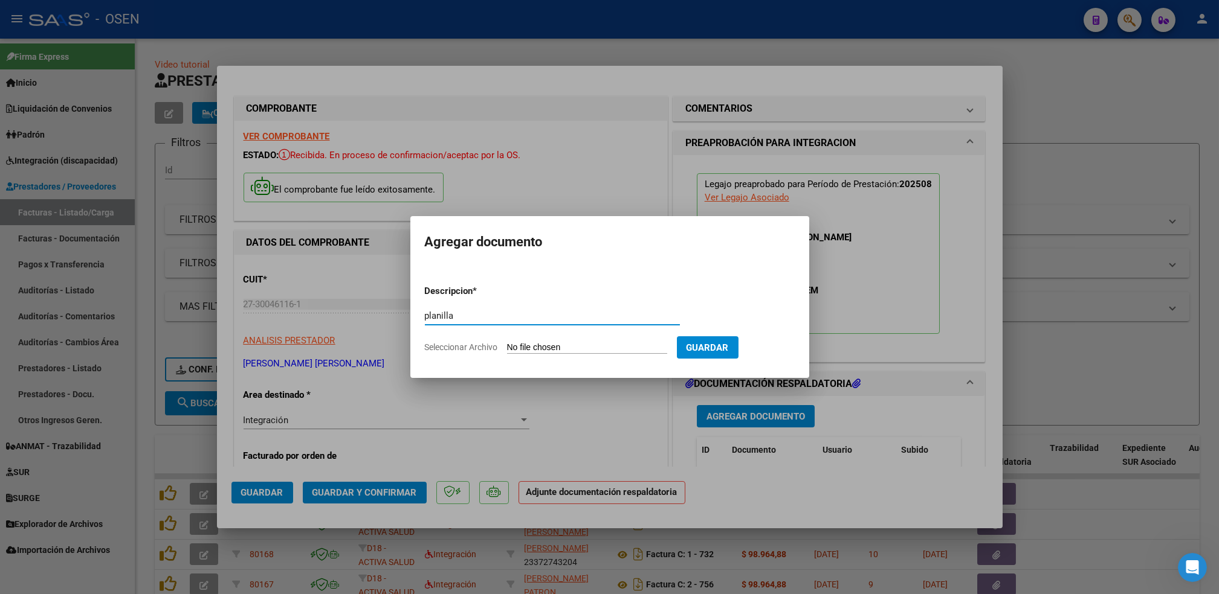
type input "planilla"
click at [507, 343] on input "Seleccionar Archivo" at bounding box center [587, 348] width 160 height 11
type input "C:\fakepath\Asistencia [PERSON_NAME].pdf"
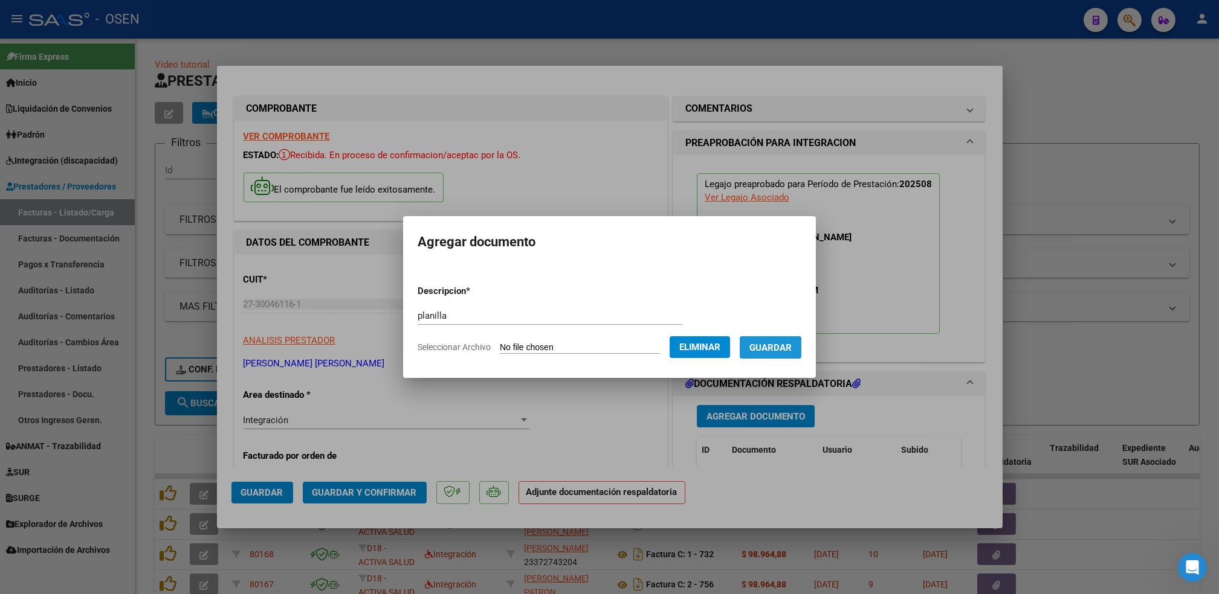
click at [784, 354] on button "Guardar" at bounding box center [770, 348] width 62 height 22
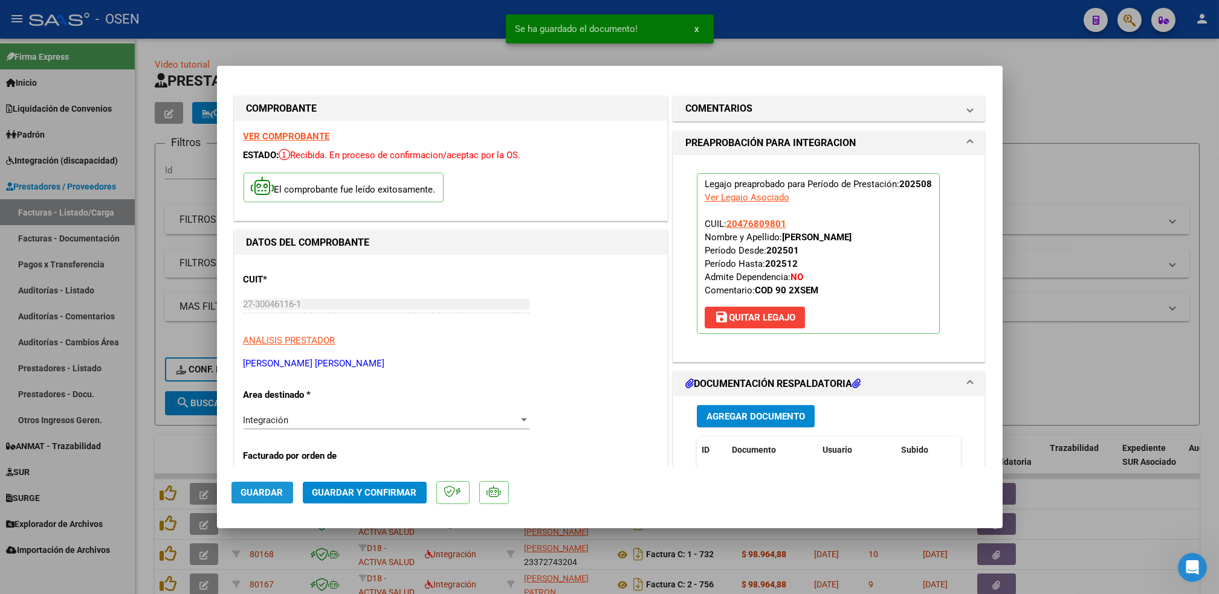
click at [257, 494] on span "Guardar" at bounding box center [262, 493] width 42 height 11
click at [139, 472] on div at bounding box center [609, 297] width 1219 height 594
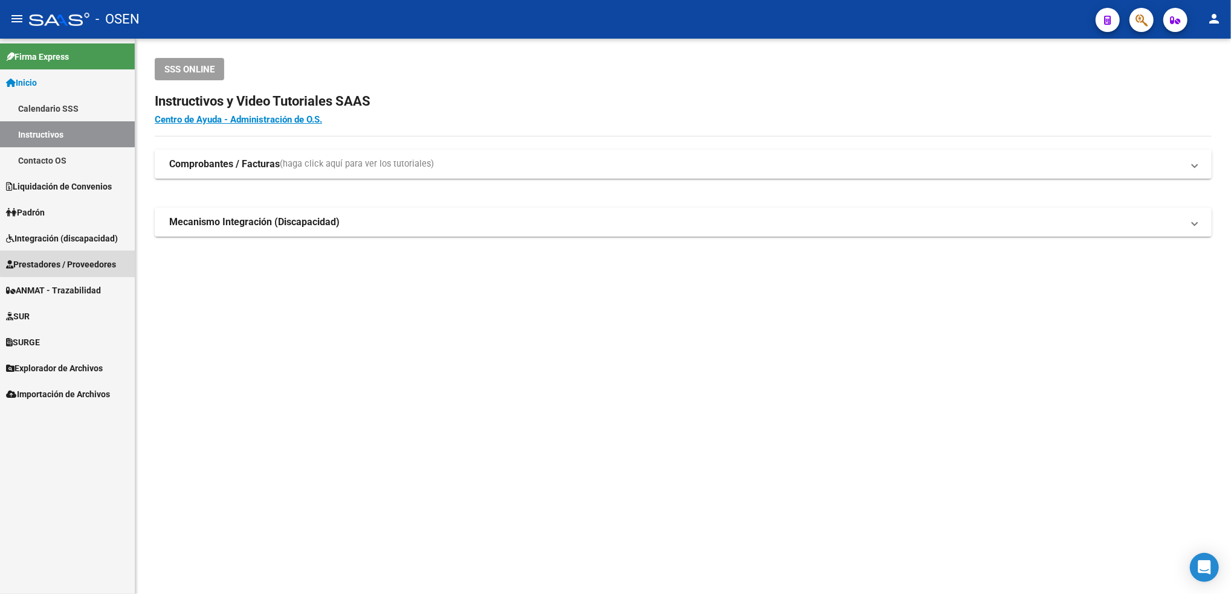
click at [71, 252] on link "Prestadores / Proveedores" at bounding box center [67, 264] width 135 height 26
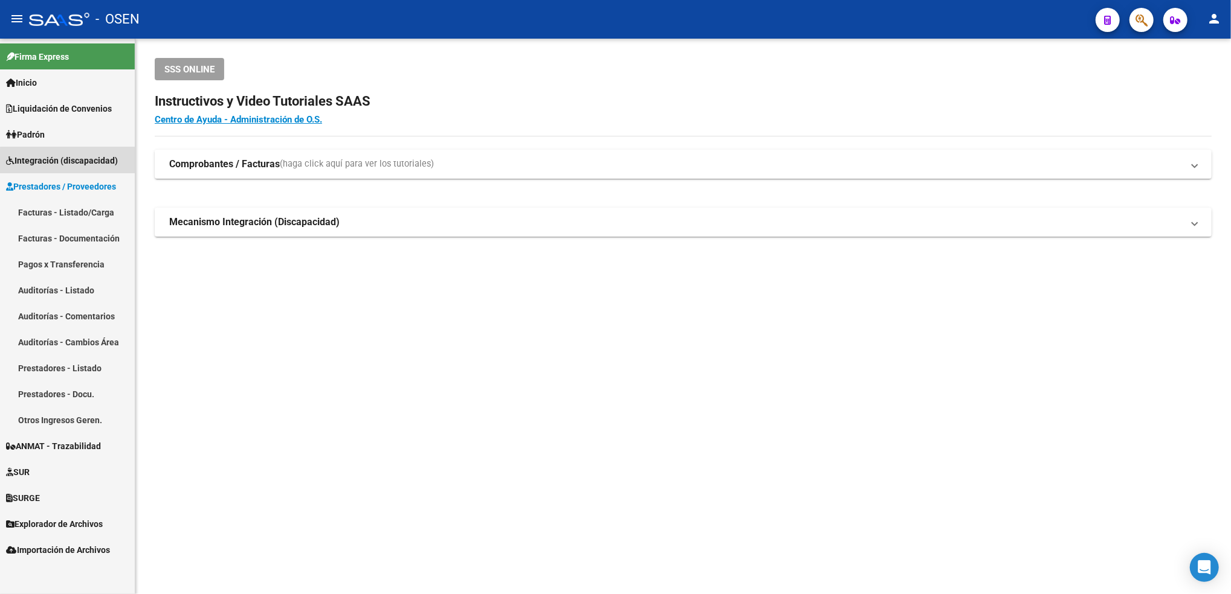
click at [71, 167] on link "Integración (discapacidad)" at bounding box center [67, 160] width 135 height 26
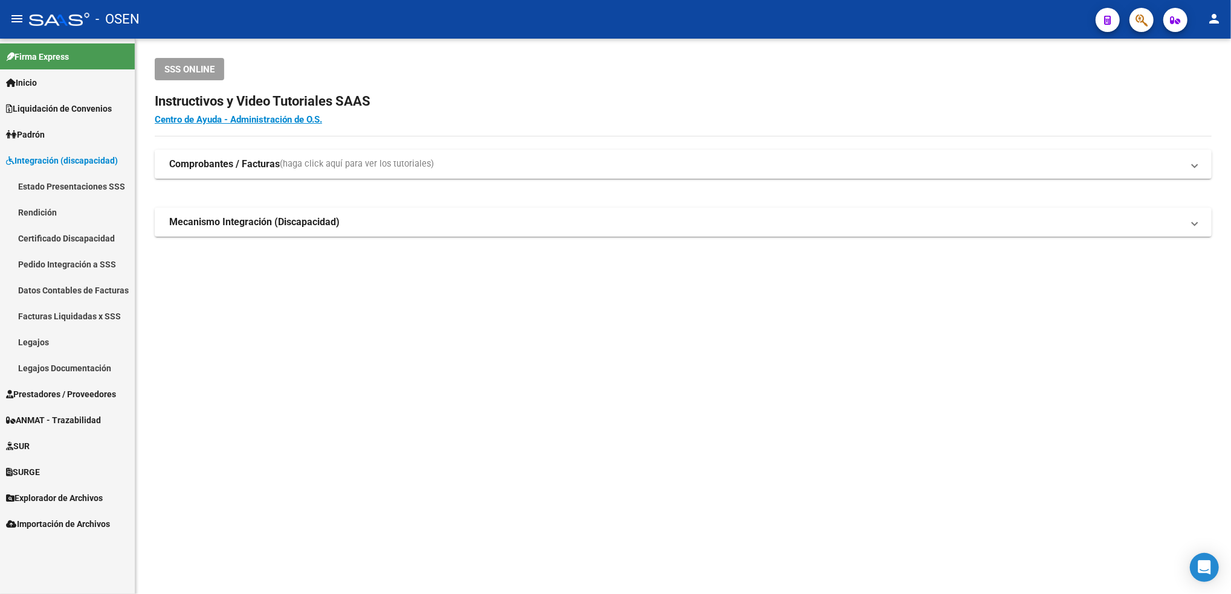
click at [47, 344] on link "Legajos" at bounding box center [67, 342] width 135 height 26
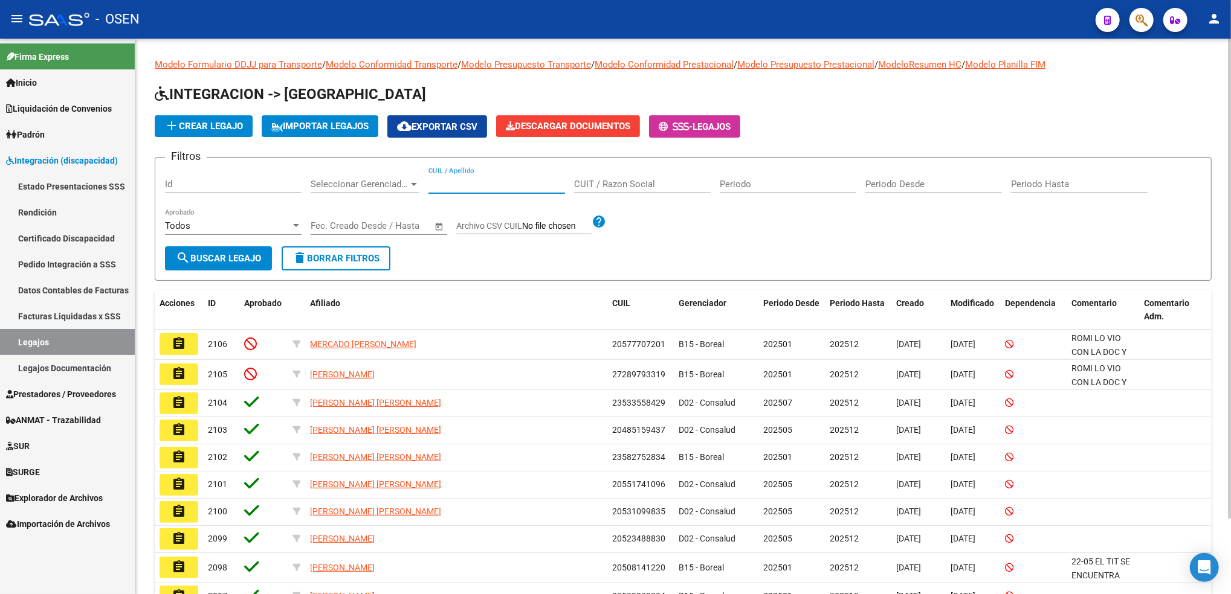
click at [530, 186] on input "CUIL / Apellido" at bounding box center [496, 184] width 137 height 11
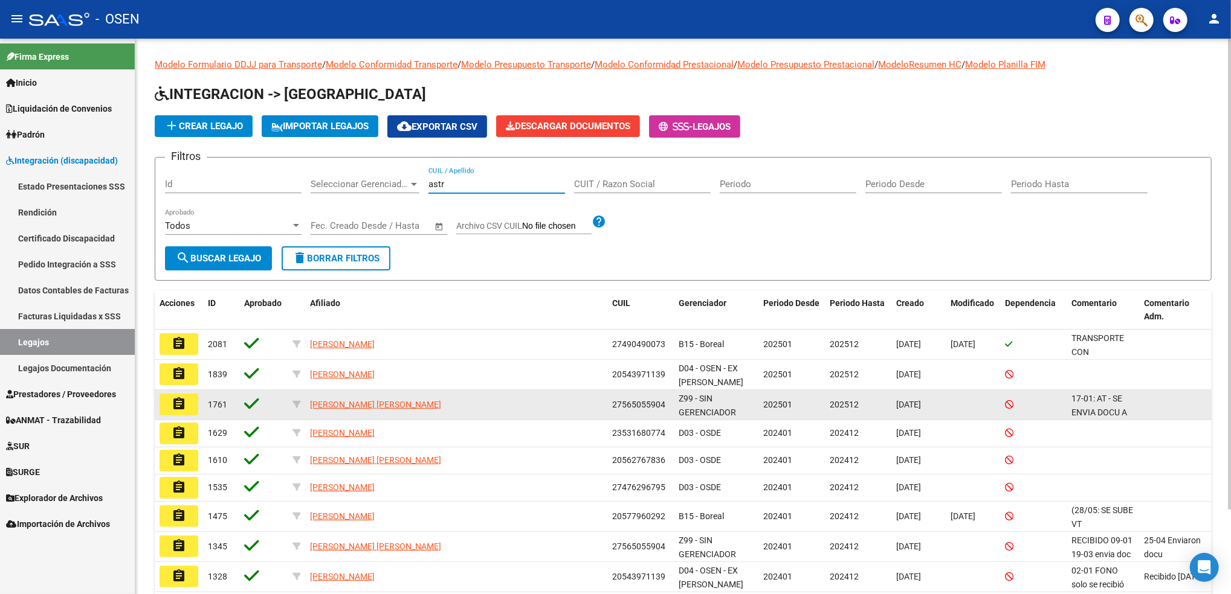
type input "astr"
click at [178, 410] on button "assignment" at bounding box center [178, 405] width 39 height 22
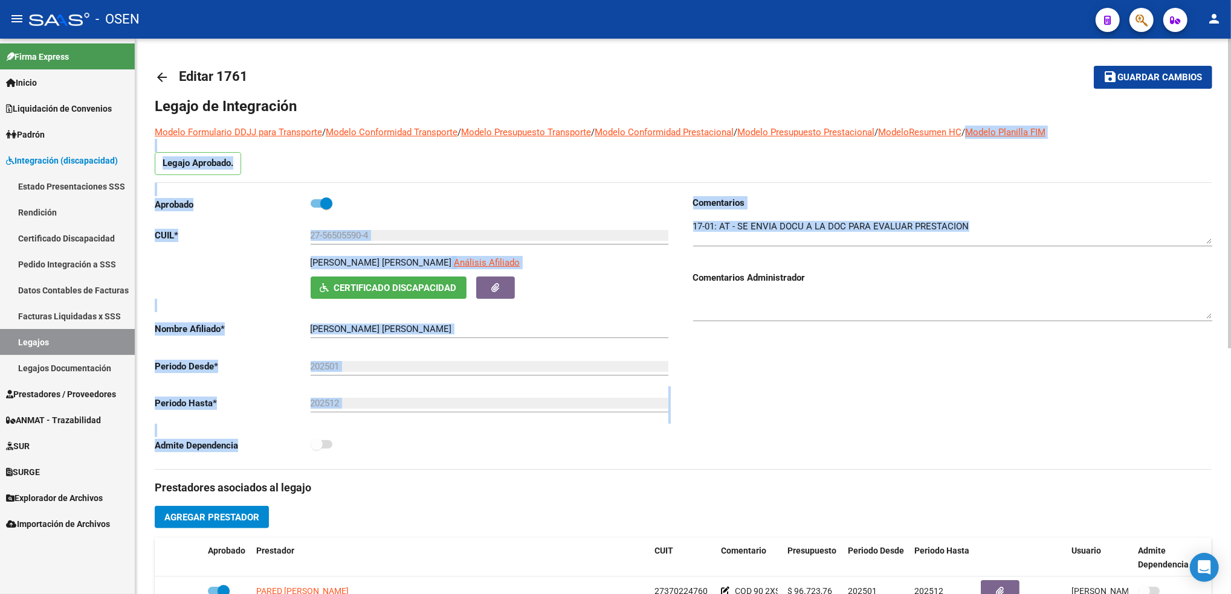
drag, startPoint x: 1226, startPoint y: 117, endPoint x: 1222, endPoint y: 223, distance: 106.4
click at [1222, 223] on div "arrow_back Editar 1761 save Guardar cambios Legajo de Integración Modelo Formul…" at bounding box center [682, 539] width 1095 height 1000
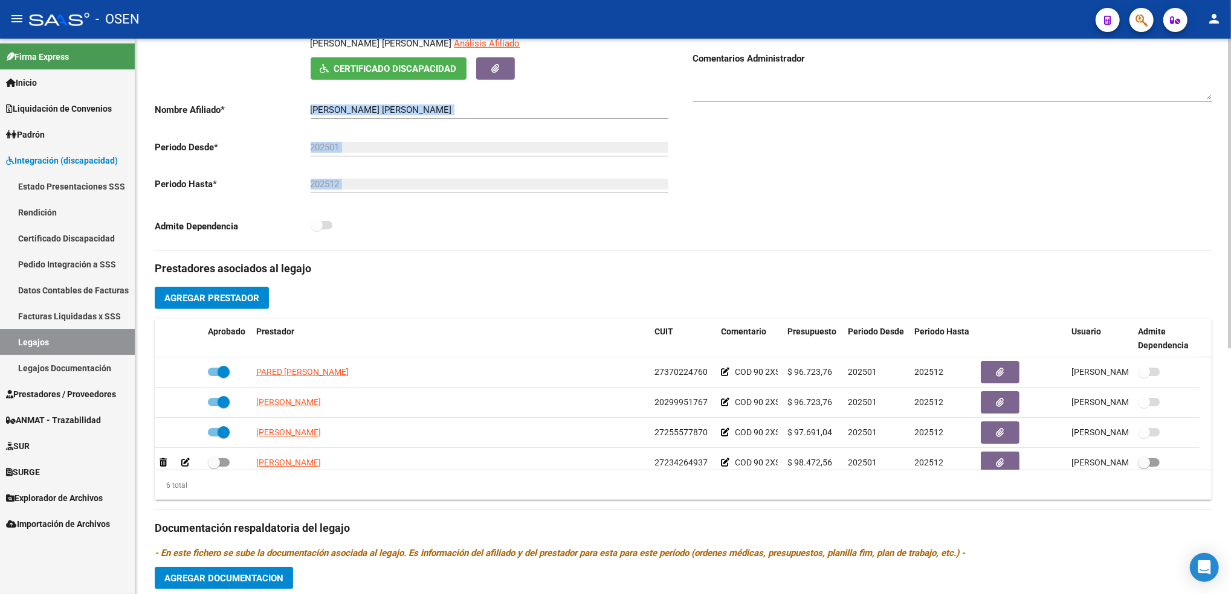
scroll to position [262, 0]
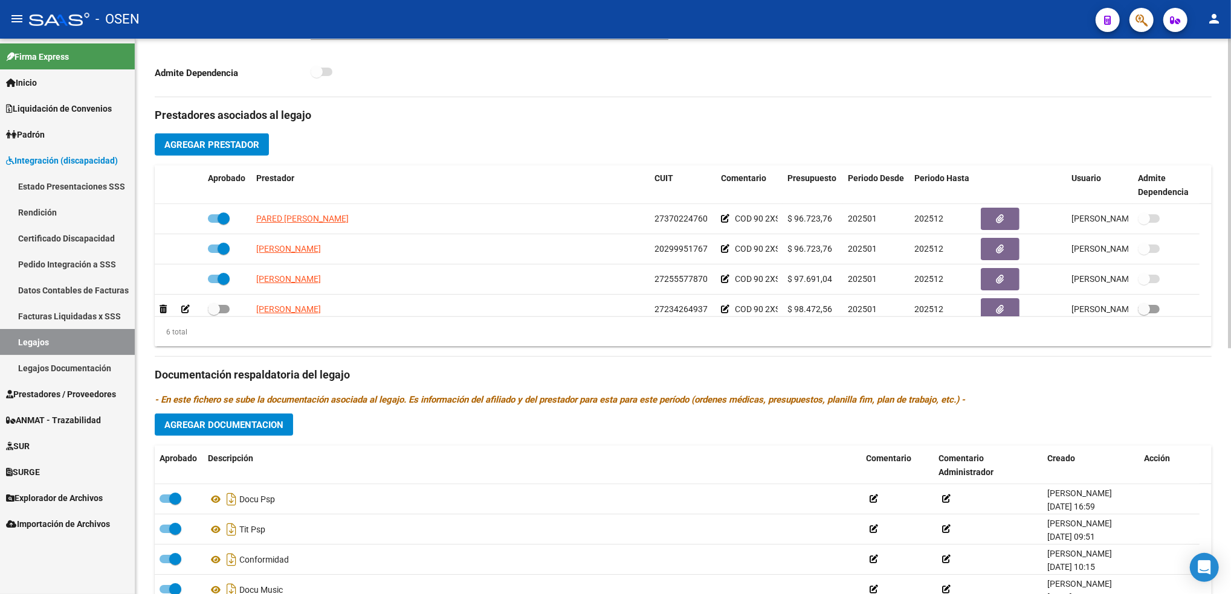
click at [1229, 460] on div at bounding box center [1229, 401] width 3 height 310
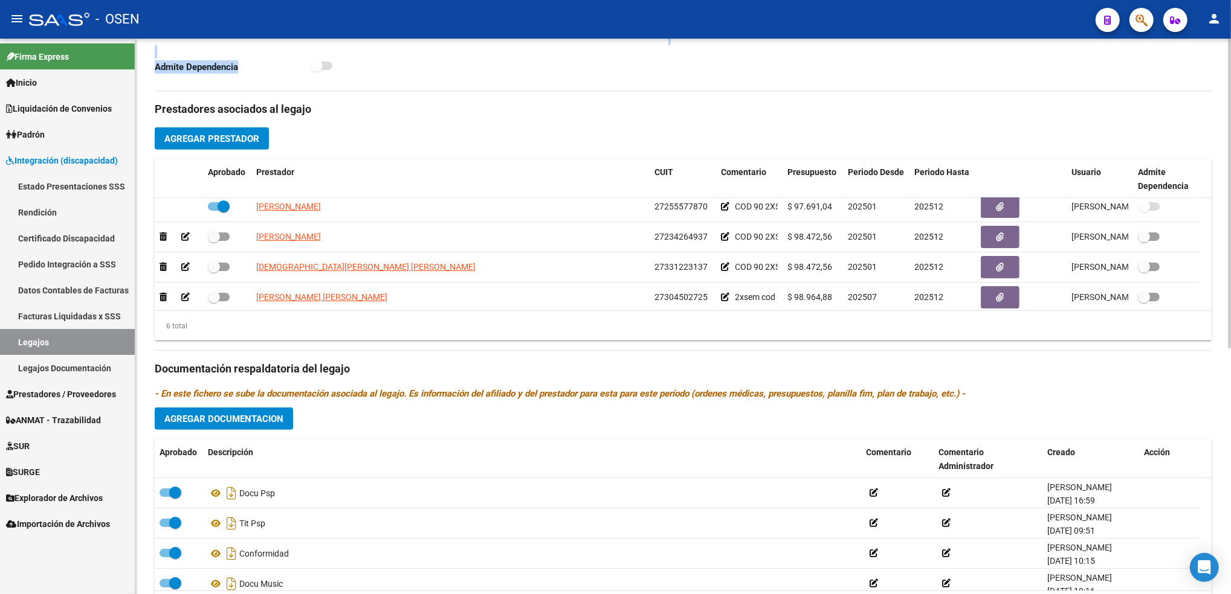
scroll to position [73, 0]
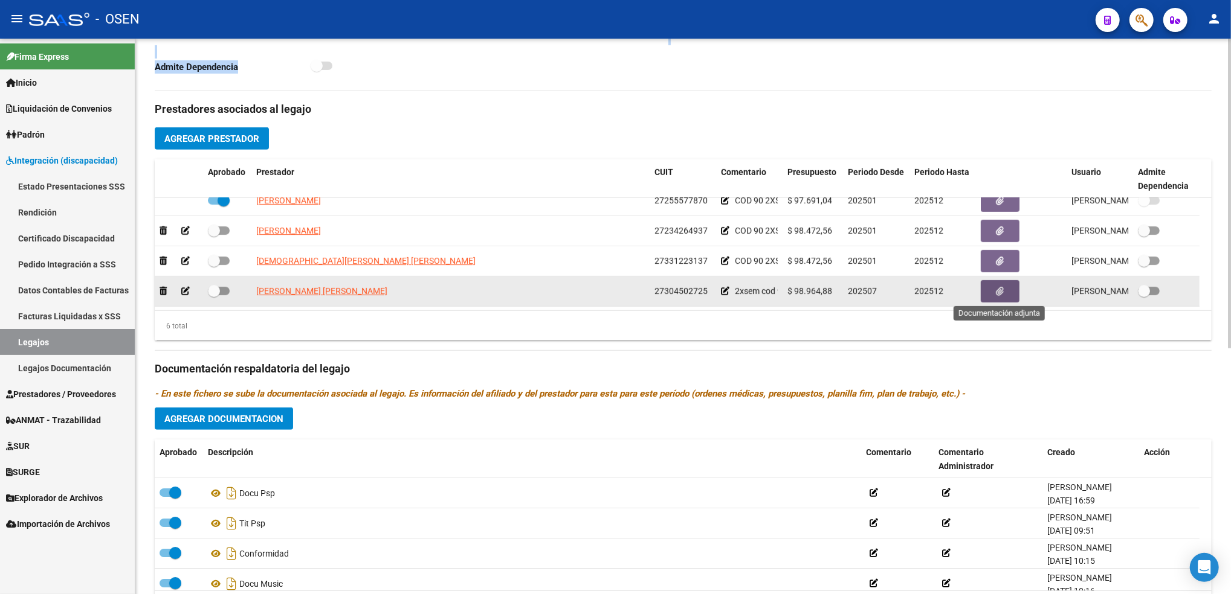
click at [991, 296] on button "button" at bounding box center [1000, 291] width 39 height 22
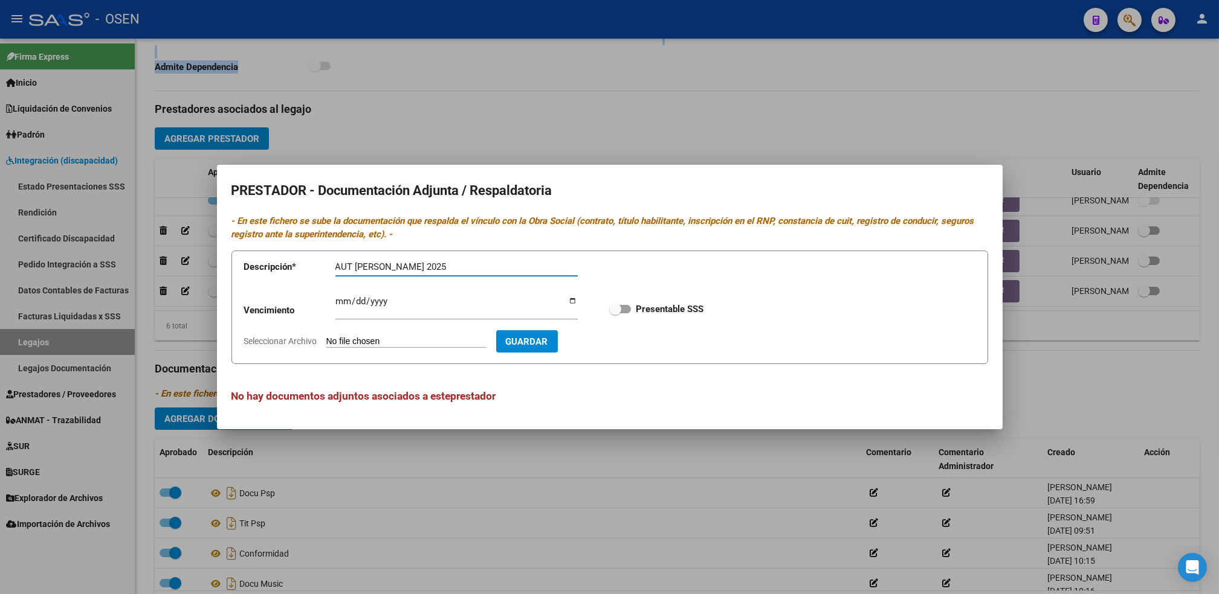
type input "AUT ASTRID 2025"
type input "2025-12-31"
click at [614, 314] on input "Presentable SSS" at bounding box center [614, 314] width 1 height 1
checkbox input "true"
click at [326, 337] on input "Seleccionar Archivo" at bounding box center [406, 342] width 160 height 11
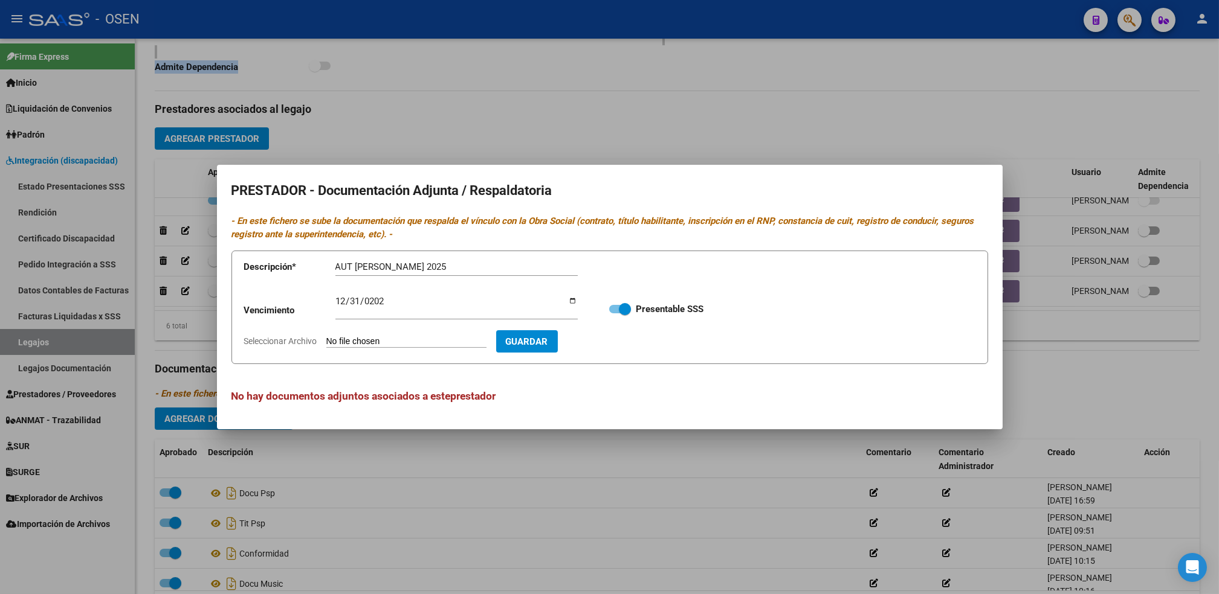
type input "C:\fakepath\PRES BULACIO ACEVEDO ASTRID 025.docx.pdf"
click at [604, 352] on button "Guardar" at bounding box center [597, 341] width 62 height 22
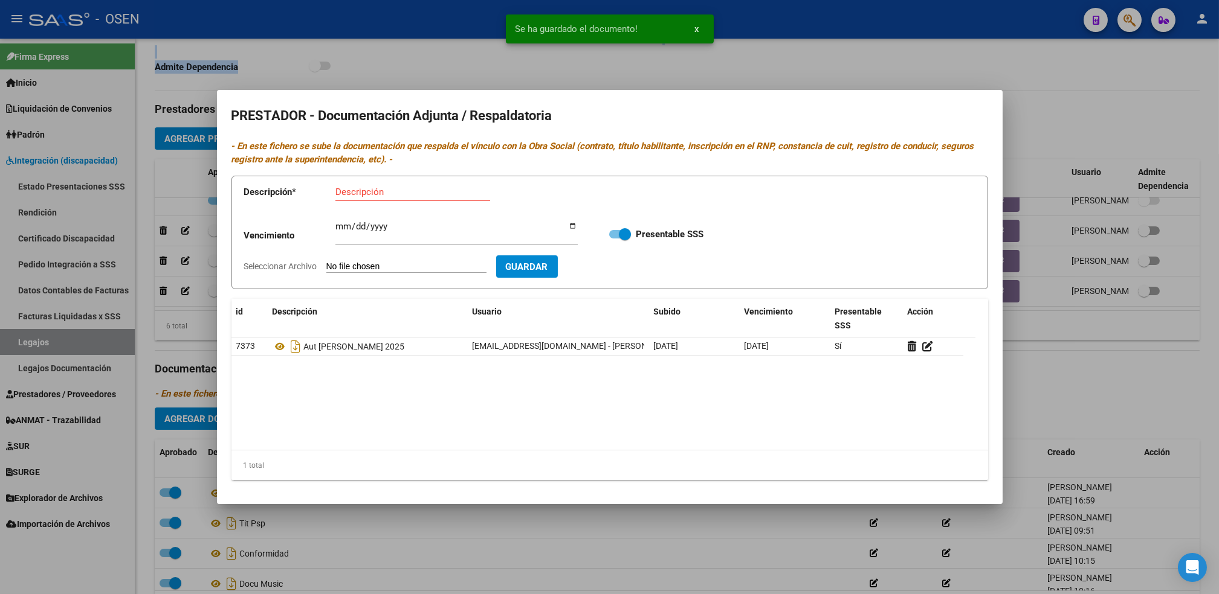
click at [184, 318] on div at bounding box center [609, 297] width 1219 height 594
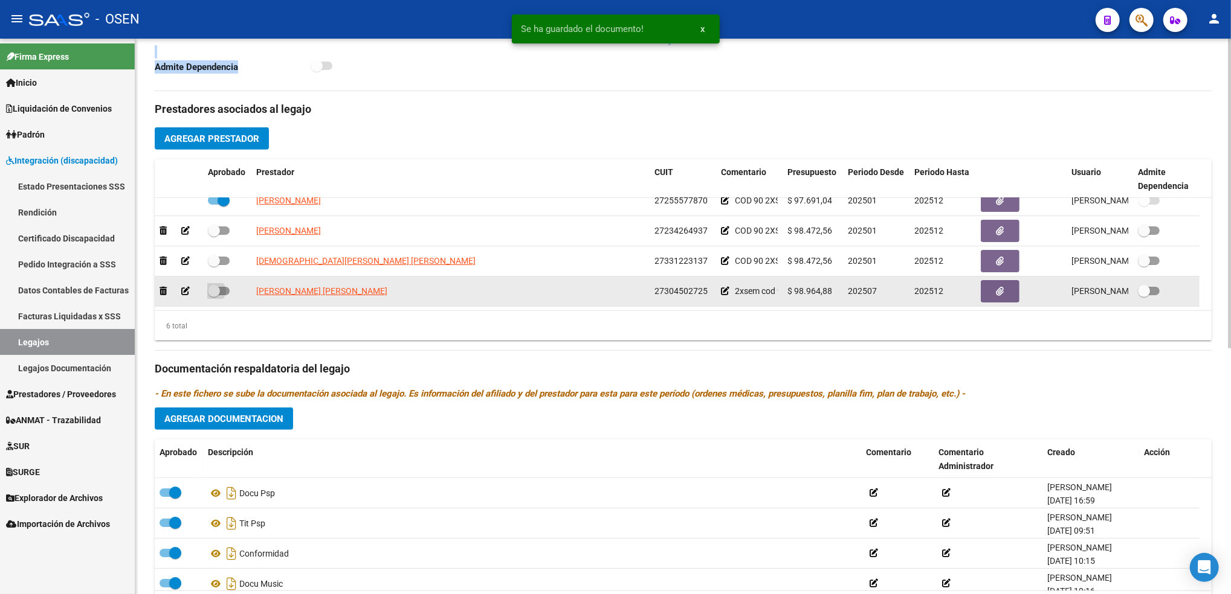
click at [216, 284] on label at bounding box center [219, 291] width 22 height 14
click at [214, 295] on input "checkbox" at bounding box center [213, 295] width 1 height 1
checkbox input "true"
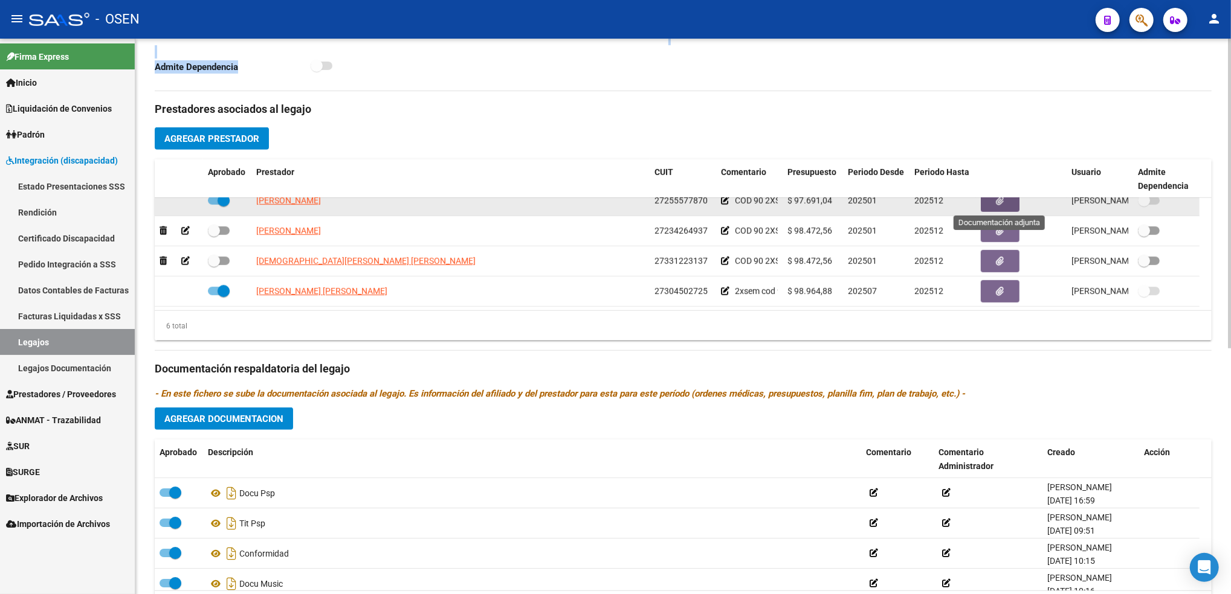
click at [1000, 204] on icon "button" at bounding box center [1000, 200] width 8 height 9
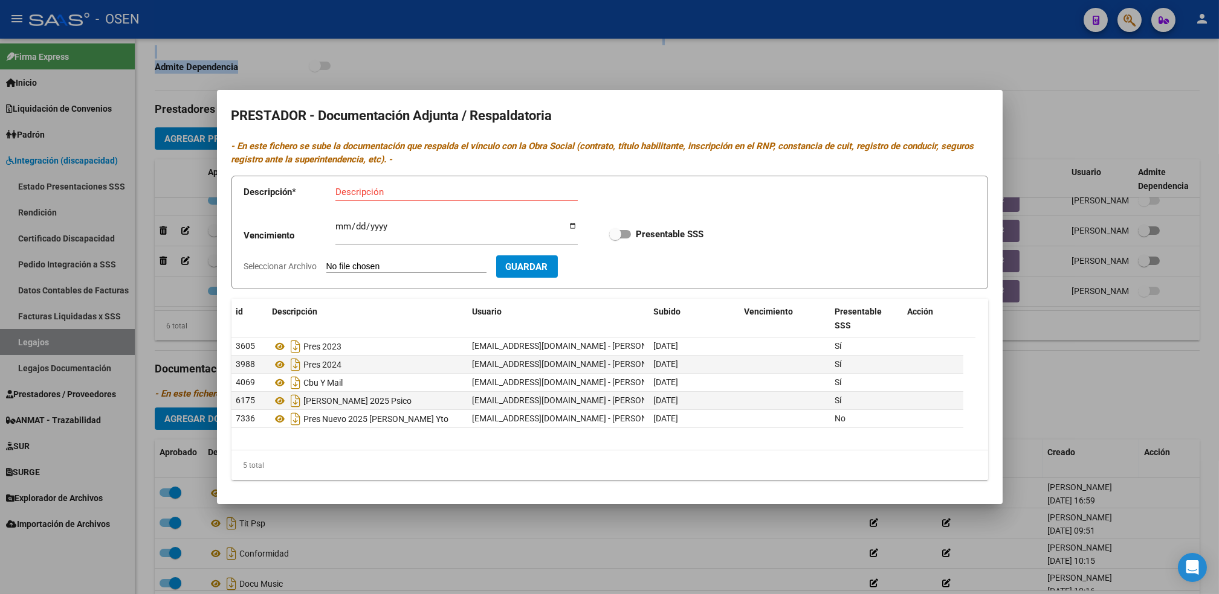
click at [1094, 114] on div at bounding box center [609, 297] width 1219 height 594
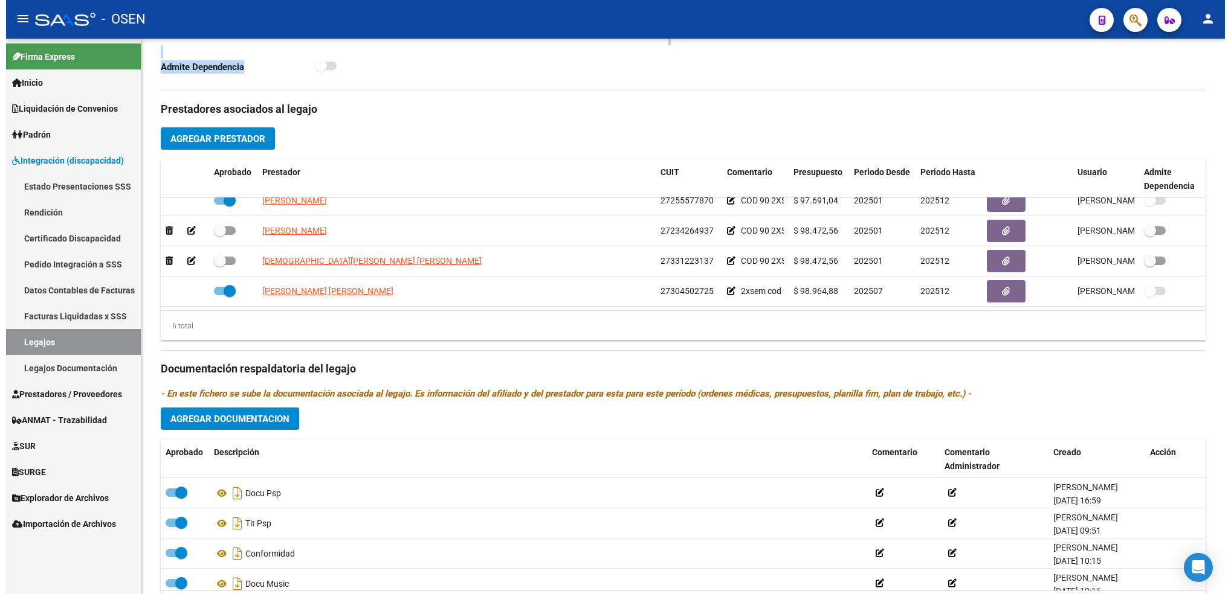
scroll to position [64, 0]
